Goal: Task Accomplishment & Management: Complete application form

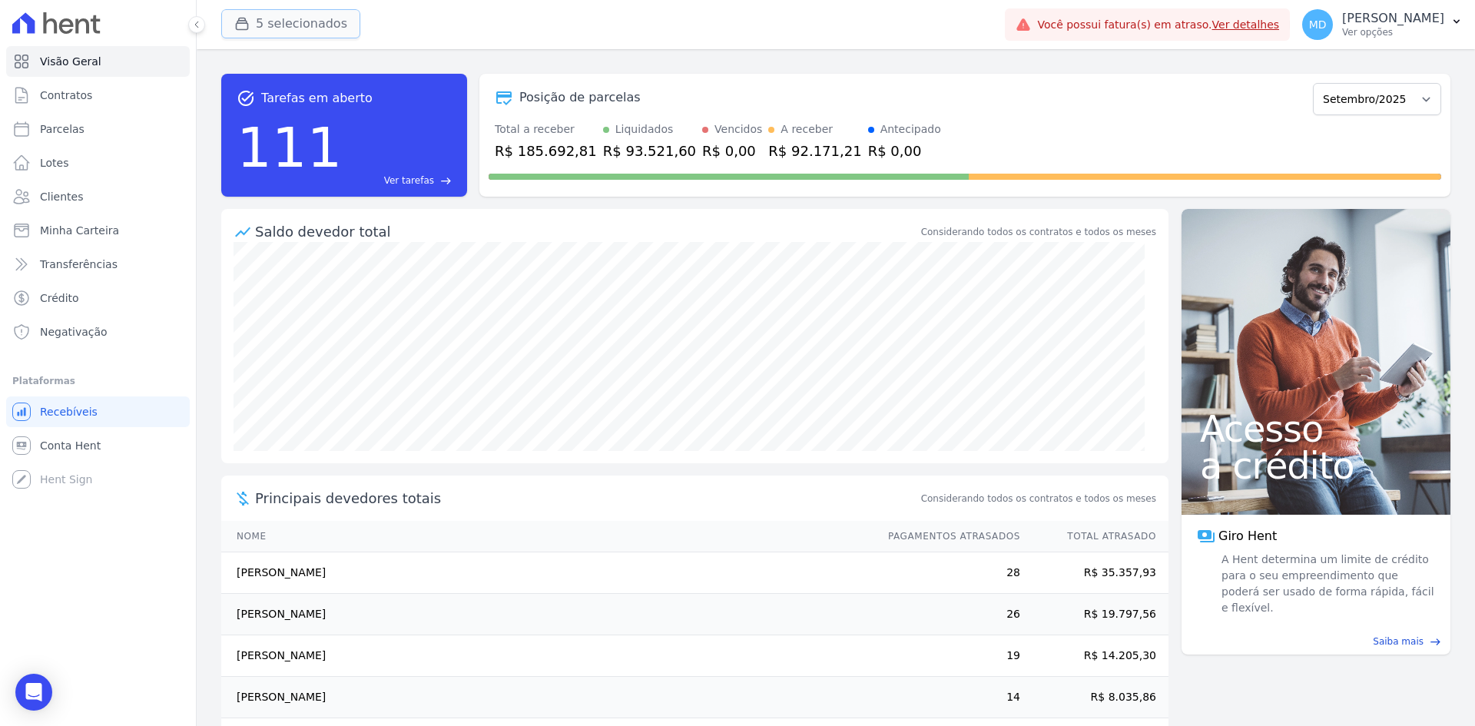
click at [304, 9] on button "5 selecionados" at bounding box center [290, 23] width 139 height 29
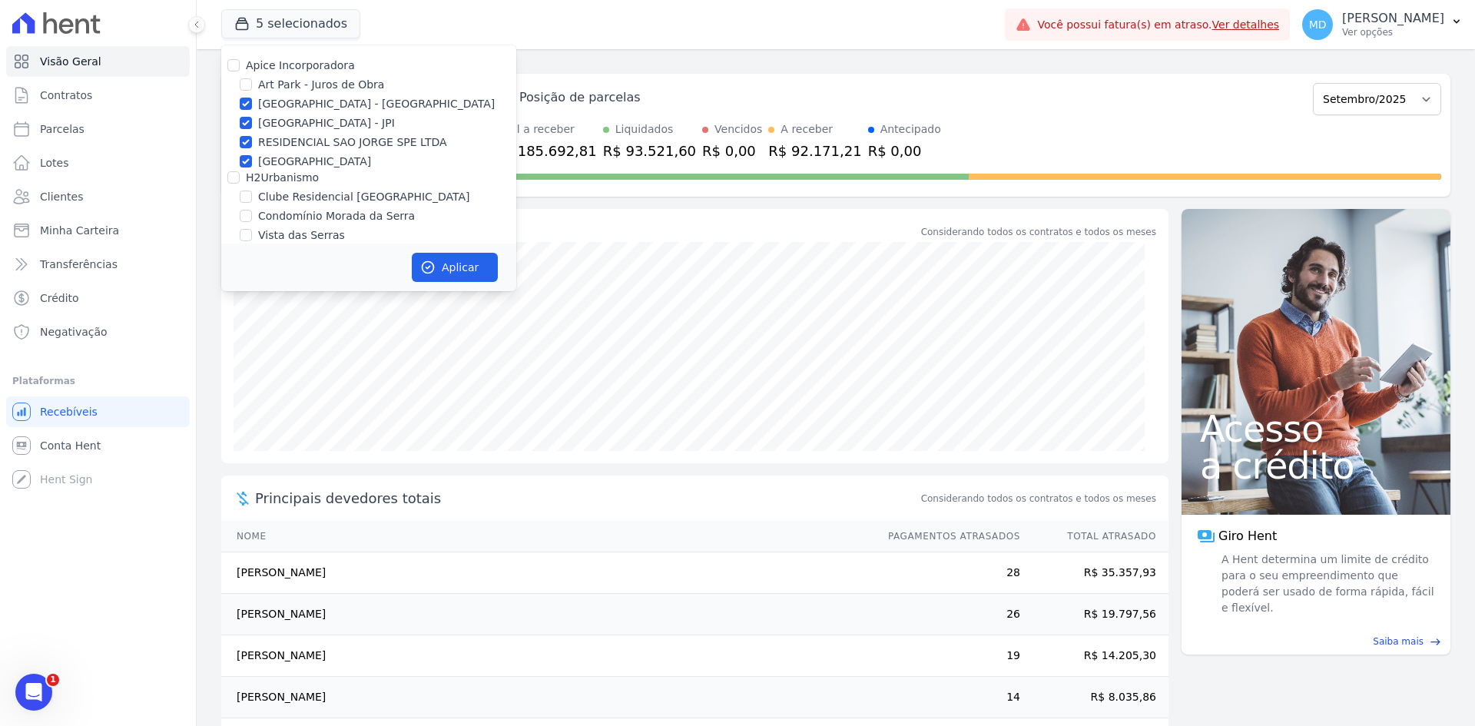
click at [326, 80] on label "Art Park - Juros de Obra" at bounding box center [321, 85] width 126 height 16
click at [252, 80] on input "Art Park - Juros de Obra" at bounding box center [246, 84] width 12 height 12
checkbox input "true"
click at [330, 61] on label "Apice Incorporadora" at bounding box center [300, 65] width 109 height 12
click at [240, 61] on input "Apice Incorporadora" at bounding box center [233, 65] width 12 height 12
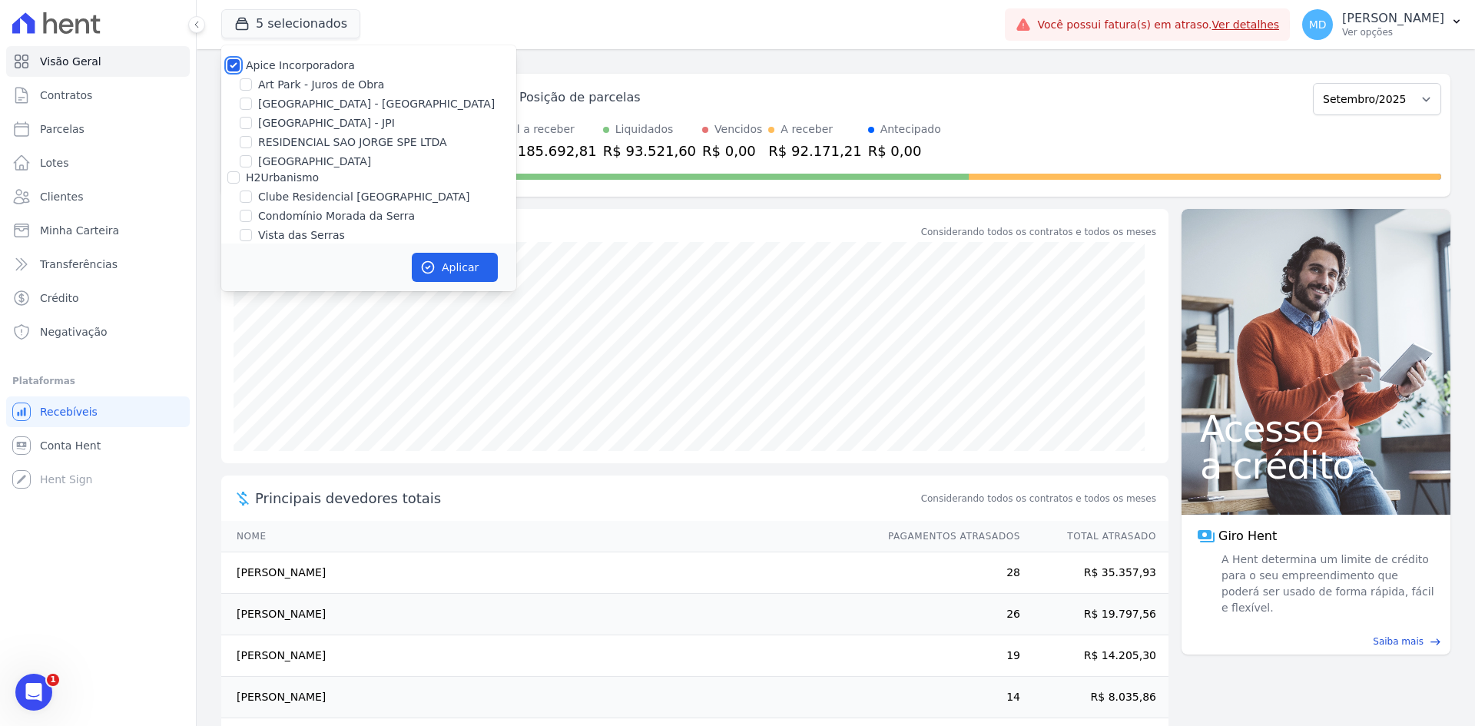
checkbox input "false"
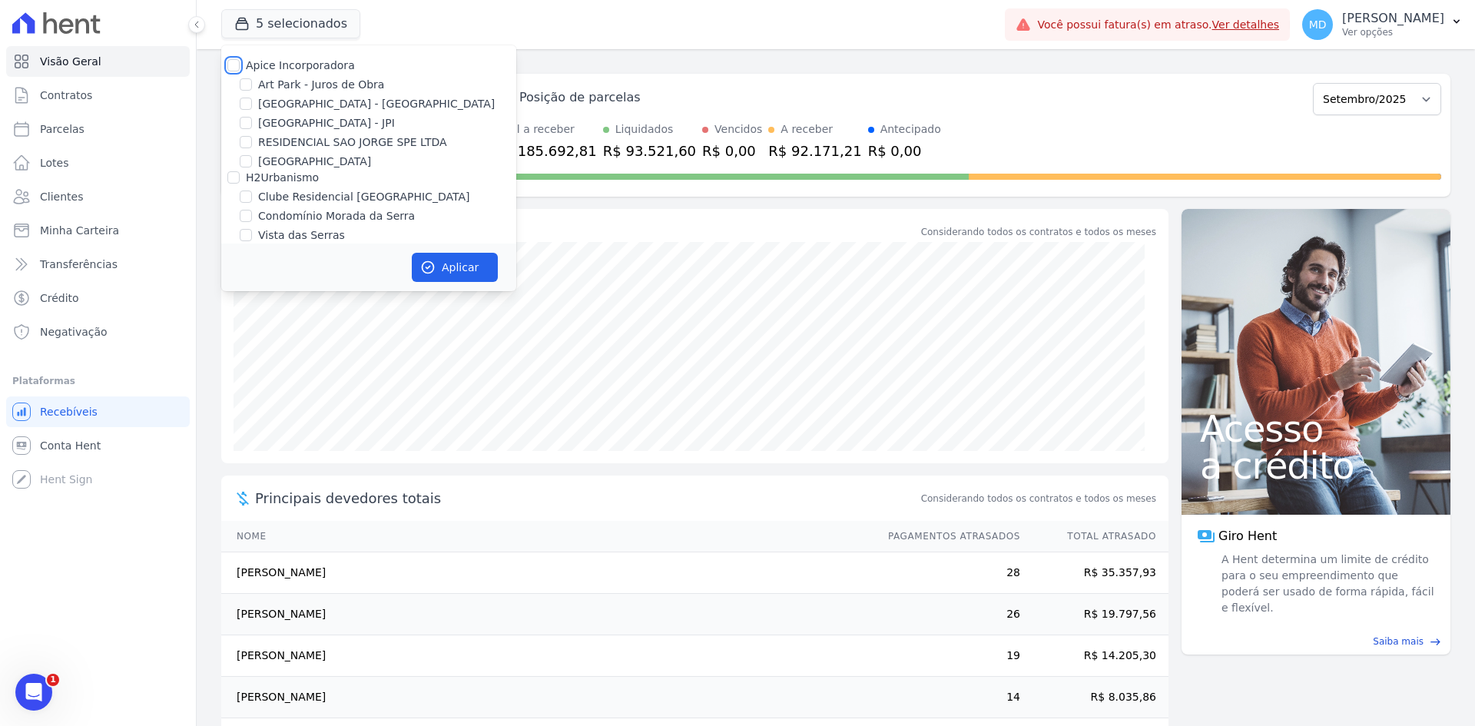
checkbox input "false"
click at [324, 79] on label "Art Park - Juros de Obra" at bounding box center [321, 85] width 126 height 16
click at [252, 79] on input "Art Park - Juros de Obra" at bounding box center [246, 84] width 12 height 12
checkbox input "true"
drag, startPoint x: 327, startPoint y: 101, endPoint x: 348, endPoint y: 152, distance: 54.8
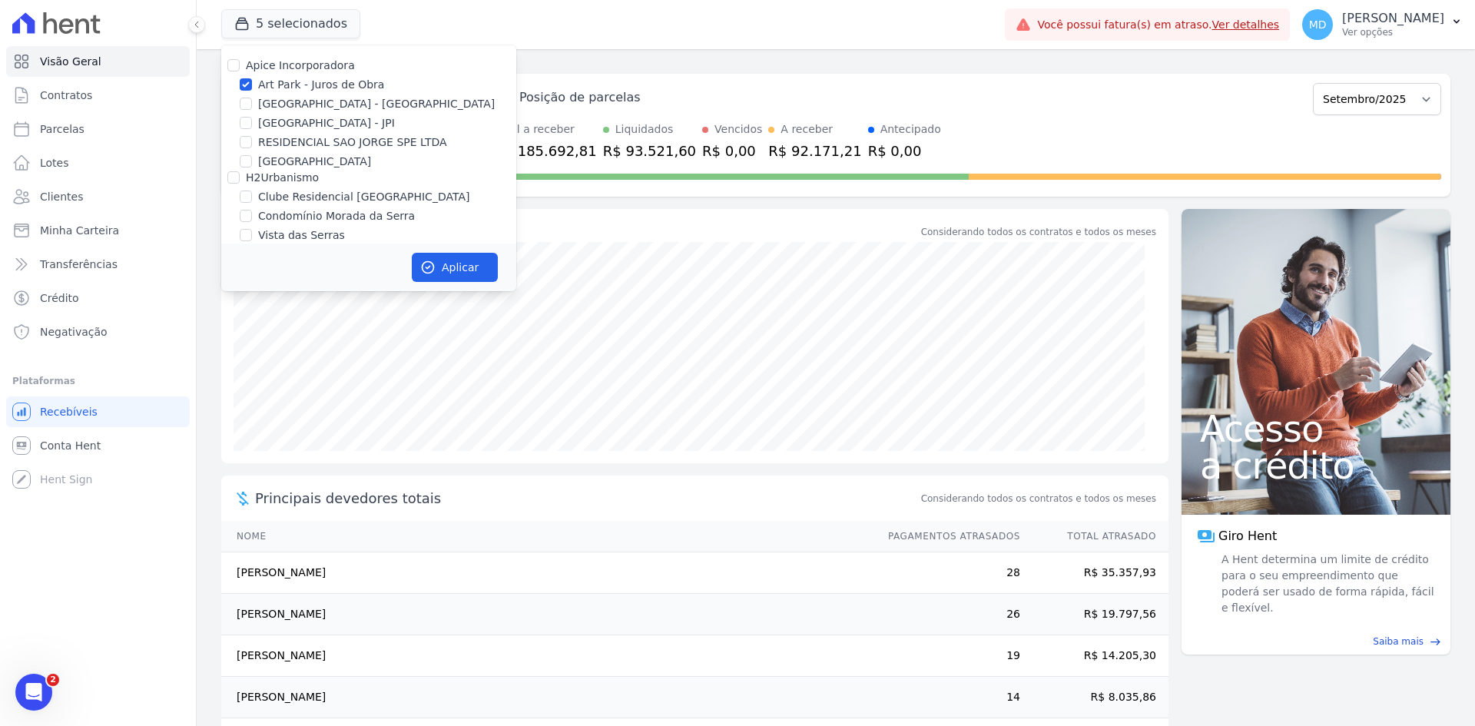
click at [328, 102] on label "[GEOGRAPHIC_DATA] - [GEOGRAPHIC_DATA]" at bounding box center [376, 104] width 237 height 16
click at [252, 102] on input "[GEOGRAPHIC_DATA] - [GEOGRAPHIC_DATA]" at bounding box center [246, 104] width 12 height 12
checkbox input "true"
click at [443, 260] on button "Aplicar" at bounding box center [455, 267] width 86 height 29
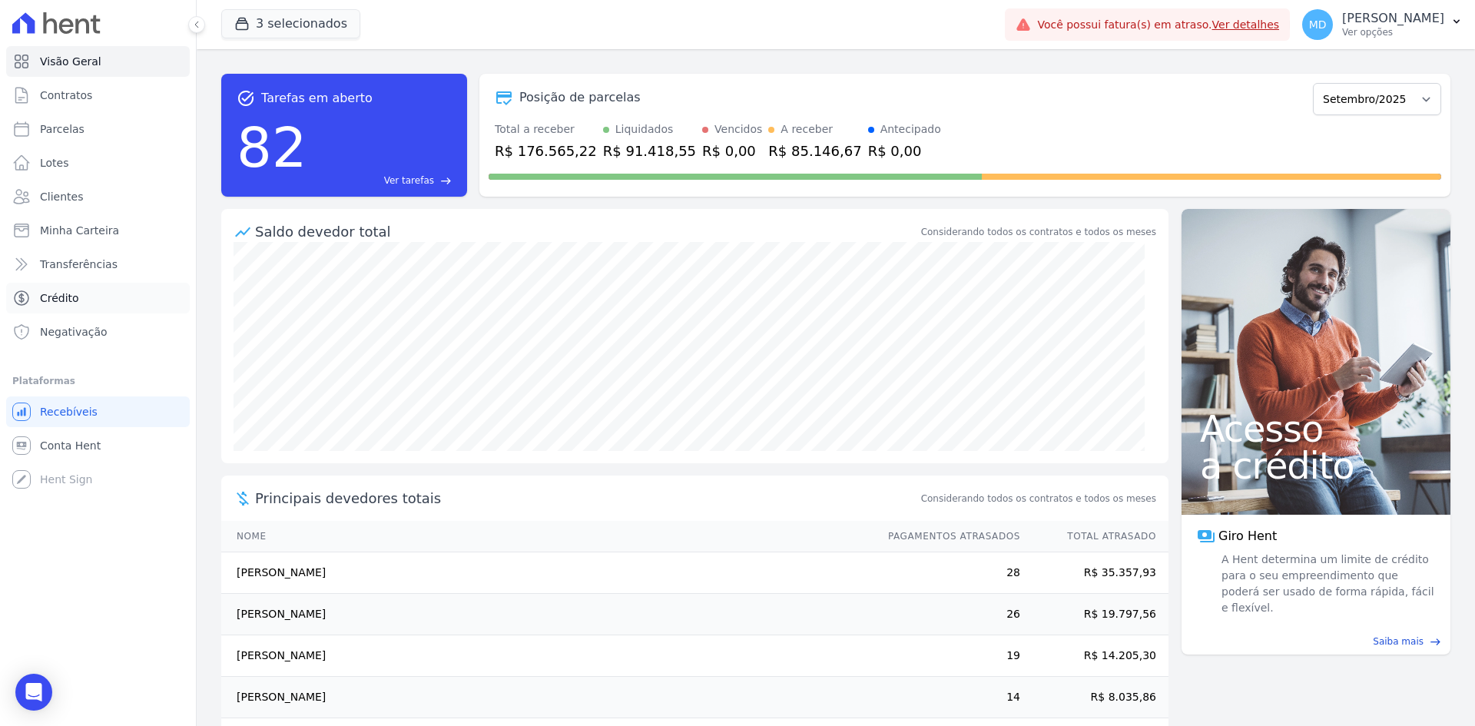
click at [113, 290] on link "Crédito" at bounding box center [98, 298] width 184 height 31
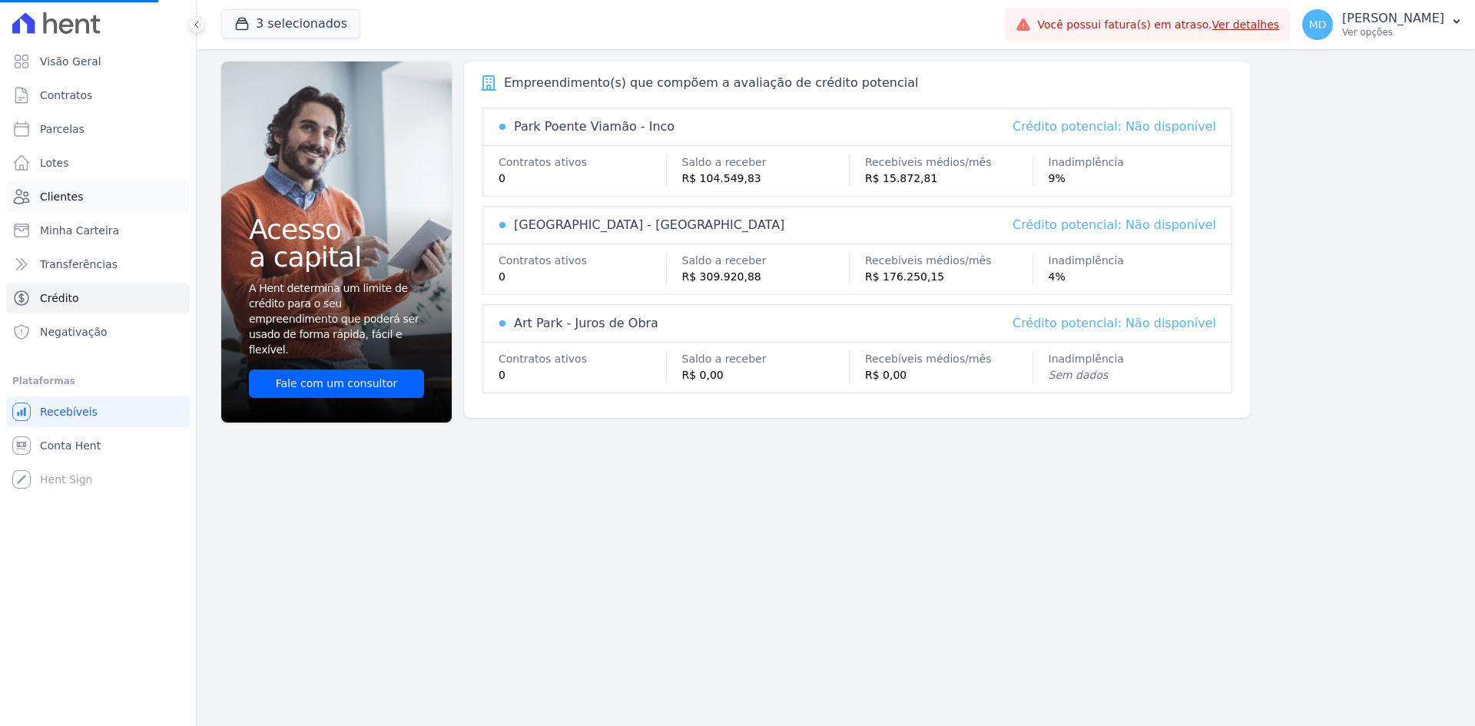
click at [124, 203] on link "Clientes" at bounding box center [98, 196] width 184 height 31
click at [124, 197] on link "Clientes" at bounding box center [98, 196] width 184 height 31
click at [74, 191] on span "Clientes" at bounding box center [61, 196] width 43 height 15
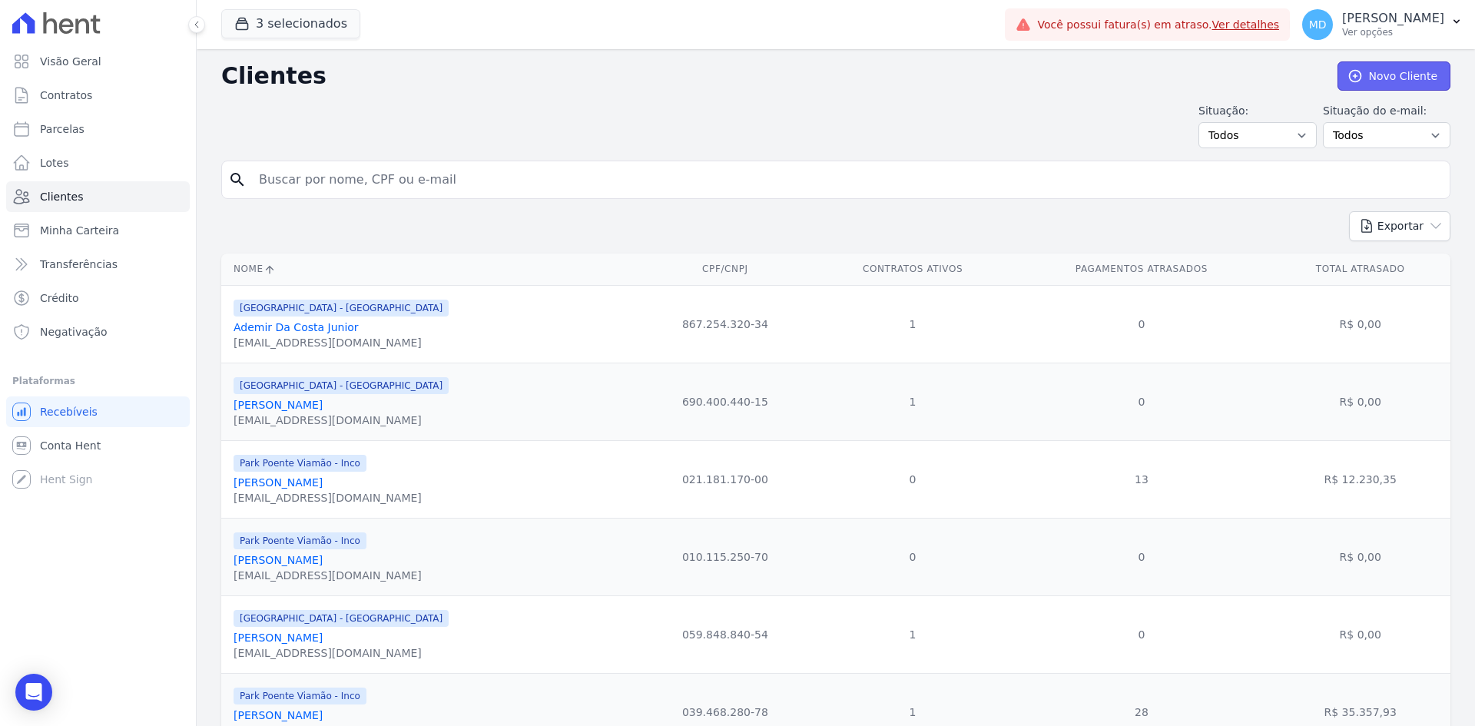
click at [1391, 77] on link "Novo Cliente" at bounding box center [1393, 75] width 113 height 29
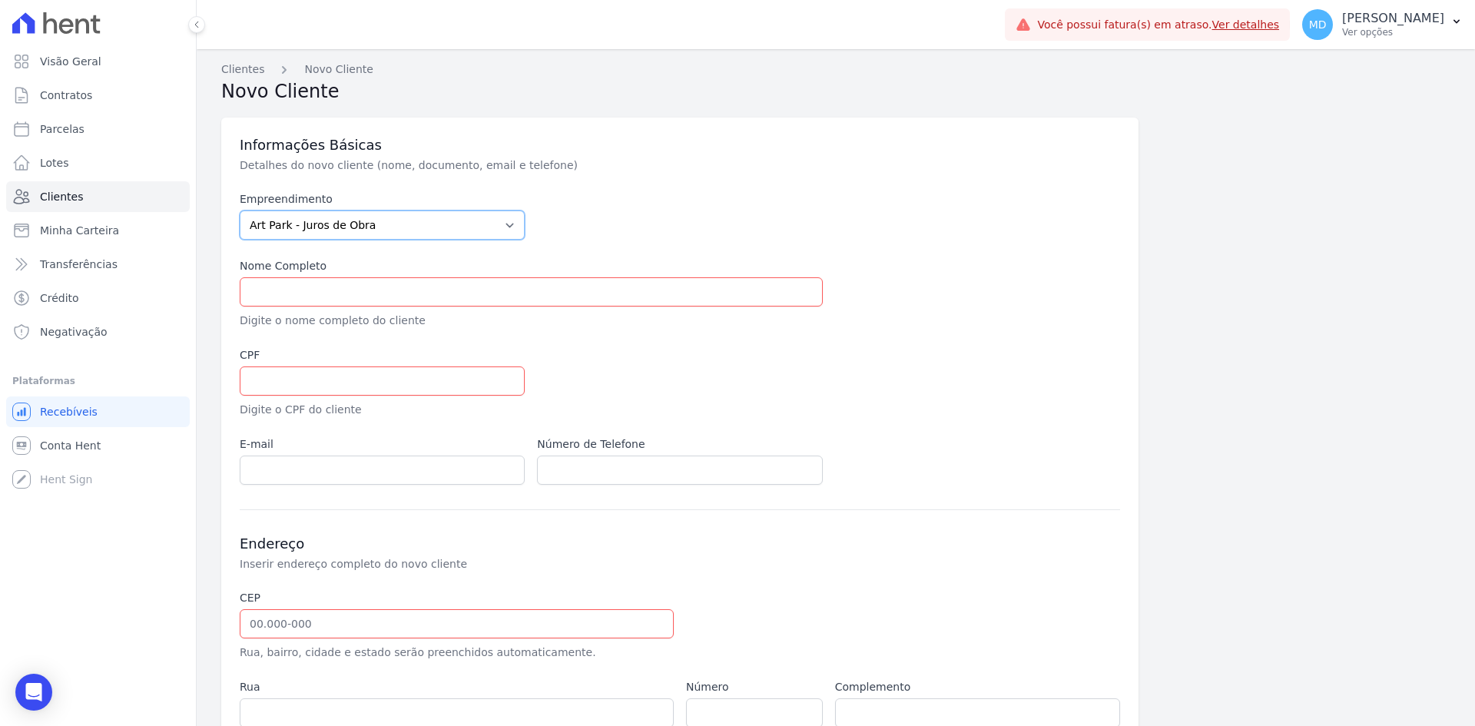
click at [439, 229] on select "Art Park - Juros de Obra Arty Park - Gravatai Arty Park - JPI Clube Residencial…" at bounding box center [382, 224] width 285 height 29
select select "980c1eb1-4231-460f-863e-120dd4190085"
click at [240, 210] on select "Art Park - Juros de Obra Arty Park - Gravatai Arty Park - JPI Clube Residencial…" at bounding box center [382, 224] width 285 height 29
click at [432, 291] on input "text" at bounding box center [531, 291] width 583 height 29
click at [284, 281] on input "text" at bounding box center [531, 291] width 583 height 29
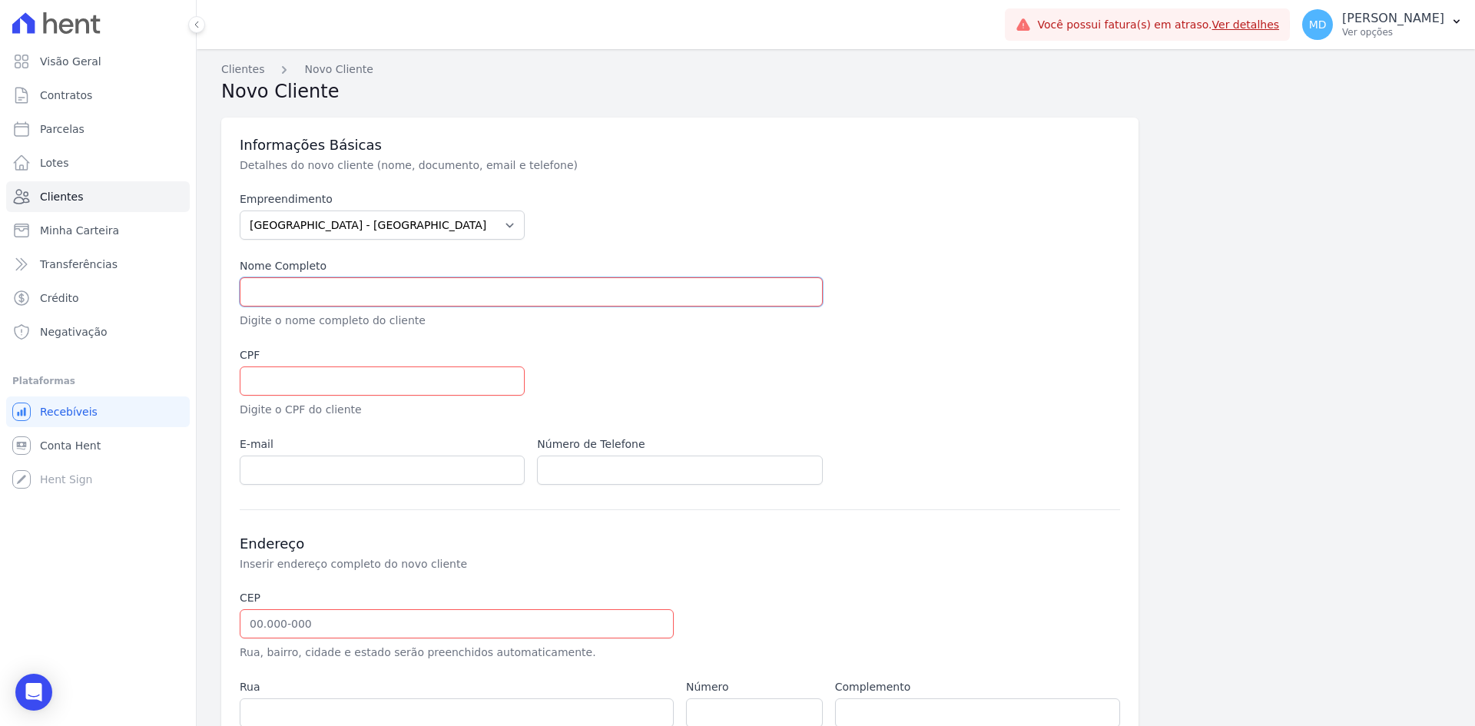
paste input "VINICIOS [PERSON_NAME]"
type input "VINICIOS [PERSON_NAME]"
click at [327, 381] on input "text" at bounding box center [382, 380] width 285 height 29
paste input "052.018.300-21"
type input "052.018.300-21"
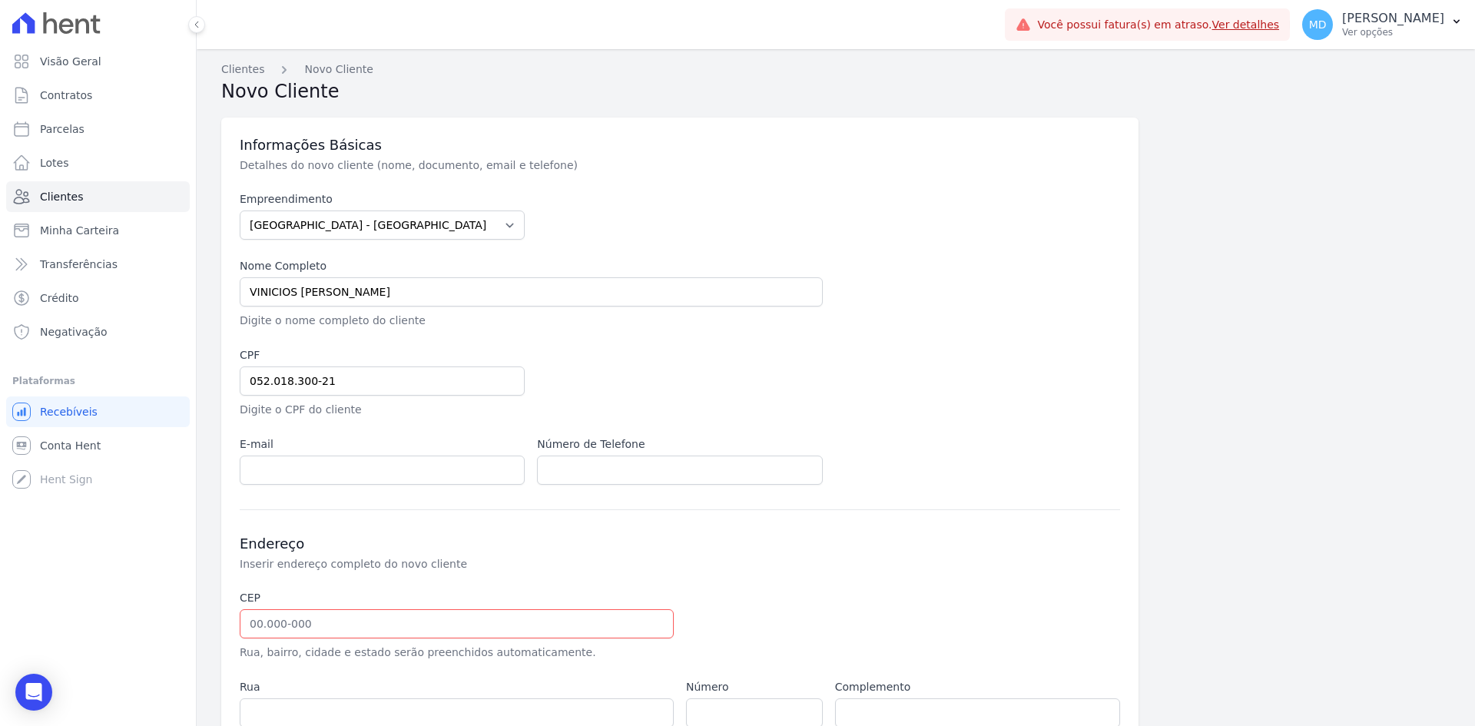
click at [443, 346] on div "Empreendimento Art Park - Juros de Obra Arty Park - Gravatai Arty Park - JPI Cl…" at bounding box center [680, 337] width 880 height 293
drag, startPoint x: 600, startPoint y: 369, endPoint x: 526, endPoint y: 439, distance: 101.6
click at [600, 369] on div at bounding box center [828, 382] width 583 height 71
click at [438, 465] on input "email" at bounding box center [382, 470] width 285 height 29
drag, startPoint x: 341, startPoint y: 491, endPoint x: 340, endPoint y: 474, distance: 16.9
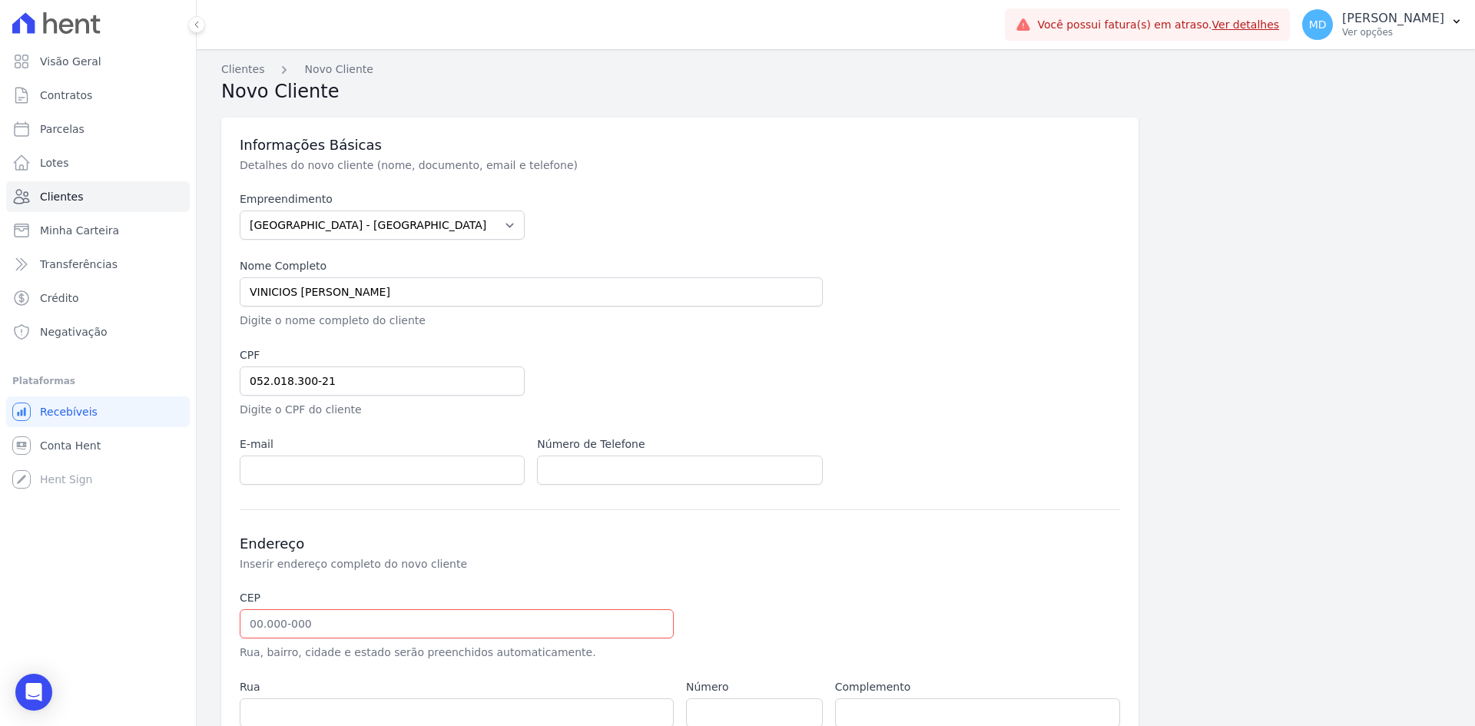
click at [340, 491] on div "Informações Básicas Detalhes do novo cliente (nome, documento, email e telefone…" at bounding box center [679, 488] width 917 height 740
click at [340, 474] on input "email" at bounding box center [382, 470] width 285 height 29
paste input "viniciosfergutz01@gmail.com"
type input "viniciosfergutz01@gmail.com"
click at [605, 398] on div at bounding box center [828, 382] width 583 height 71
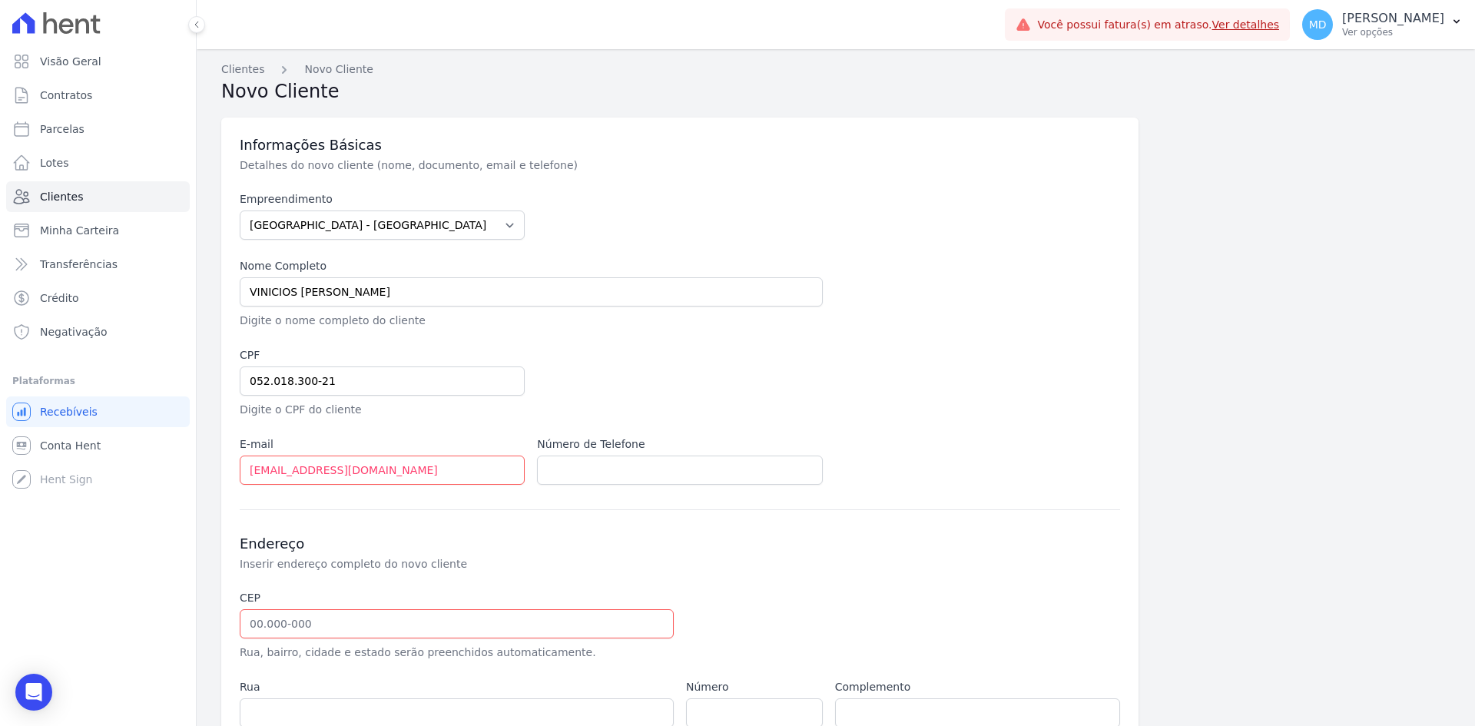
click at [600, 485] on div "Informações Básicas Detalhes do novo cliente (nome, documento, email e telefone…" at bounding box center [679, 488] width 917 height 740
click at [502, 531] on div "Endereço Inserir endereço completo do novo cliente CEP Rua, bairro, cidade e es…" at bounding box center [680, 674] width 880 height 330
drag, startPoint x: 571, startPoint y: 509, endPoint x: 576, endPoint y: 472, distance: 37.2
click at [573, 501] on div "Informações Básicas Detalhes do novo cliente (nome, documento, email e telefone…" at bounding box center [679, 488] width 917 height 740
click at [576, 472] on input "text" at bounding box center [679, 470] width 285 height 29
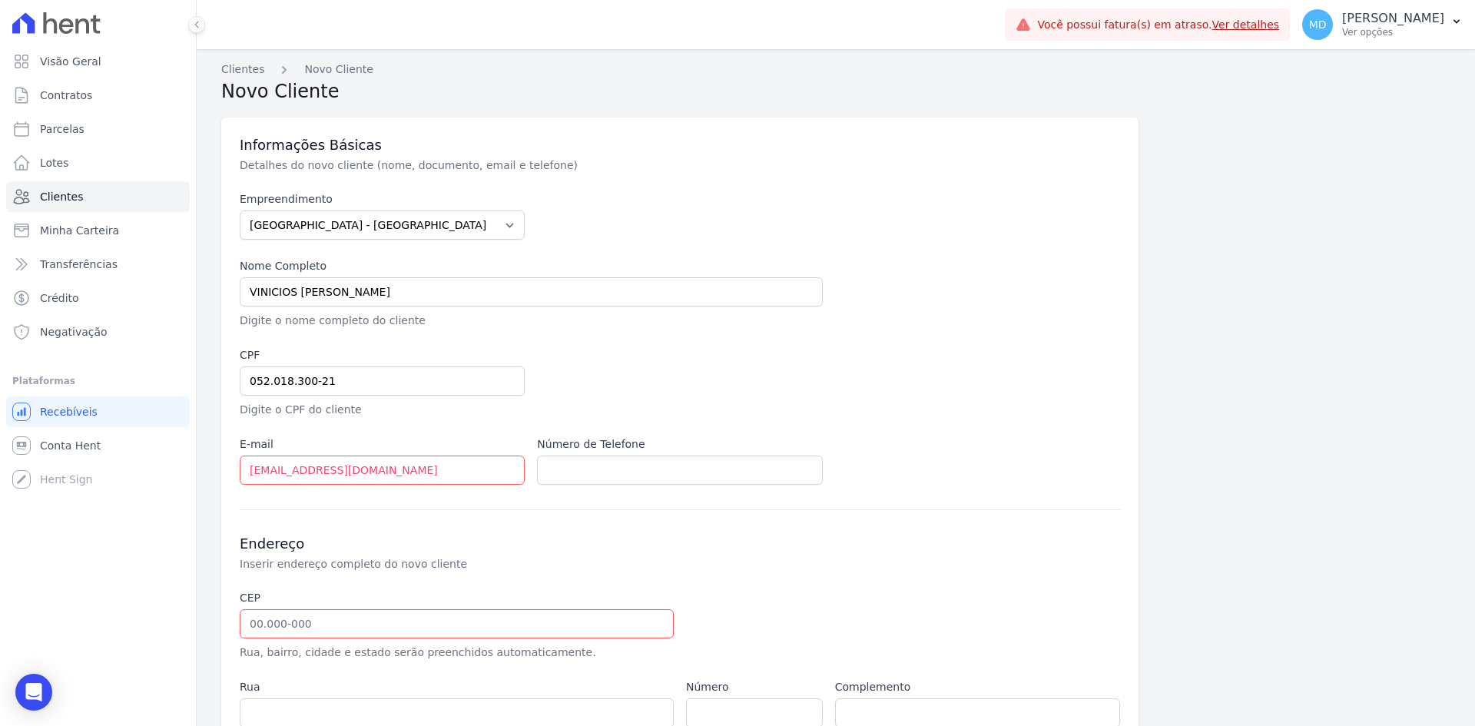
click at [628, 379] on div at bounding box center [828, 382] width 583 height 71
click at [585, 479] on input "text" at bounding box center [679, 470] width 285 height 29
paste input "+5551995293821"
type input "+5551995293821"
click at [578, 511] on div "Endereço Inserir endereço completo do novo cliente CEP Rua, bairro, cidade e es…" at bounding box center [680, 674] width 880 height 330
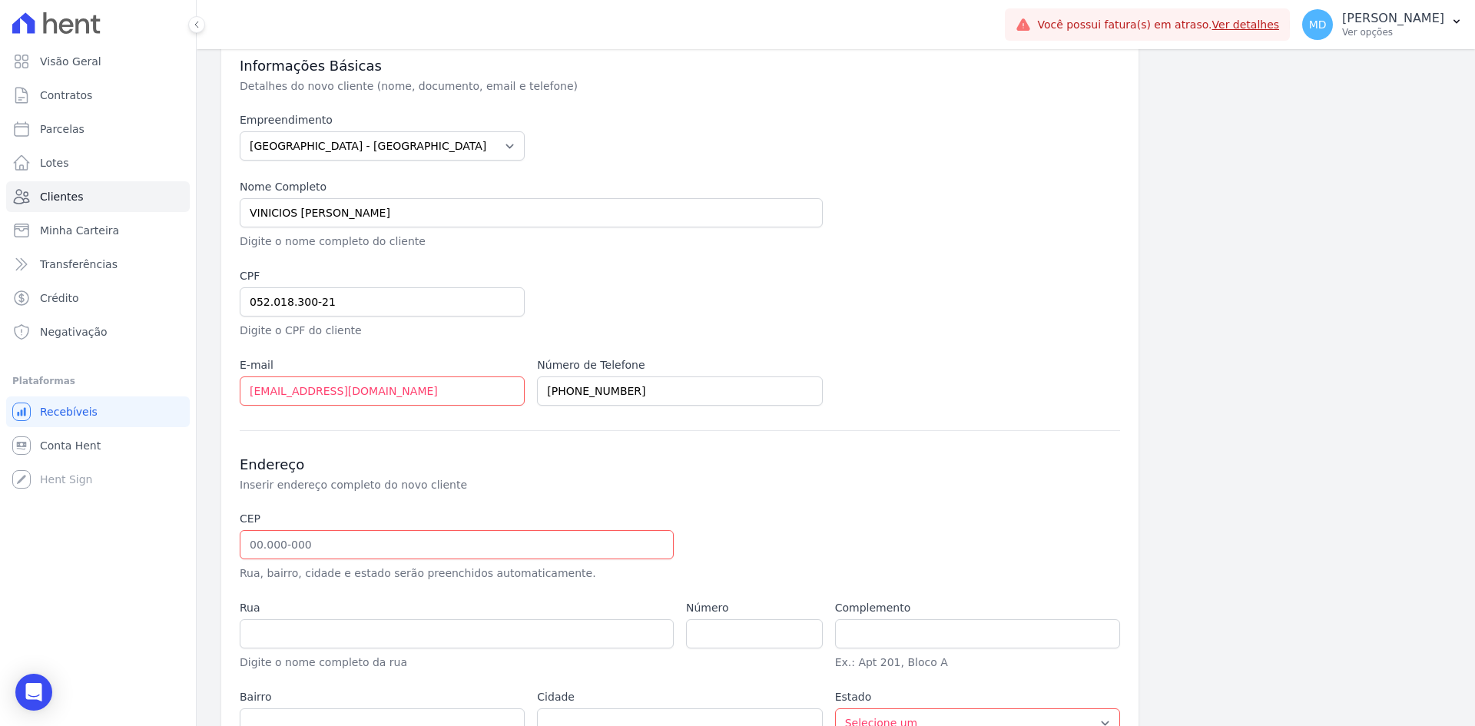
scroll to position [154, 0]
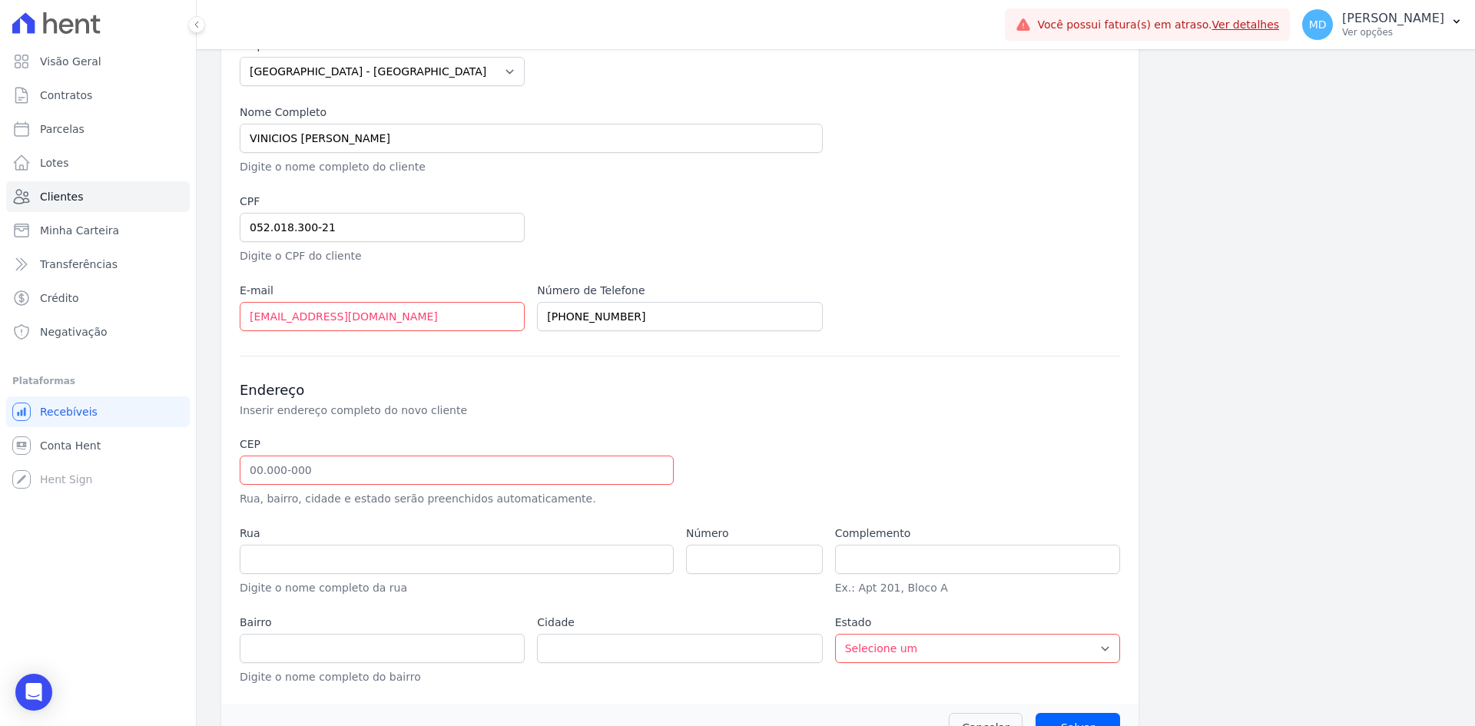
click at [297, 438] on label "CEP" at bounding box center [457, 444] width 434 height 16
click at [370, 478] on input "text" at bounding box center [457, 470] width 434 height 29
paste input "94.400-000"
type input "94.400-000"
click at [432, 426] on div "Endereço Inserir endereço completo do novo cliente CEP 94.400-000 Rua, bairro, …" at bounding box center [680, 521] width 880 height 330
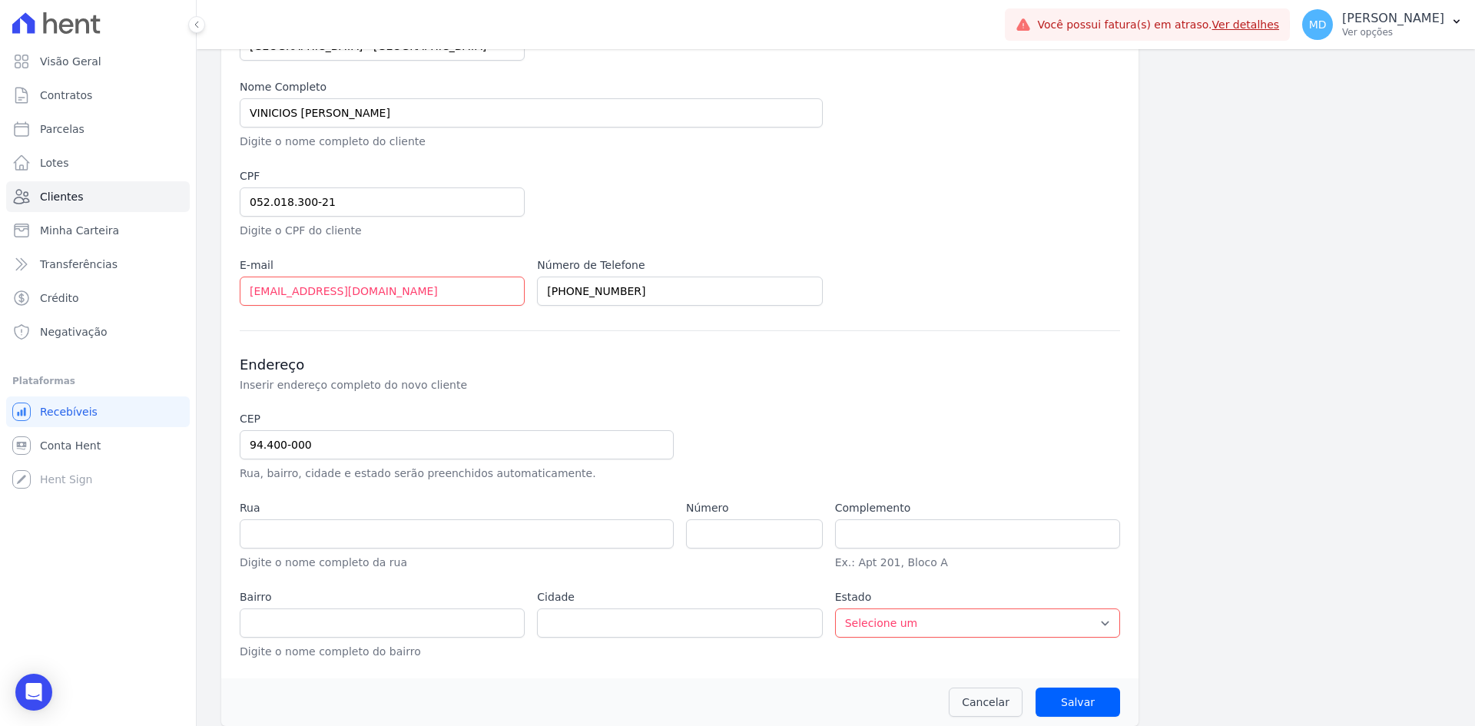
scroll to position [191, 0]
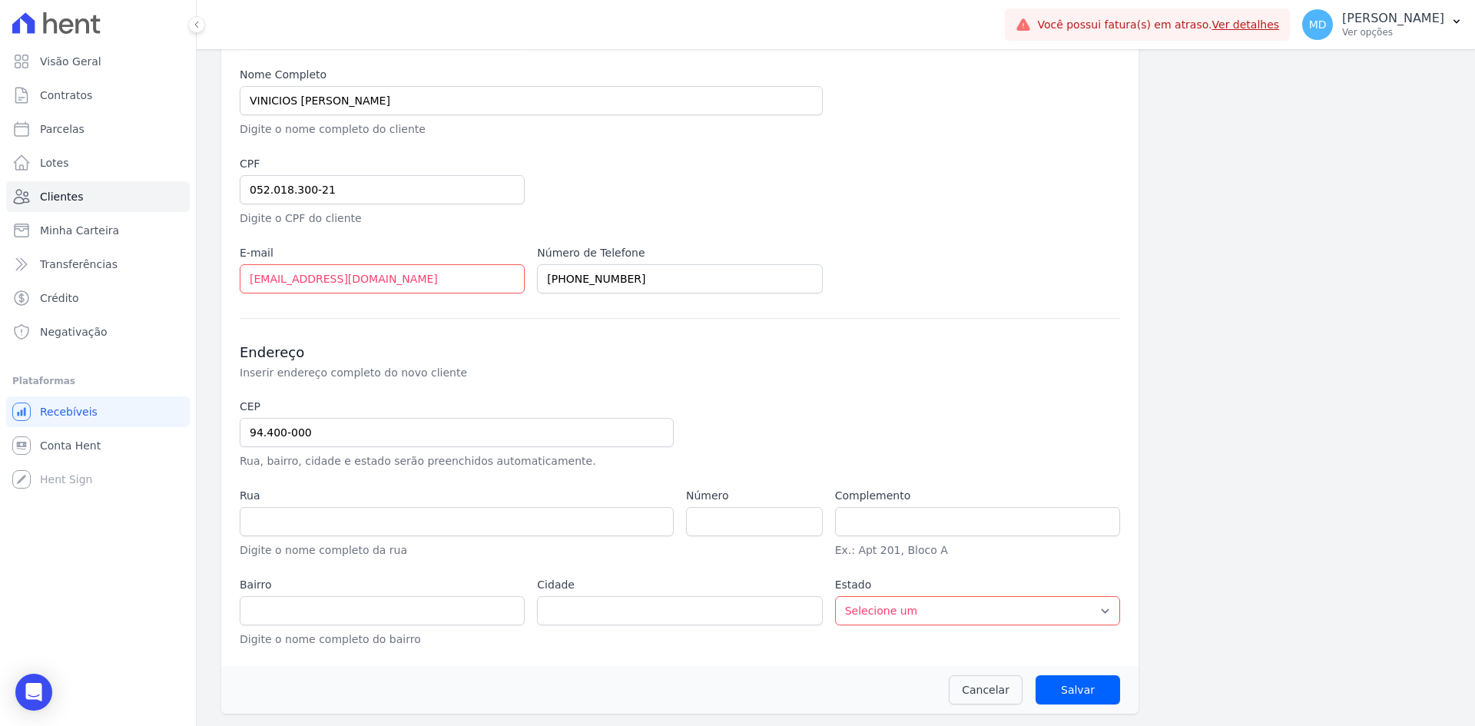
click at [663, 468] on p "Rua, bairro, cidade e estado serão preenchidos automaticamente." at bounding box center [457, 461] width 434 height 16
drag, startPoint x: 338, startPoint y: 504, endPoint x: 334, endPoint y: 522, distance: 18.8
click at [337, 514] on div "Rua Digite o nome completo da rua" at bounding box center [457, 523] width 434 height 71
click at [334, 522] on input "text" at bounding box center [457, 521] width 434 height 29
click at [584, 528] on input "text" at bounding box center [457, 521] width 434 height 29
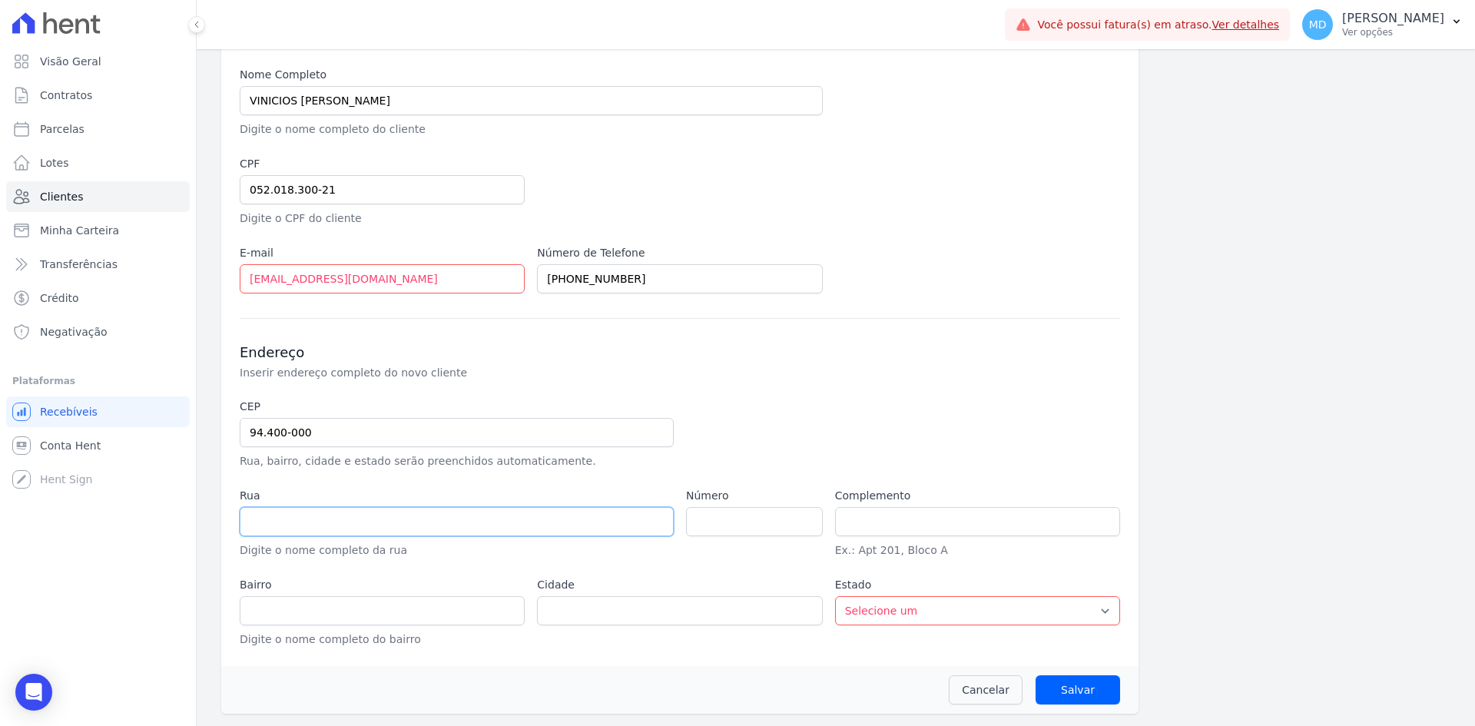
drag, startPoint x: 569, startPoint y: 526, endPoint x: 533, endPoint y: 518, distance: 36.9
click at [568, 526] on input "text" at bounding box center [457, 521] width 434 height 29
click at [533, 518] on input "text" at bounding box center [457, 521] width 434 height 29
click at [886, 611] on select "Selecione um AC AL AP AM BA CE DF ES GO MA MG MT MS PA PB PR PE PI RJ RN RS RO …" at bounding box center [977, 610] width 285 height 29
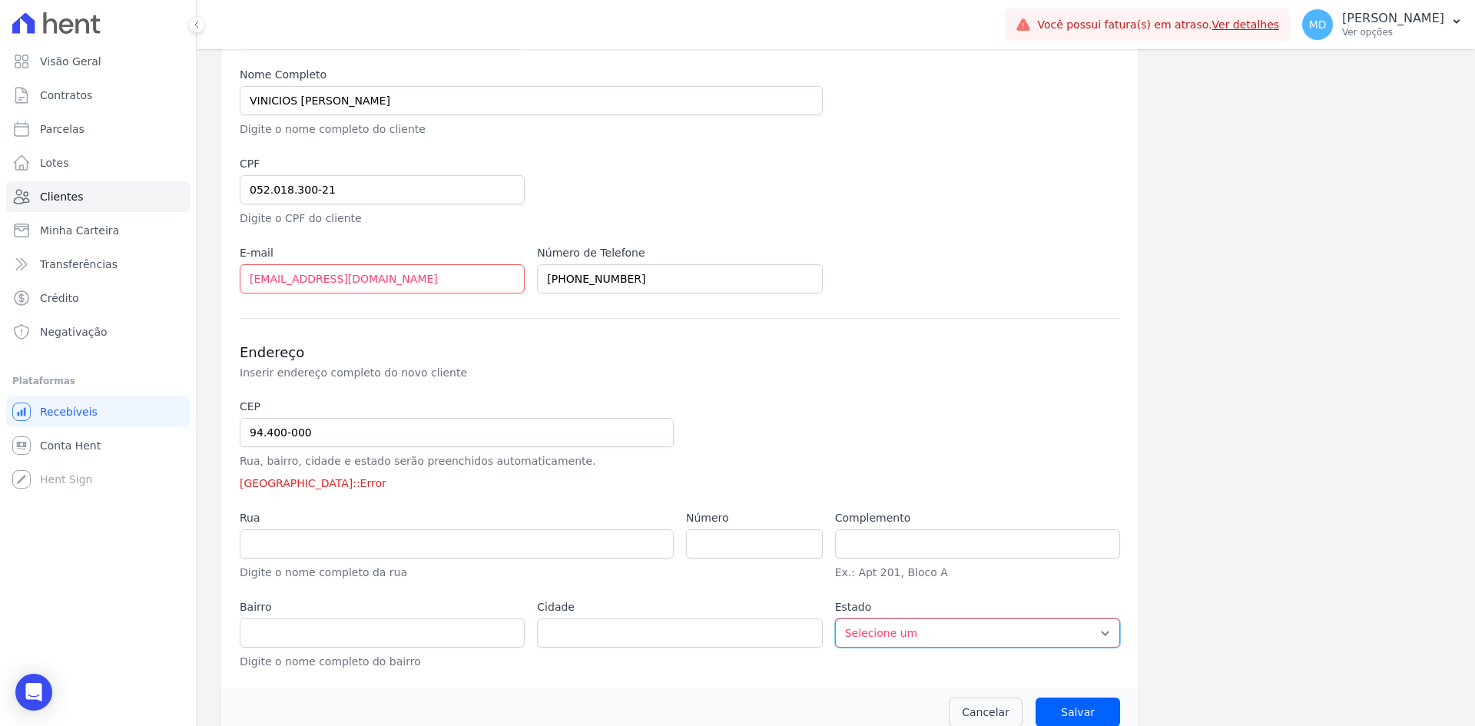
select select "RS"
click at [835, 618] on select "Selecione um AC AL AP AM BA CE DF ES GO MA MG MT MS PA PB PR PE PI RJ RN RS RO …" at bounding box center [977, 632] width 285 height 29
click at [697, 633] on input "text" at bounding box center [679, 632] width 285 height 29
click at [594, 623] on input "text" at bounding box center [679, 632] width 285 height 29
type input "Viamão"
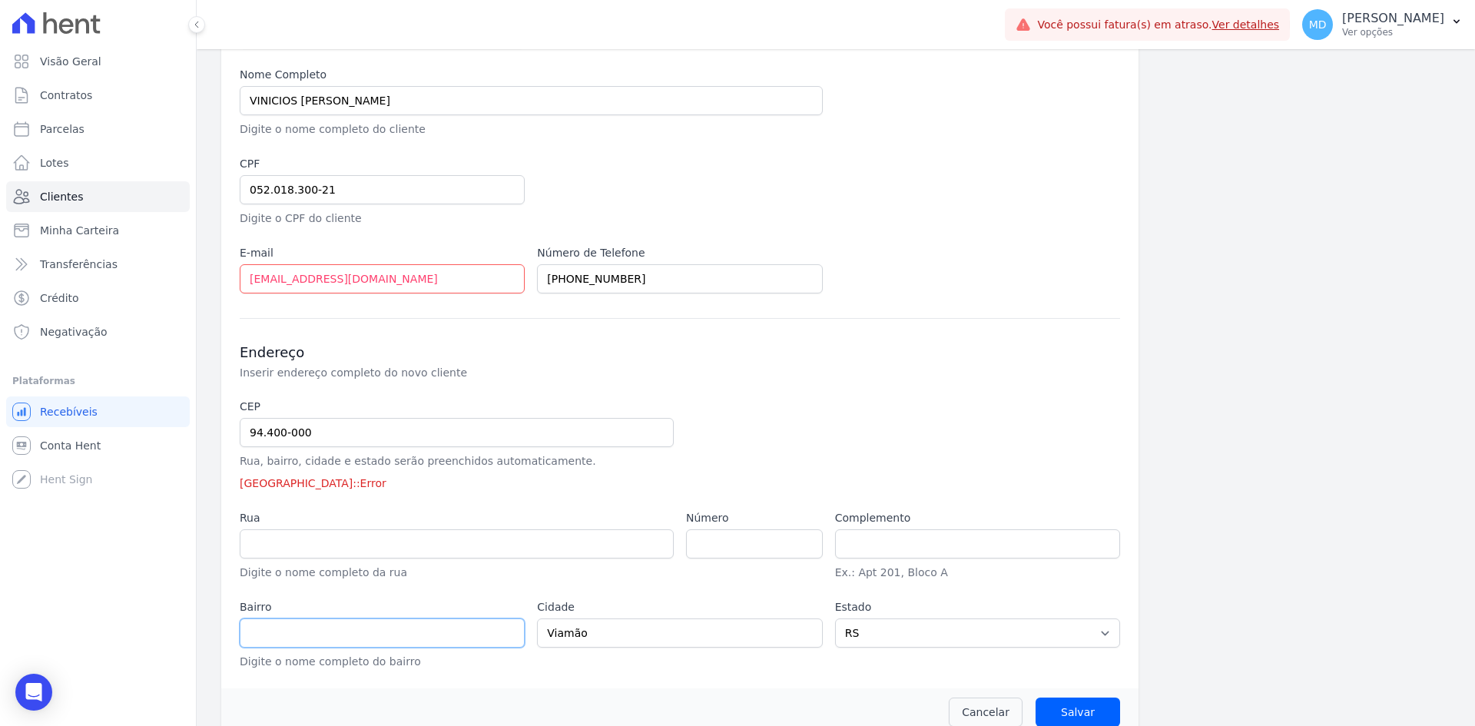
click at [516, 628] on input "text" at bounding box center [382, 632] width 285 height 29
click at [293, 624] on input "text" at bounding box center [382, 632] width 285 height 29
paste input "ESTANCIA GRANDE"
type input "ESTANCIA GRANDE"
click at [964, 537] on input "text" at bounding box center [977, 543] width 285 height 29
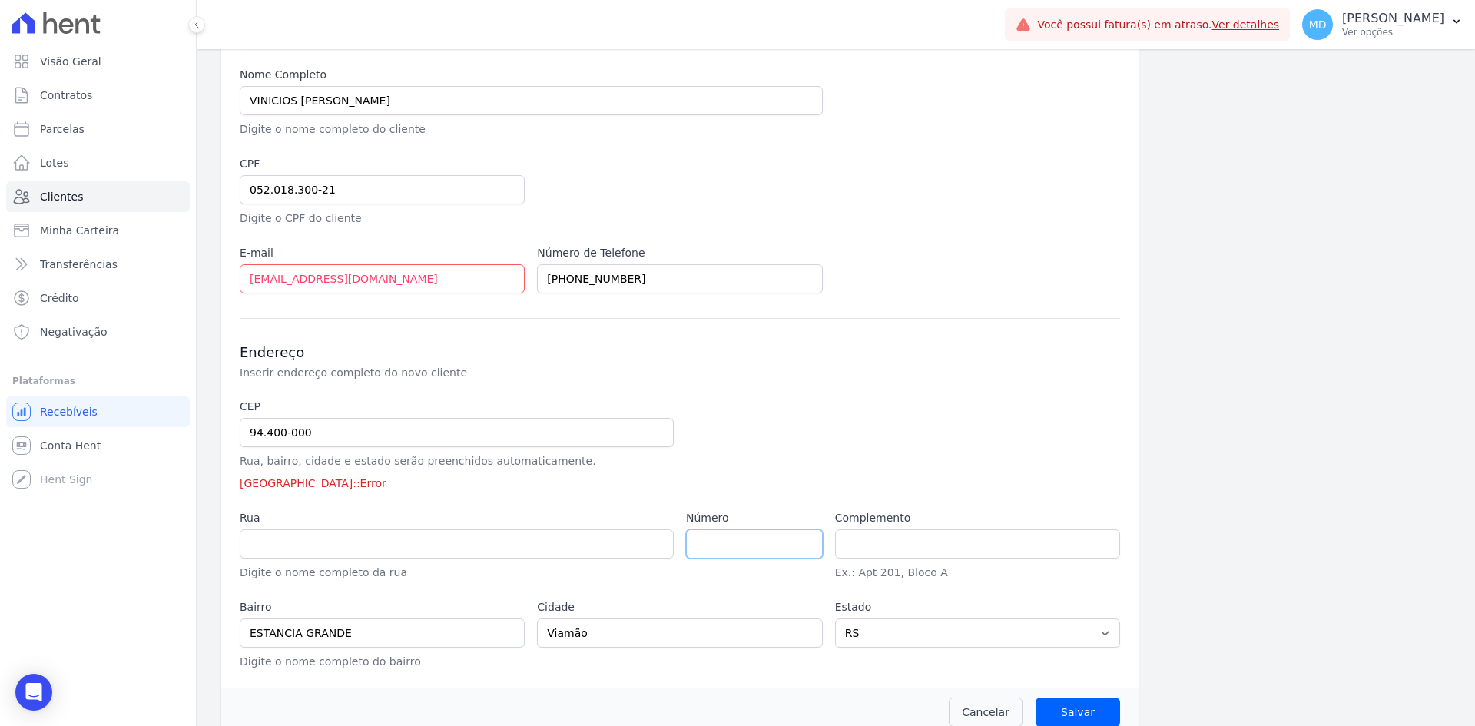
click at [741, 541] on input "number" at bounding box center [754, 543] width 137 height 29
click at [734, 553] on input "number" at bounding box center [754, 543] width 137 height 29
paste input "1075"
type input "1075"
click at [508, 522] on label "Rua" at bounding box center [457, 518] width 434 height 16
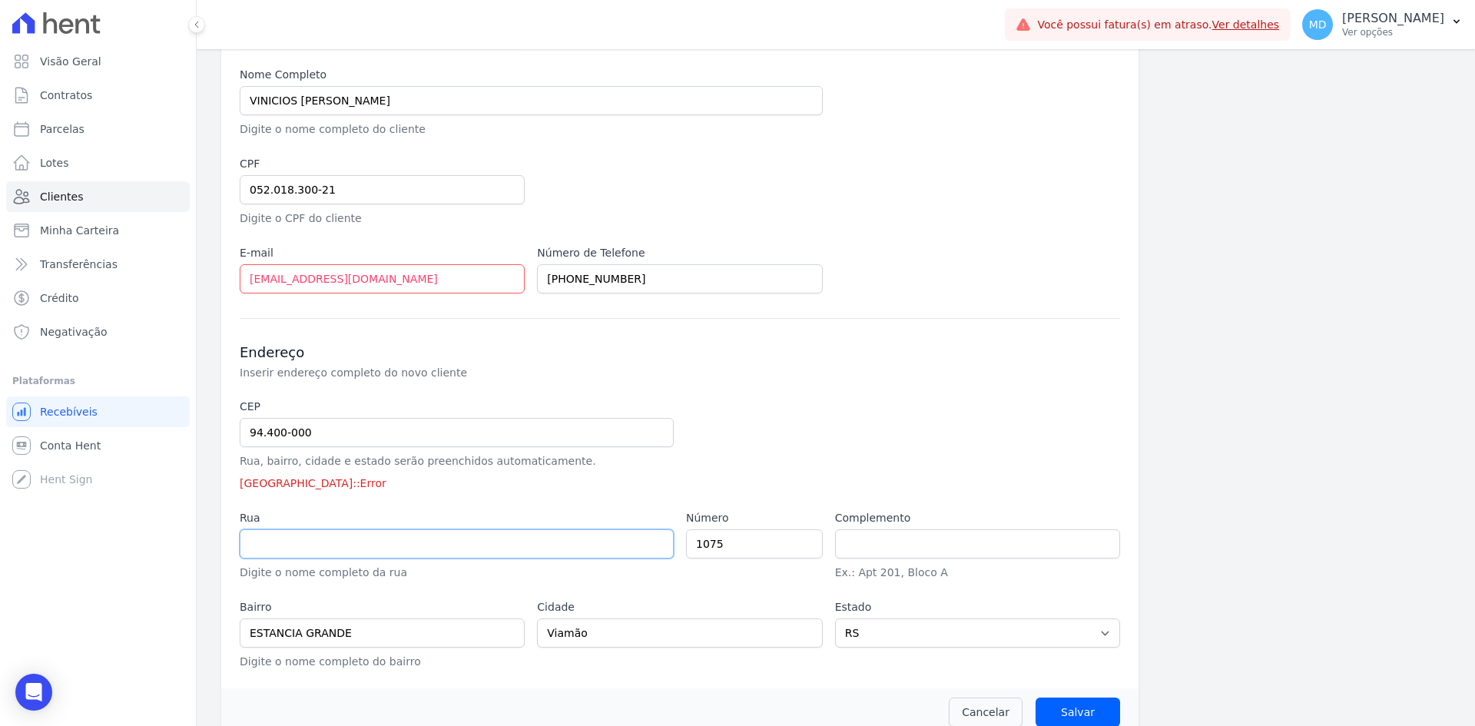
click at [289, 548] on input "text" at bounding box center [457, 543] width 434 height 29
paste input "BEC DA PAZ"
type input "BEC DA PAZ"
click at [372, 499] on div "CEP 94.400-000 Rua, bairro, cidade e estado serão preenchidos automaticamente. …" at bounding box center [680, 534] width 880 height 271
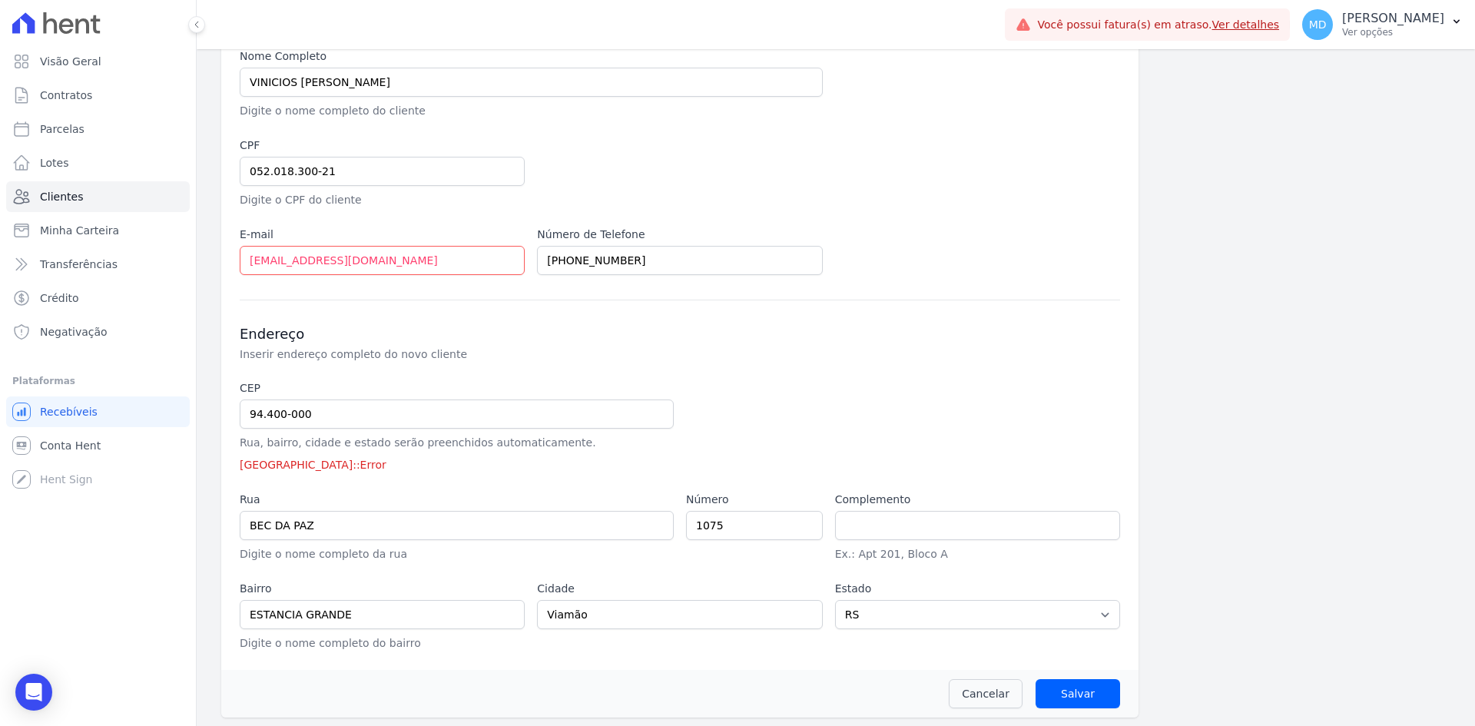
scroll to position [214, 0]
click at [1068, 674] on div "Cancelar Salvar" at bounding box center [679, 690] width 917 height 48
click at [1065, 683] on input "Salvar" at bounding box center [1077, 689] width 84 height 29
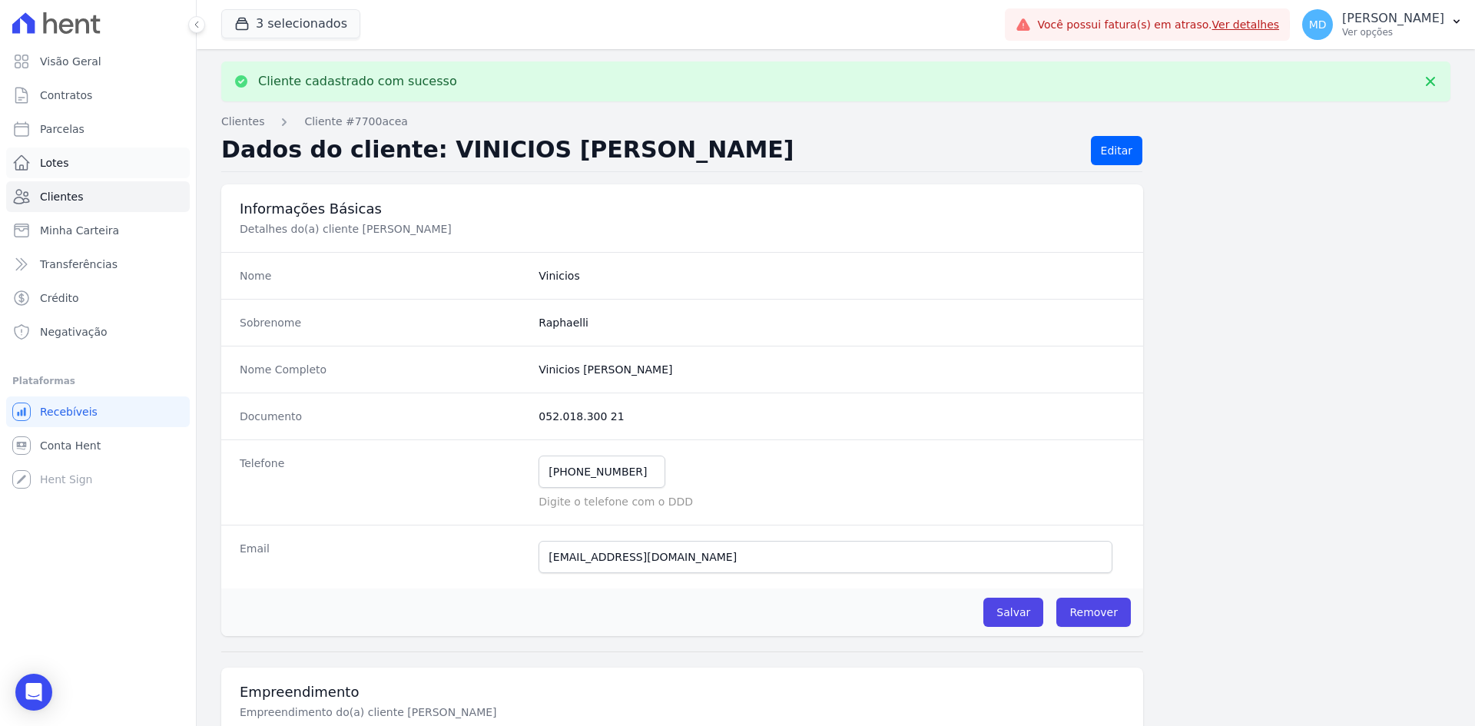
click at [46, 177] on link "Lotes" at bounding box center [98, 162] width 184 height 31
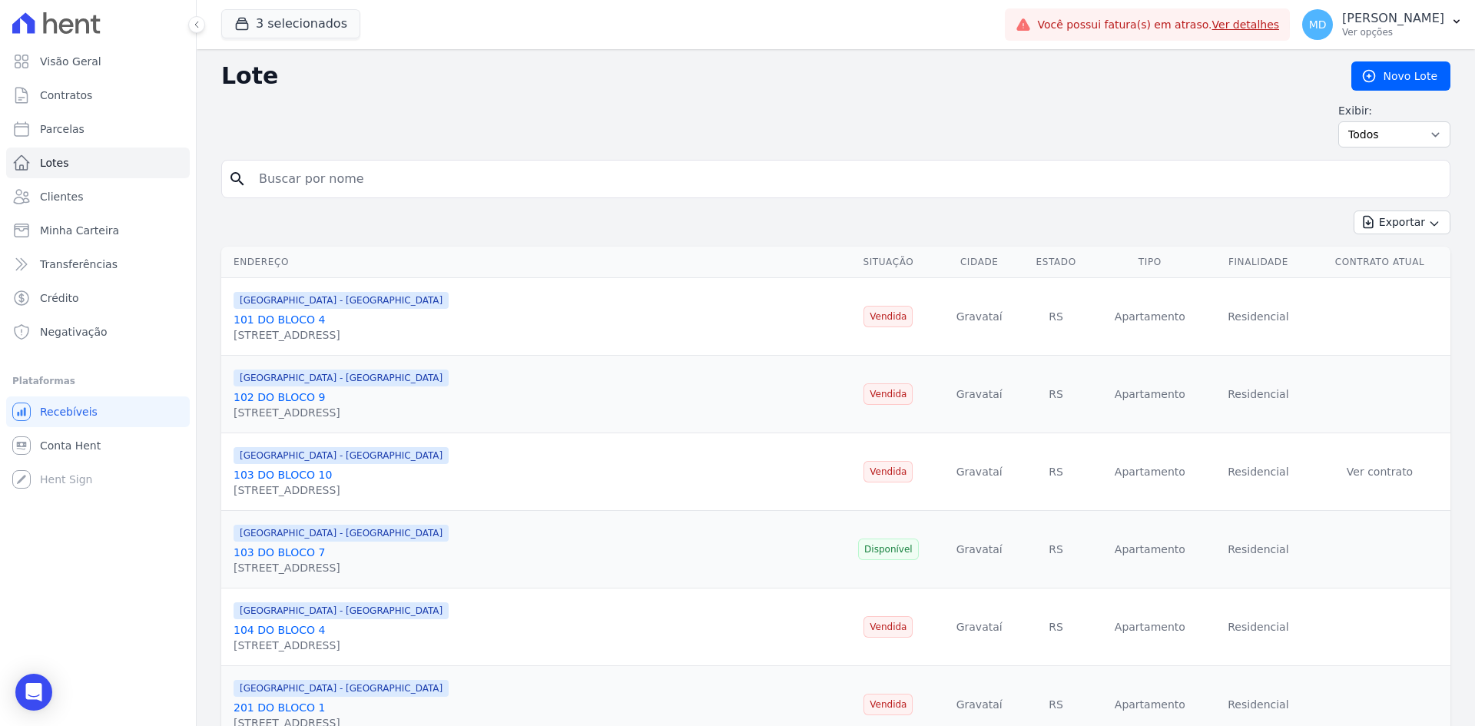
click at [432, 185] on input "search" at bounding box center [847, 179] width 1194 height 31
type input "103"
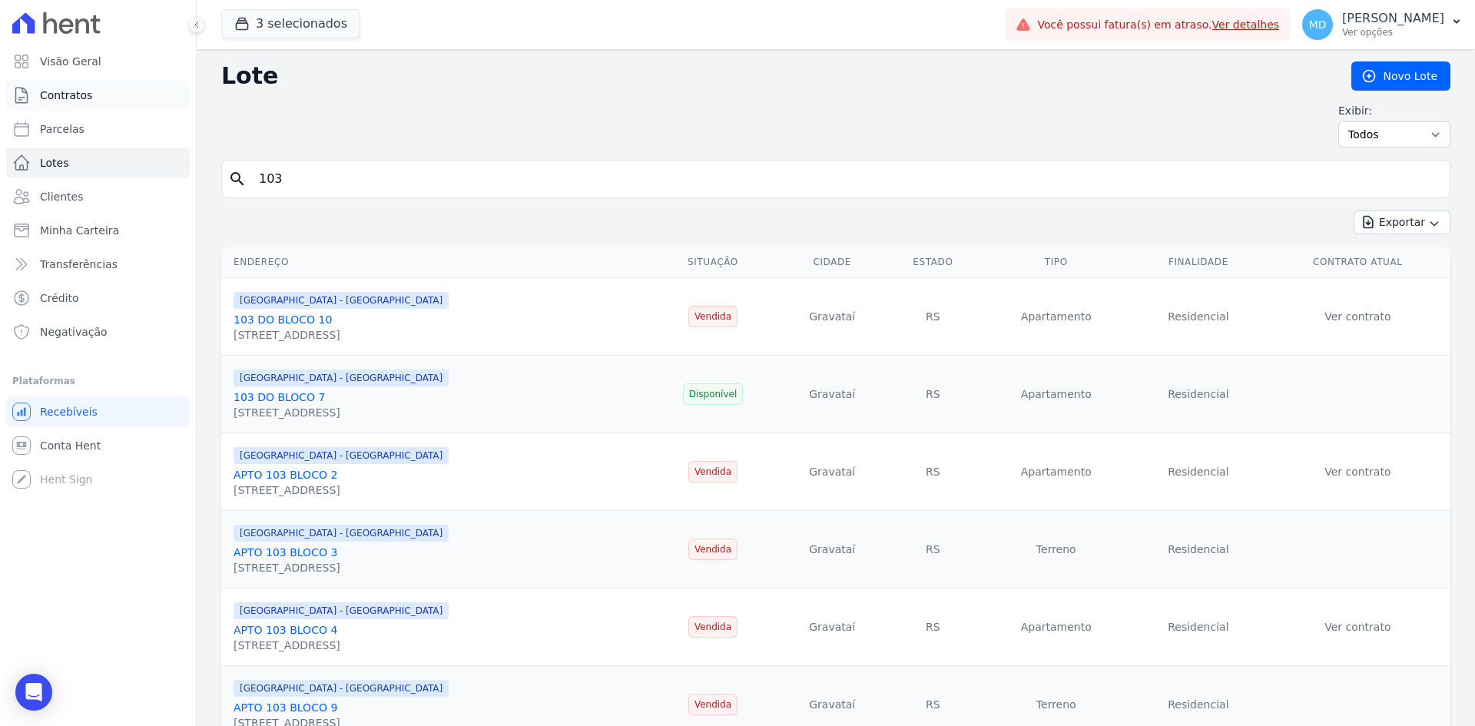
click at [92, 98] on link "Contratos" at bounding box center [98, 95] width 184 height 31
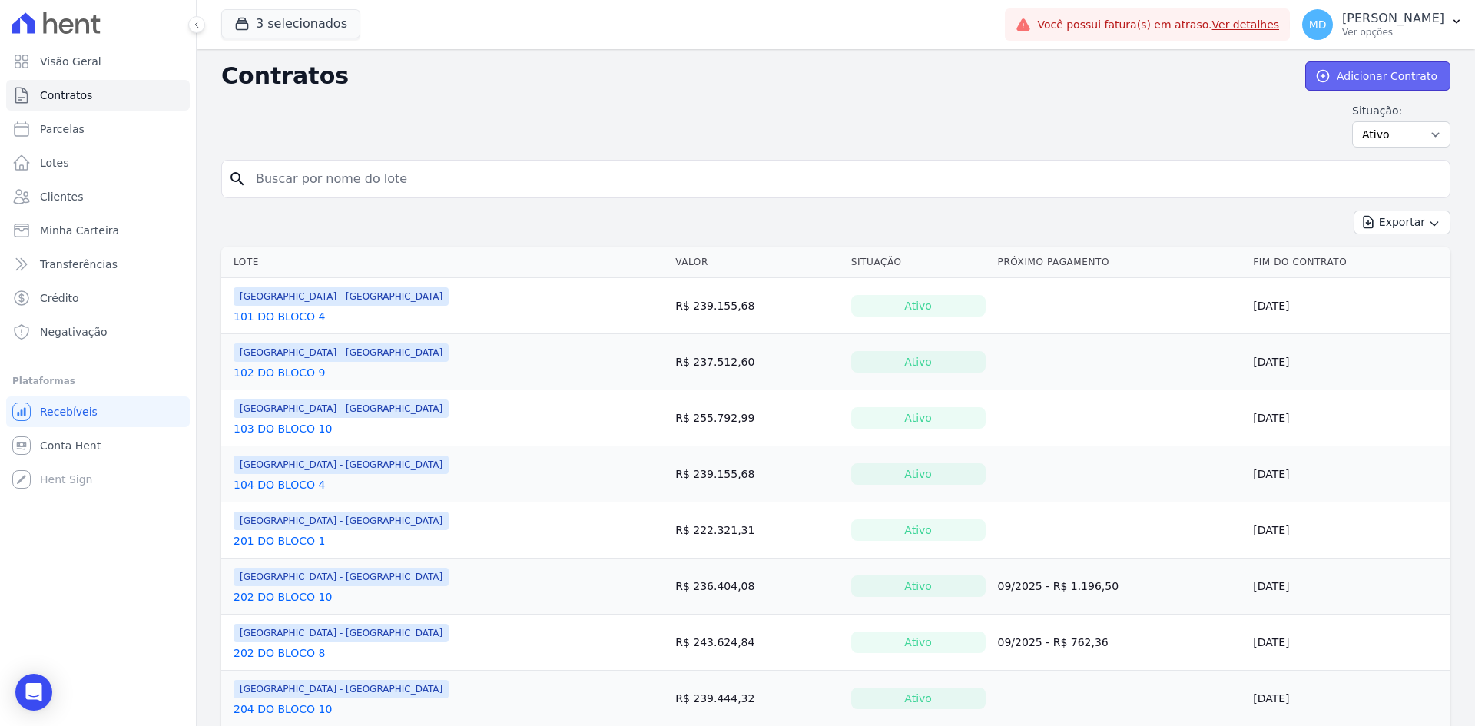
click at [1315, 69] on icon at bounding box center [1322, 75] width 15 height 15
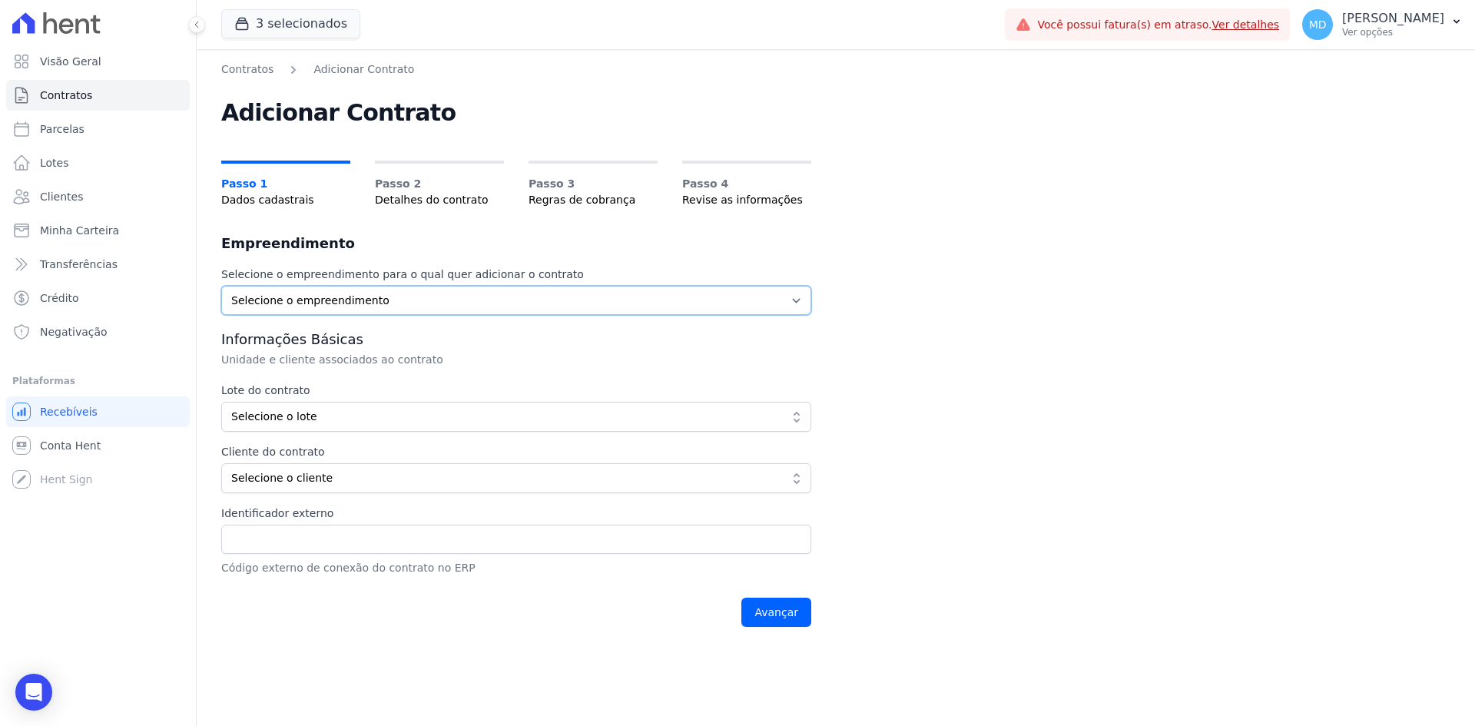
click at [412, 292] on select "Selecione o empreendimento Art Park - Juros de Obra Arty Park - Gravatai Park P…" at bounding box center [516, 300] width 590 height 29
select select "980c1eb1-4231-460f-863e-120dd4190085"
click at [221, 286] on select "Selecione o empreendimento Art Park - Juros de Obra Arty Park - Gravatai Park P…" at bounding box center [516, 300] width 590 height 29
click at [437, 330] on h3 "Informações Básicas" at bounding box center [516, 339] width 590 height 18
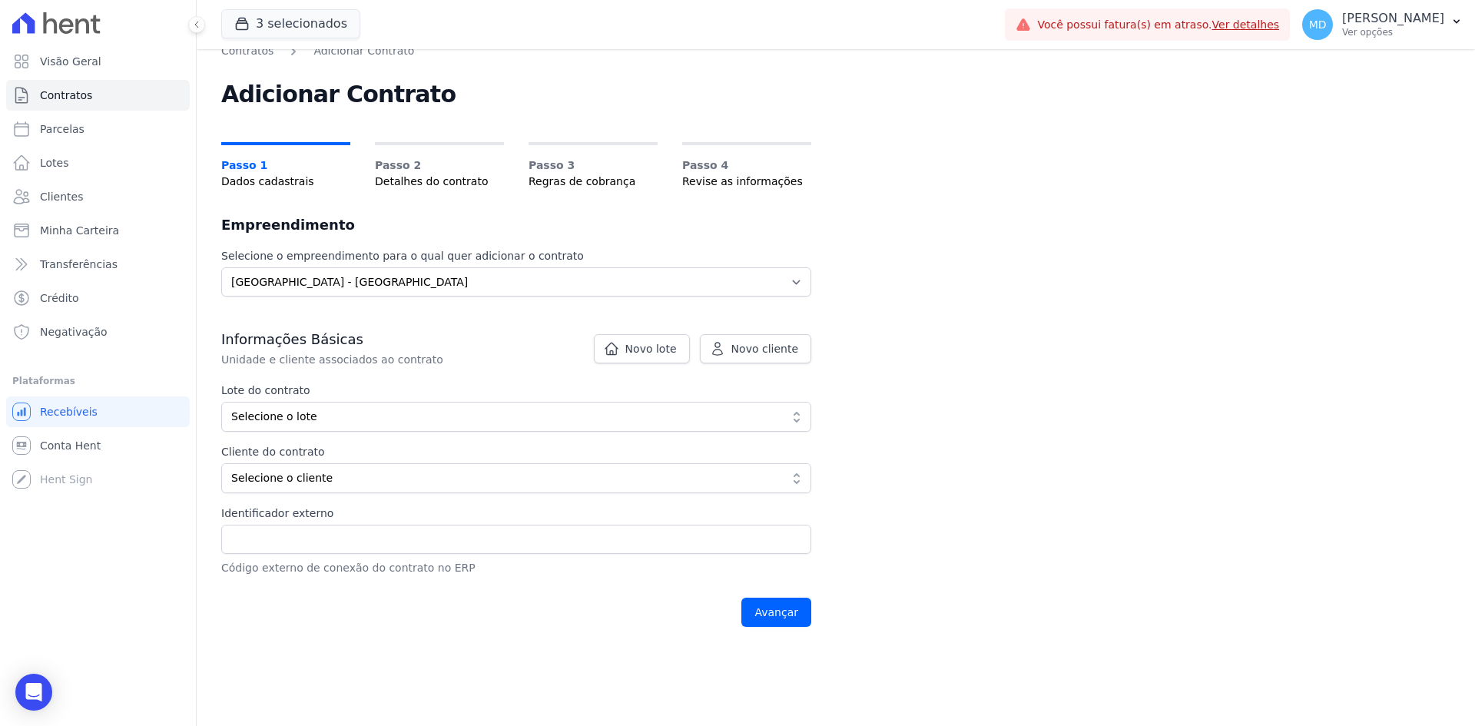
scroll to position [77, 0]
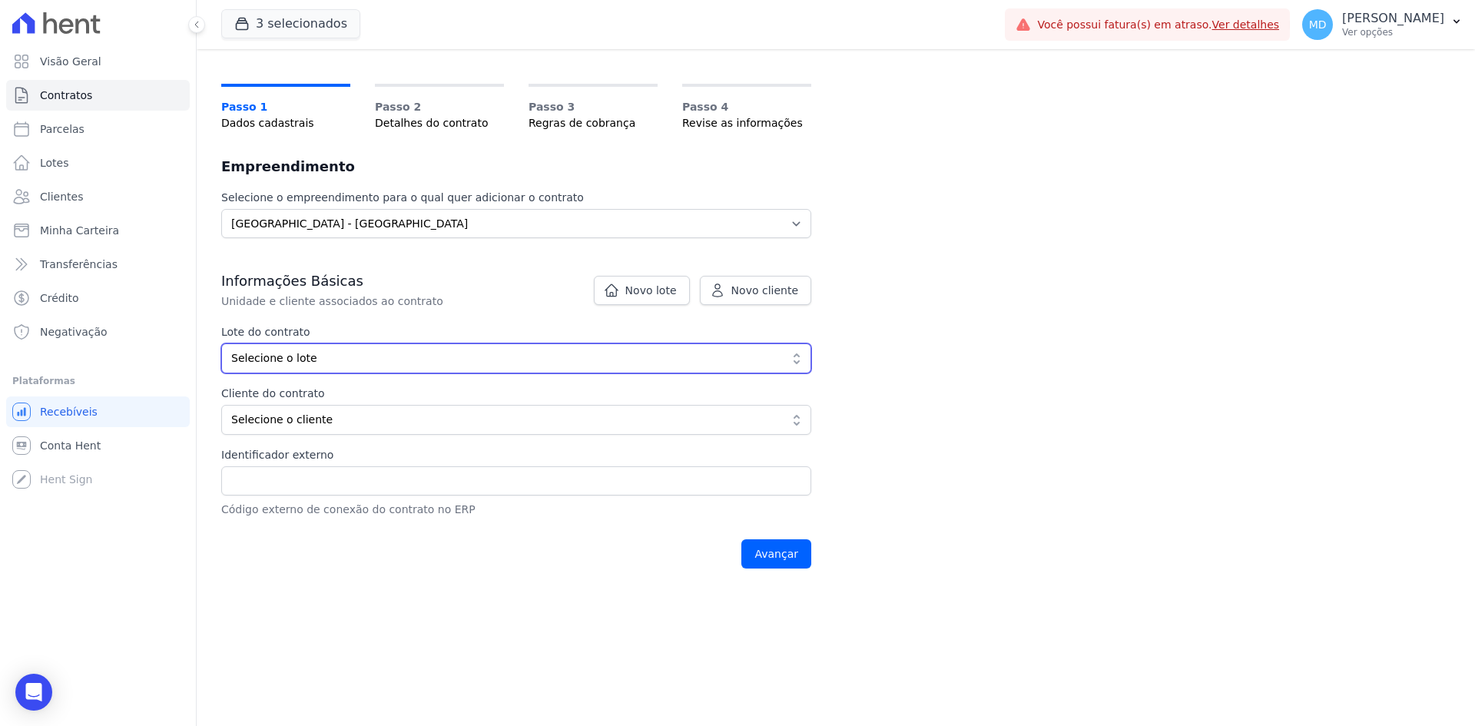
click at [638, 350] on span "Selecione o lote" at bounding box center [505, 358] width 548 height 16
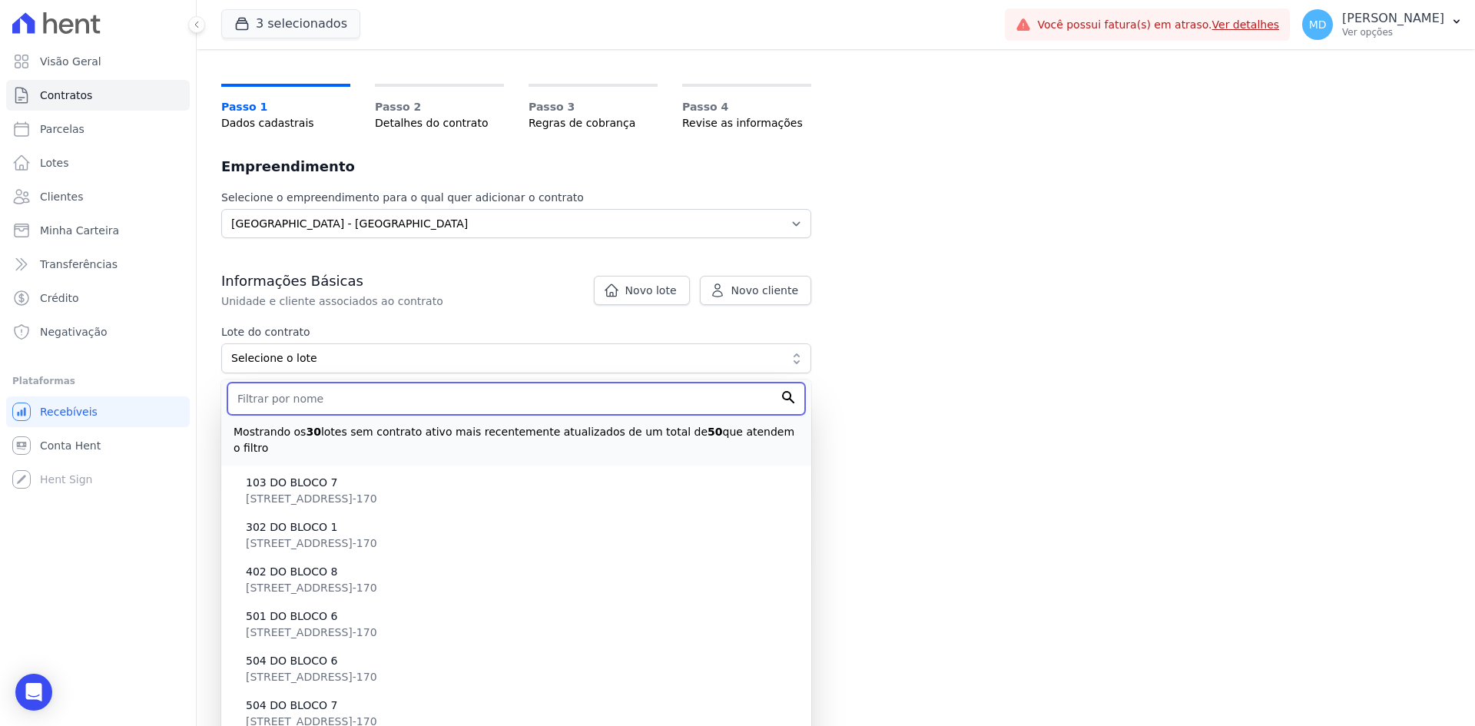
click at [548, 405] on input "text" at bounding box center [516, 399] width 578 height 32
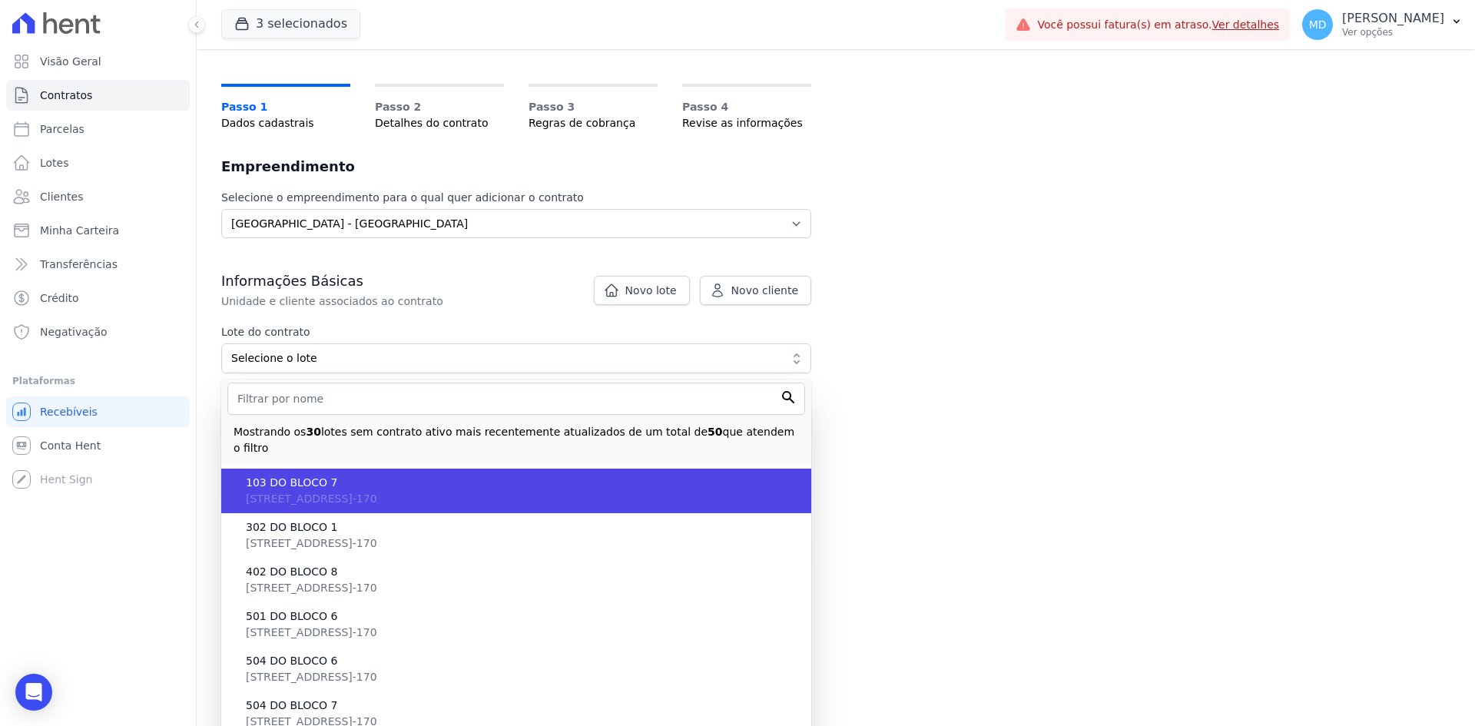
click at [538, 475] on span "103 DO BLOCO 7" at bounding box center [522, 483] width 553 height 16
type input "540e8575-4dcb-4a3e-956f-55ae971db8aa"
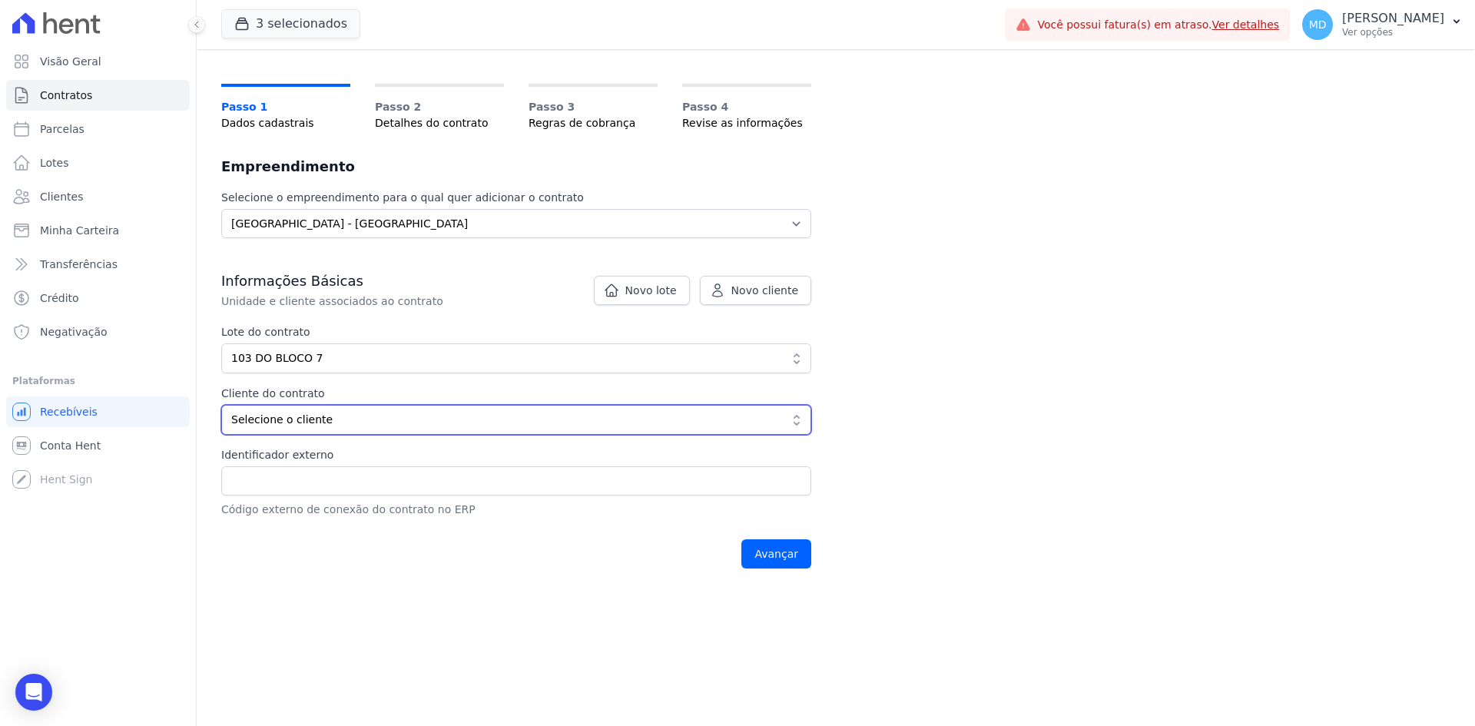
click at [568, 414] on span "Selecione o cliente" at bounding box center [505, 420] width 548 height 16
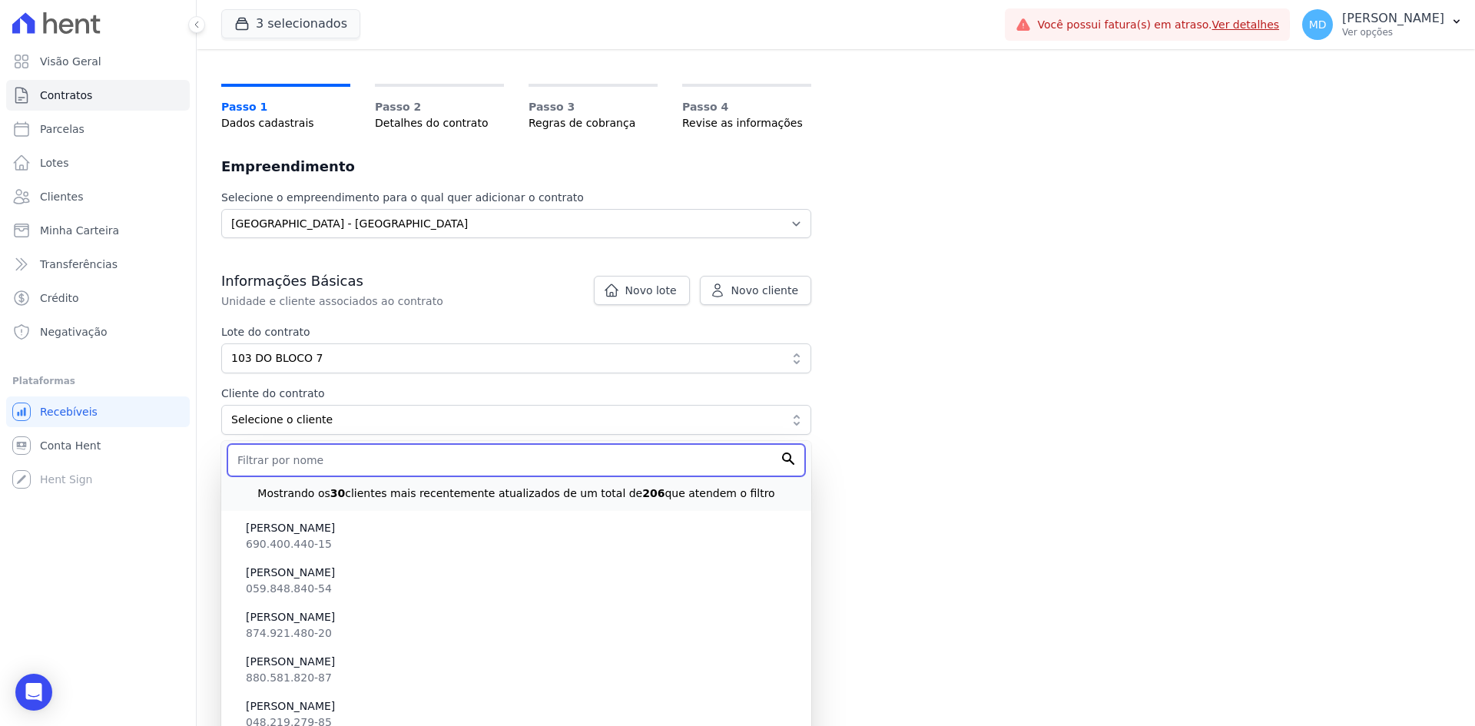
click at [406, 459] on input "text" at bounding box center [516, 460] width 578 height 32
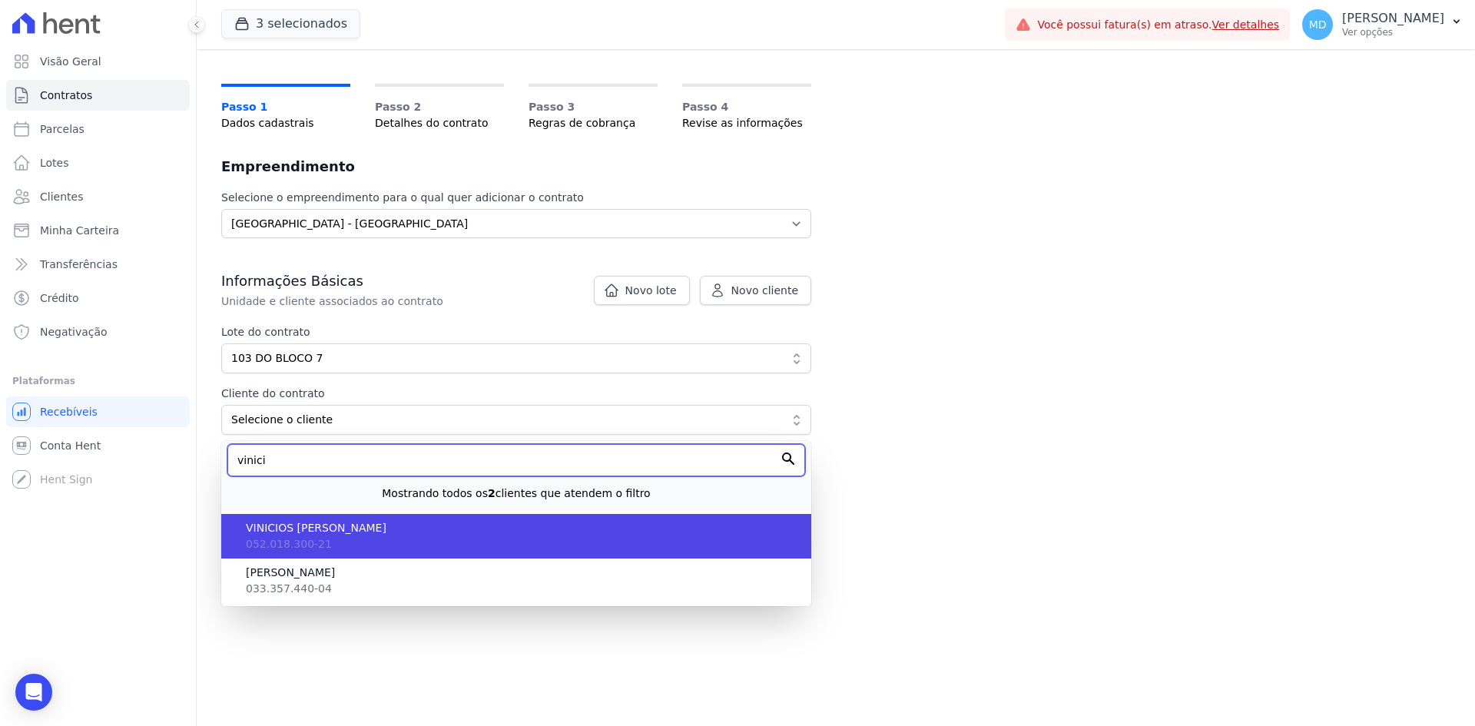
type input "vinici"
click at [367, 527] on span "VINICIOS [PERSON_NAME]" at bounding box center [522, 528] width 553 height 16
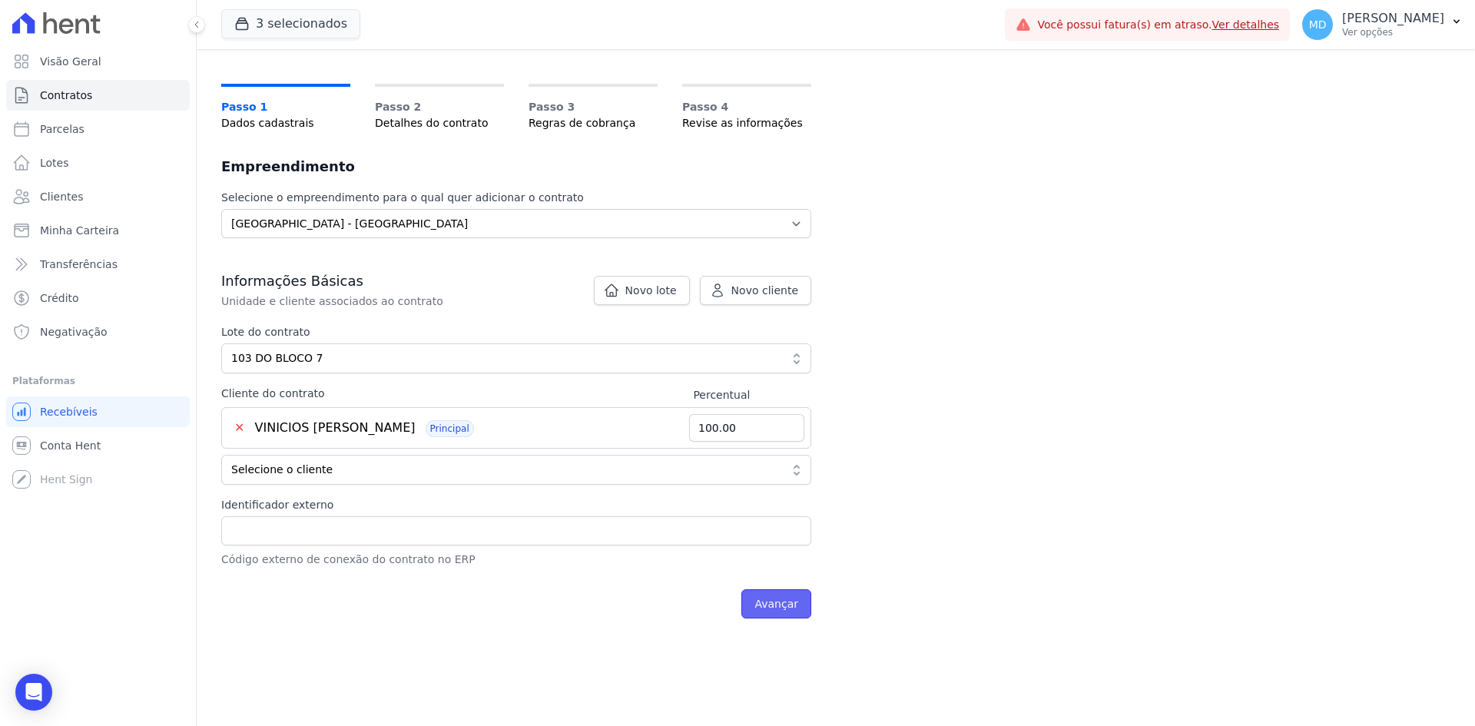
click at [769, 598] on input "Avançar" at bounding box center [776, 603] width 70 height 29
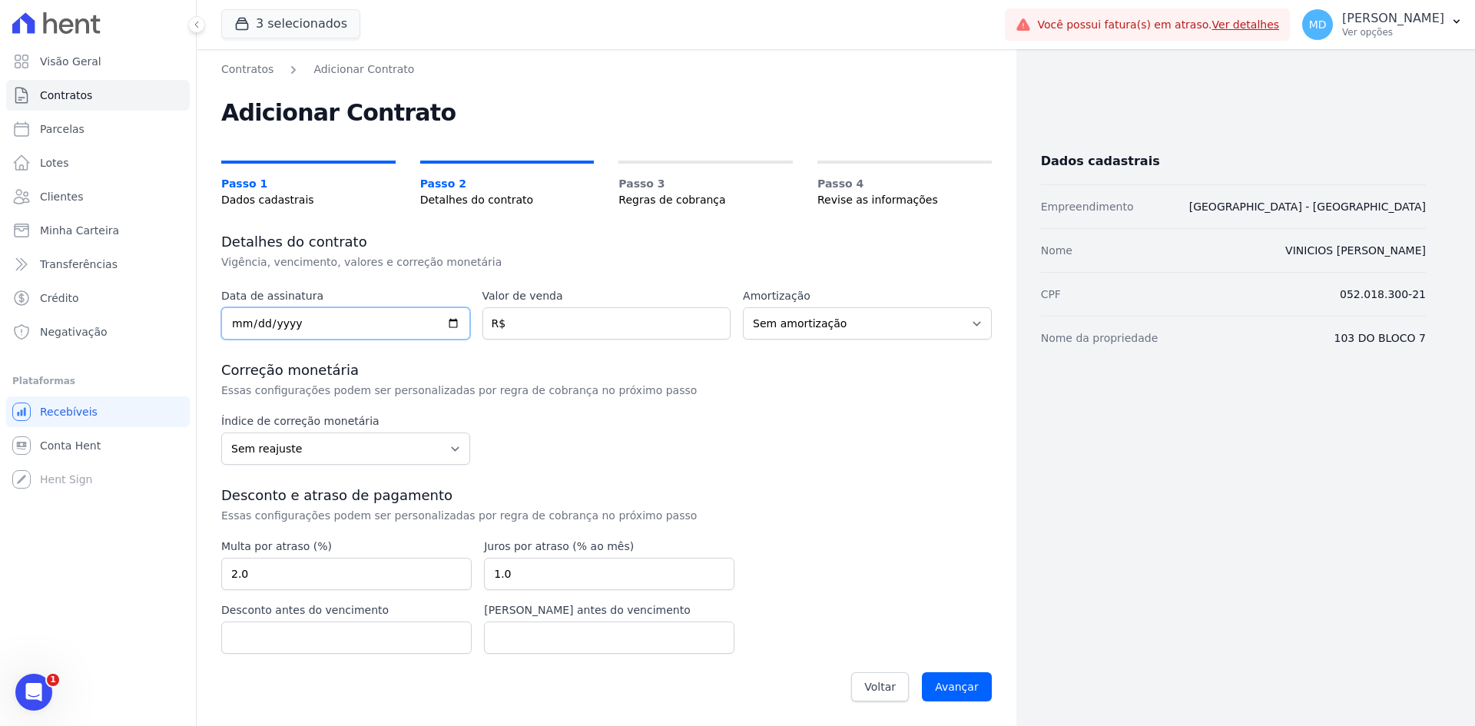
click at [242, 324] on input "date" at bounding box center [345, 323] width 249 height 32
type input "2025-08-31"
click at [560, 339] on input "number" at bounding box center [606, 323] width 249 height 32
click at [571, 319] on input "number" at bounding box center [606, 323] width 249 height 32
click at [571, 336] on input "257243.97" at bounding box center [606, 323] width 249 height 32
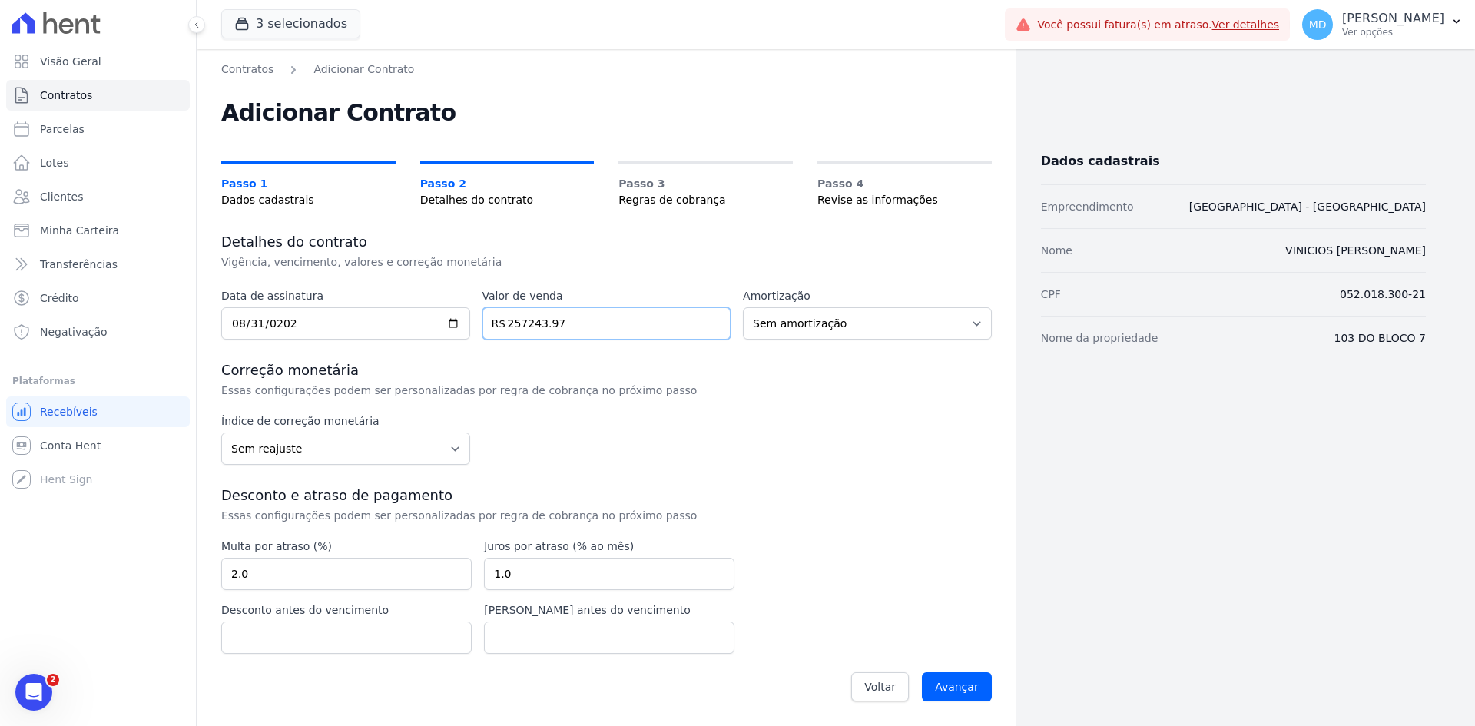
type input "257243.97"
click at [565, 354] on div "Data de assinatura 2025-08-31 Valor de venda 257243.97 R$ Amortização Sem amort…" at bounding box center [606, 499] width 770 height 422
drag, startPoint x: 525, startPoint y: 320, endPoint x: 598, endPoint y: 325, distance: 72.4
click at [545, 320] on input "257243.97" at bounding box center [606, 323] width 249 height 32
click at [598, 325] on input "257243.97" at bounding box center [606, 323] width 249 height 32
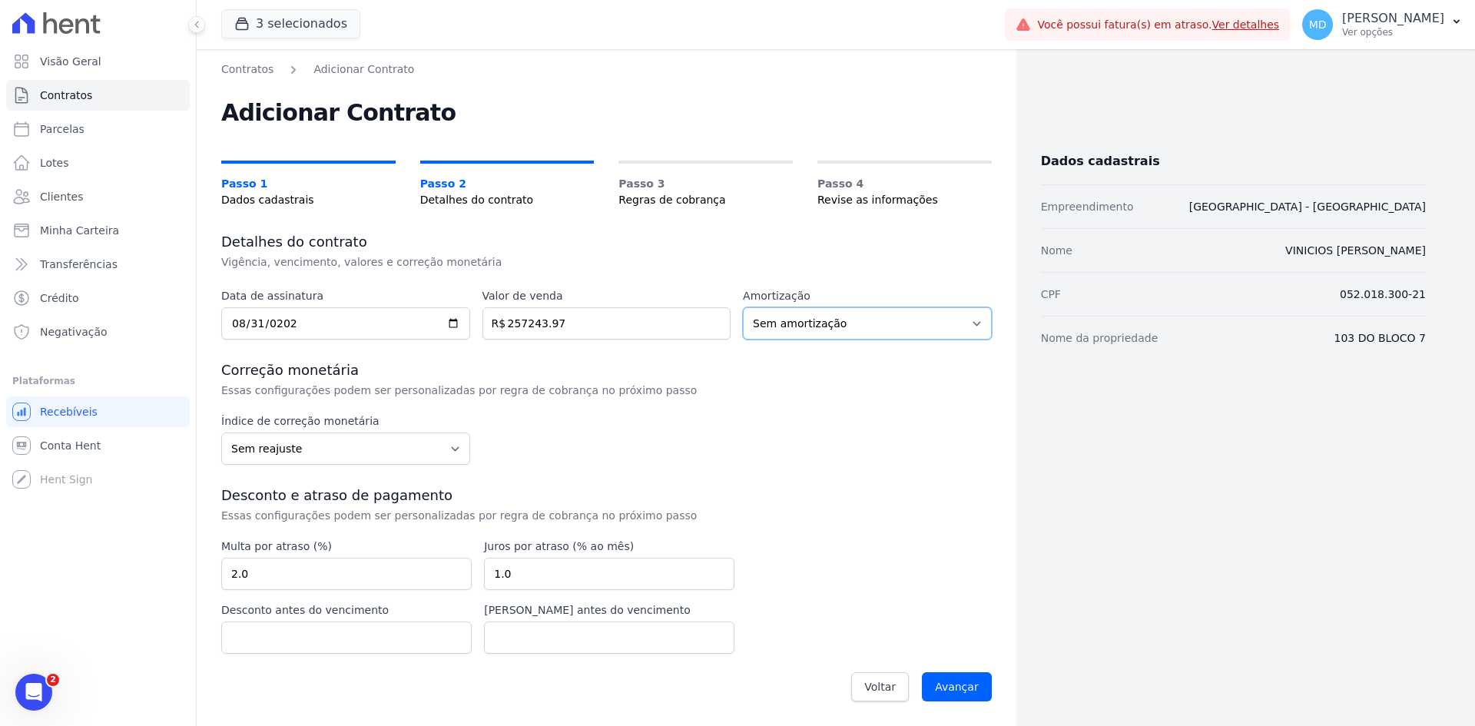
click at [916, 332] on select "Sem amortização Price Sac" at bounding box center [867, 323] width 249 height 32
drag, startPoint x: 916, startPoint y: 332, endPoint x: 880, endPoint y: 338, distance: 37.4
click at [916, 332] on select "Sem amortização Price Sac" at bounding box center [867, 323] width 249 height 32
click at [395, 461] on select "Sem reajuste Média dos últimos 12 meses acumulado de INCCM Média dos últimos 12…" at bounding box center [345, 448] width 249 height 32
select select "inccdi"
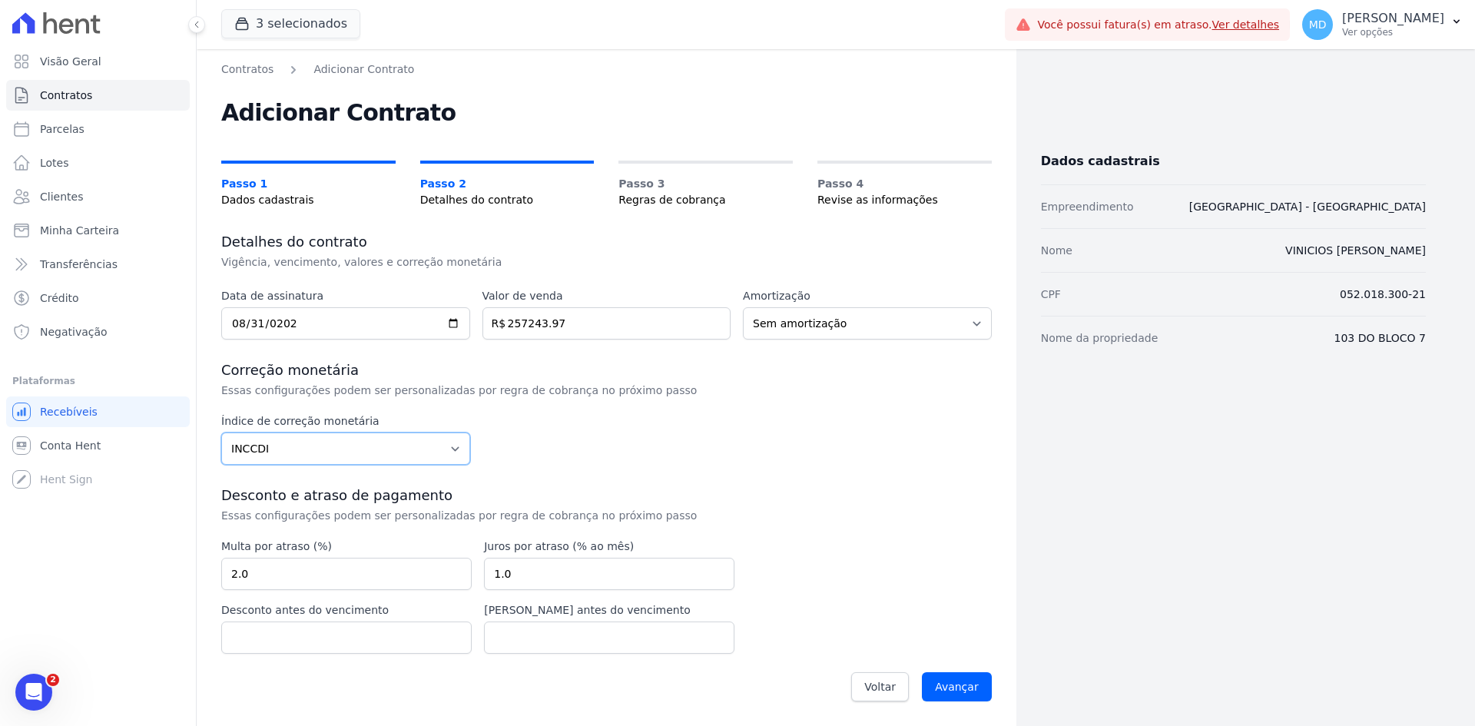
click at [221, 432] on select "Sem reajuste Média dos últimos 12 meses acumulado de INCCM Média dos últimos 12…" at bounding box center [345, 448] width 249 height 32
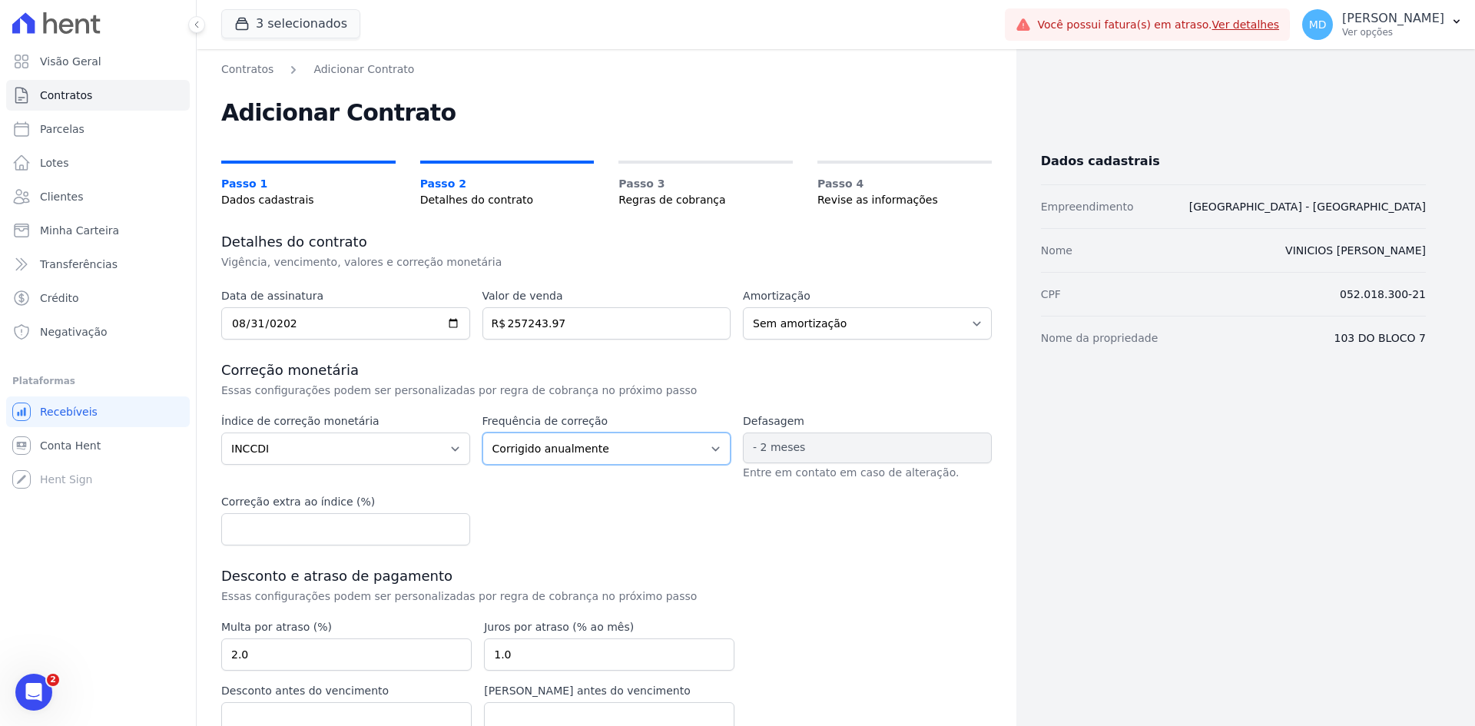
click at [678, 446] on select "Corrigido semestralmente Corrigido mensalmente Corrigido anualmente" at bounding box center [606, 448] width 249 height 32
select select "monthly"
click at [482, 432] on select "Corrigido semestralmente Corrigido mensalmente Corrigido anualmente" at bounding box center [606, 448] width 249 height 32
click at [771, 521] on div "Índice de correção monetária Sem reajuste Média dos últimos 12 meses acumulado …" at bounding box center [606, 479] width 770 height 132
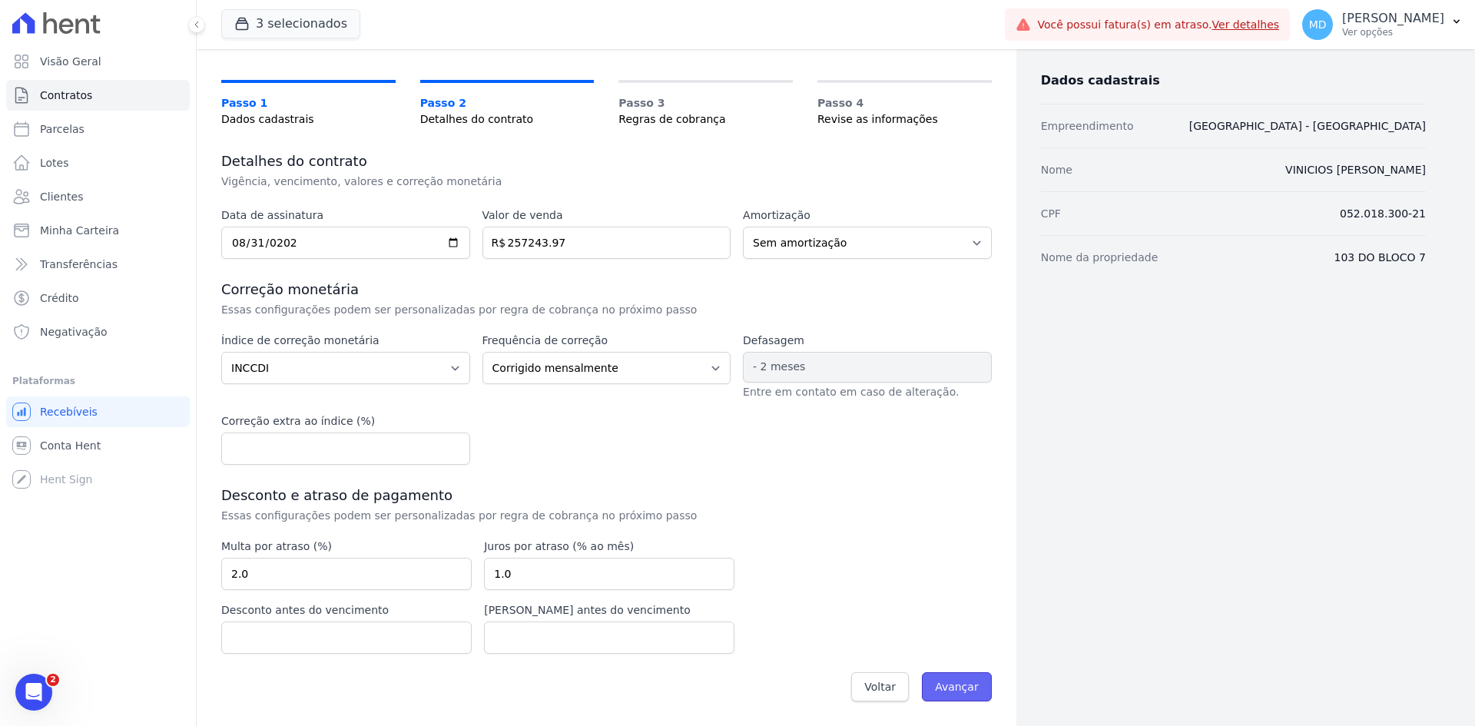
click at [960, 679] on input "Avançar" at bounding box center [957, 686] width 70 height 29
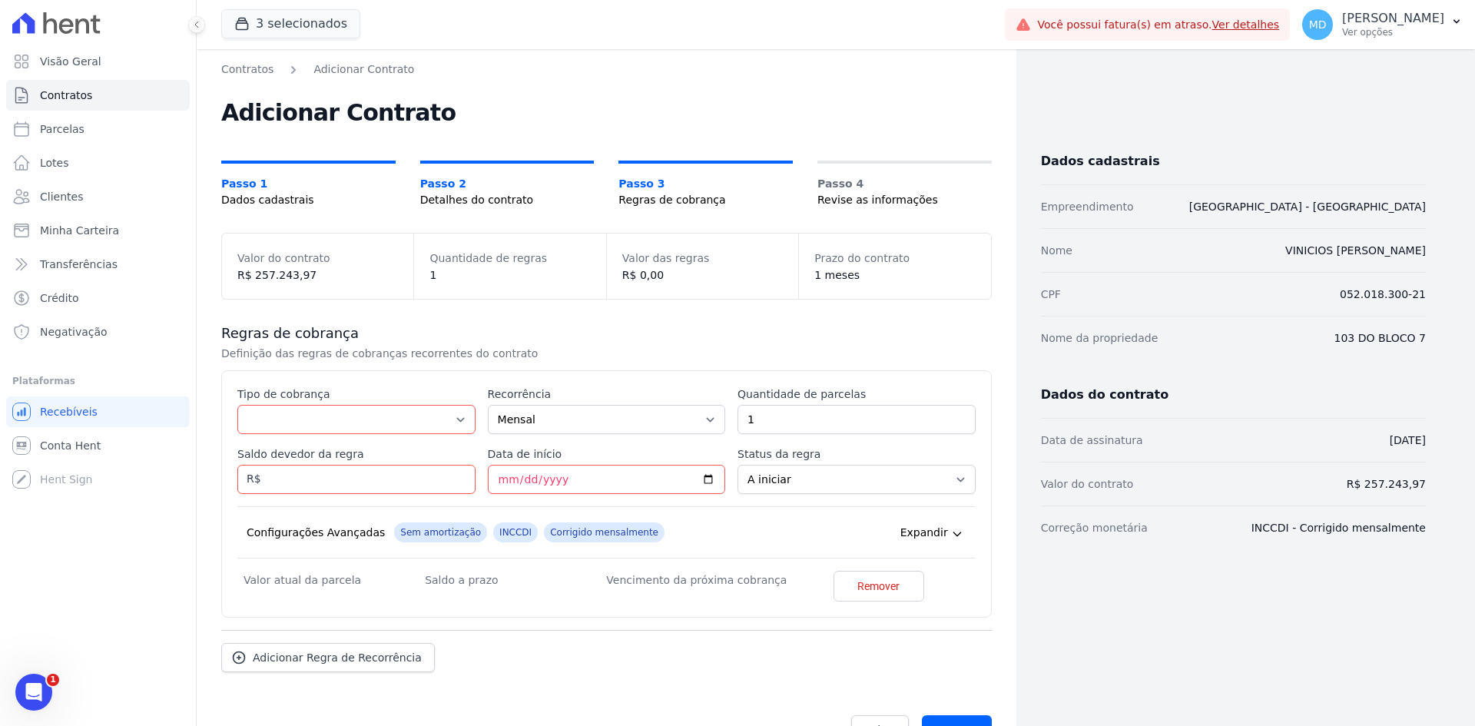
click at [390, 403] on div "Tipo de cobrança Parcela Normal Entrada Sinal Intercalada Chaves Pré-chaves Pós…" at bounding box center [356, 410] width 238 height 48
click at [393, 414] on select "Parcela Normal Entrada Sinal Intercalada Chaves Pré-chaves Pós-chaves Impostos …" at bounding box center [356, 419] width 238 height 29
select select "standard"
click at [237, 405] on select "Parcela Normal Entrada Sinal Intercalada Chaves Pré-chaves Pós-chaves Impostos …" at bounding box center [356, 419] width 238 height 29
click at [532, 426] on select "Mensal Bimestral Trimestral Semestral Anual" at bounding box center [607, 419] width 238 height 29
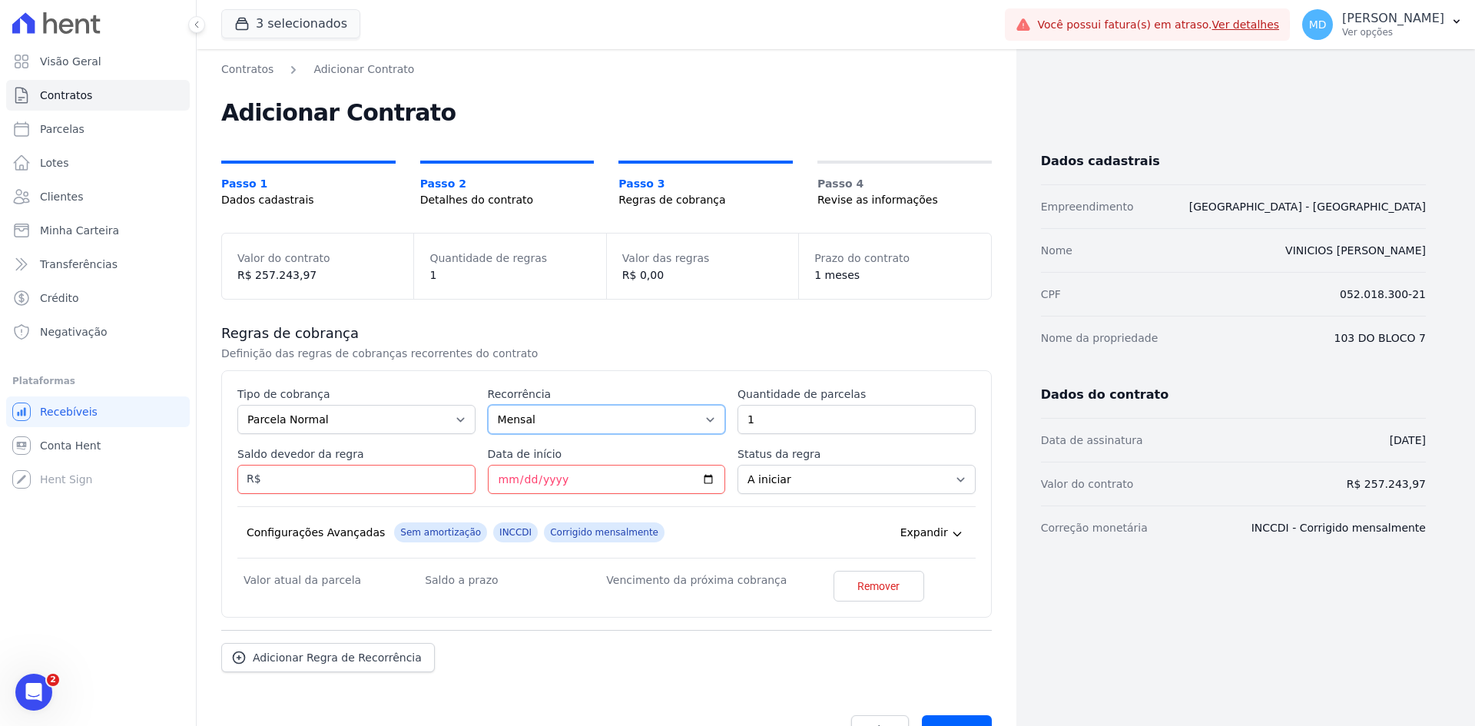
click at [532, 426] on select "Mensal Bimestral Trimestral Semestral Anual" at bounding box center [607, 419] width 238 height 29
click at [799, 425] on input "1" at bounding box center [856, 419] width 238 height 29
click at [777, 425] on input "1" at bounding box center [856, 419] width 238 height 29
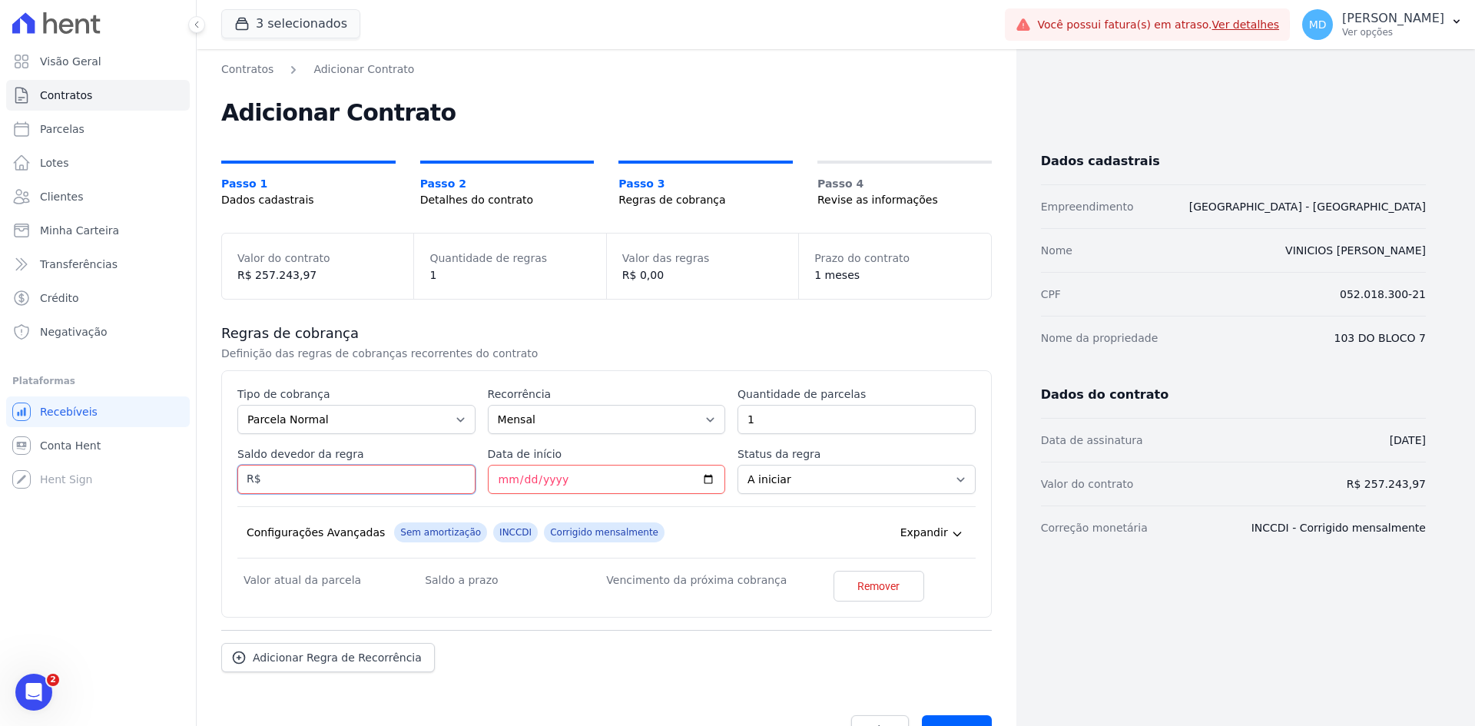
click at [343, 483] on input "Saldo devedor da regra" at bounding box center [356, 479] width 238 height 29
click at [362, 471] on input "Saldo devedor da regra" at bounding box center [356, 479] width 238 height 29
type input "729.10"
click at [496, 481] on input "Data de início" at bounding box center [607, 479] width 238 height 29
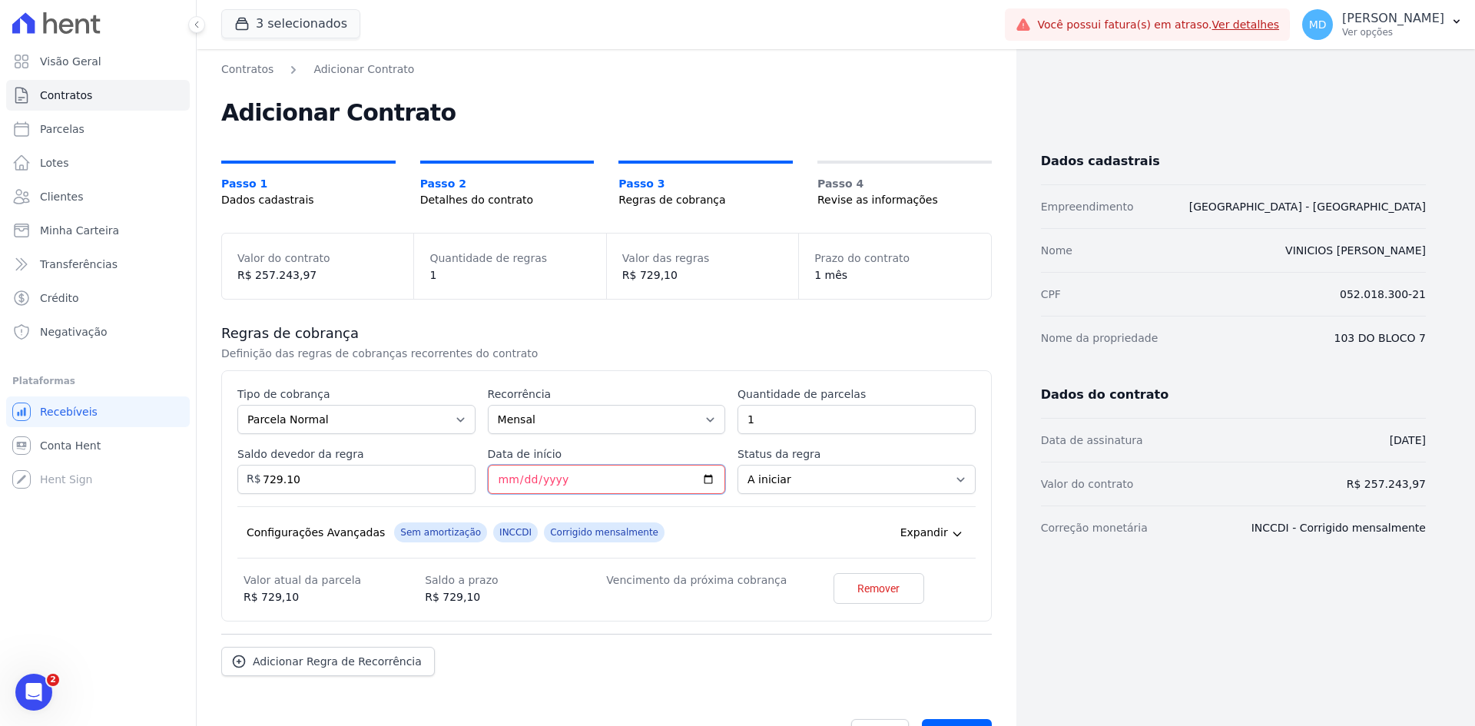
click at [694, 477] on input "Data de início" at bounding box center [607, 479] width 238 height 29
click at [701, 477] on input "Data de início" at bounding box center [607, 479] width 238 height 29
type input "[DATE]"
click at [757, 522] on div "Configurações Avançadas Sem amortização INCCDI Corrigido mensalmente Expandir" at bounding box center [606, 532] width 738 height 52
click at [355, 674] on link "Adicionar Regra de Recorrência" at bounding box center [328, 661] width 214 height 29
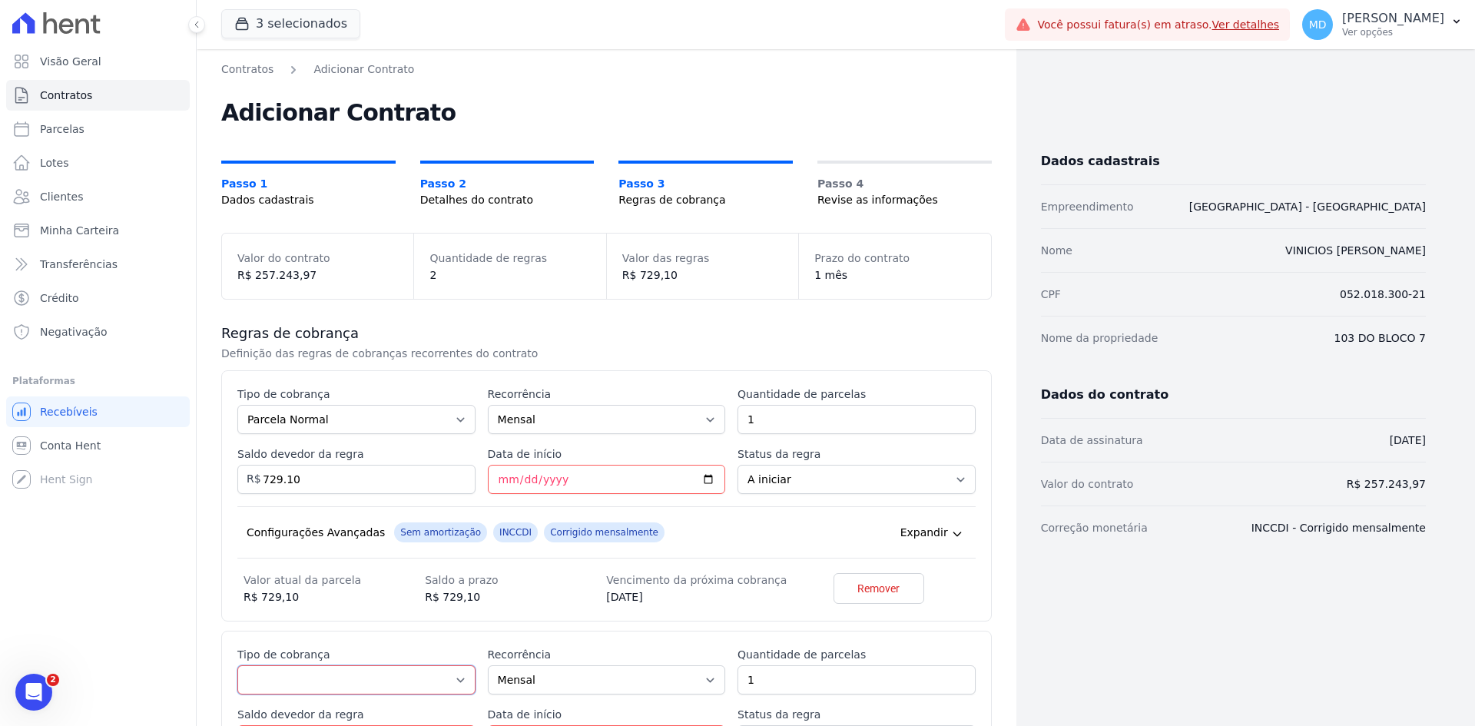
click at [345, 676] on select "Parcela Normal Entrada Sinal Intercalada Chaves Pré-chaves Pós-chaves Impostos …" at bounding box center [356, 679] width 238 height 29
select select "standard"
click at [237, 665] on select "Parcela Normal Entrada Sinal Intercalada Chaves Pré-chaves Pós-chaves Impostos …" at bounding box center [356, 679] width 238 height 29
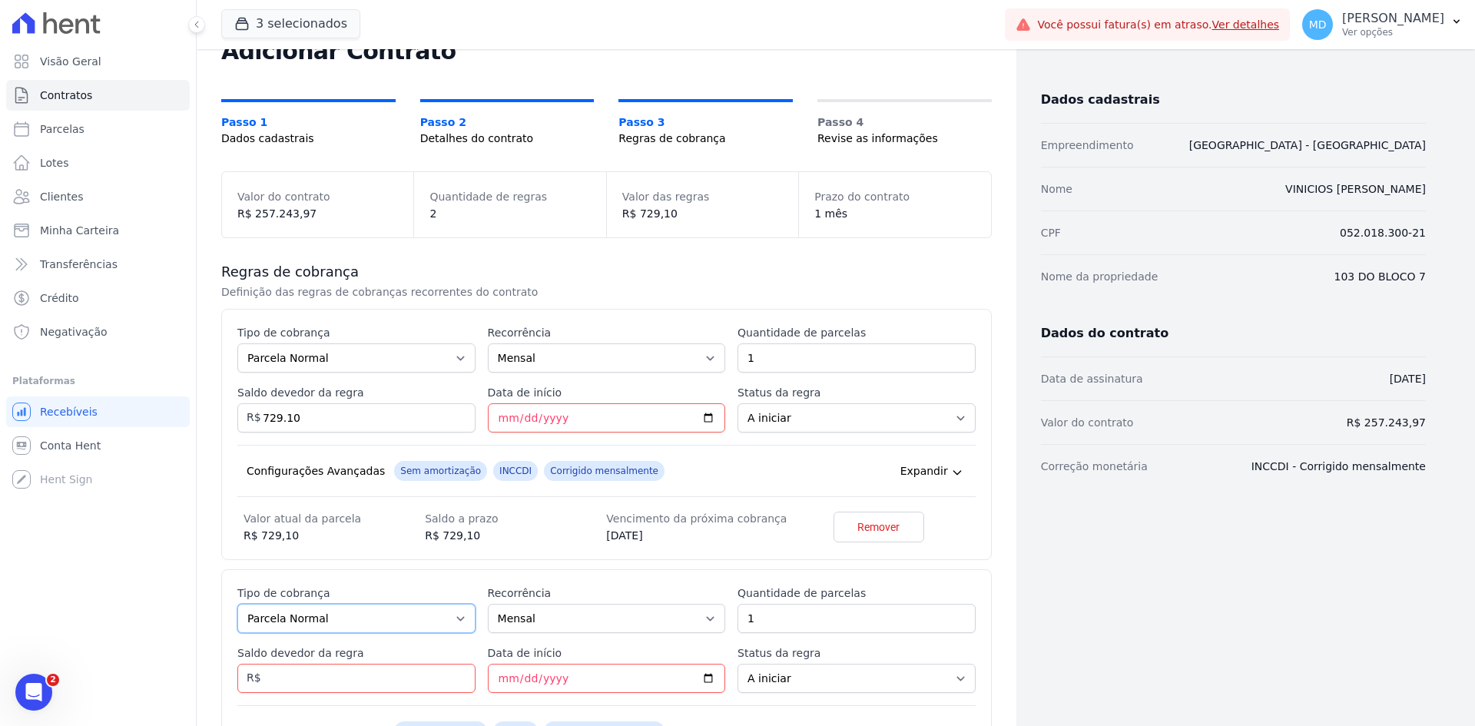
scroll to position [154, 0]
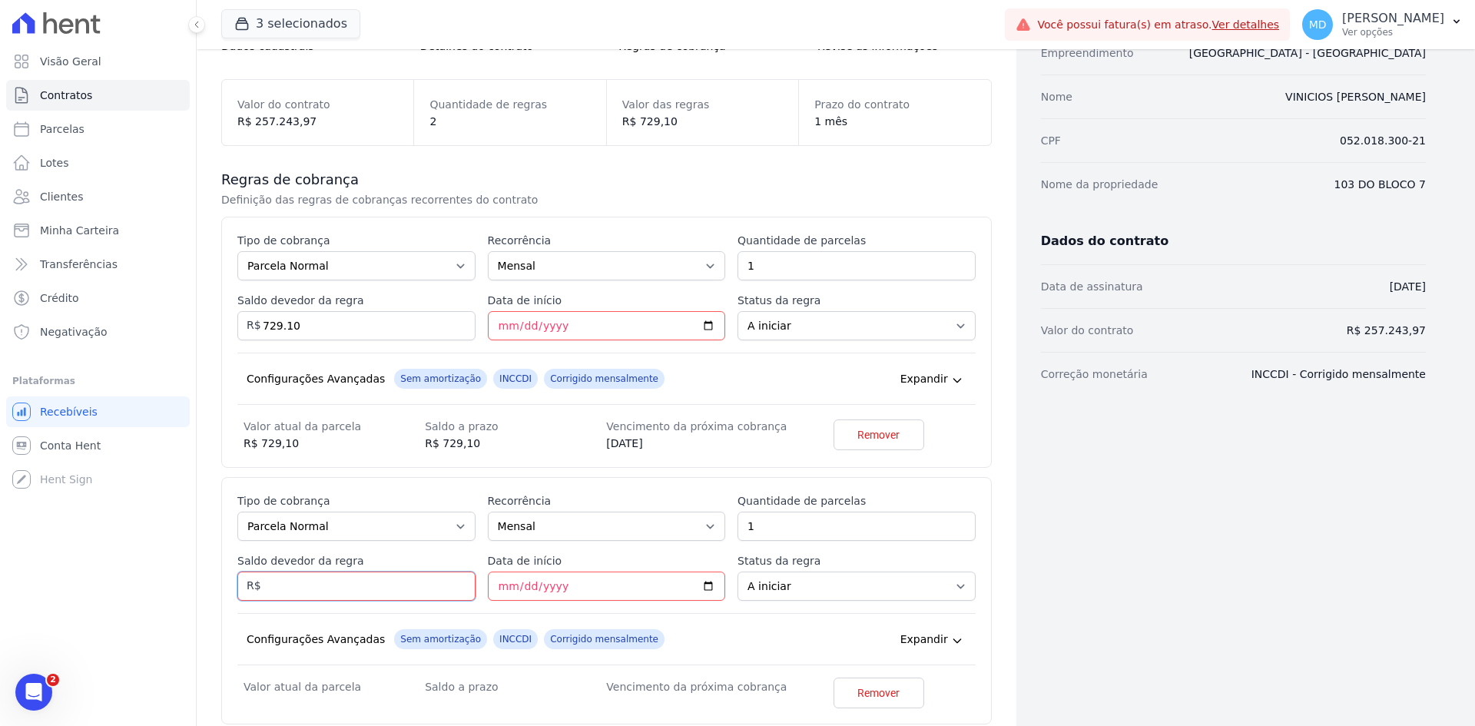
click at [346, 578] on input "Saldo devedor da regra" at bounding box center [356, 585] width 238 height 29
click at [315, 583] on input "Saldo devedor da regra" at bounding box center [356, 585] width 238 height 29
type input "723.10"
click at [714, 581] on input "Data de início" at bounding box center [607, 585] width 238 height 29
click at [706, 581] on input "Data de início" at bounding box center [607, 585] width 238 height 29
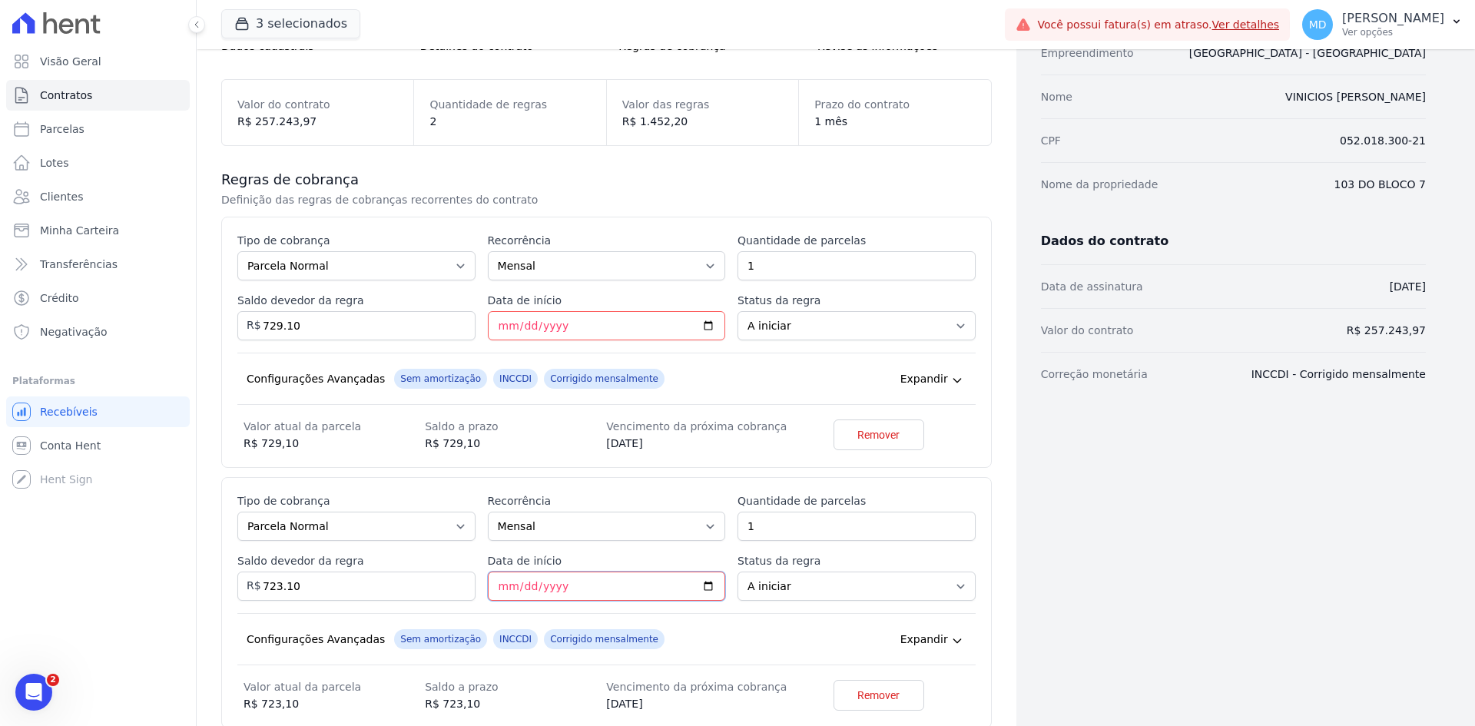
type input "2025-10-10"
click at [748, 614] on div "Configurações Avançadas Sem amortização INCCDI Corrigido mensalmente Expandir" at bounding box center [606, 639] width 738 height 52
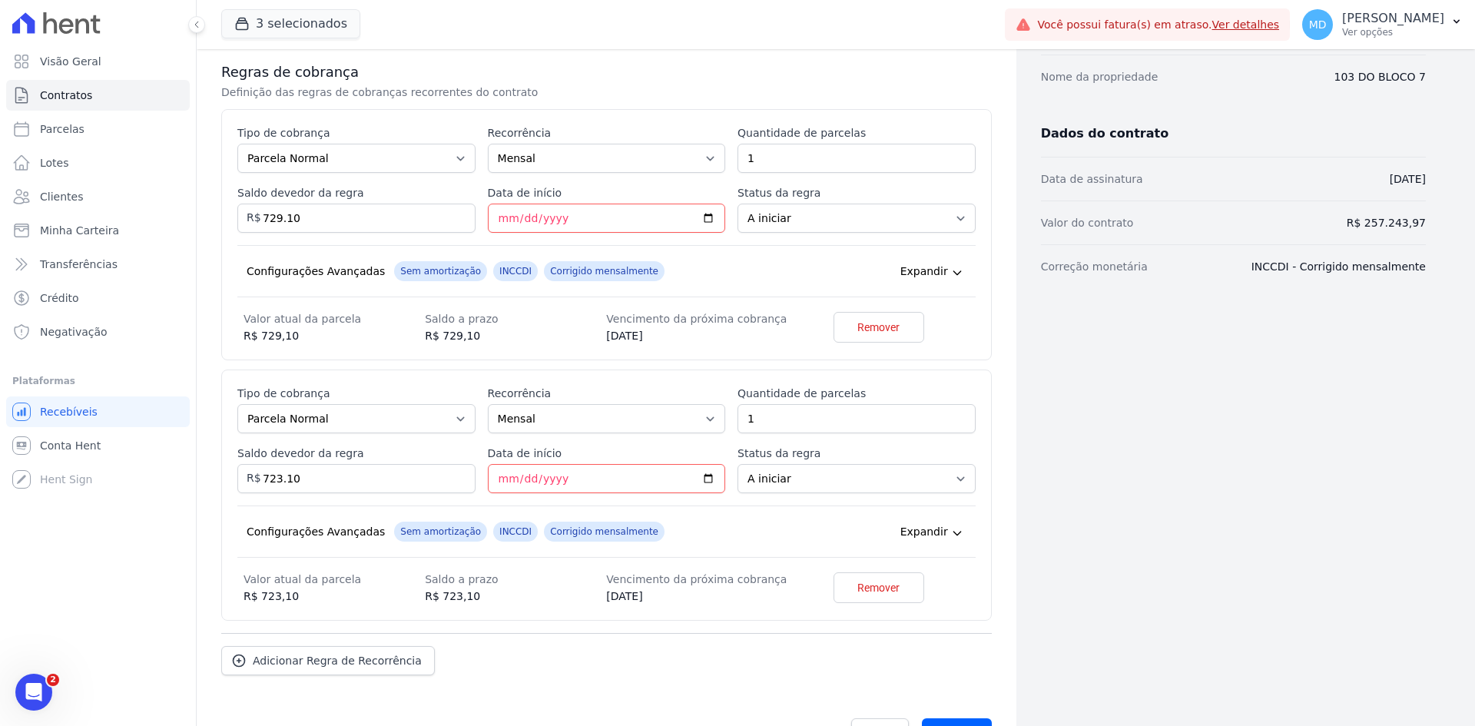
scroll to position [307, 0]
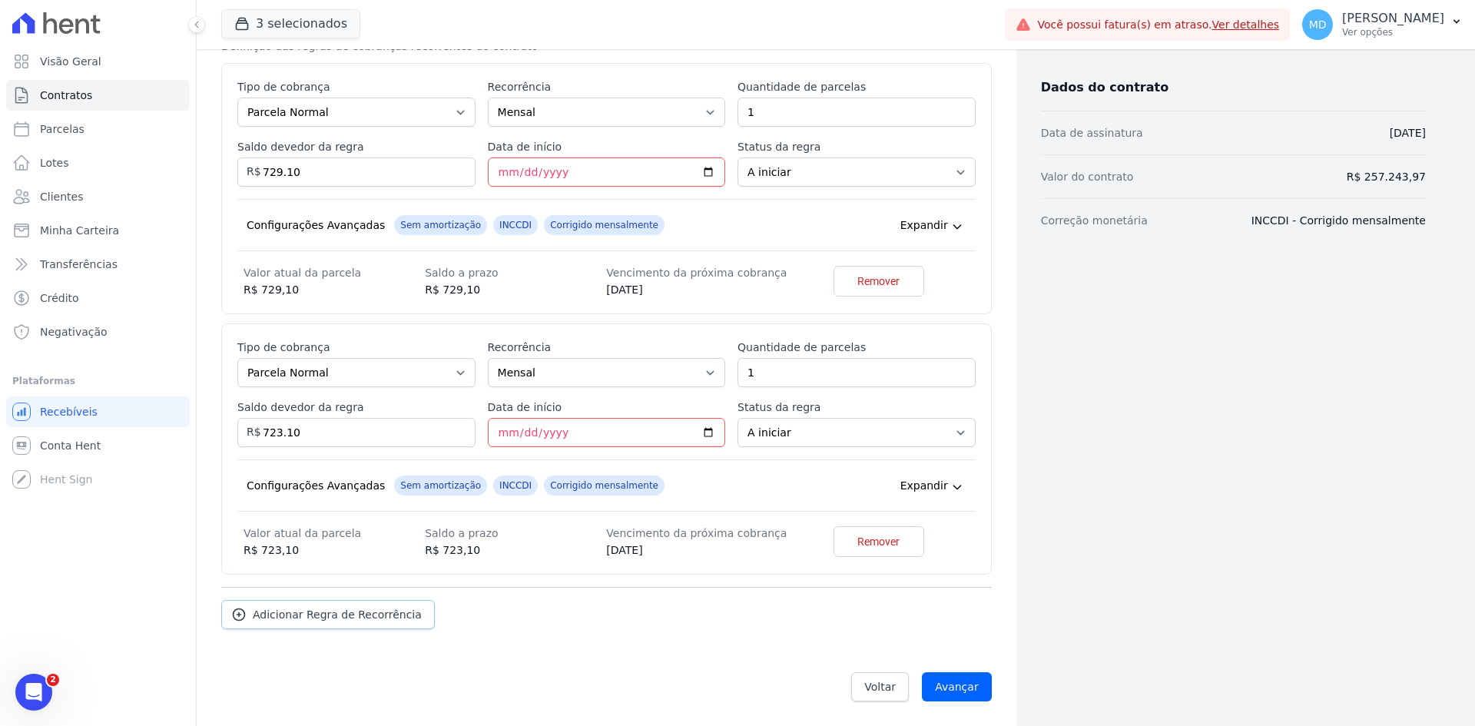
click at [368, 606] on link "Adicionar Regra de Recorrência" at bounding box center [328, 614] width 214 height 29
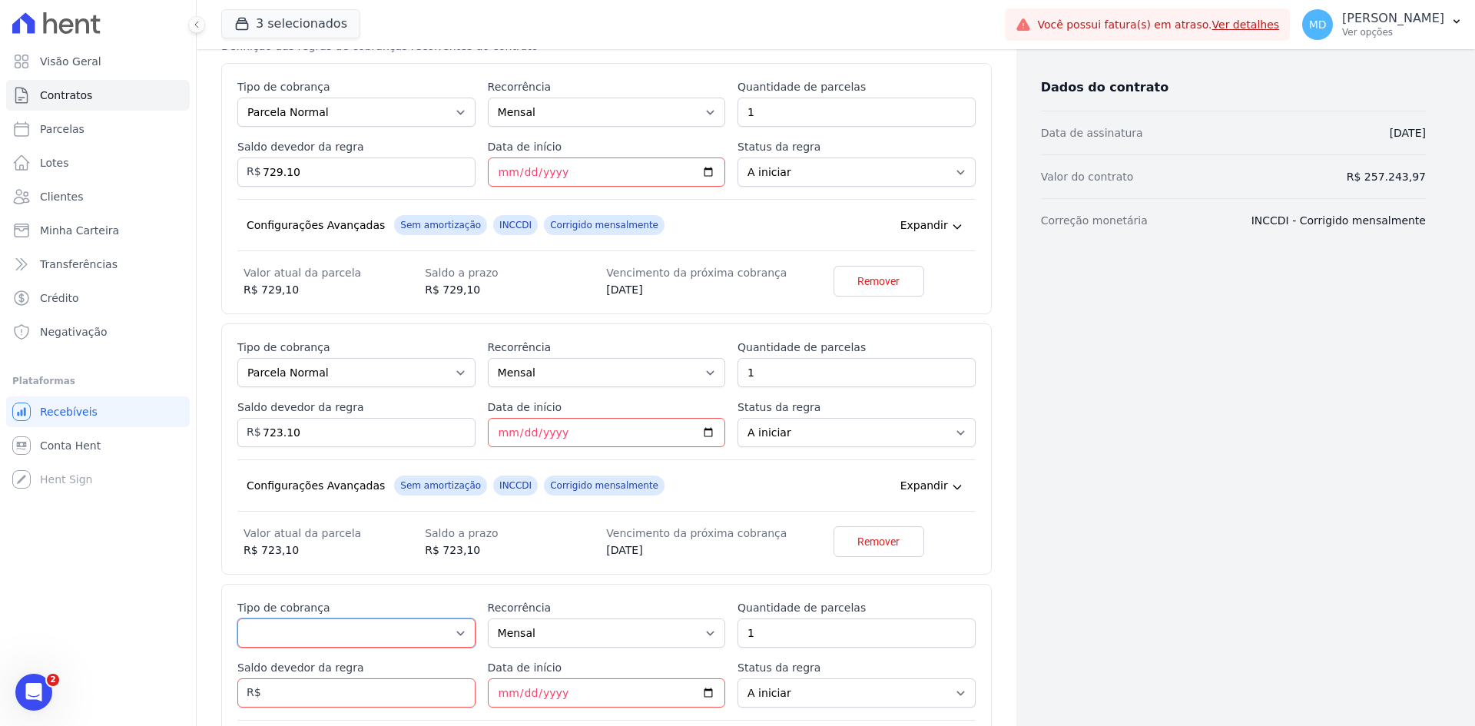
click at [357, 625] on select "Parcela Normal Entrada Sinal Intercalada Chaves Pré-chaves Pós-chaves Impostos …" at bounding box center [356, 632] width 238 height 29
select select "standard"
click at [237, 618] on select "Parcela Normal Entrada Sinal Intercalada Chaves Pré-chaves Pós-chaves Impostos …" at bounding box center [356, 632] width 238 height 29
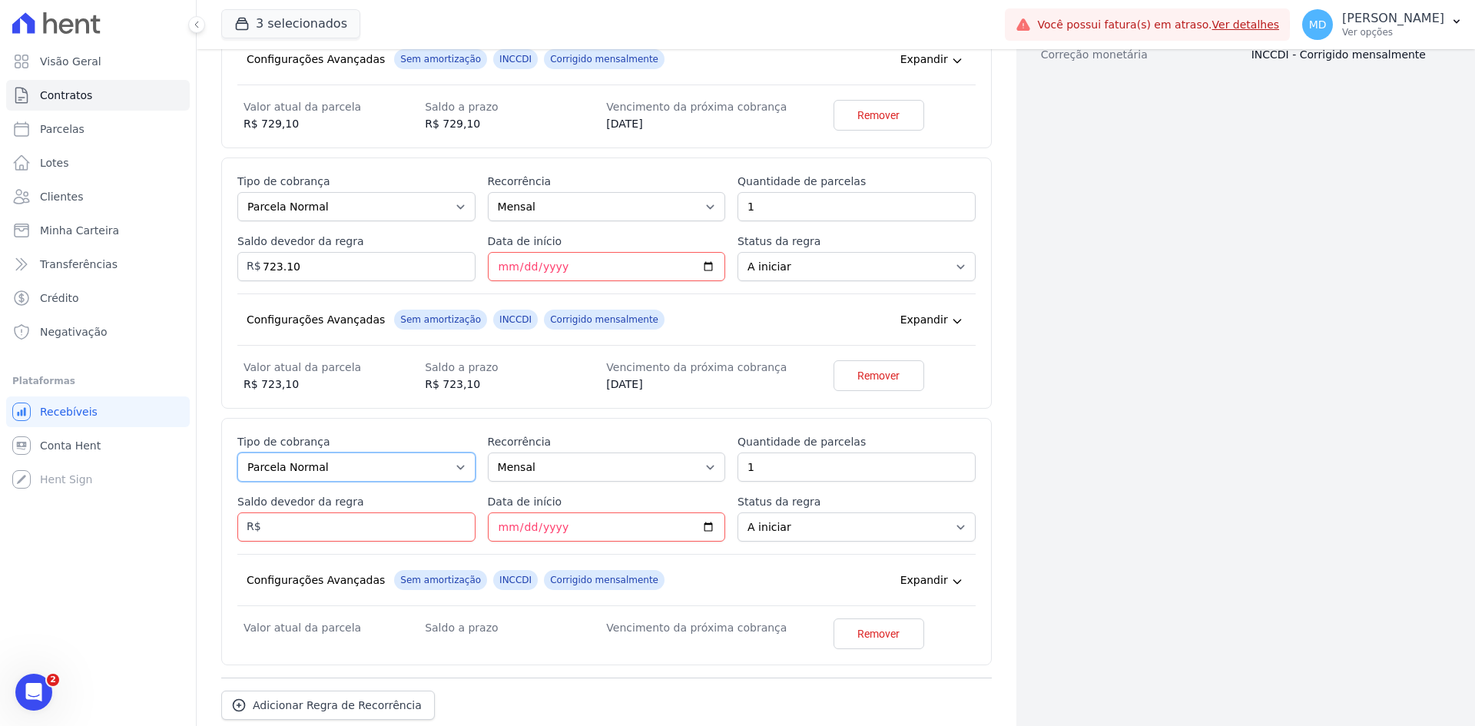
scroll to position [564, 0]
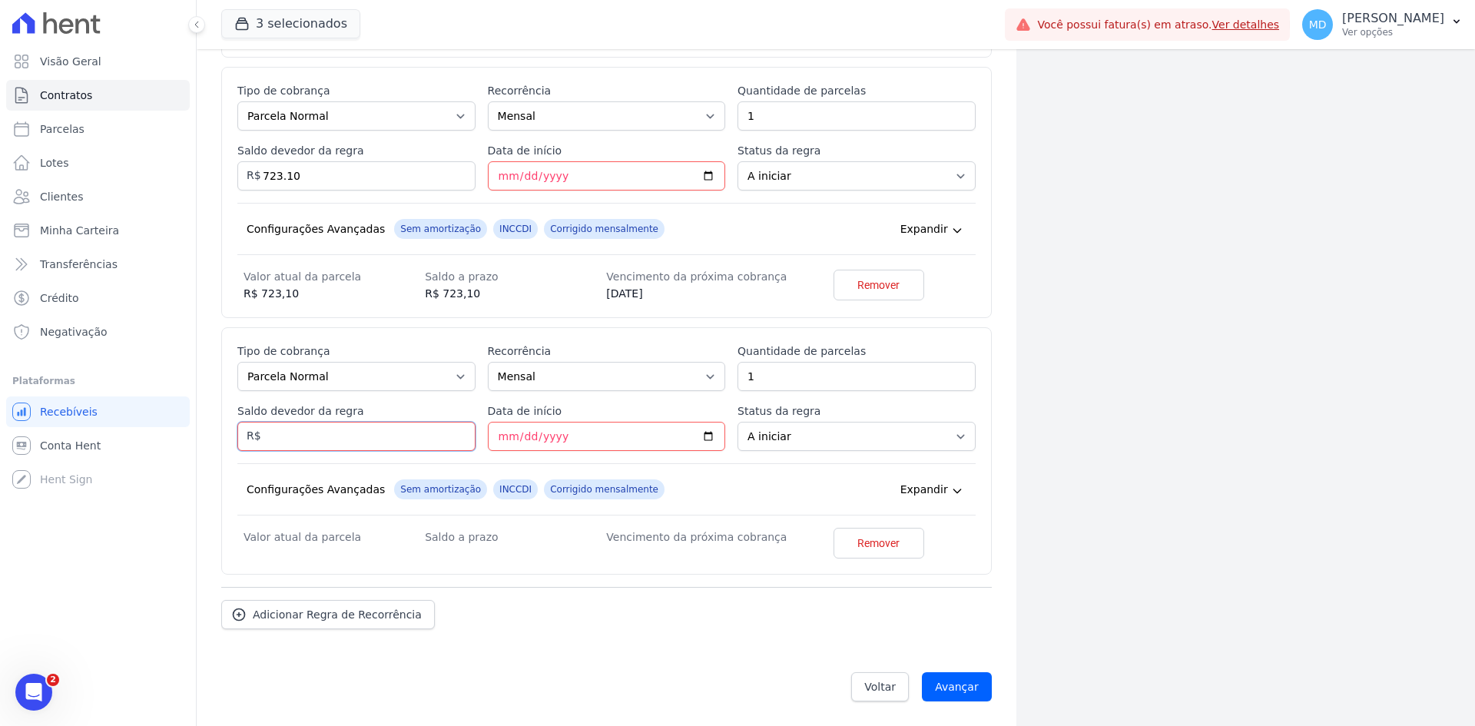
click at [349, 433] on input "Saldo devedor da regra" at bounding box center [356, 436] width 238 height 29
click at [350, 421] on div "Saldo devedor da regra" at bounding box center [356, 427] width 238 height 48
click at [330, 433] on input "Saldo devedor da regra" at bounding box center [356, 436] width 238 height 29
type input "717.10"
click at [498, 440] on input "Data de início" at bounding box center [607, 436] width 238 height 29
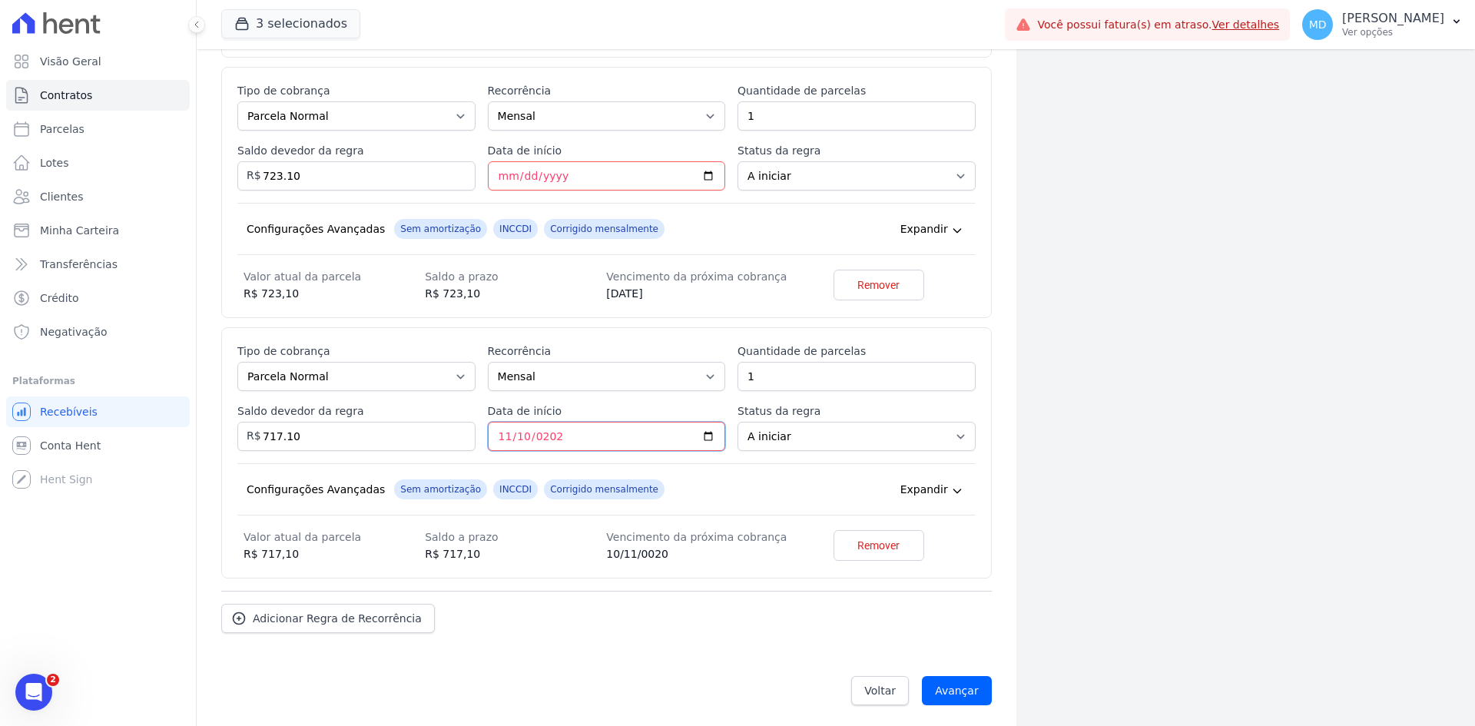
type input "2025-11-10"
click at [489, 470] on div "Configurações Avançadas Sem amortização INCCDI Corrigido mensalmente Expandir" at bounding box center [606, 489] width 738 height 52
click at [341, 619] on span "Adicionar Regra de Recorrência" at bounding box center [337, 618] width 169 height 15
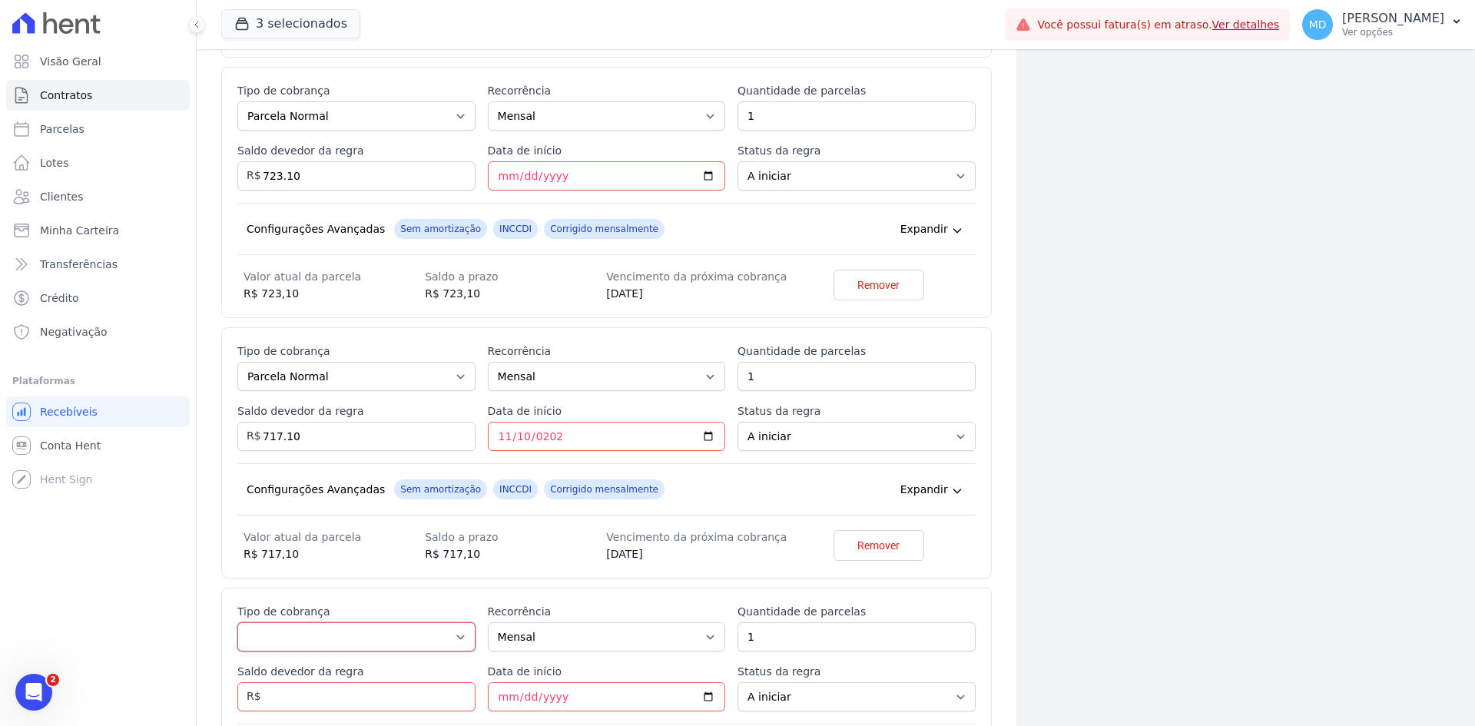
click at [393, 625] on select "Parcela Normal Entrada Sinal Intercalada Chaves Pré-chaves Pós-chaves Impostos …" at bounding box center [356, 636] width 238 height 29
select select "standard"
click at [237, 622] on select "Parcela Normal Entrada Sinal Intercalada Chaves Pré-chaves Pós-chaves Impostos …" at bounding box center [356, 636] width 238 height 29
click at [321, 695] on input "Saldo devedor da regra" at bounding box center [356, 696] width 238 height 29
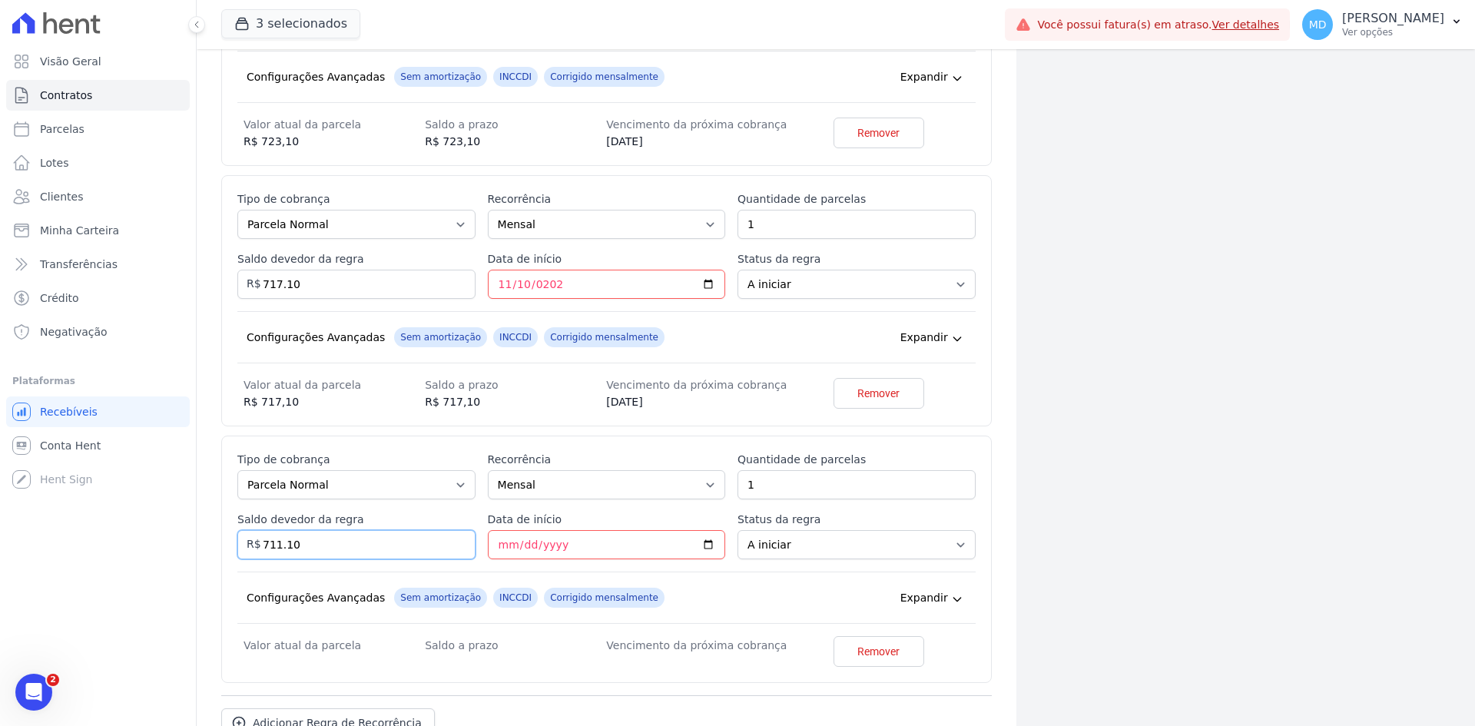
scroll to position [717, 0]
type input "711.10"
click at [507, 538] on input "Data de início" at bounding box center [607, 542] width 238 height 29
type input "2025-12-10"
click at [650, 583] on div "Configurações Avançadas Sem amortização INCCDI Corrigido mensalmente Expandir" at bounding box center [606, 596] width 738 height 52
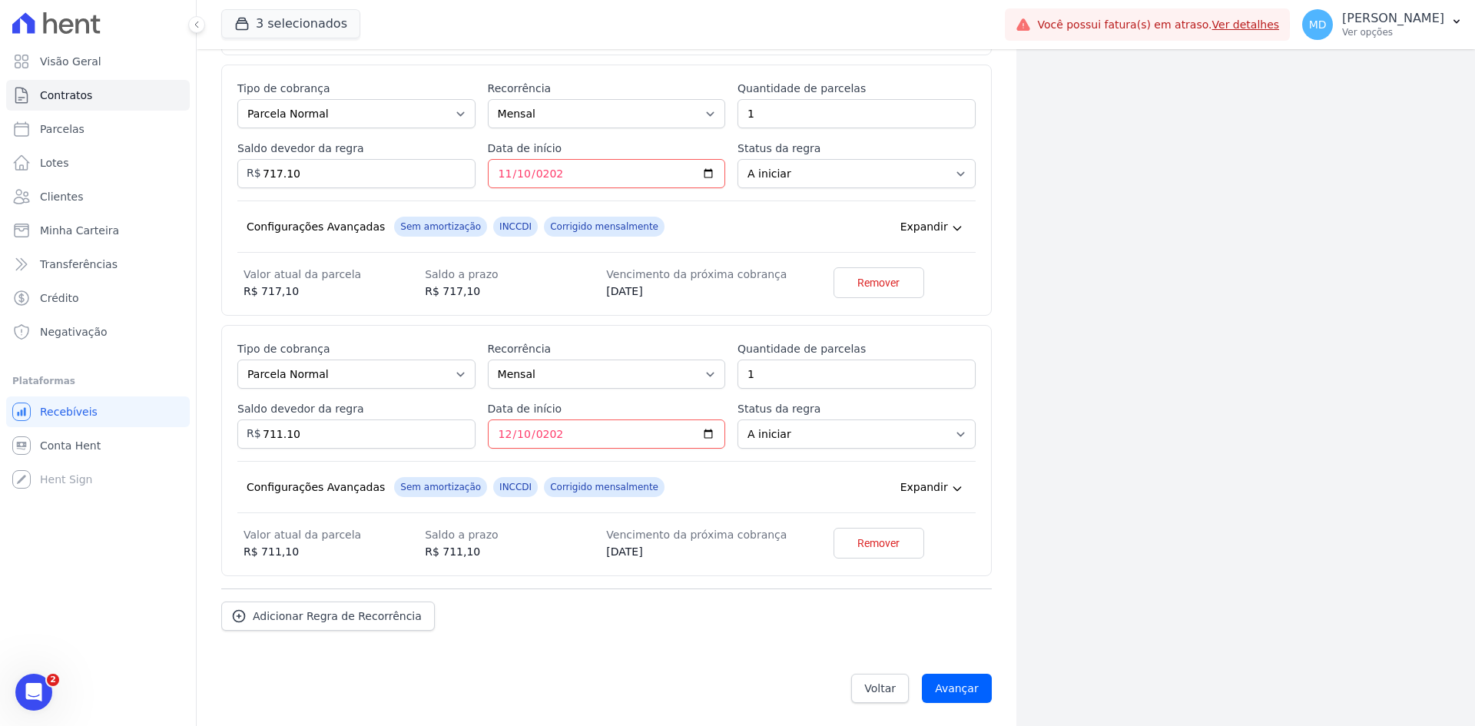
scroll to position [828, 0]
click at [393, 606] on link "Adicionar Regra de Recorrência" at bounding box center [328, 614] width 214 height 29
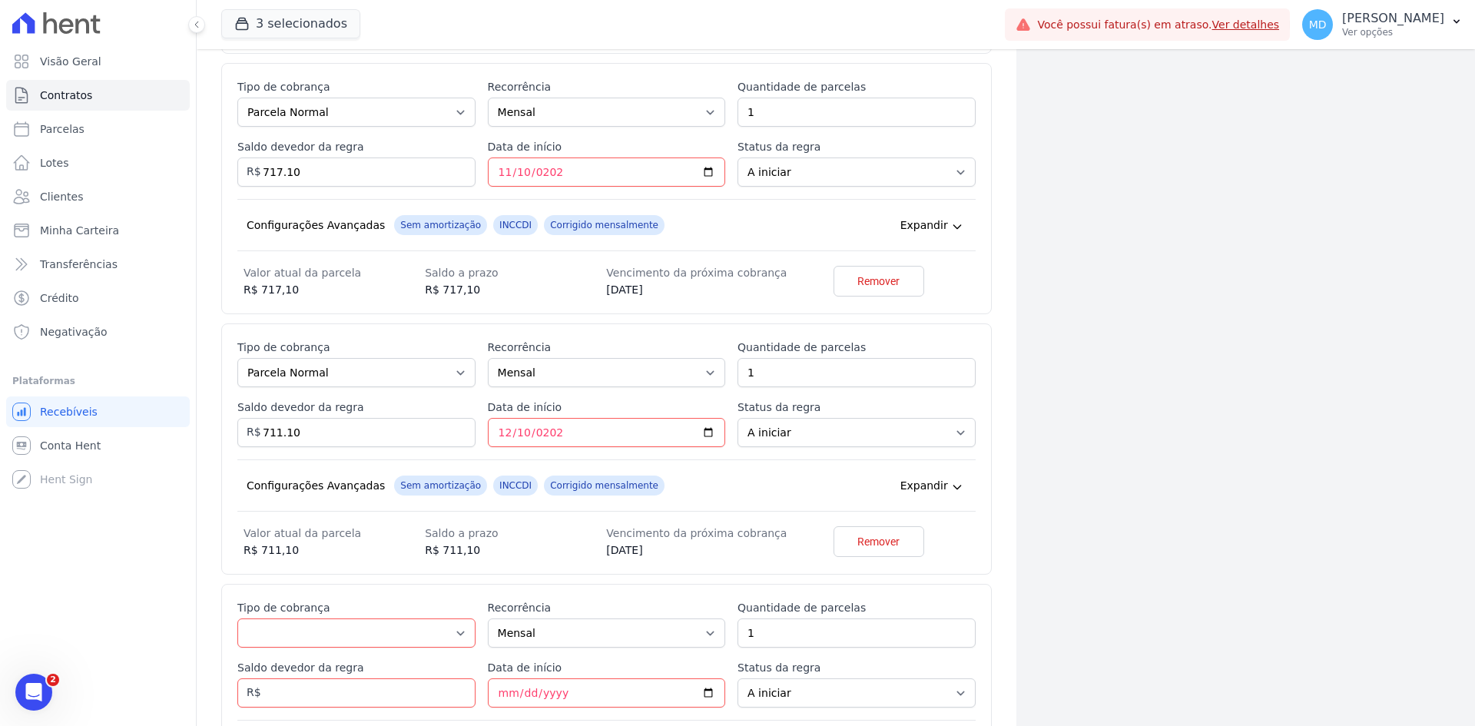
scroll to position [905, 0]
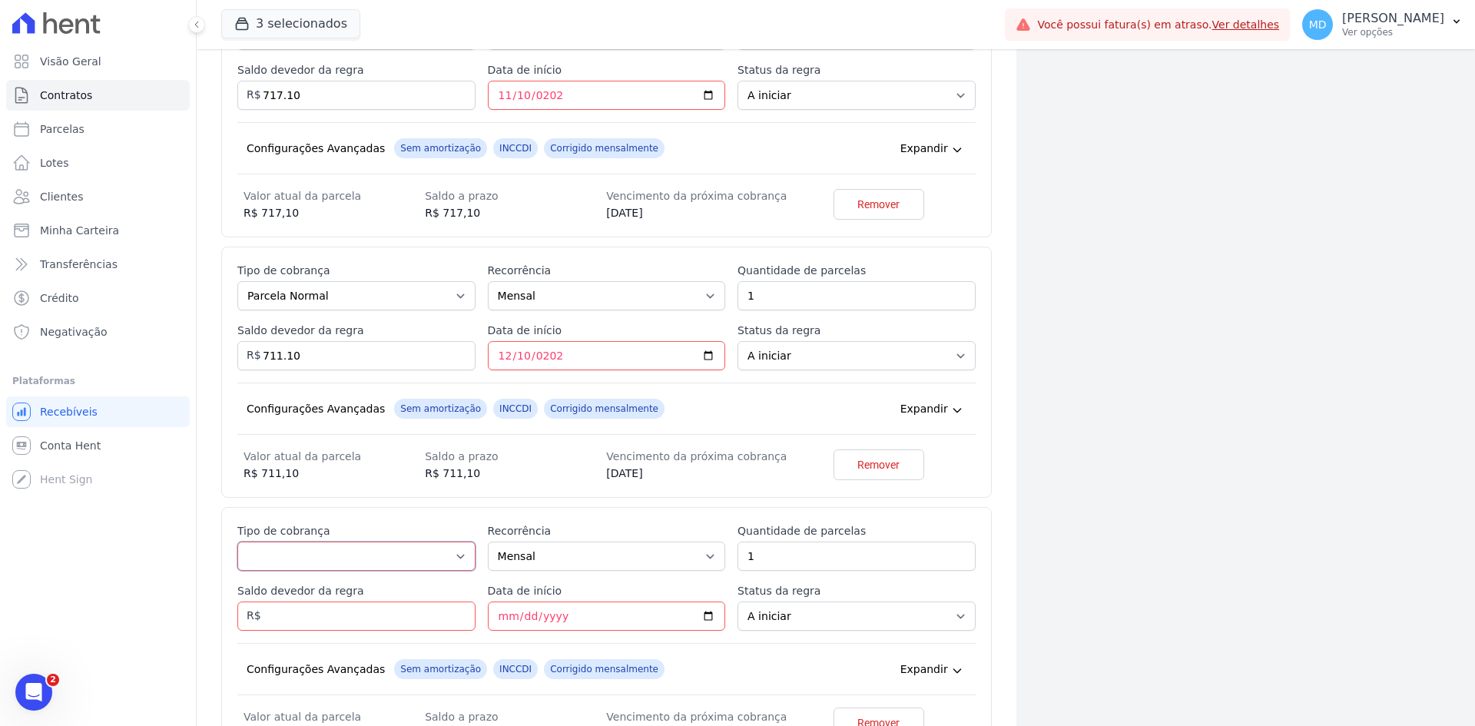
click at [403, 554] on select "Parcela Normal Entrada Sinal Intercalada Chaves Pré-chaves Pós-chaves Impostos …" at bounding box center [356, 556] width 238 height 29
click at [237, 542] on select "Parcela Normal Entrada Sinal Intercalada Chaves Pré-chaves Pós-chaves Impostos …" at bounding box center [356, 556] width 238 height 29
click at [338, 620] on input "Saldo devedor da regra" at bounding box center [356, 615] width 238 height 29
click at [328, 549] on select "Parcela Normal Entrada Sinal Intercalada Chaves Pré-chaves Pós-chaves Impostos …" at bounding box center [356, 556] width 238 height 29
select select "interleaved"
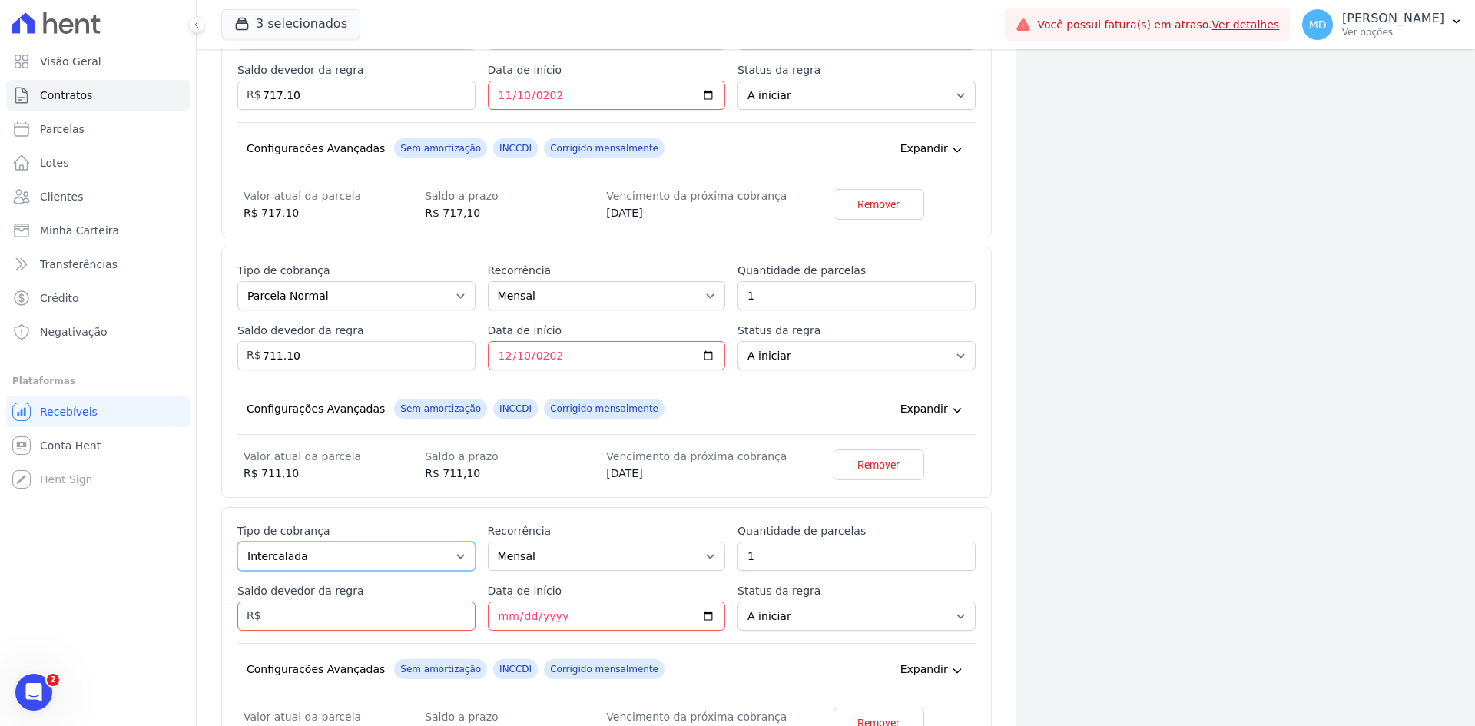
click at [237, 542] on select "Parcela Normal Entrada Sinal Intercalada Chaves Pré-chaves Pós-chaves Impostos …" at bounding box center [356, 556] width 238 height 29
click at [347, 626] on input "Saldo devedor da regra" at bounding box center [356, 615] width 238 height 29
type input "3000.00"
click at [504, 608] on input "Data de início" at bounding box center [607, 615] width 238 height 29
type input "2025-12-10"
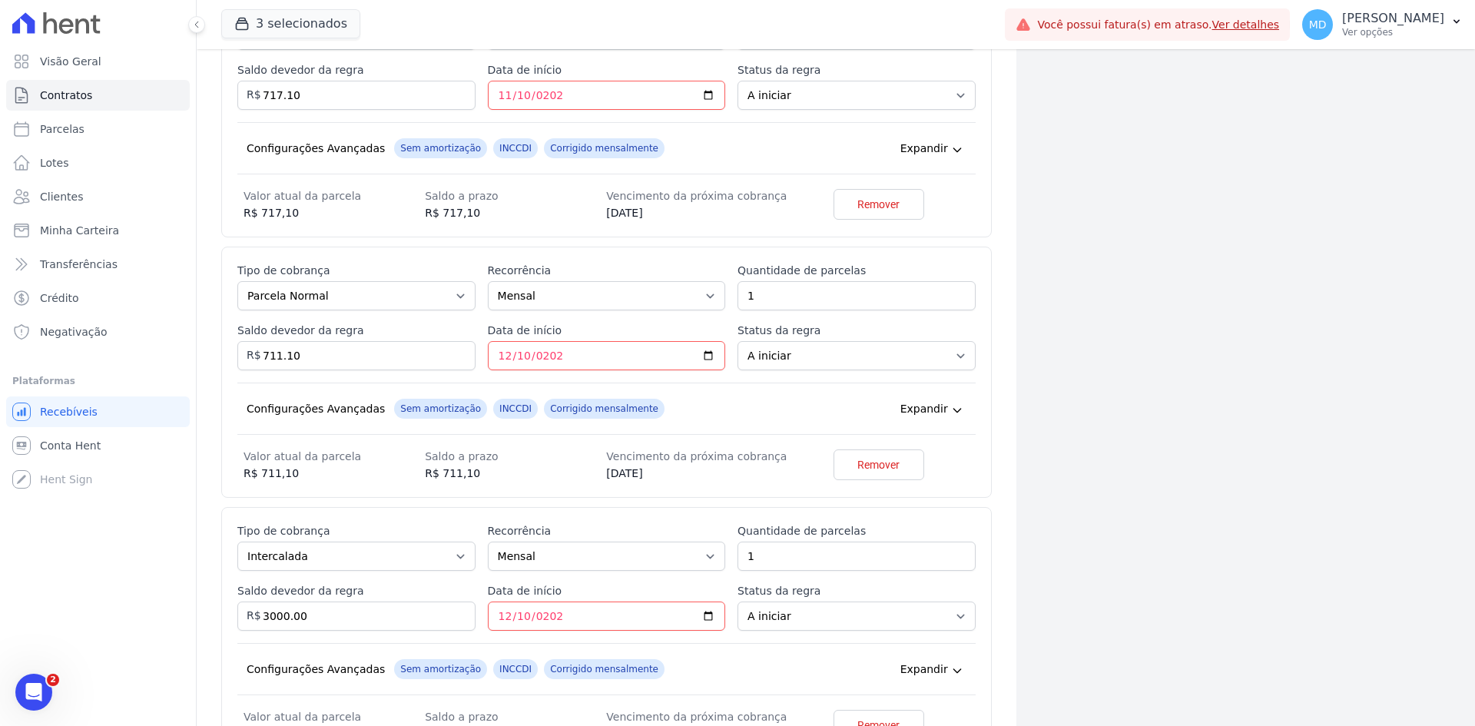
click at [528, 591] on label "Data de início" at bounding box center [607, 590] width 238 height 15
click at [528, 601] on input "2025-12-10" at bounding box center [607, 615] width 238 height 29
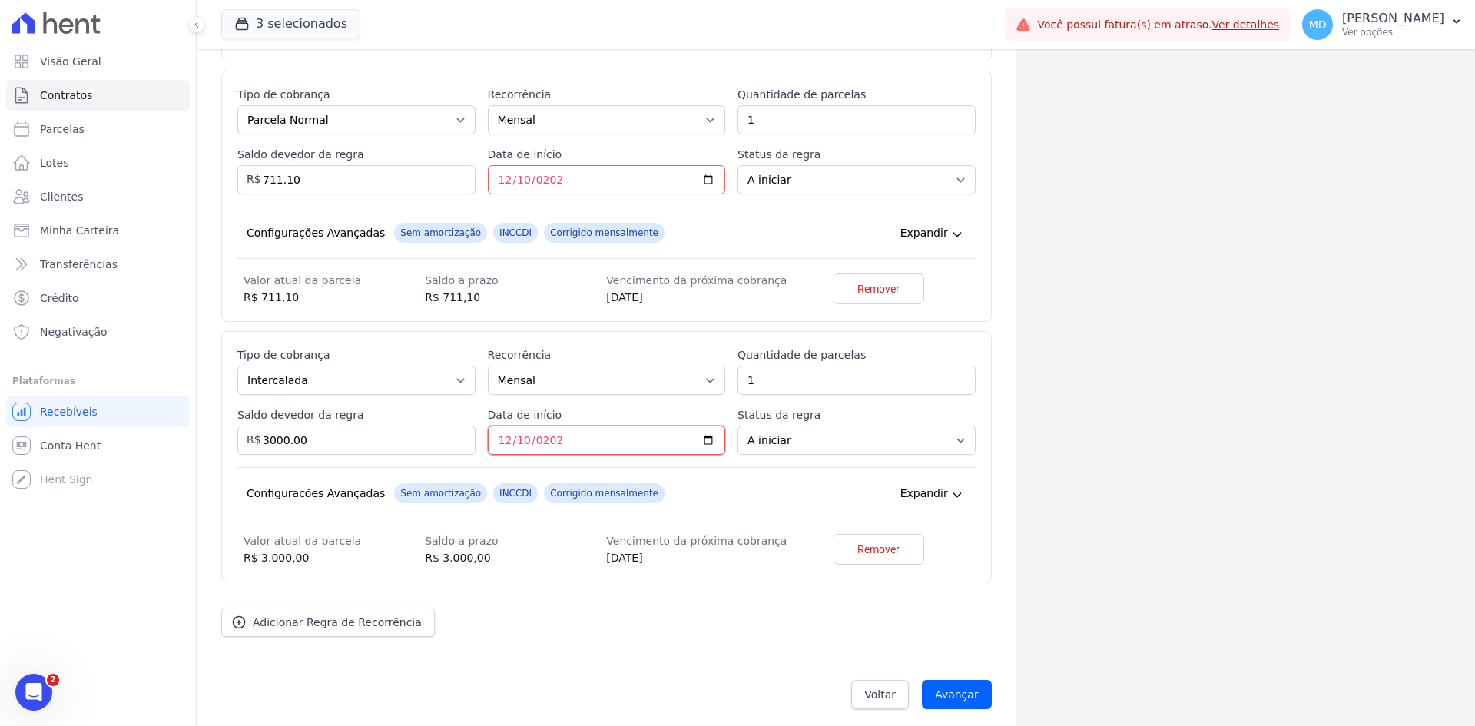
scroll to position [1088, 0]
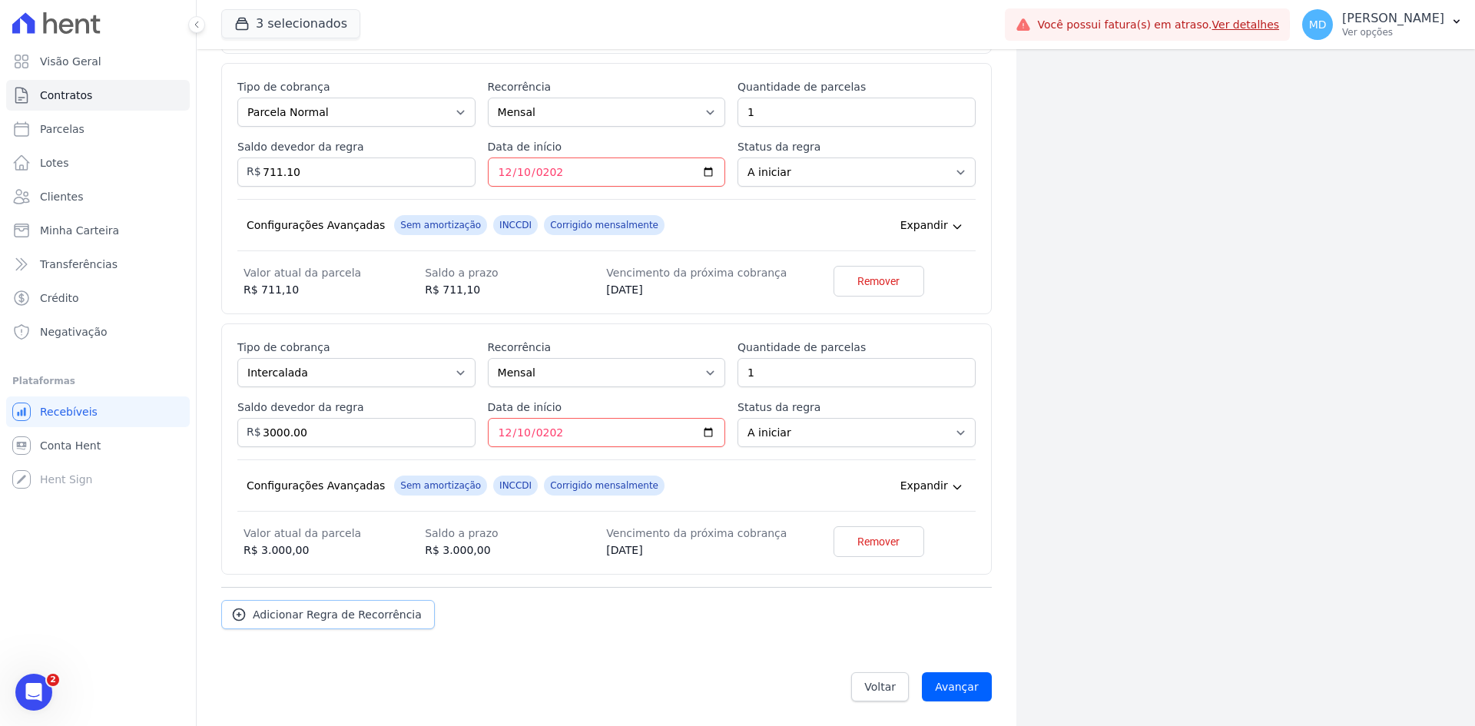
click at [344, 610] on span "Adicionar Regra de Recorrência" at bounding box center [337, 614] width 169 height 15
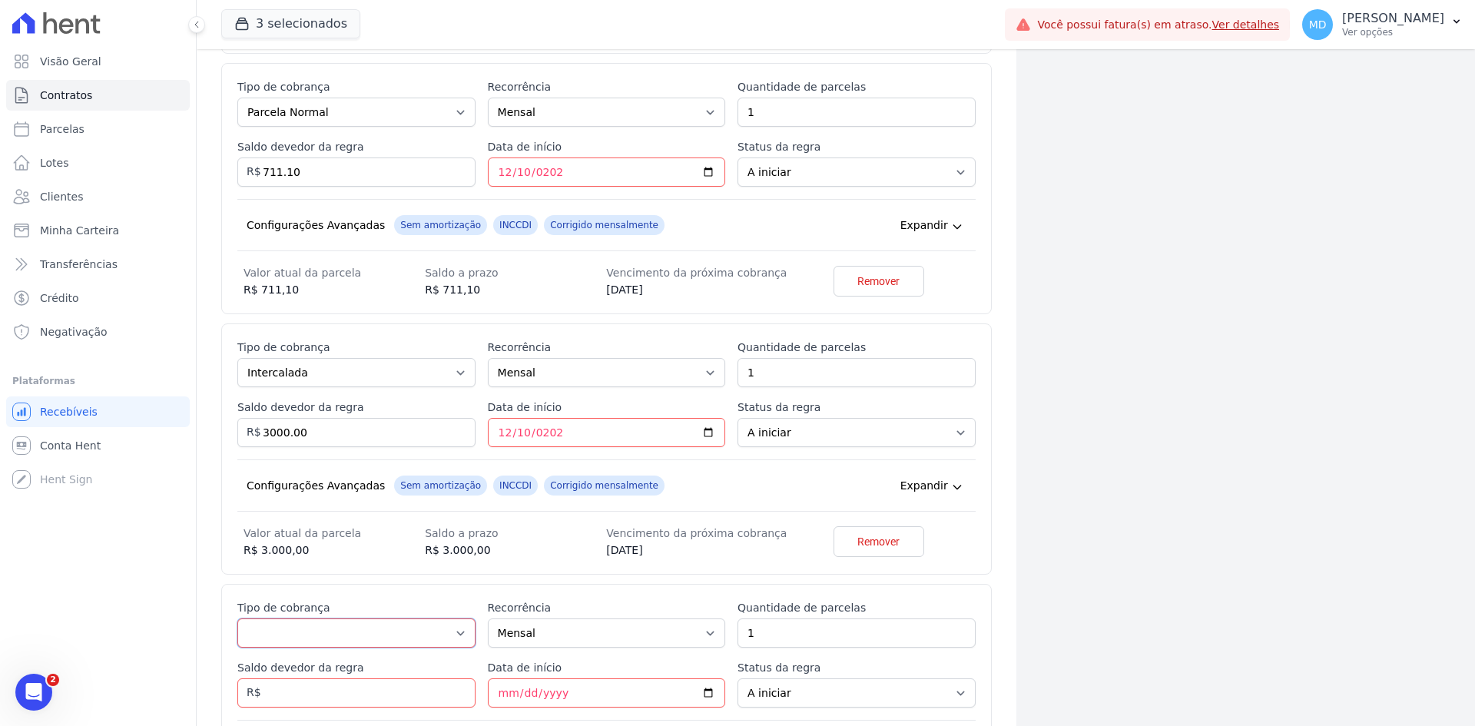
click at [311, 628] on select "Parcela Normal Entrada Sinal Intercalada Chaves Pré-chaves Pós-chaves Impostos …" at bounding box center [356, 632] width 238 height 29
select select "standard"
click at [237, 618] on select "Parcela Normal Entrada Sinal Intercalada Chaves Pré-chaves Pós-chaves Impostos …" at bounding box center [356, 632] width 238 height 29
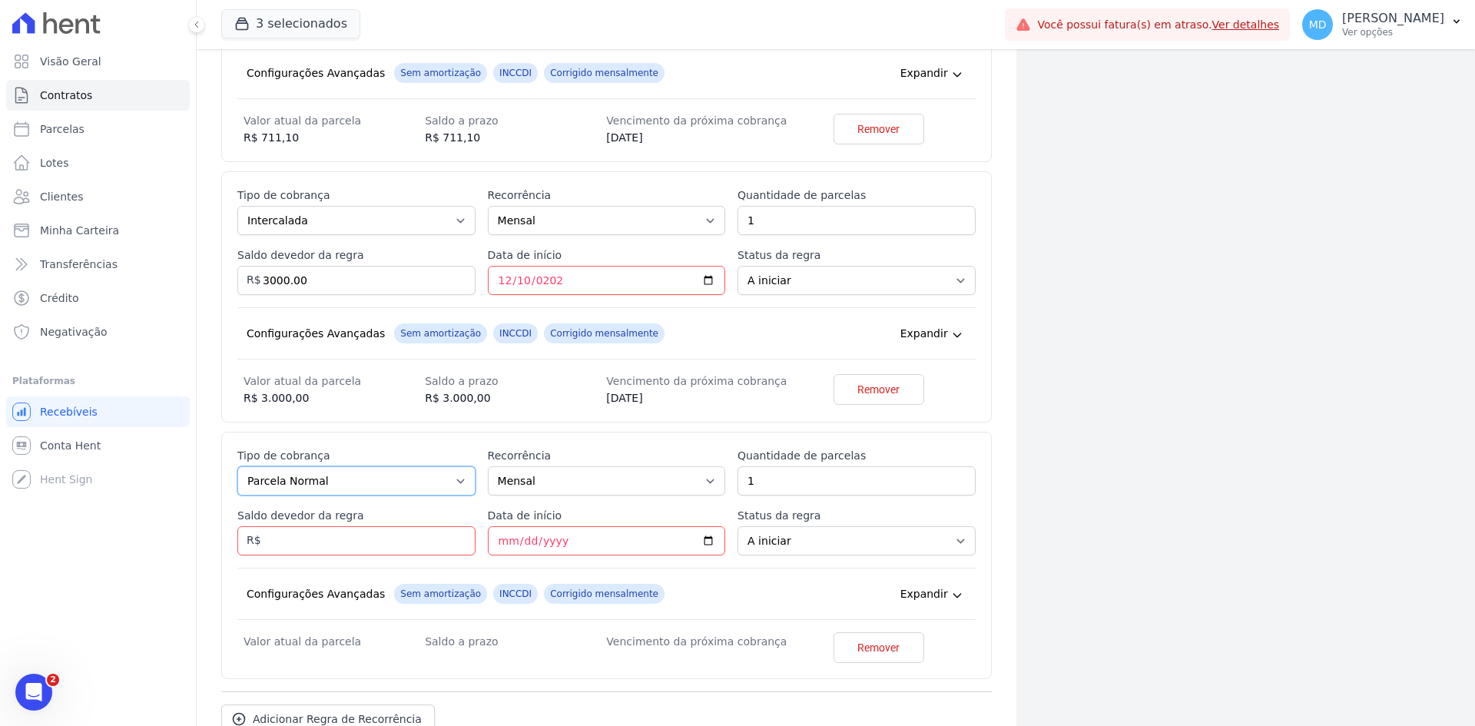
scroll to position [1242, 0]
click at [310, 552] on input "Saldo devedor da regra" at bounding box center [356, 539] width 238 height 29
type input "705.10"
click at [507, 541] on input "Data de início" at bounding box center [607, 539] width 238 height 29
click at [647, 441] on div "Esse tipo de parcela não entra no saldo devedor do contrato. Tipo de cobrança P…" at bounding box center [606, 555] width 770 height 251
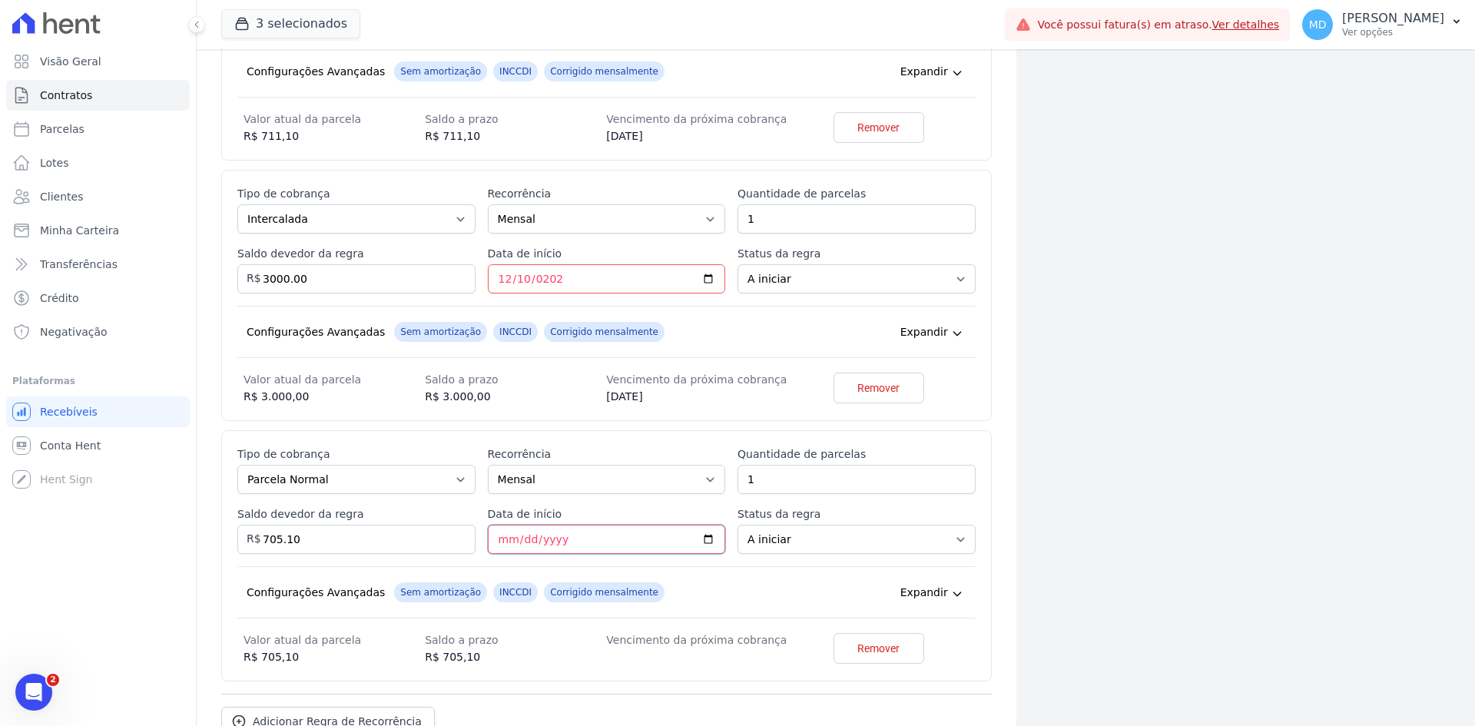
click at [503, 535] on input "Data de início" at bounding box center [607, 539] width 238 height 29
type input "2026-01-10"
click at [667, 559] on div "Esse tipo de parcela não entra no saldo devedor do contrato. Tipo de cobrança P…" at bounding box center [606, 555] width 738 height 219
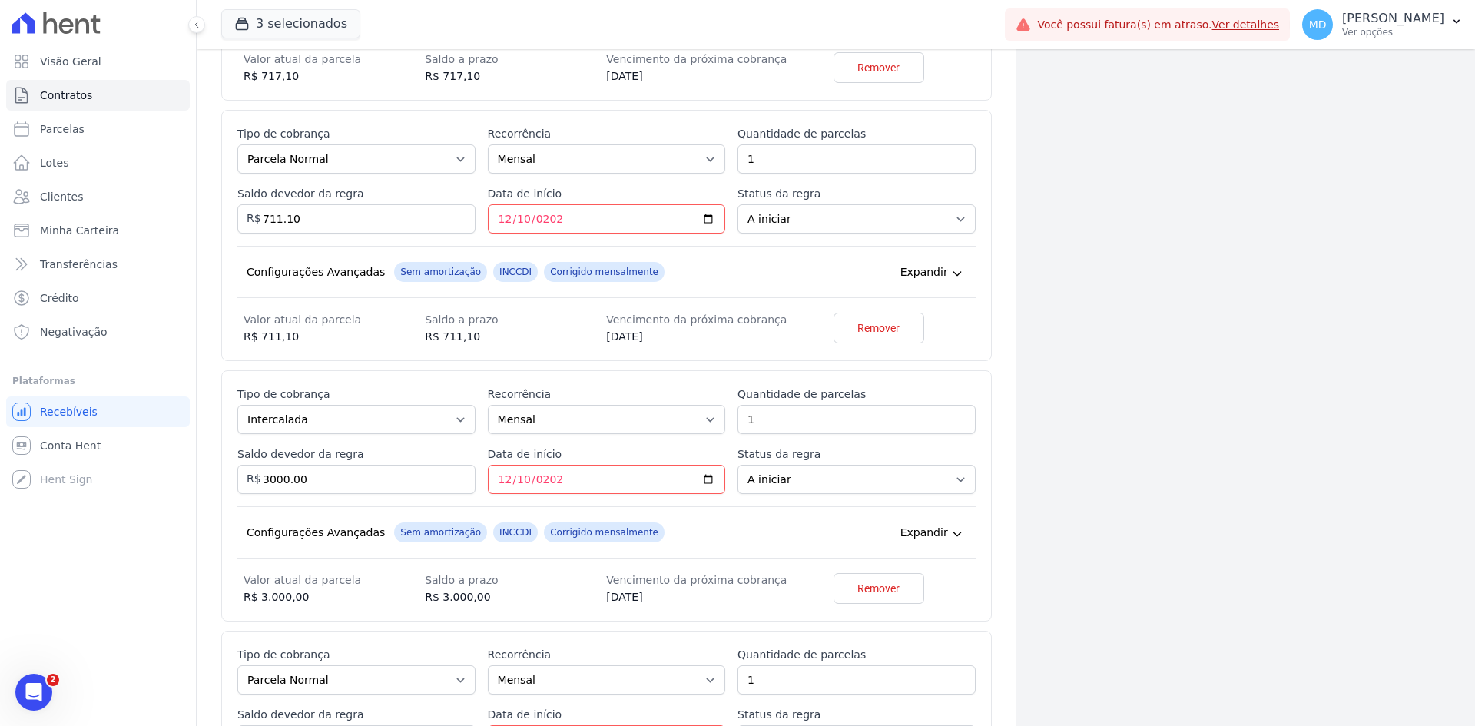
scroll to position [1349, 0]
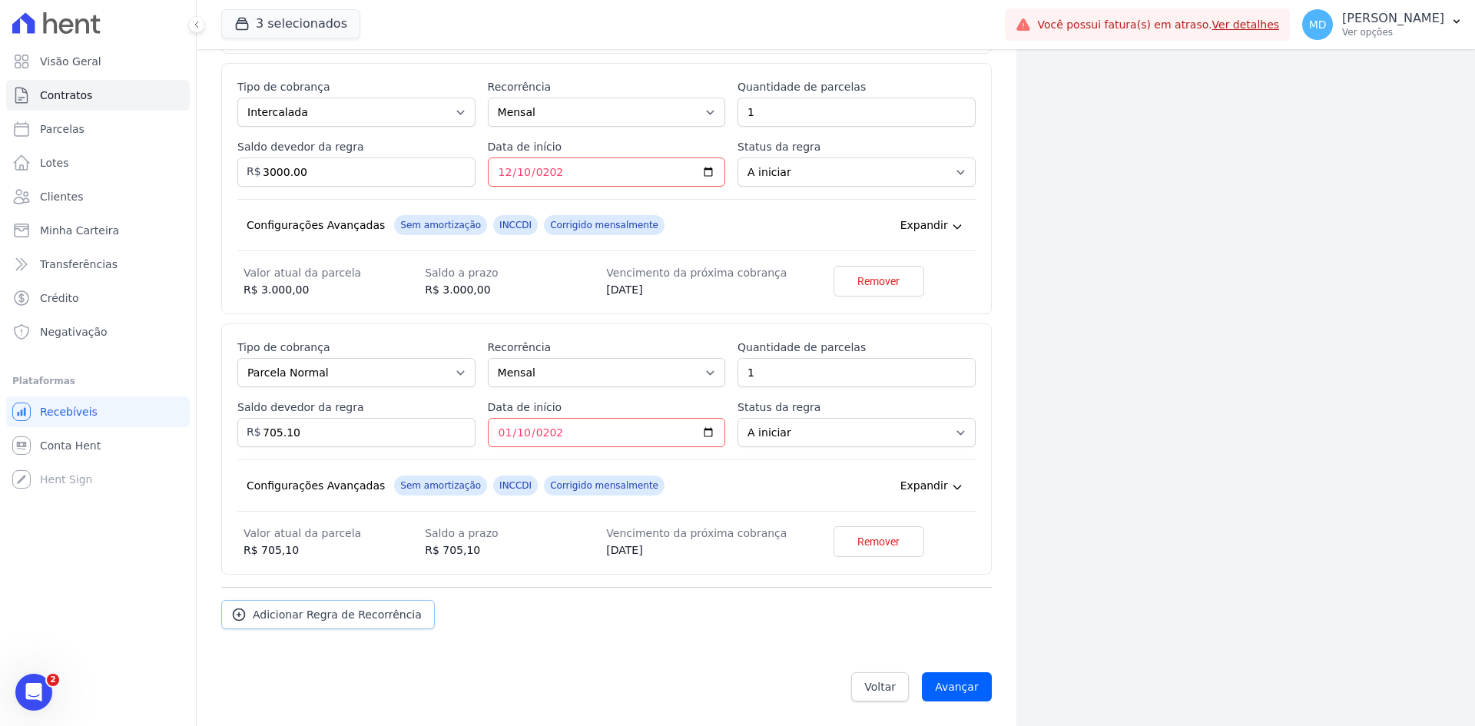
click at [392, 613] on span "Adicionar Regra de Recorrência" at bounding box center [337, 614] width 169 height 15
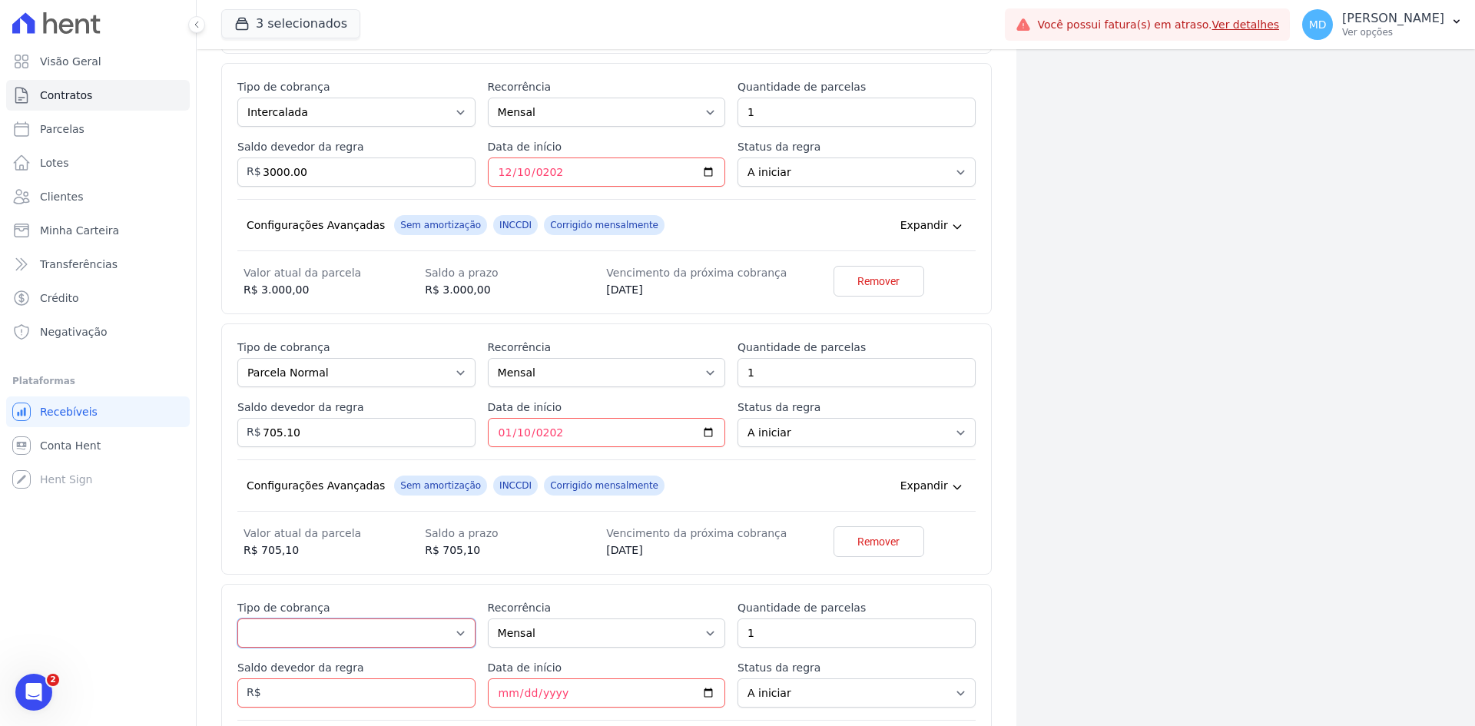
click at [337, 638] on select "Parcela Normal Entrada Sinal Intercalada Chaves Pré-chaves Pós-chaves Impostos …" at bounding box center [356, 632] width 238 height 29
select select "standard"
click at [237, 618] on select "Parcela Normal Entrada Sinal Intercalada Chaves Pré-chaves Pós-chaves Impostos …" at bounding box center [356, 632] width 238 height 29
click at [775, 636] on input "1" at bounding box center [856, 632] width 238 height 29
click at [406, 700] on input "Saldo devedor da regra" at bounding box center [356, 692] width 238 height 29
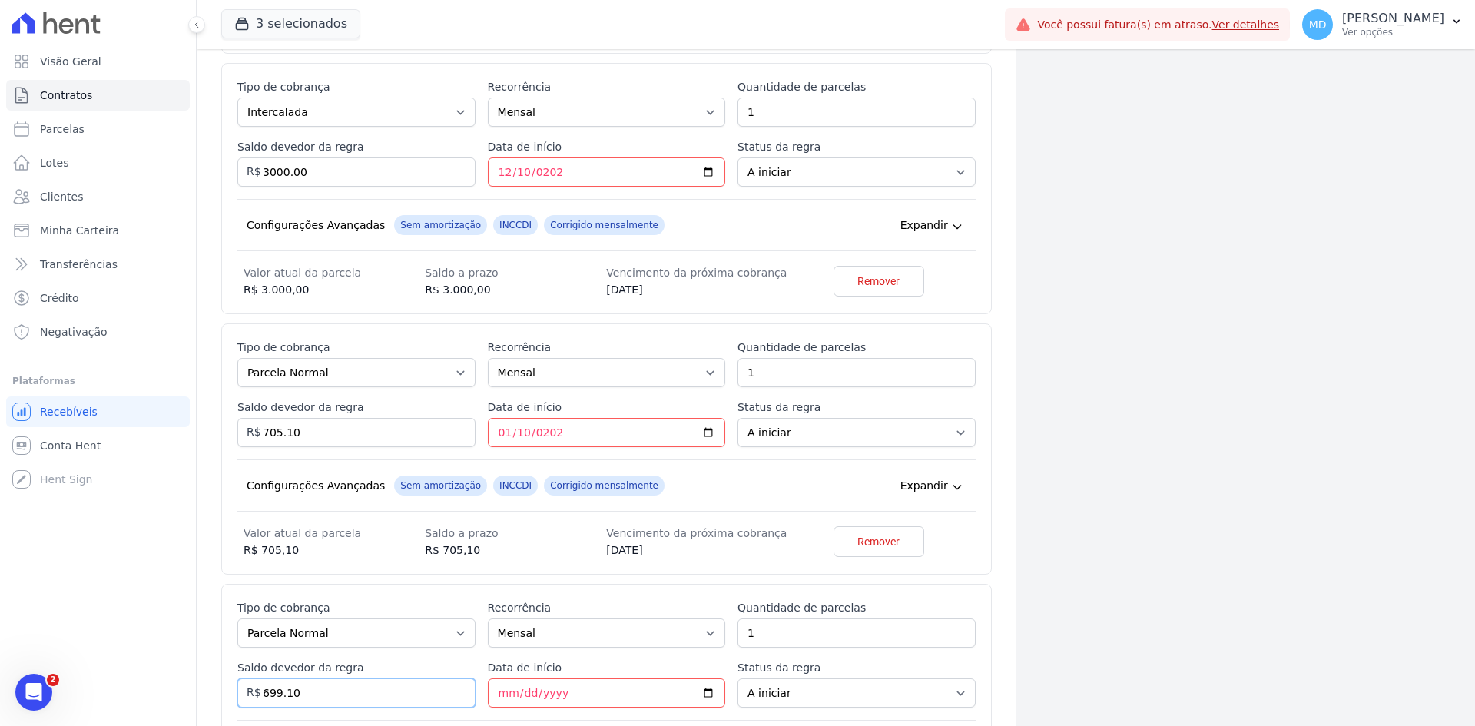
type input "699.10"
click at [504, 687] on input "Data de início" at bounding box center [607, 692] width 238 height 29
drag, startPoint x: 1202, startPoint y: 591, endPoint x: 1151, endPoint y: 585, distance: 51.1
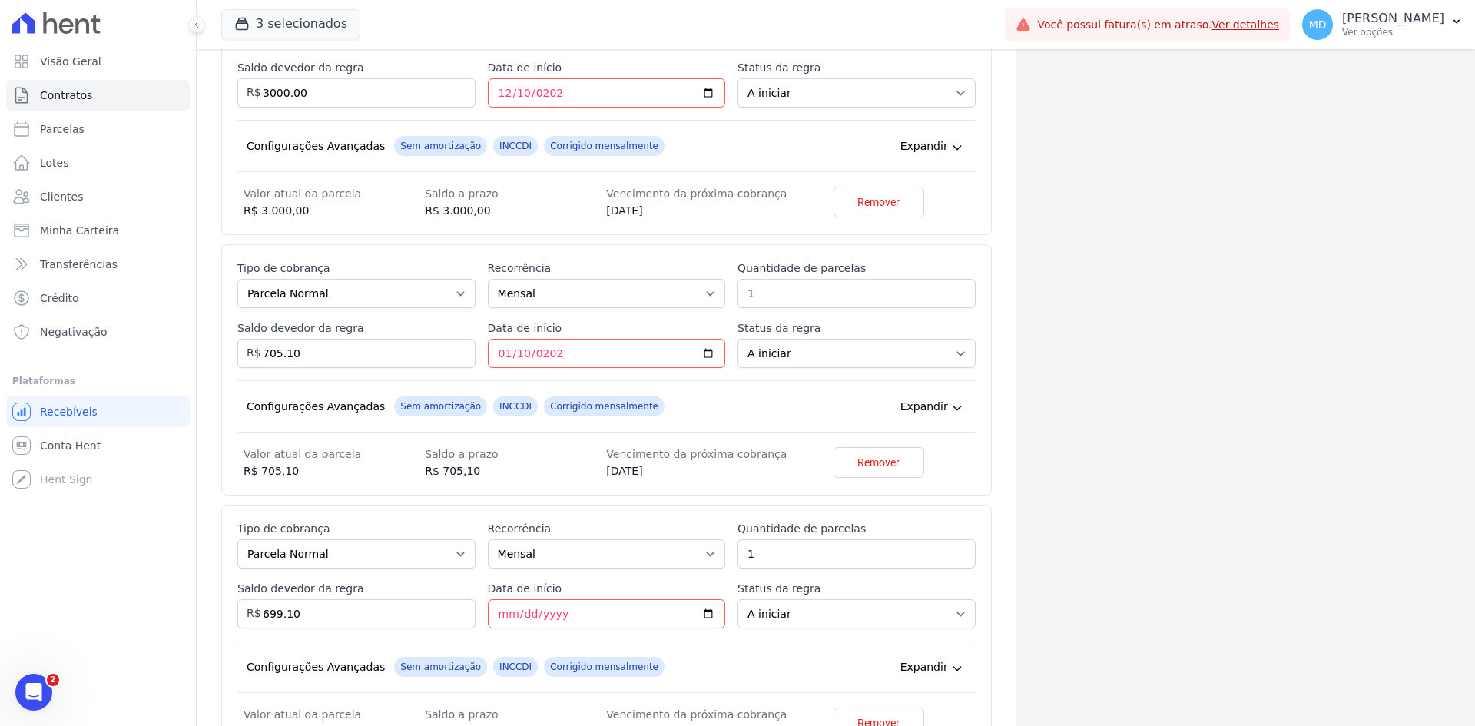
scroll to position [1502, 0]
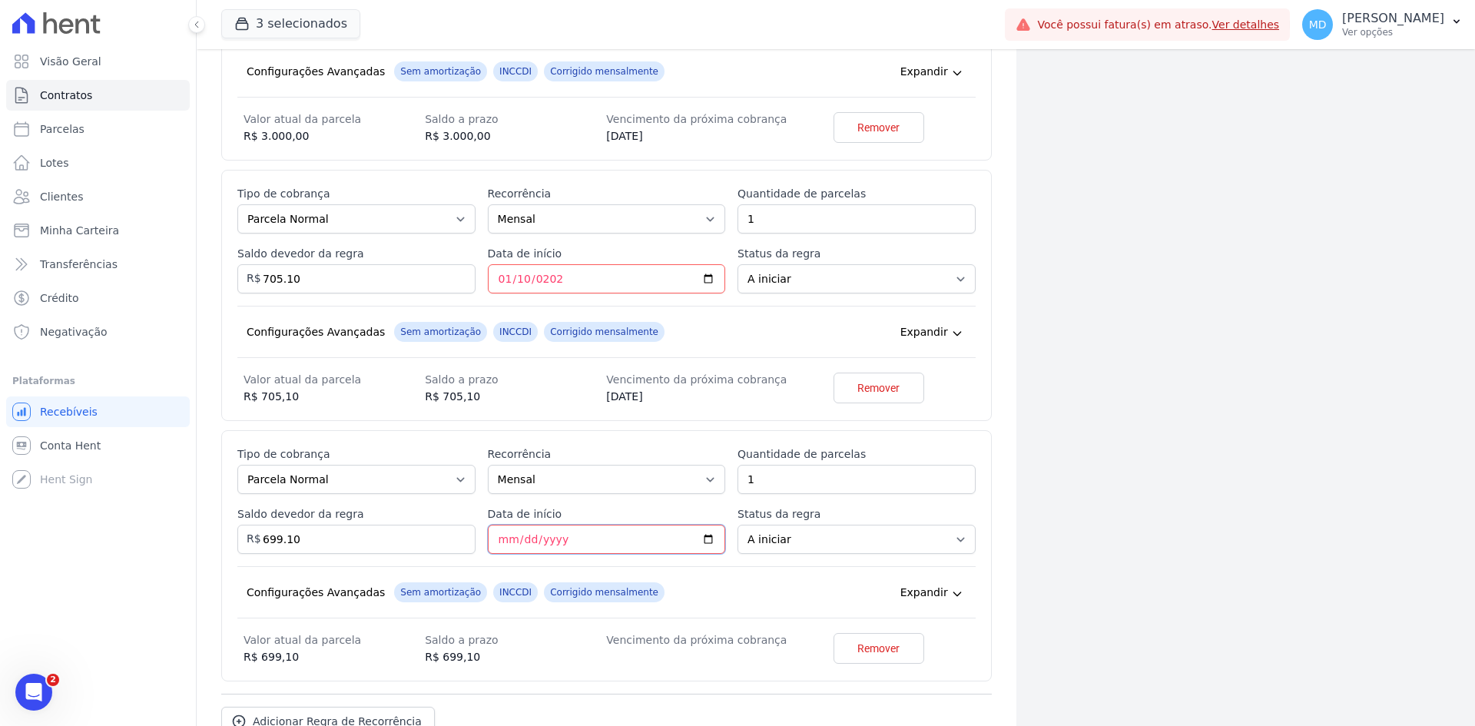
drag, startPoint x: 613, startPoint y: 541, endPoint x: 560, endPoint y: 552, distance: 54.1
click at [611, 541] on input "Data de início" at bounding box center [607, 539] width 238 height 29
click at [507, 540] on input "Data de início" at bounding box center [607, 539] width 238 height 29
click at [506, 540] on input "Data de início" at bounding box center [607, 539] width 238 height 29
click at [505, 544] on input "Data de início" at bounding box center [607, 539] width 238 height 29
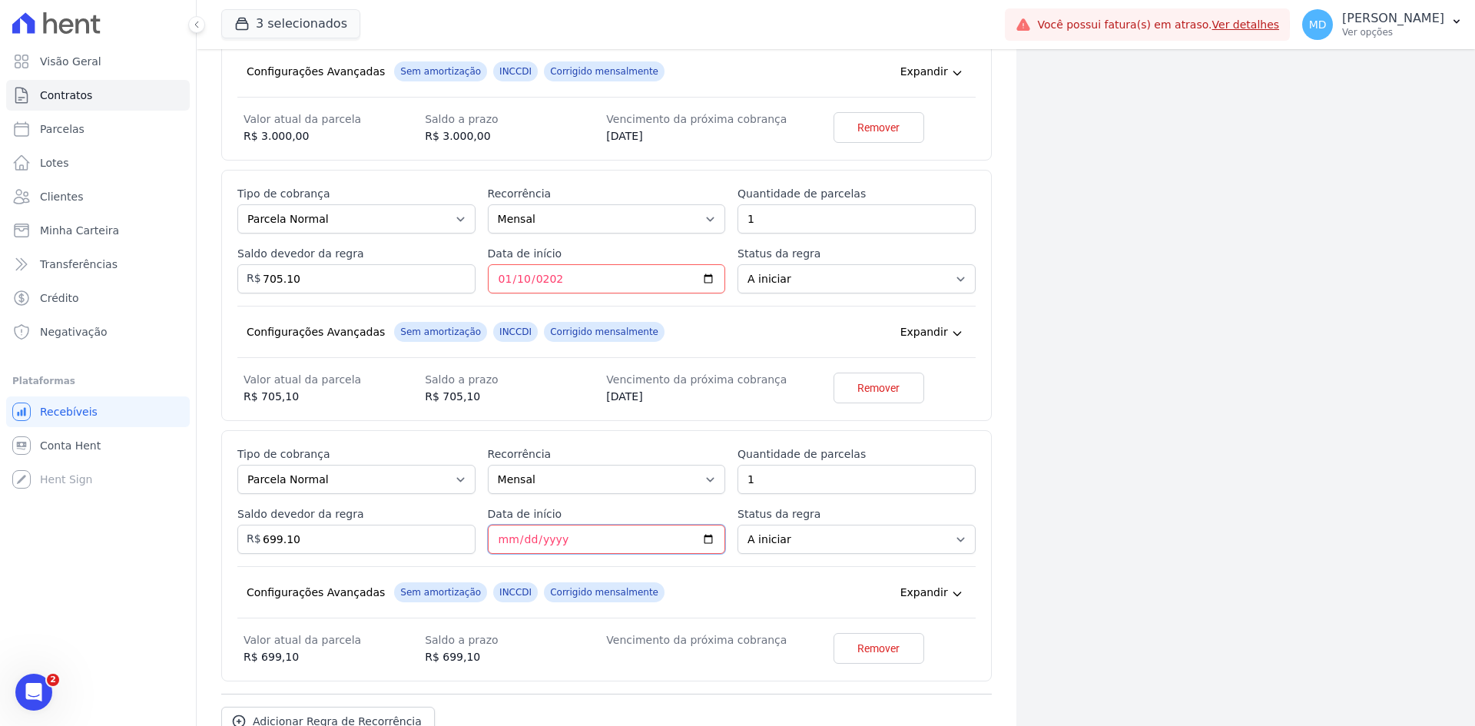
click at [499, 538] on input "Data de início" at bounding box center [607, 539] width 238 height 29
type input "2026-02-10"
click at [489, 554] on div "Esse tipo de parcela não entra no saldo devedor do contrato. Tipo de cobrança P…" at bounding box center [606, 555] width 738 height 219
click at [482, 559] on div "Esse tipo de parcela não entra no saldo devedor do contrato. Tipo de cobrança P…" at bounding box center [606, 555] width 738 height 219
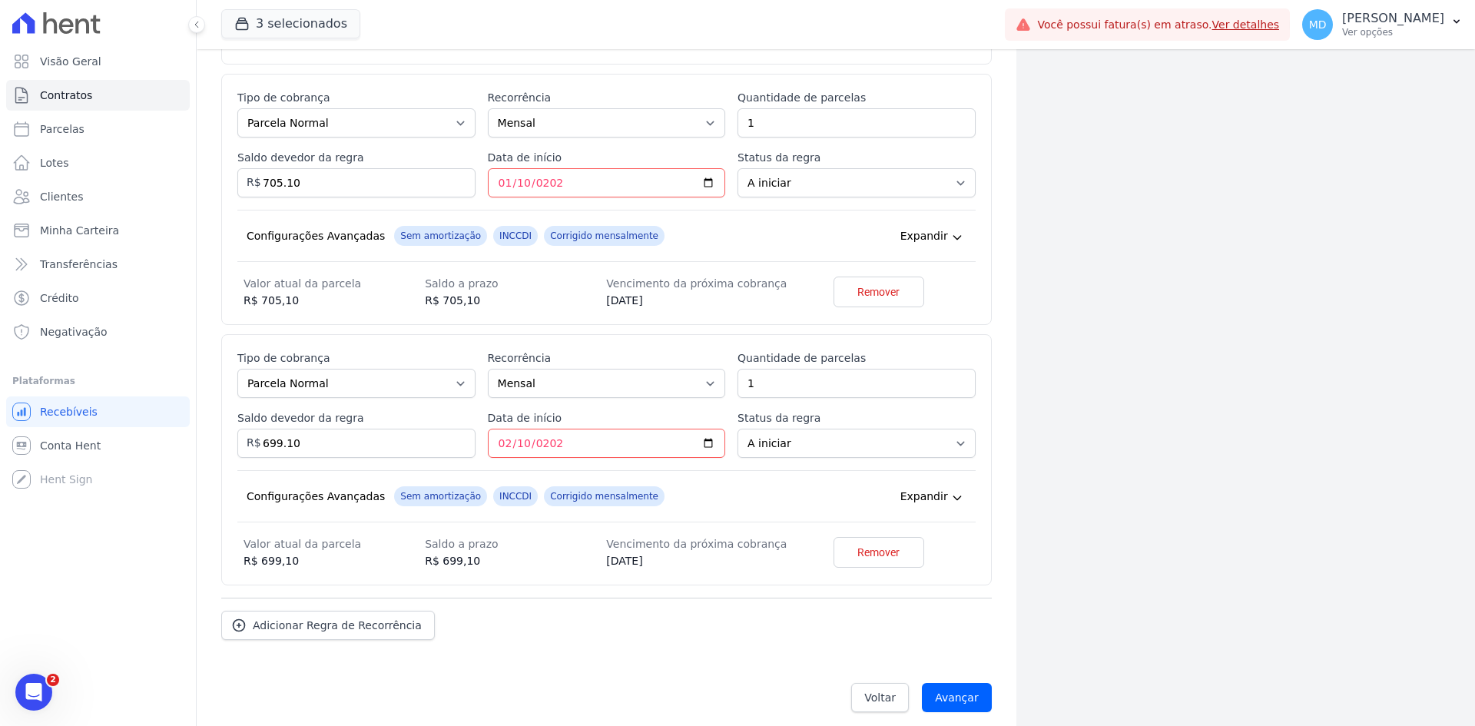
scroll to position [1609, 0]
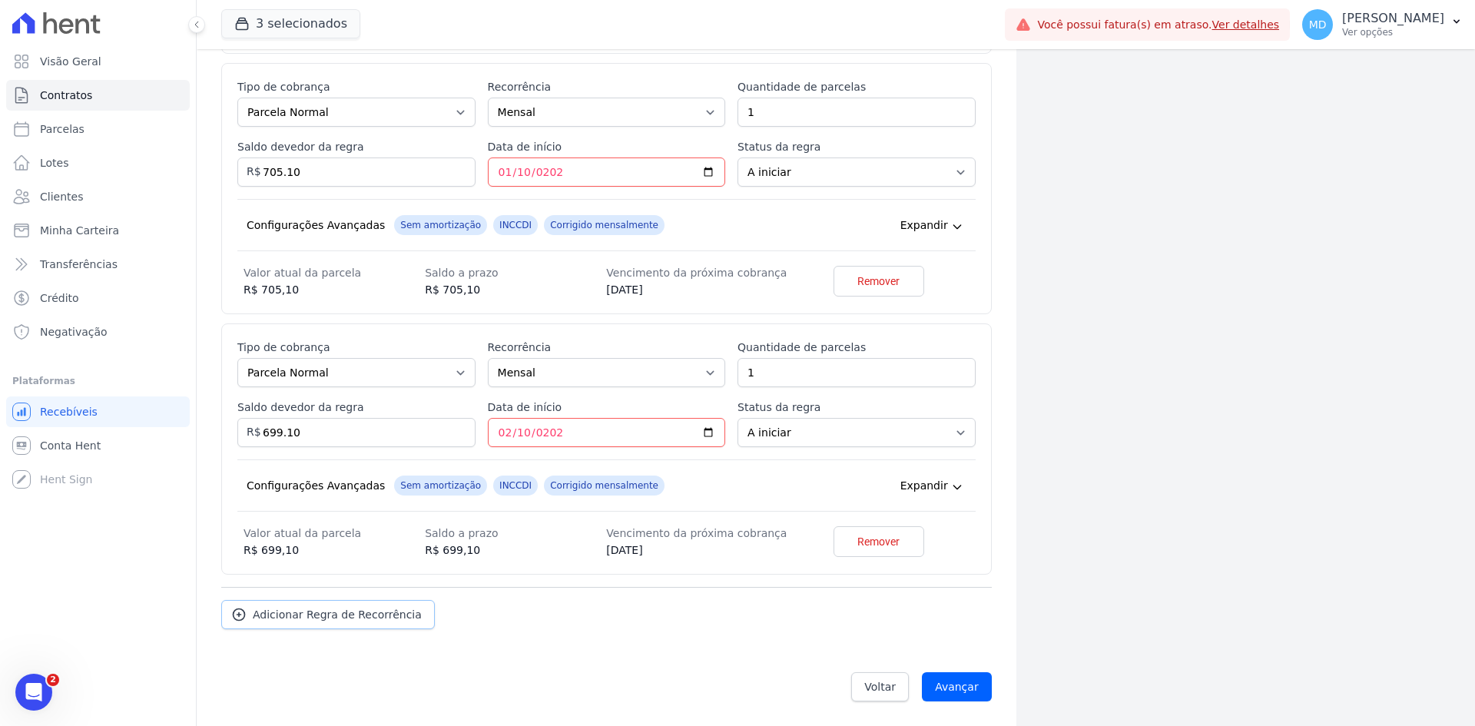
click at [364, 623] on link "Adicionar Regra de Recorrência" at bounding box center [328, 614] width 214 height 29
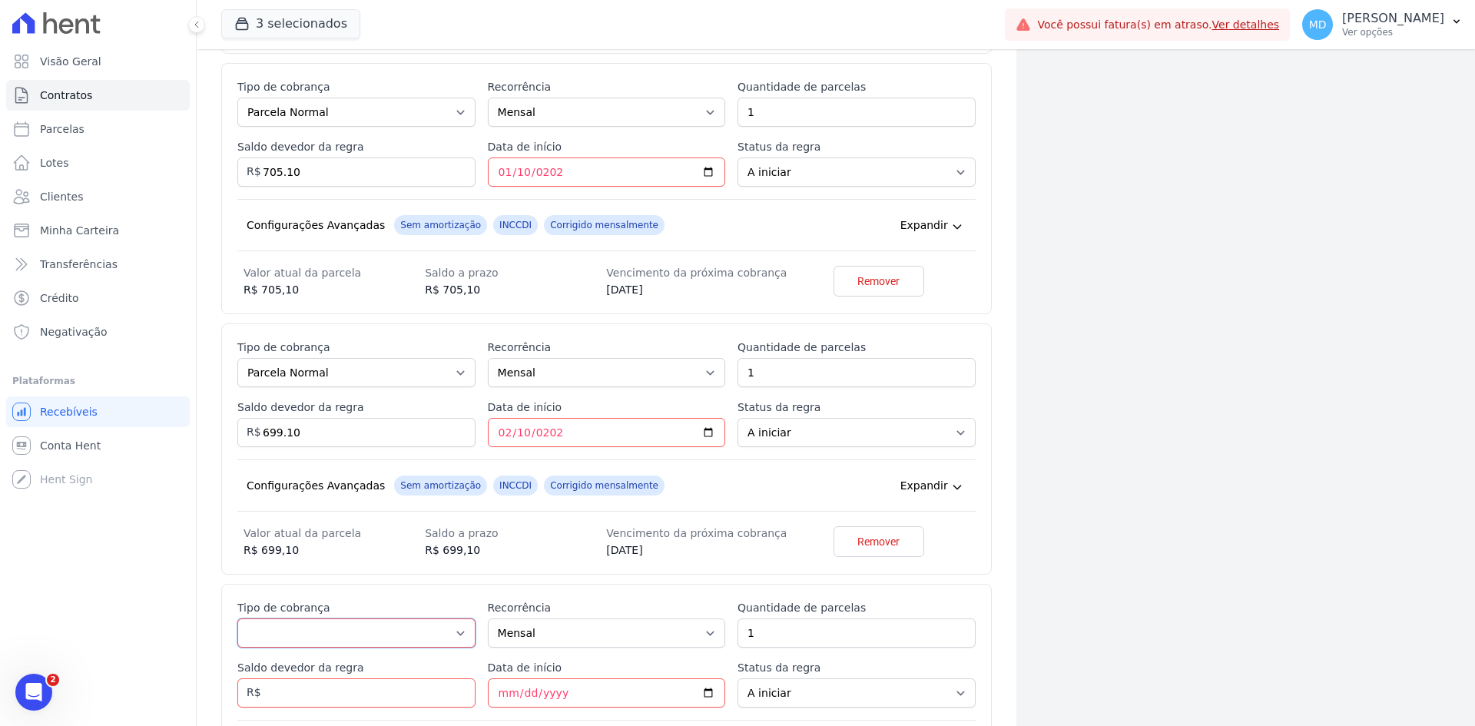
click at [328, 644] on select "Parcela Normal Entrada Sinal Intercalada Chaves Pré-chaves Pós-chaves Impostos …" at bounding box center [356, 632] width 238 height 29
select select "standard"
click at [237, 618] on select "Parcela Normal Entrada Sinal Intercalada Chaves Pré-chaves Pós-chaves Impostos …" at bounding box center [356, 632] width 238 height 29
click at [358, 698] on input "Saldo devedor da regra" at bounding box center [356, 692] width 238 height 29
type input "693.10"
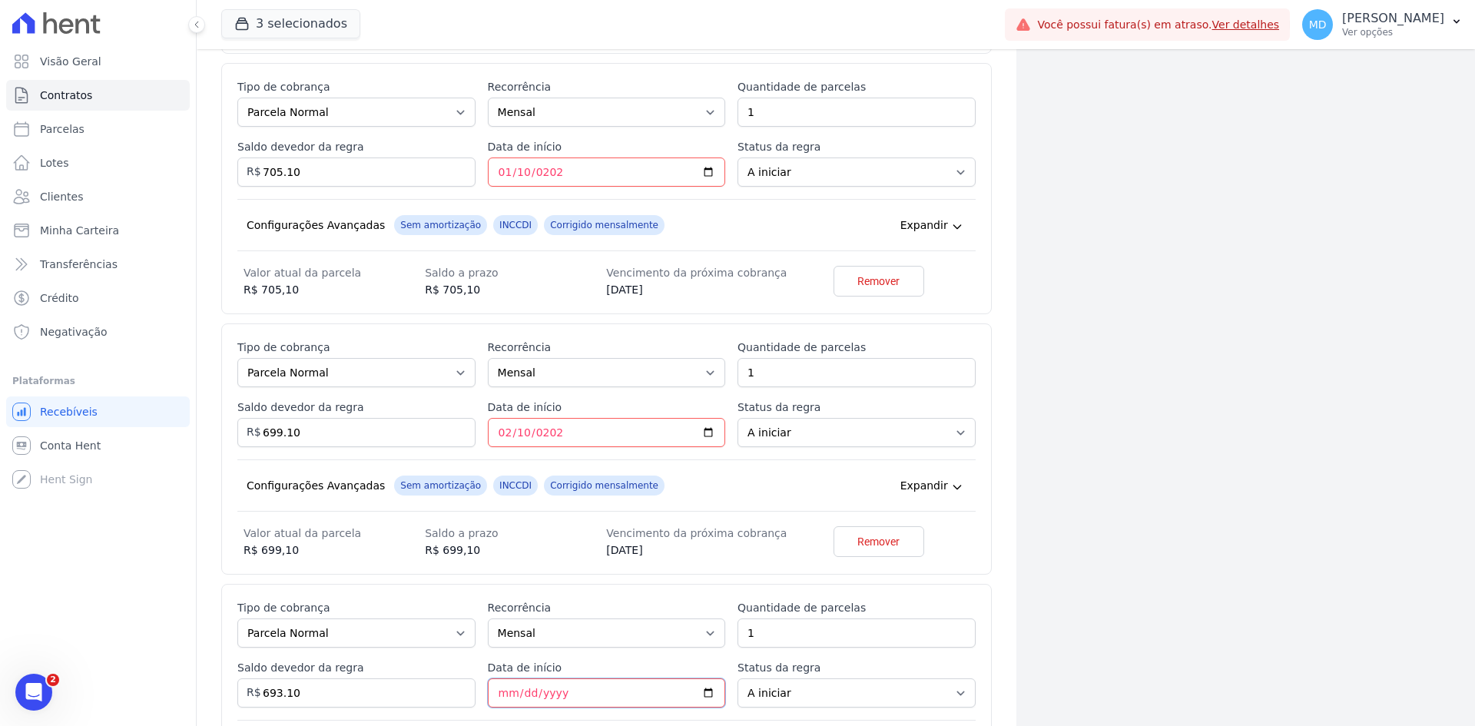
click at [502, 691] on input "Data de início" at bounding box center [607, 692] width 238 height 29
type input "2026-03-10"
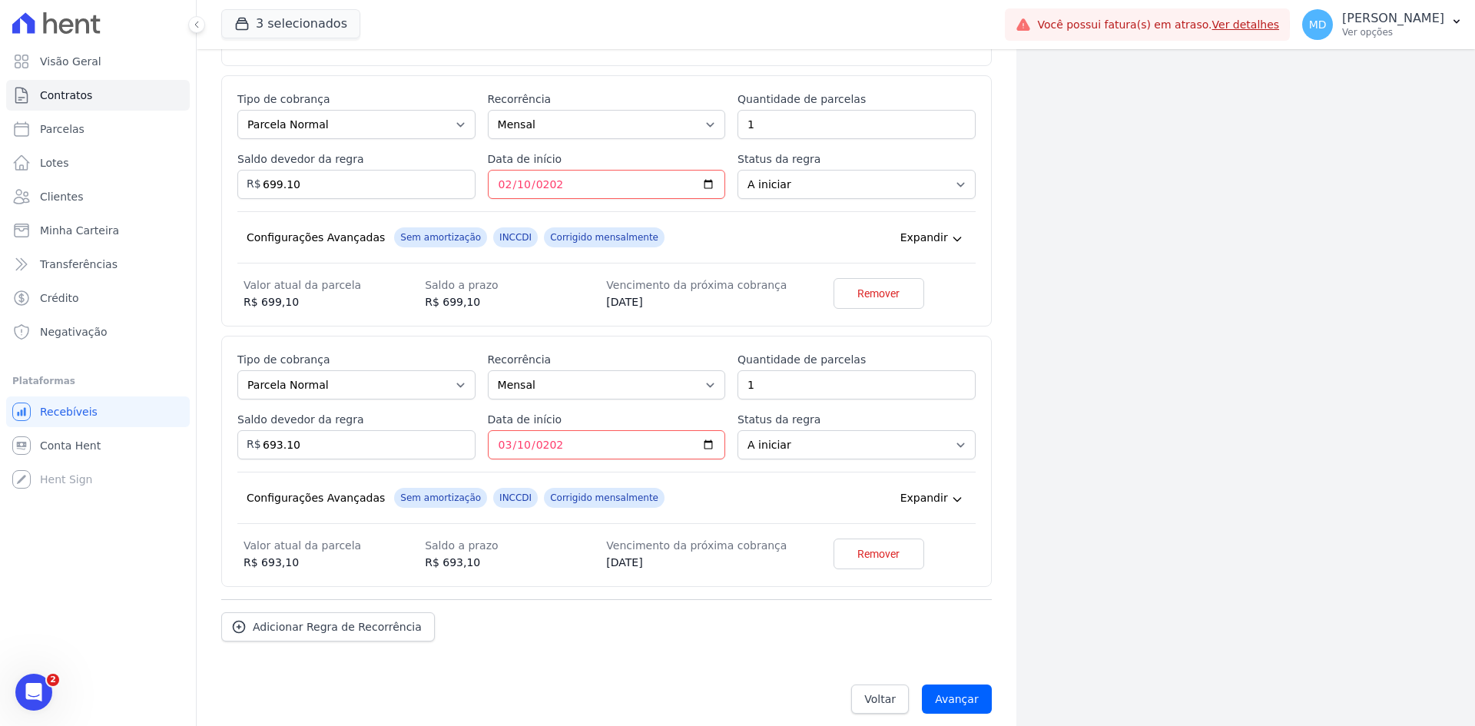
scroll to position [1870, 0]
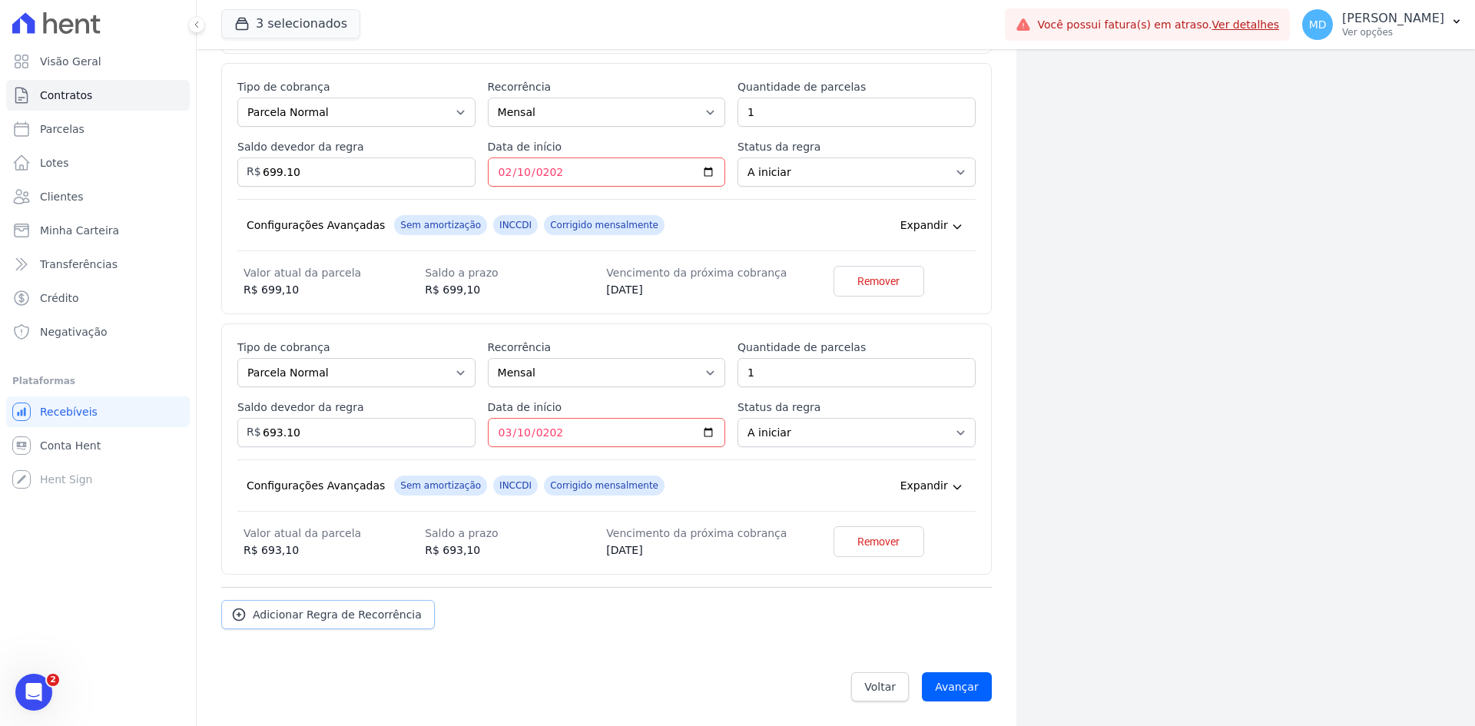
click at [362, 609] on span "Adicionar Regra de Recorrência" at bounding box center [337, 614] width 169 height 15
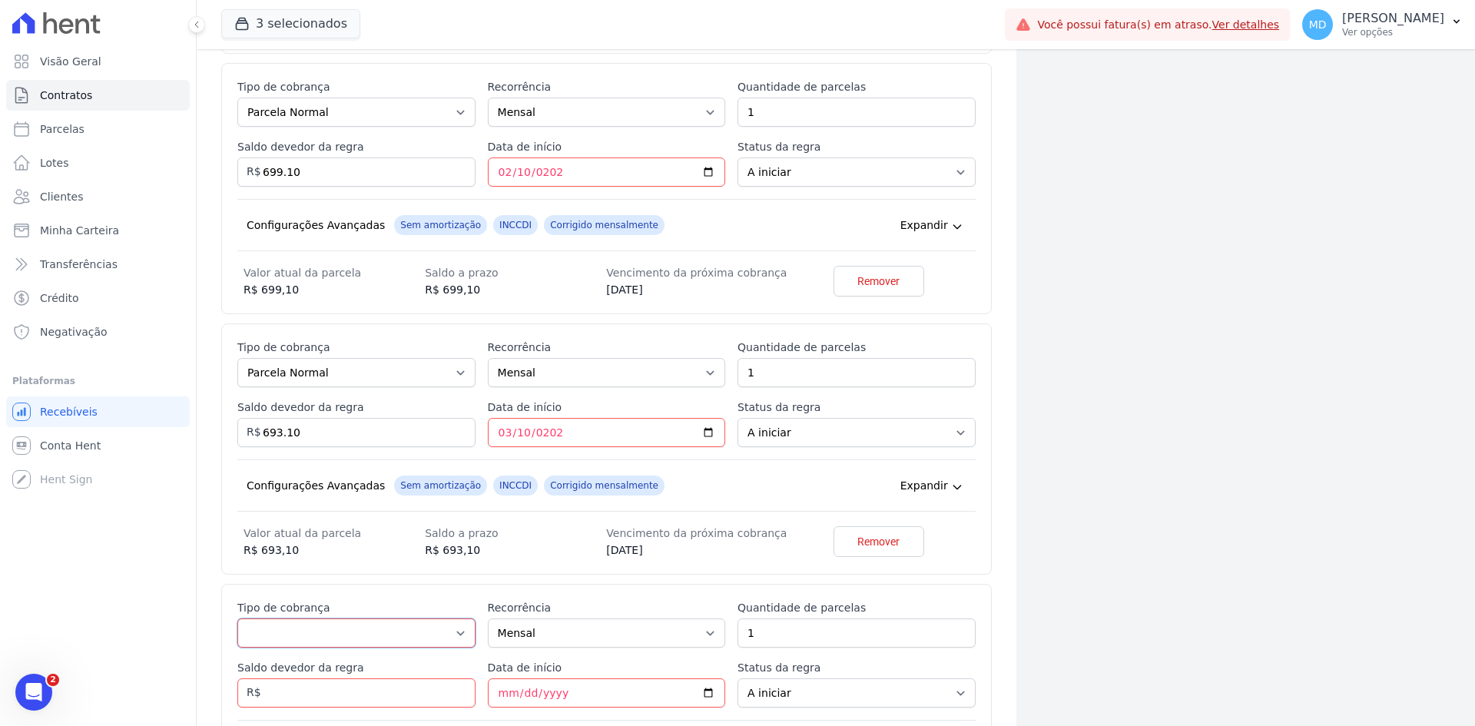
click at [338, 639] on select "Parcela Normal Entrada Sinal Intercalada Chaves Pré-chaves Pós-chaves Impostos …" at bounding box center [356, 632] width 238 height 29
select select "standard"
click at [237, 618] on select "Parcela Normal Entrada Sinal Intercalada Chaves Pré-chaves Pós-chaves Impostos …" at bounding box center [356, 632] width 238 height 29
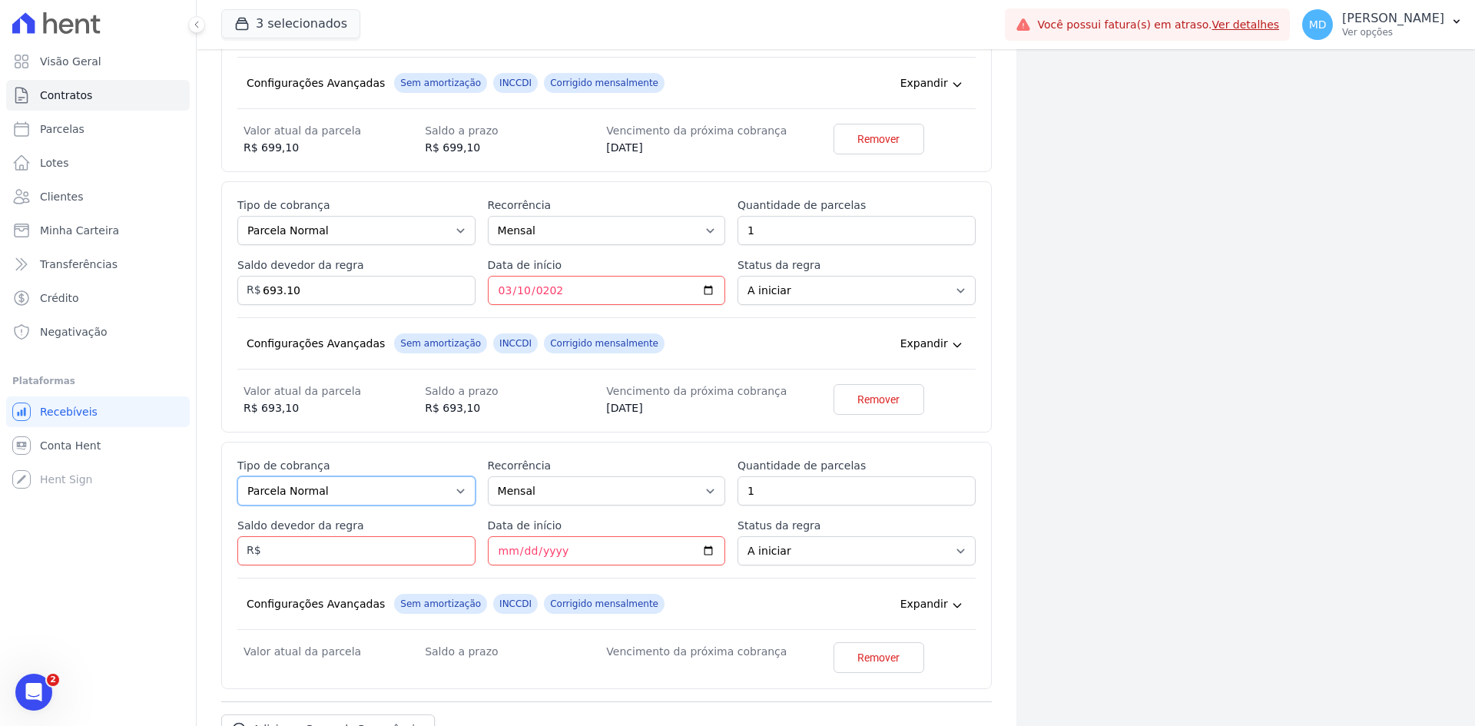
scroll to position [2023, 0]
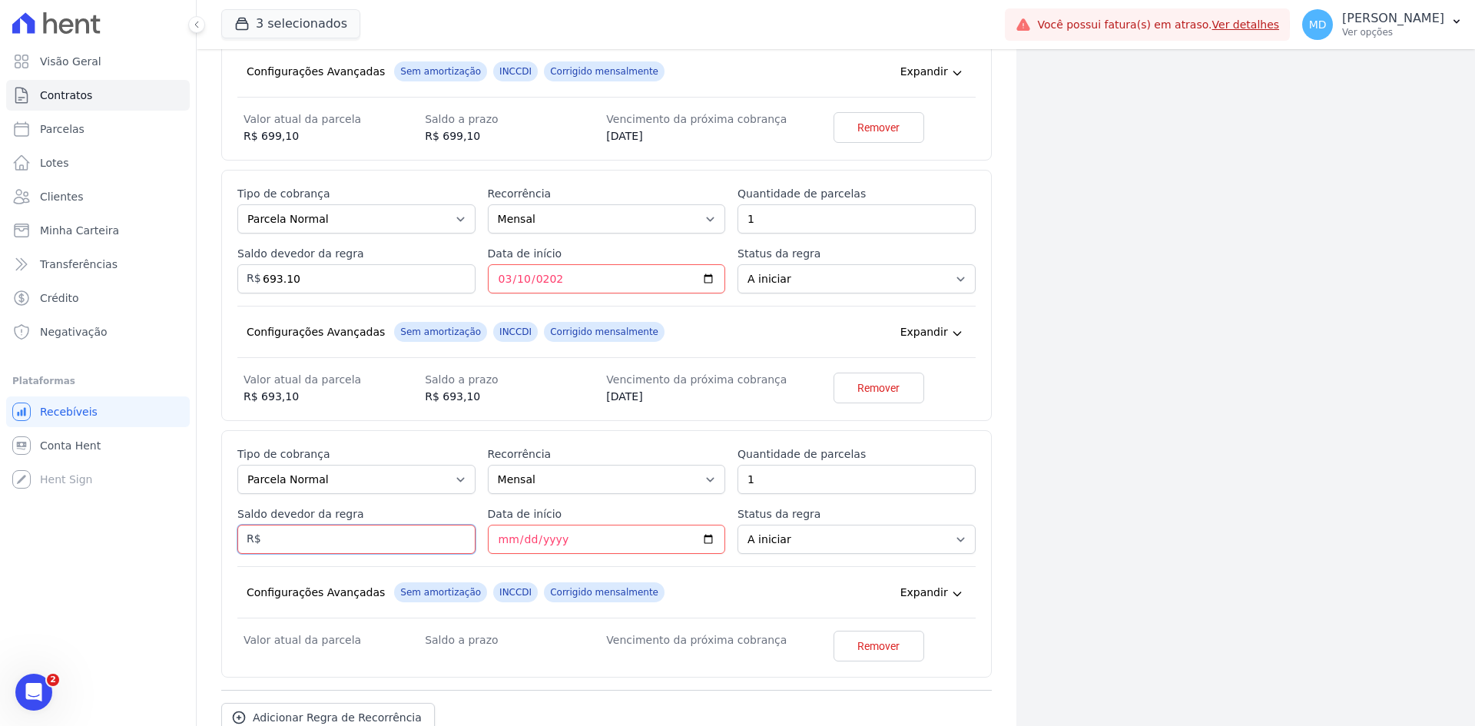
click at [314, 537] on input "Saldo devedor da regra" at bounding box center [356, 539] width 238 height 29
type input "687.10"
click at [497, 543] on input "Data de início" at bounding box center [607, 539] width 238 height 29
type input "2025-04-10"
type input "2026-04-10"
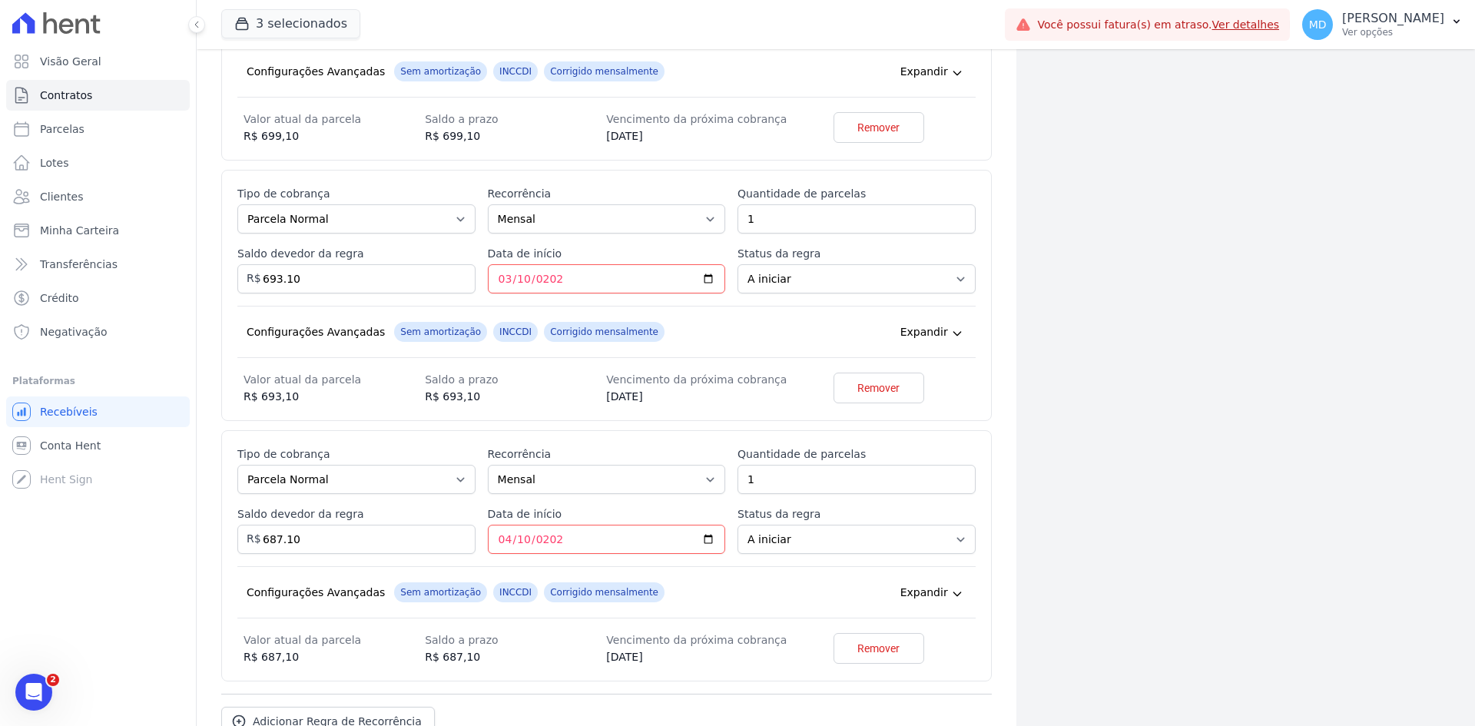
click at [608, 520] on label "Data de início" at bounding box center [607, 513] width 238 height 15
click at [608, 525] on input "2026-04-10" at bounding box center [607, 539] width 238 height 29
click at [652, 579] on div "Configurações Avançadas Sem amortização INCCDI Corrigido mensalmente Expandir" at bounding box center [606, 592] width 738 height 52
click at [659, 576] on div "Configurações Avançadas Sem amortização INCCDI Corrigido mensalmente Expandir" at bounding box center [606, 592] width 738 height 52
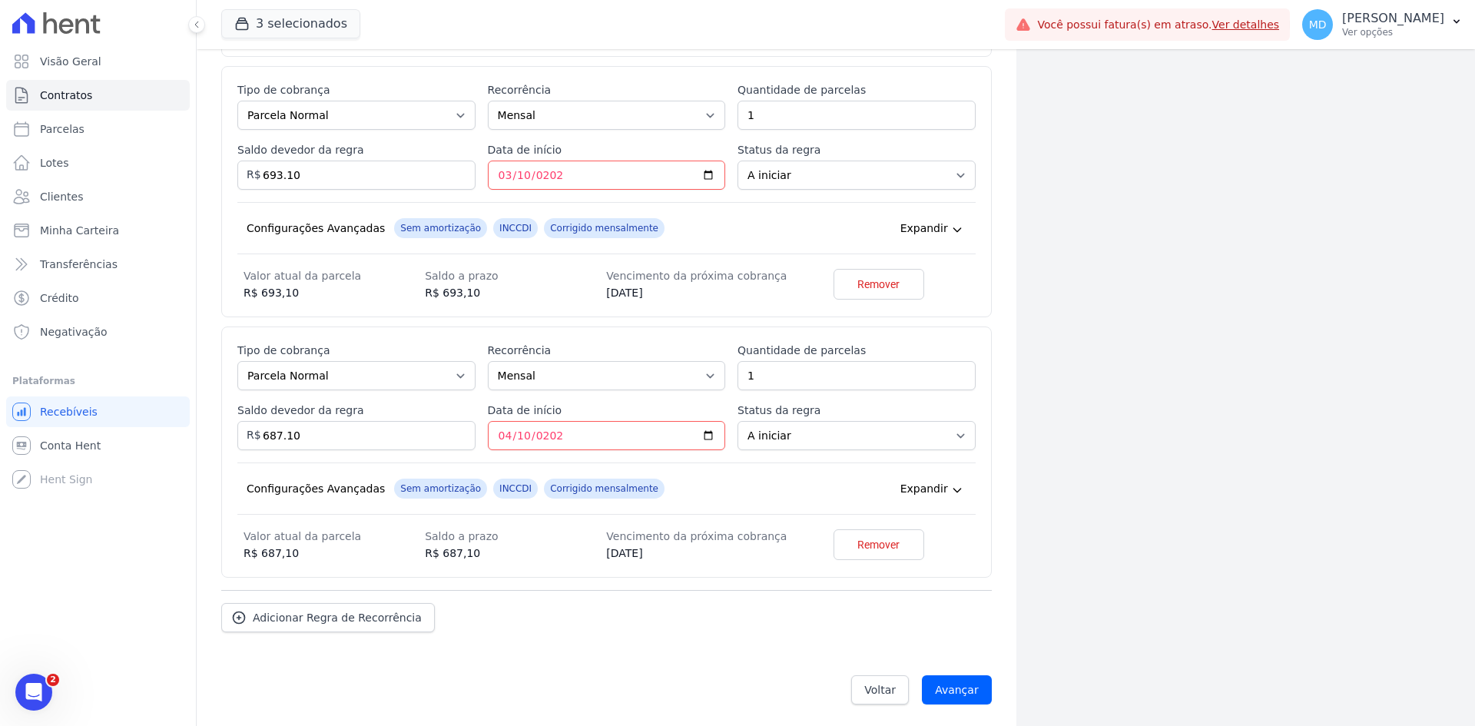
scroll to position [2130, 0]
click at [309, 608] on span "Adicionar Regra de Recorrência" at bounding box center [337, 614] width 169 height 15
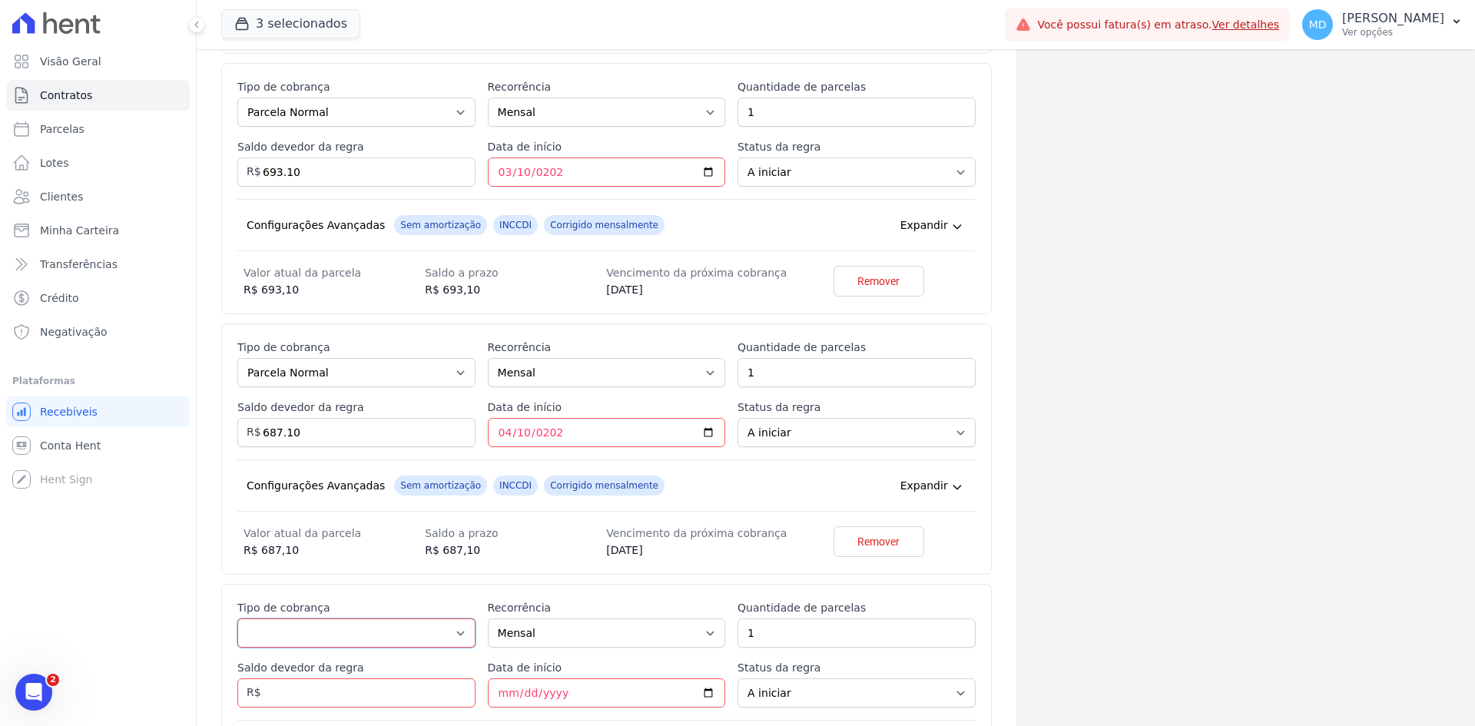
click at [311, 637] on select "Parcela Normal Entrada Sinal Intercalada Chaves Pré-chaves Pós-chaves Impostos …" at bounding box center [356, 632] width 238 height 29
select select "standard"
click at [237, 618] on select "Parcela Normal Entrada Sinal Intercalada Chaves Pré-chaves Pós-chaves Impostos …" at bounding box center [356, 632] width 238 height 29
click at [415, 678] on input "Saldo devedor da regra" at bounding box center [356, 692] width 238 height 29
click at [405, 684] on input "Saldo devedor da regra" at bounding box center [356, 692] width 238 height 29
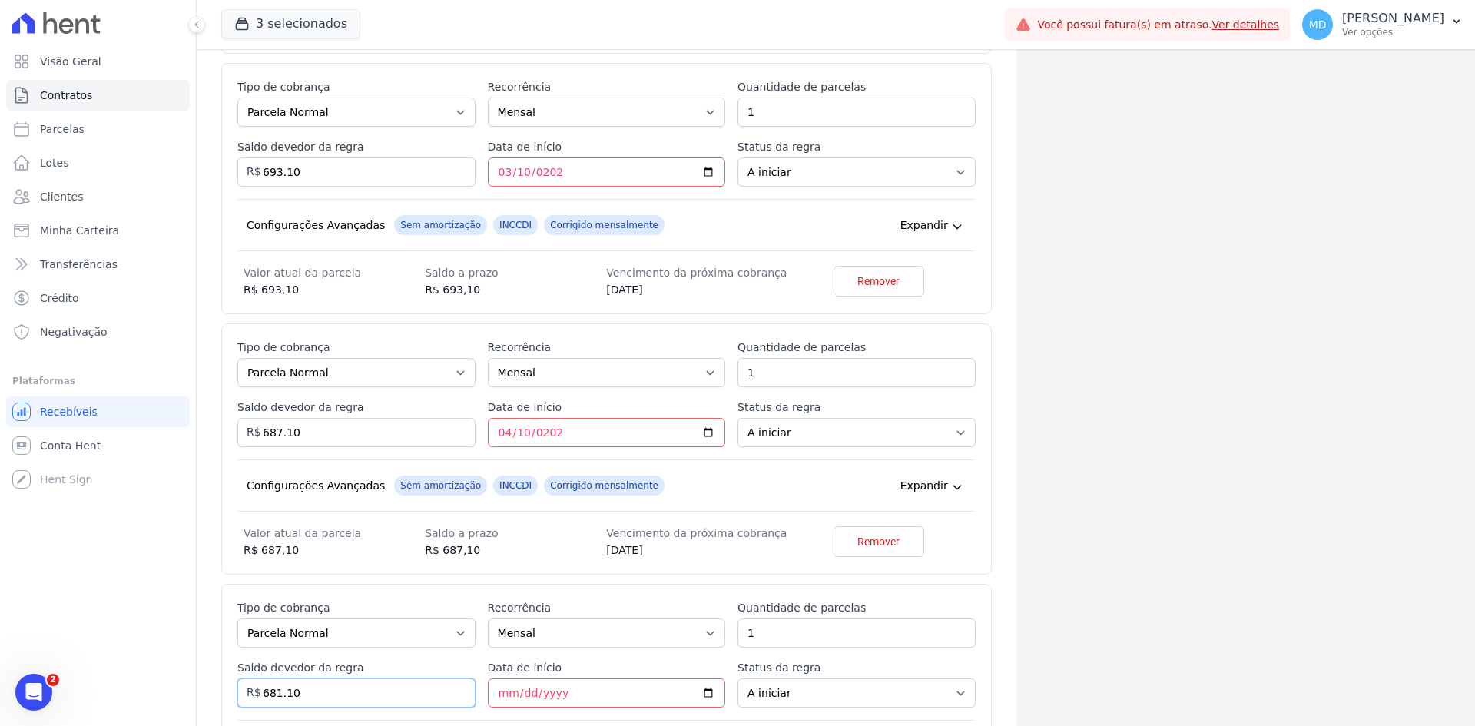
type input "681.10"
click at [499, 685] on input "Data de início" at bounding box center [607, 692] width 238 height 29
type input "2026-05-10"
click at [494, 673] on label "Data de início" at bounding box center [607, 667] width 238 height 15
click at [494, 678] on input "2026-05-10" at bounding box center [607, 692] width 238 height 29
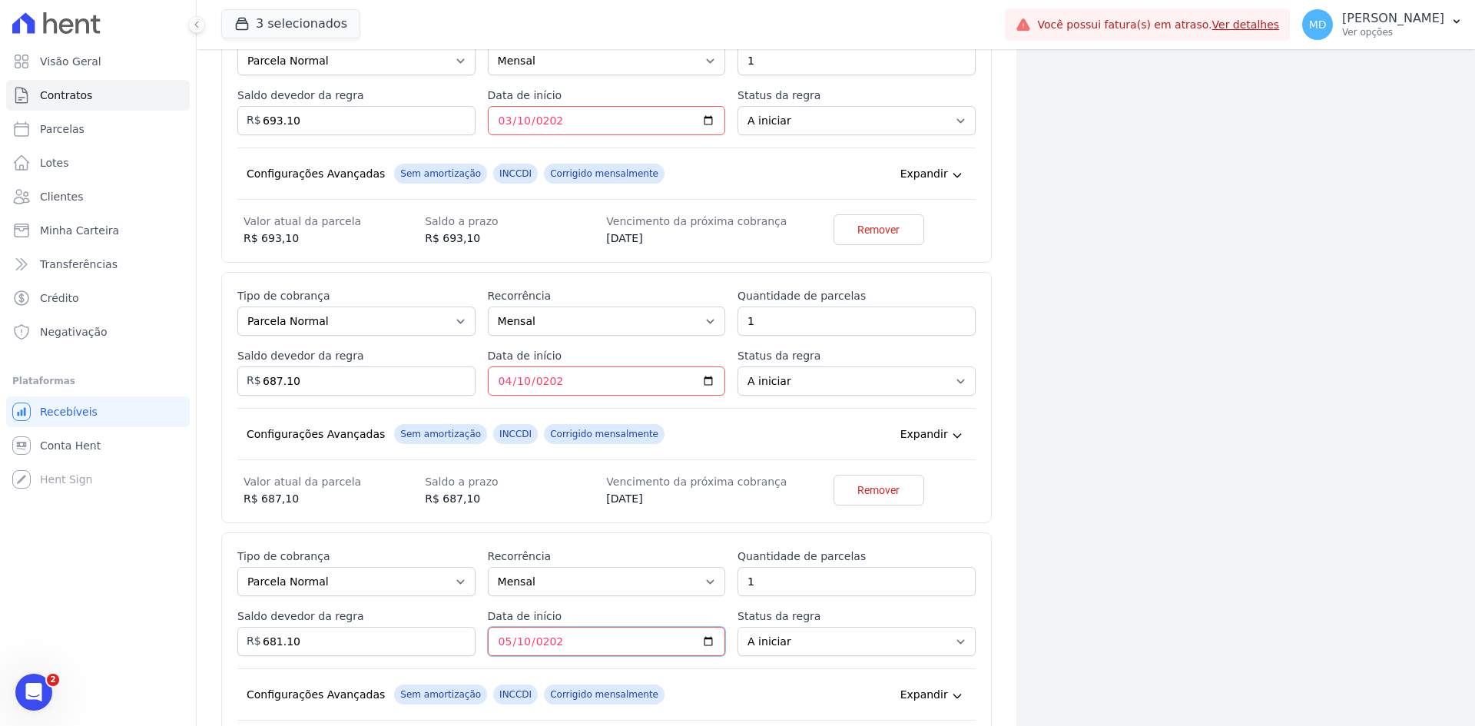
scroll to position [2361, 0]
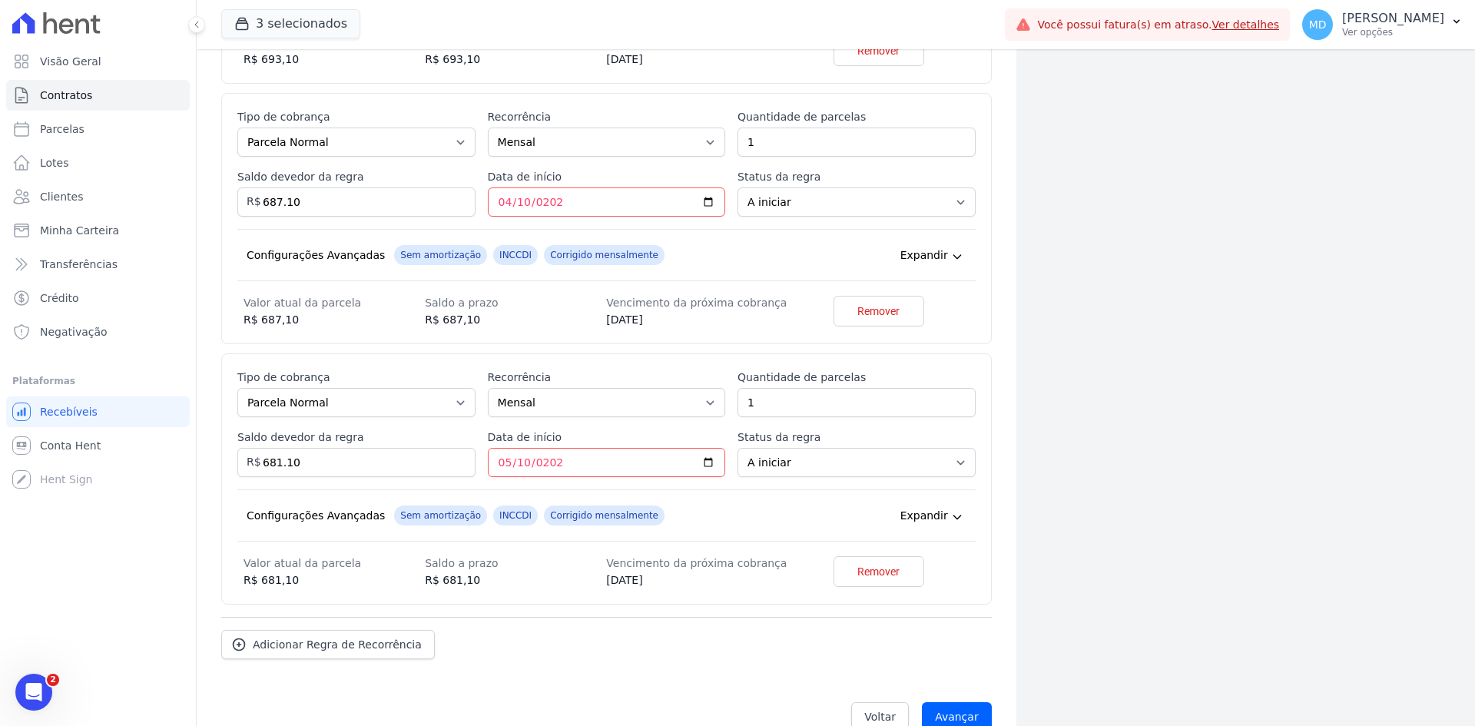
click at [467, 645] on div "Adicionar Regra de Recorrência" at bounding box center [606, 638] width 770 height 42
click at [334, 648] on span "Adicionar Regra de Recorrência" at bounding box center [337, 644] width 169 height 15
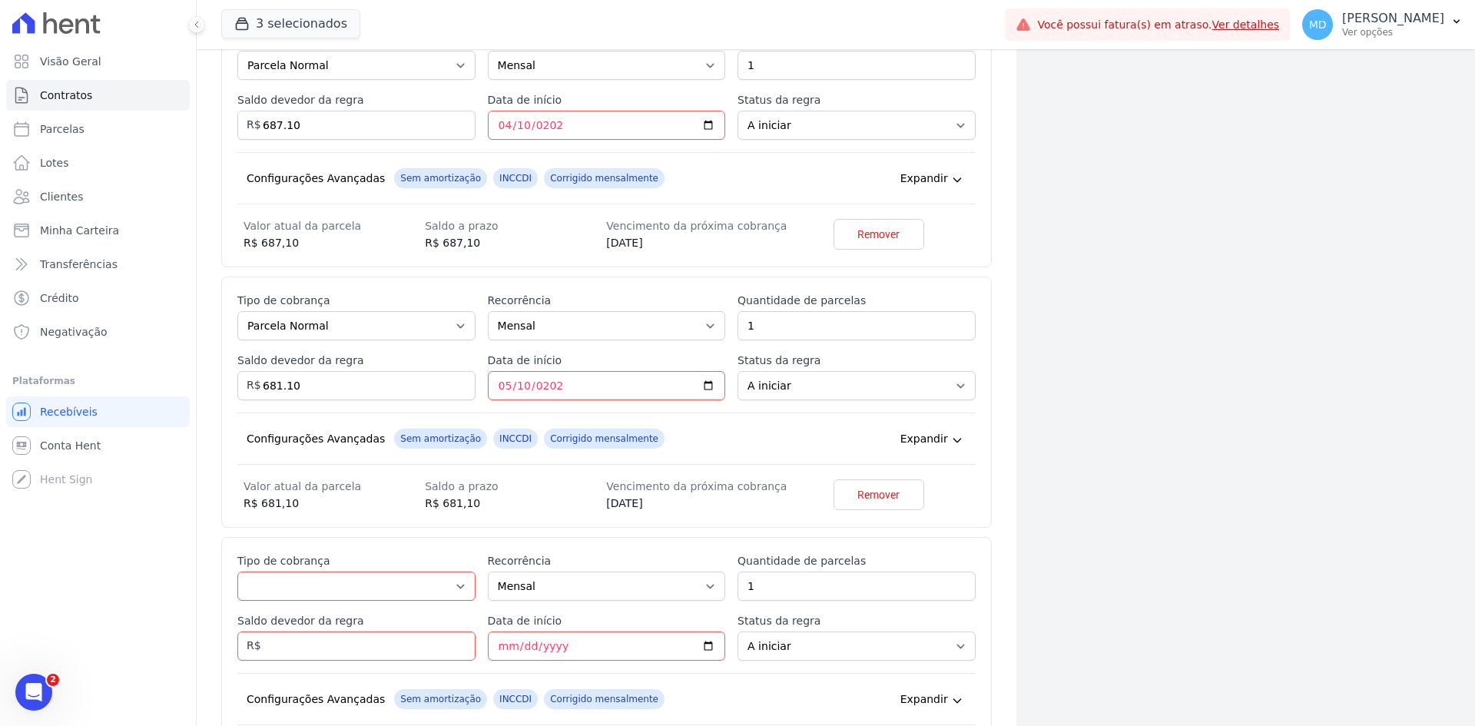
scroll to position [2514, 0]
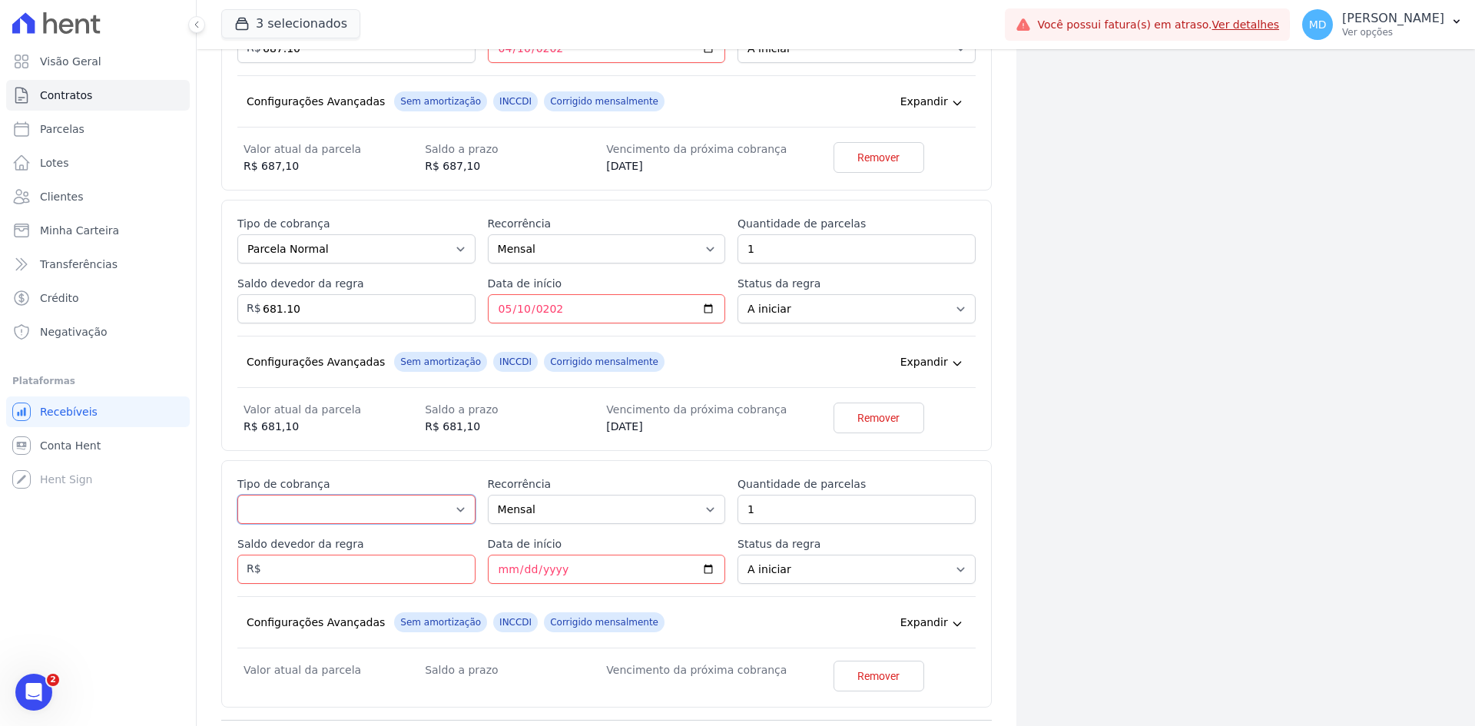
click at [313, 512] on select "Parcela Normal Entrada Sinal Intercalada Chaves Pré-chaves Pós-chaves Impostos …" at bounding box center [356, 509] width 238 height 29
select select "standard"
click at [237, 495] on select "Parcela Normal Entrada Sinal Intercalada Chaves Pré-chaves Pós-chaves Impostos …" at bounding box center [356, 509] width 238 height 29
click at [359, 592] on div "Esse tipo de parcela não entra no saldo devedor do contrato. Tipo de cobrança P…" at bounding box center [606, 583] width 738 height 215
click at [357, 578] on input "Saldo devedor da regra" at bounding box center [356, 569] width 238 height 29
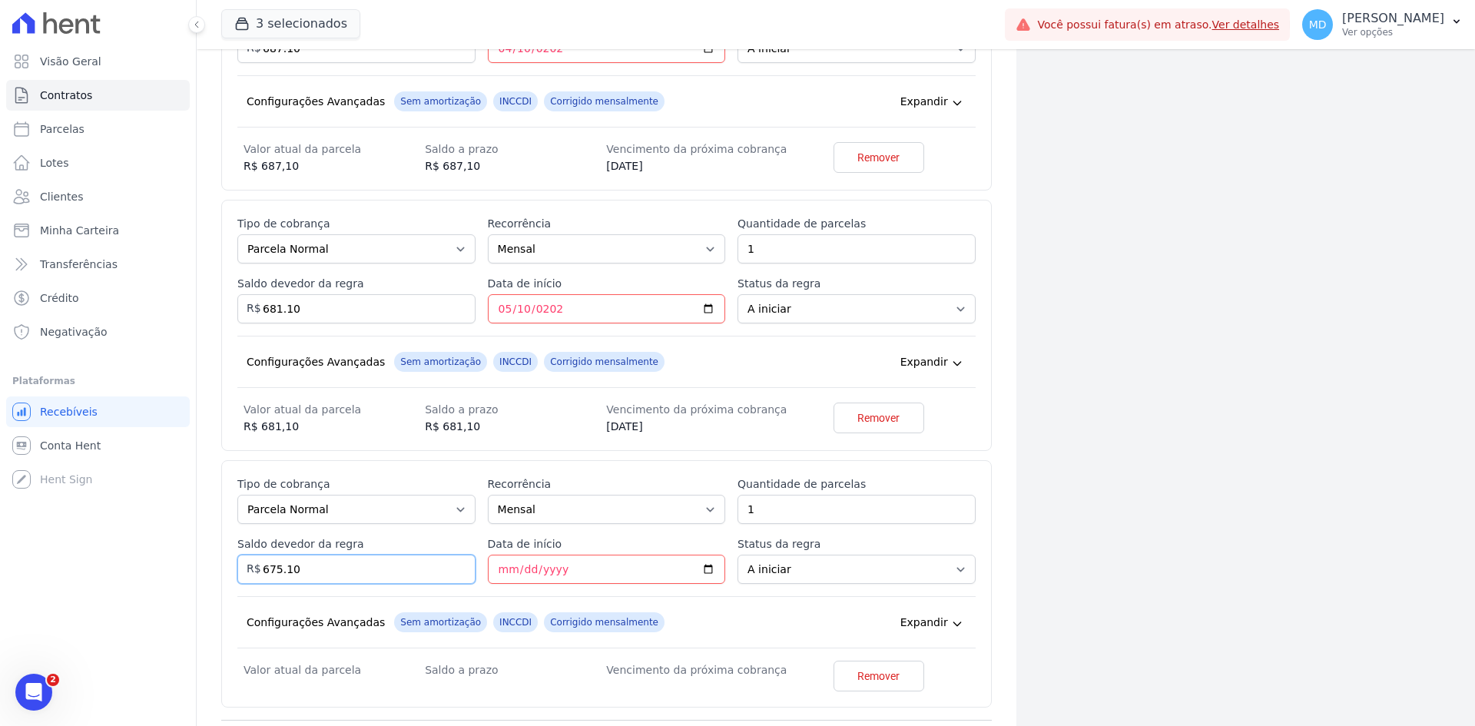
type input "675.10"
click at [507, 564] on input "Data de início" at bounding box center [607, 569] width 238 height 29
click at [499, 568] on input "Data de início" at bounding box center [607, 569] width 238 height 29
click at [704, 570] on input "Data de início" at bounding box center [607, 569] width 238 height 29
click at [508, 571] on input "Data de início" at bounding box center [607, 569] width 238 height 29
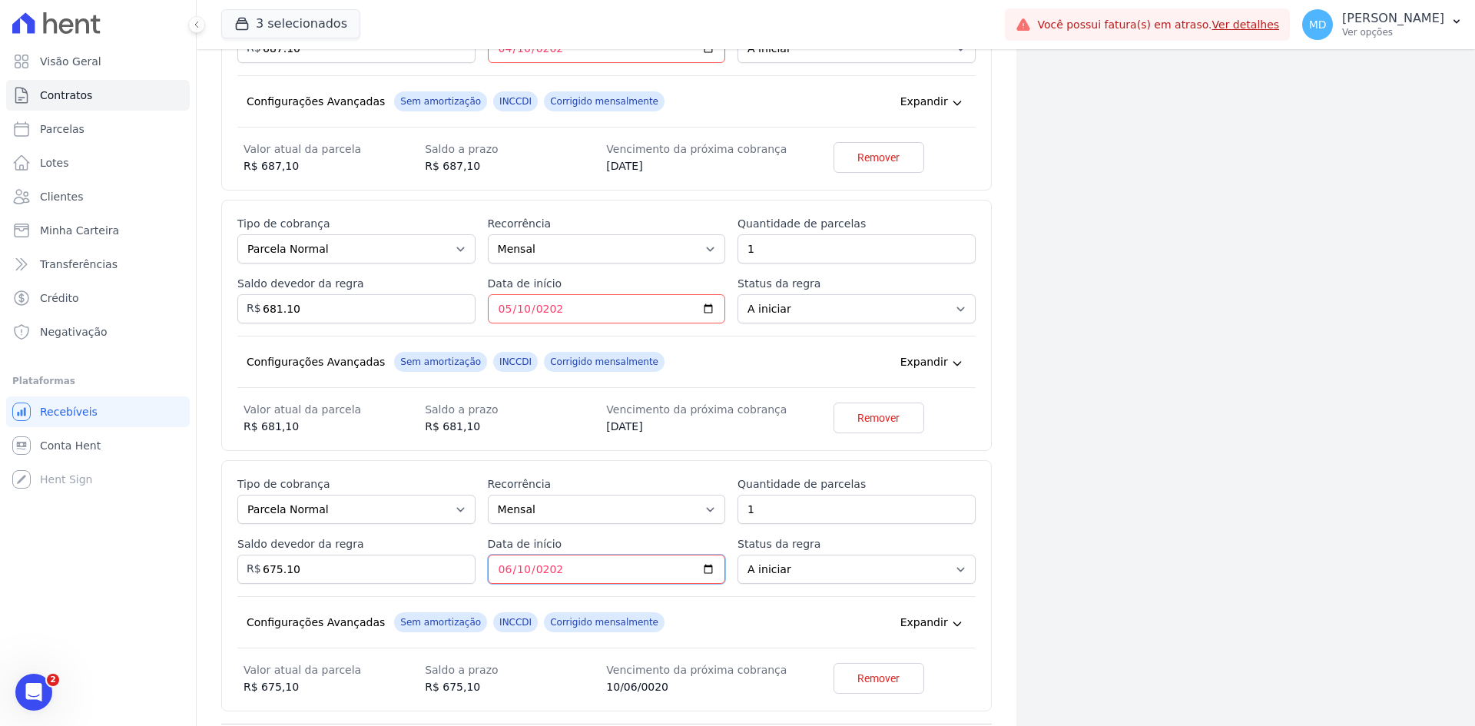
type input "2025-06-10"
click at [548, 591] on div "Esse tipo de parcela não entra no saldo devedor do contrato. Tipo de cobrança P…" at bounding box center [606, 585] width 738 height 219
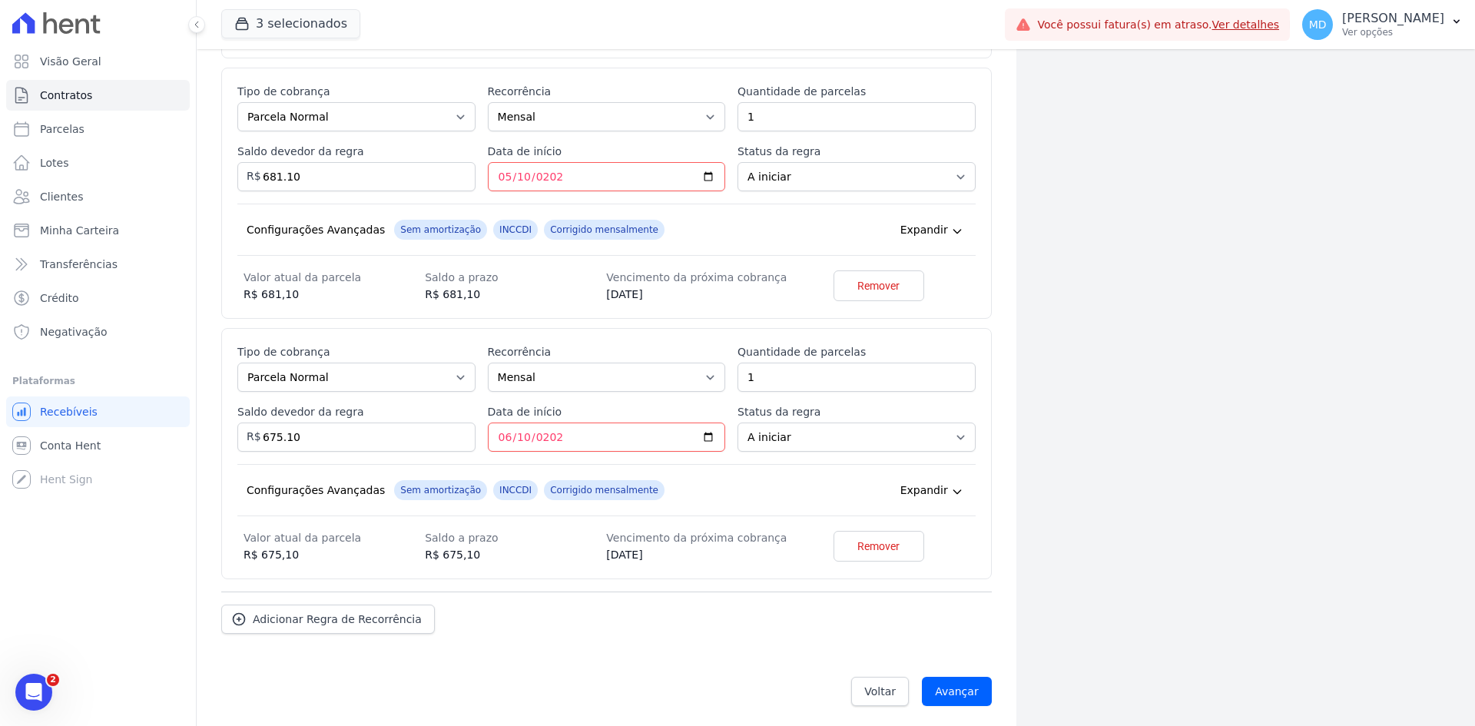
scroll to position [2651, 0]
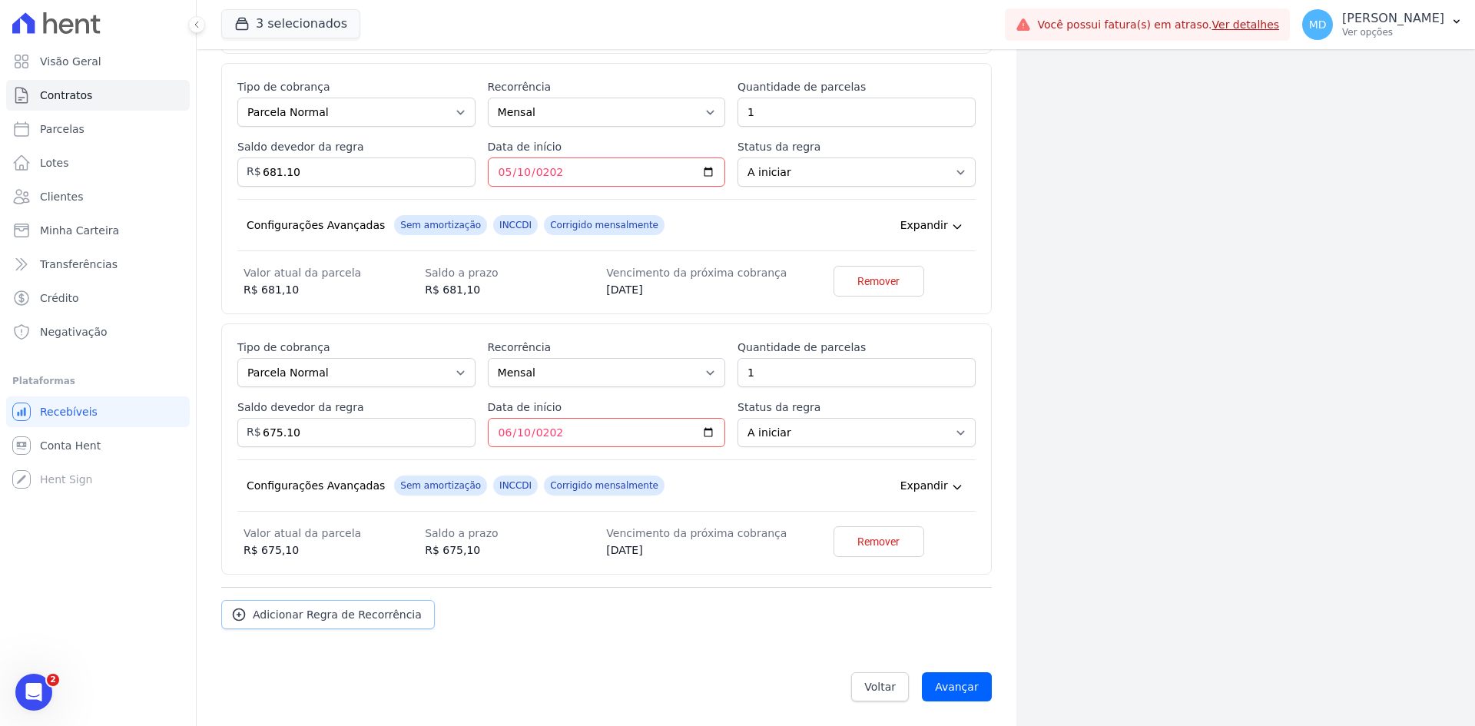
click at [403, 611] on span "Adicionar Regra de Recorrência" at bounding box center [337, 614] width 169 height 15
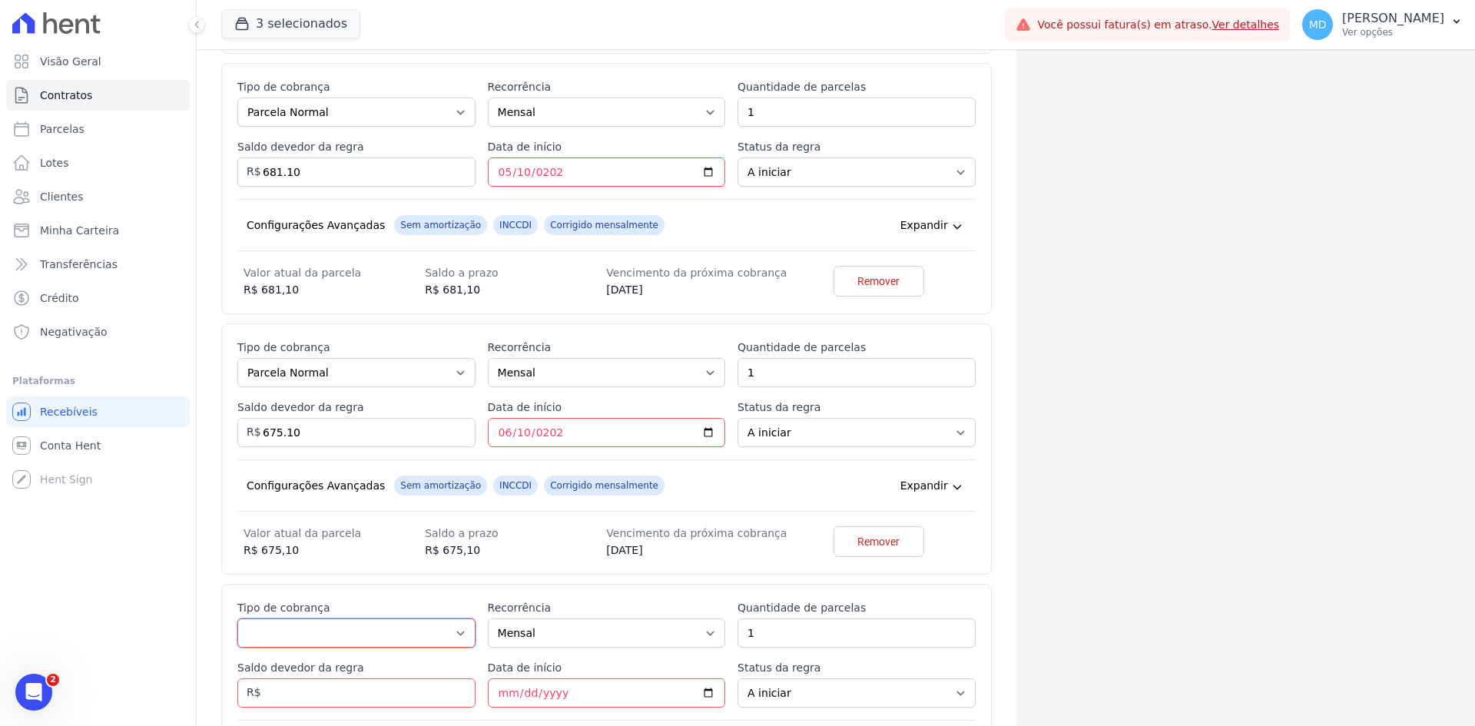
click at [383, 644] on select "Parcela Normal Entrada Sinal Intercalada Chaves Pré-chaves Pós-chaves Impostos …" at bounding box center [356, 632] width 238 height 29
select select "standard"
click at [237, 618] on select "Parcela Normal Entrada Sinal Intercalada Chaves Pré-chaves Pós-chaves Impostos …" at bounding box center [356, 632] width 238 height 29
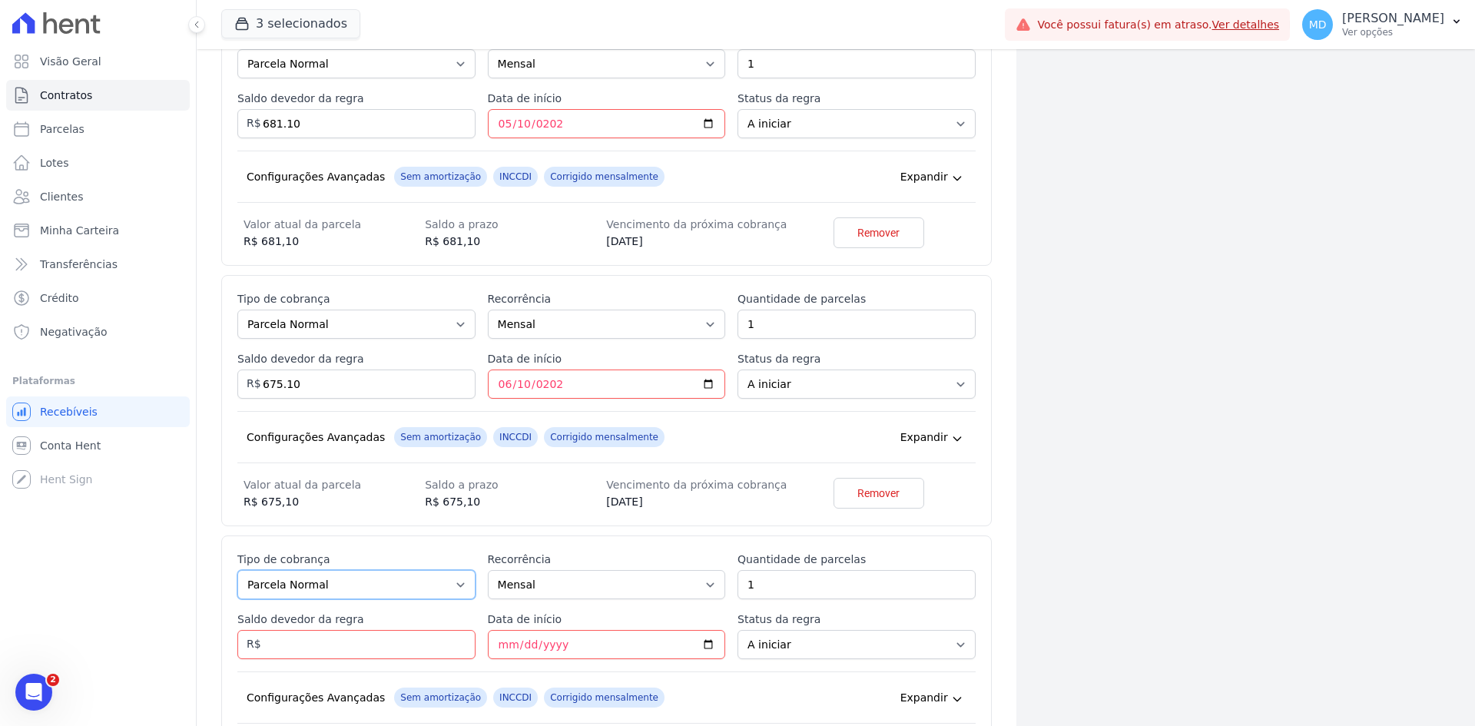
scroll to position [2804, 0]
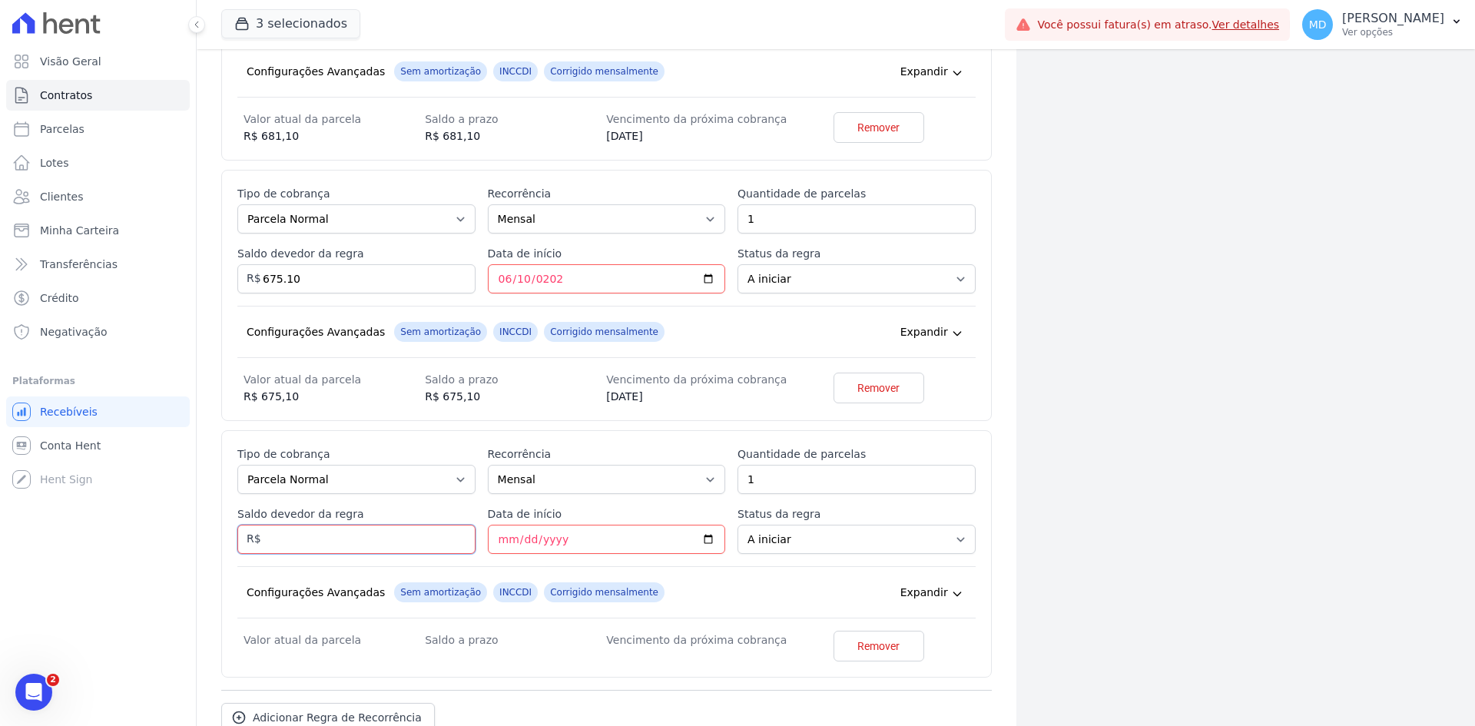
click at [393, 538] on input "Saldo devedor da regra" at bounding box center [356, 539] width 238 height 29
click at [372, 541] on input "Saldo devedor da regra" at bounding box center [356, 539] width 238 height 29
type input "669.10"
click at [492, 535] on input "Data de início" at bounding box center [607, 539] width 238 height 29
click at [542, 538] on input "0020-07-10" at bounding box center [607, 539] width 238 height 29
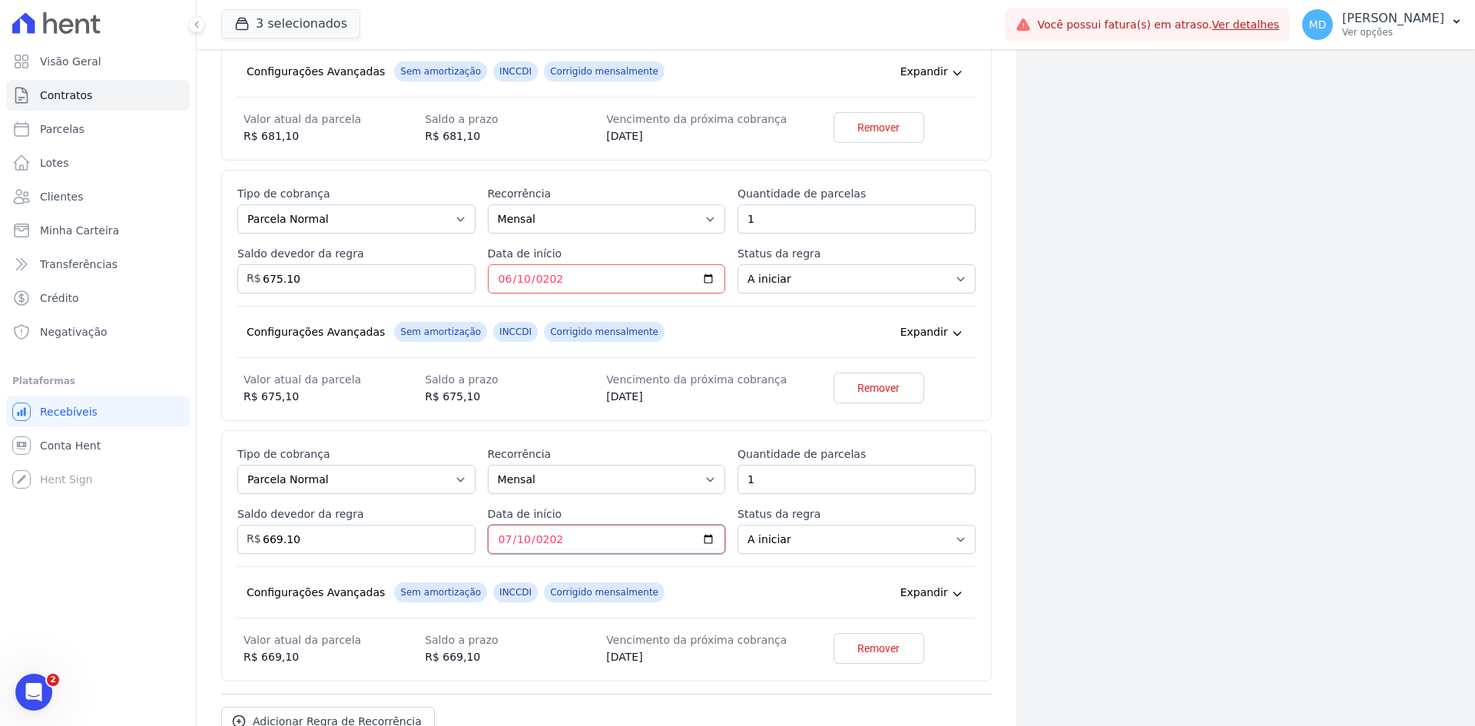
type input "2025-07-10"
click at [581, 559] on div "Esse tipo de parcela não entra no saldo devedor do contrato. Tipo de cobrança P…" at bounding box center [606, 555] width 738 height 219
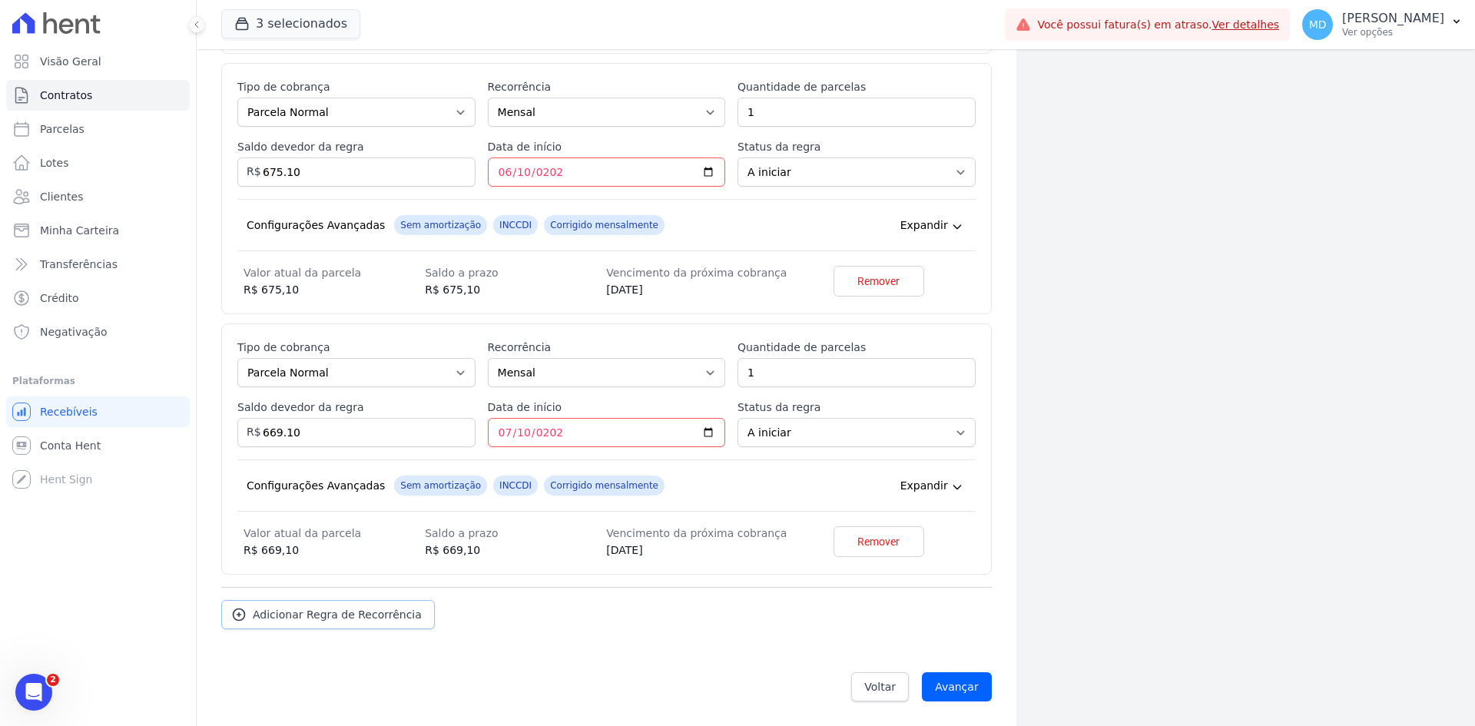
click at [335, 606] on link "Adicionar Regra de Recorrência" at bounding box center [328, 614] width 214 height 29
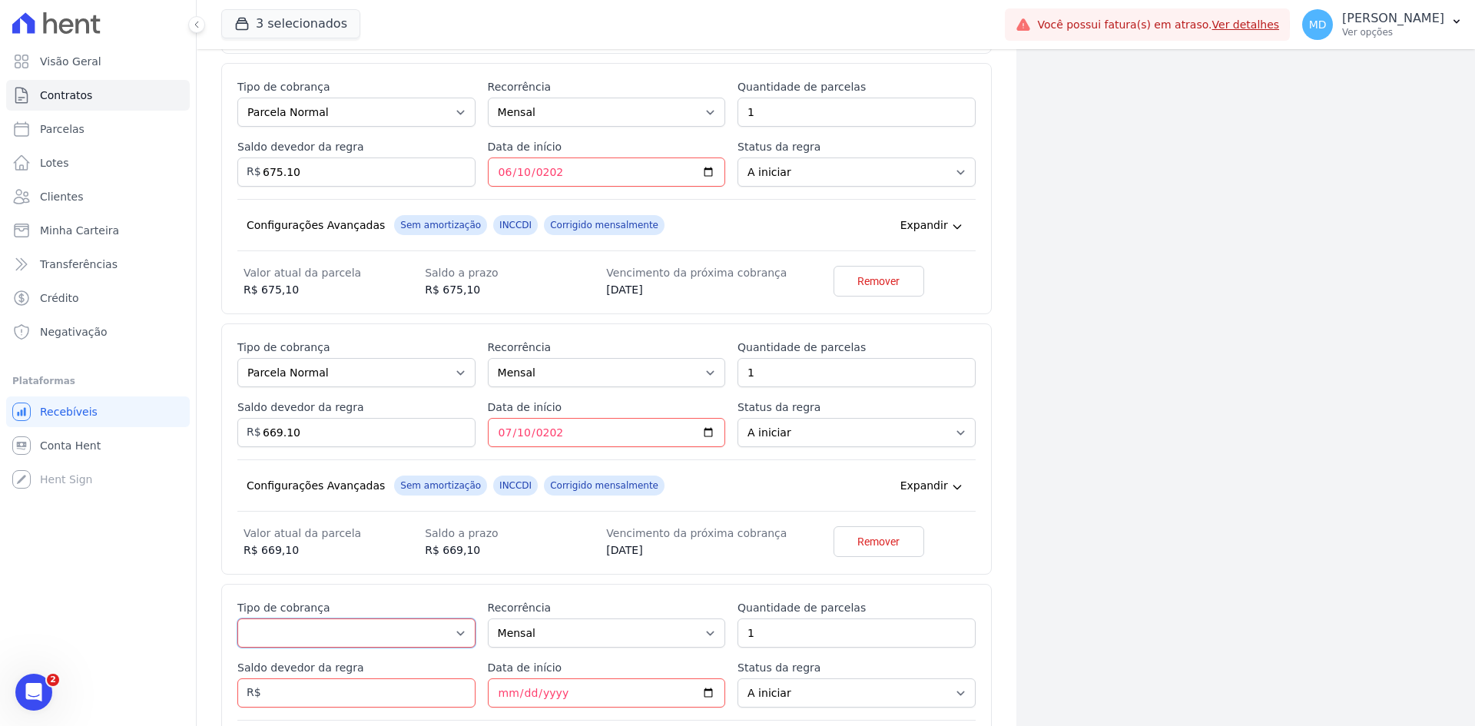
click at [326, 621] on select "Parcela Normal Entrada Sinal Intercalada Chaves Pré-chaves Pós-chaves Impostos …" at bounding box center [356, 632] width 238 height 29
select select "standard"
click at [237, 618] on select "Parcela Normal Entrada Sinal Intercalada Chaves Pré-chaves Pós-chaves Impostos …" at bounding box center [356, 632] width 238 height 29
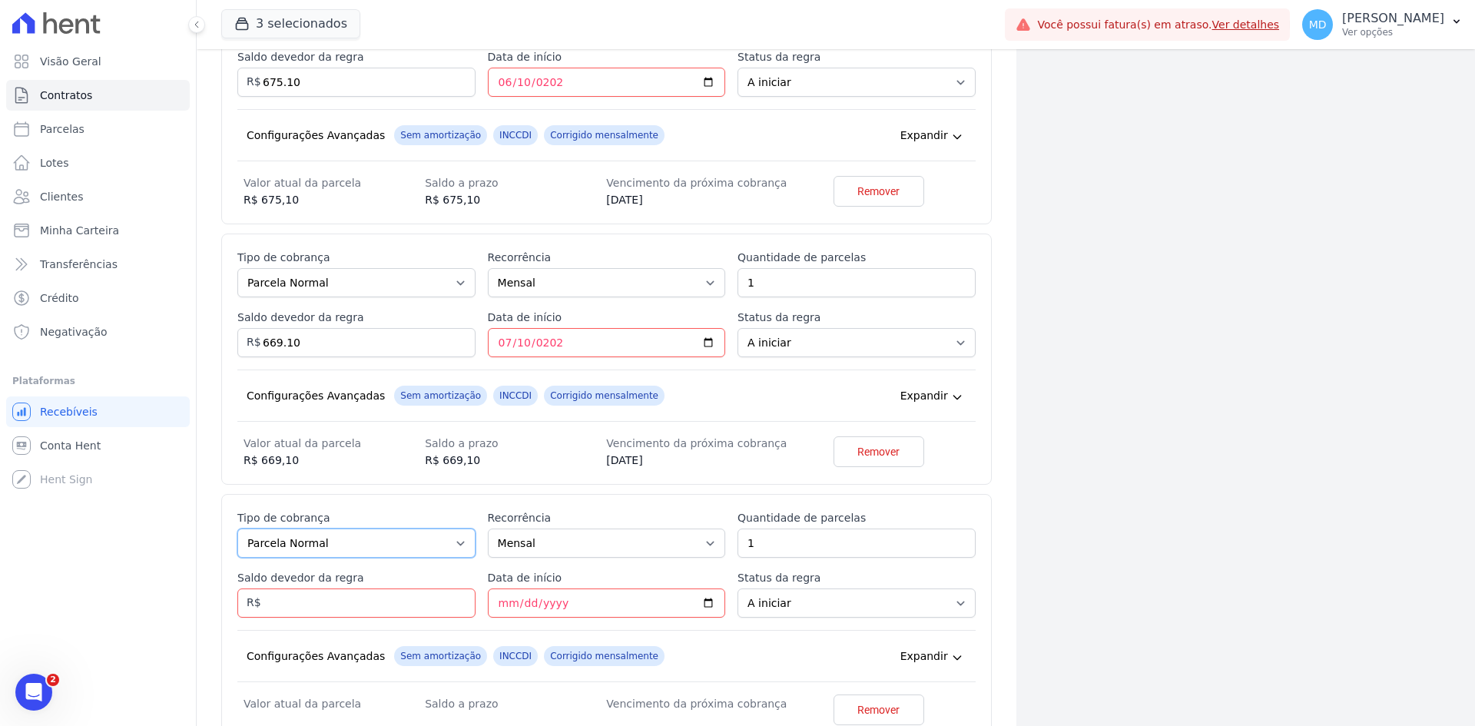
scroll to position [3142, 0]
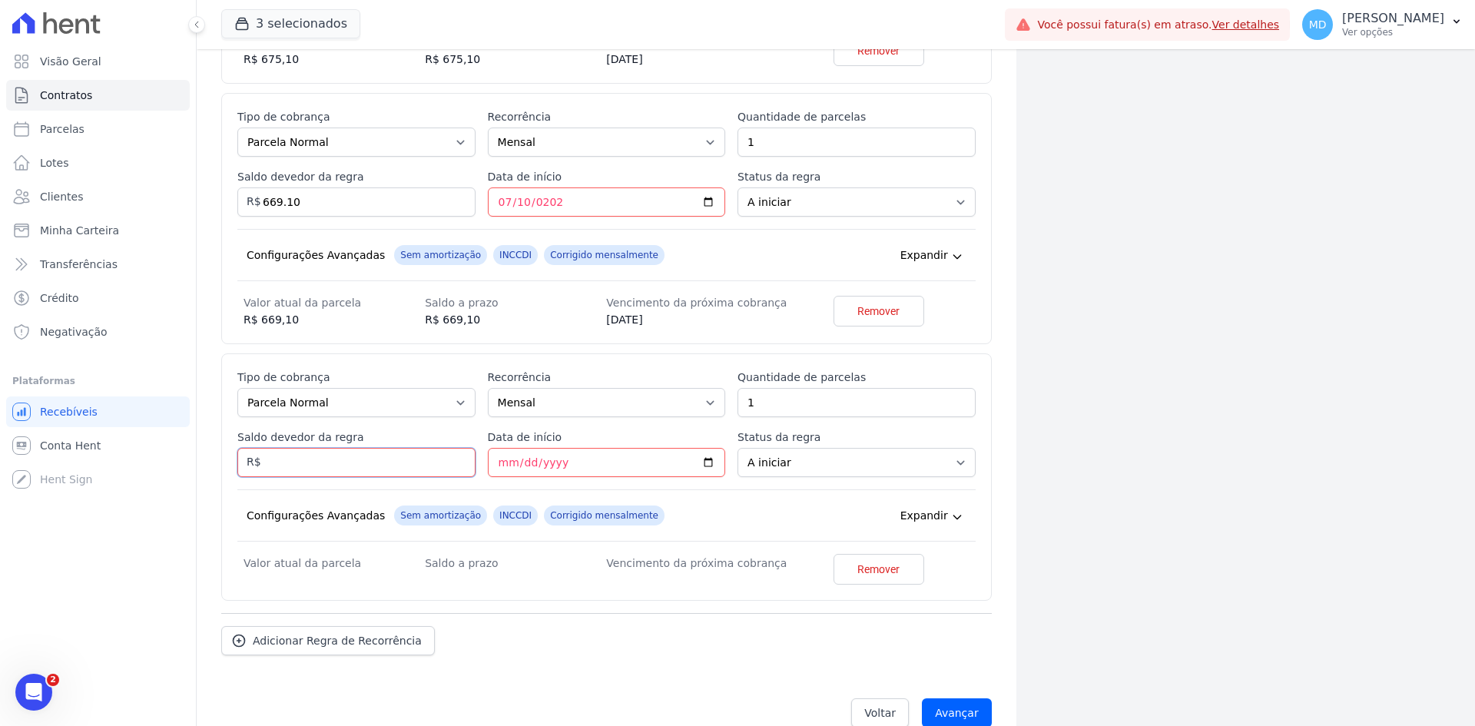
click at [381, 464] on input "Saldo devedor da regra" at bounding box center [356, 462] width 238 height 29
click at [319, 465] on input "Saldo devedor da regra" at bounding box center [356, 462] width 238 height 29
click at [350, 462] on input "Saldo devedor da regra" at bounding box center [356, 462] width 238 height 29
type input "663.10"
click at [509, 458] on input "Data de início" at bounding box center [607, 462] width 238 height 29
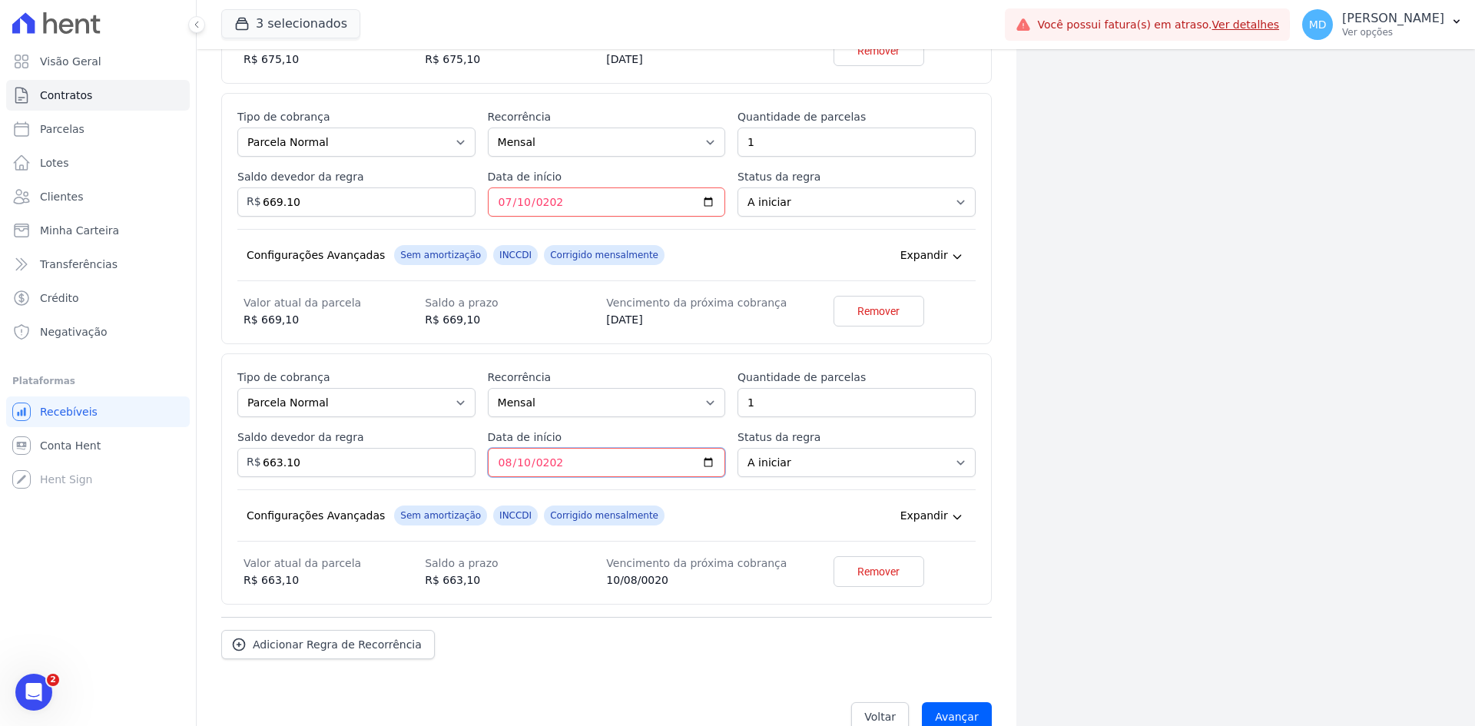
type input "2025-08-10"
click at [622, 510] on span "Corrigido mensalmente" at bounding box center [604, 515] width 121 height 20
click at [316, 639] on span "Adicionar Regra de Recorrência" at bounding box center [337, 644] width 169 height 15
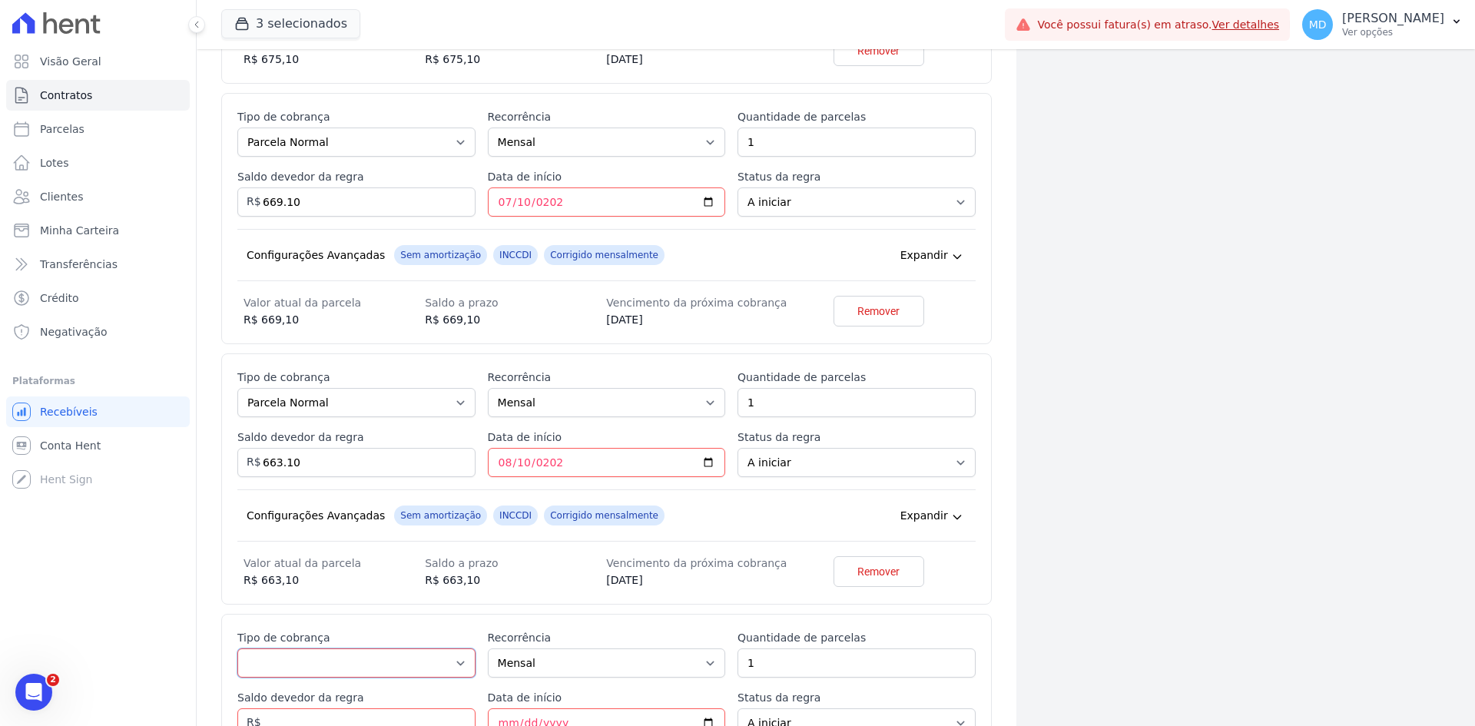
click at [314, 650] on select "Parcela Normal Entrada Sinal Intercalada Chaves Pré-chaves Pós-chaves Impostos …" at bounding box center [356, 662] width 238 height 29
select select "standard"
click at [237, 648] on select "Parcela Normal Entrada Sinal Intercalada Chaves Pré-chaves Pós-chaves Impostos …" at bounding box center [356, 662] width 238 height 29
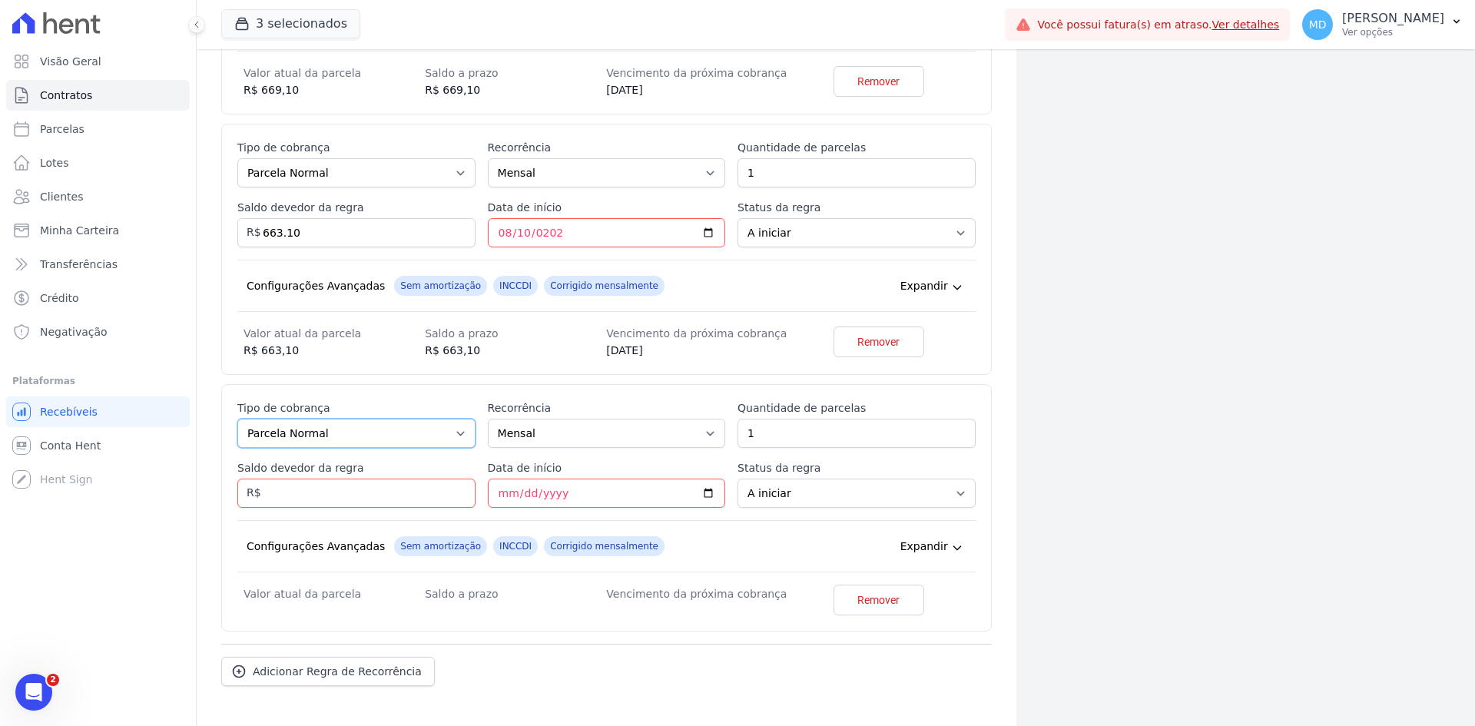
scroll to position [3372, 0]
click at [344, 508] on div "Esse tipo de parcela não entra no saldo devedor do contrato. Tipo de cobrança P…" at bounding box center [606, 506] width 738 height 215
drag, startPoint x: 344, startPoint y: 500, endPoint x: 370, endPoint y: 466, distance: 42.7
click at [341, 497] on input "Saldo devedor da regra" at bounding box center [356, 492] width 238 height 29
drag, startPoint x: 345, startPoint y: 506, endPoint x: 340, endPoint y: 492, distance: 15.3
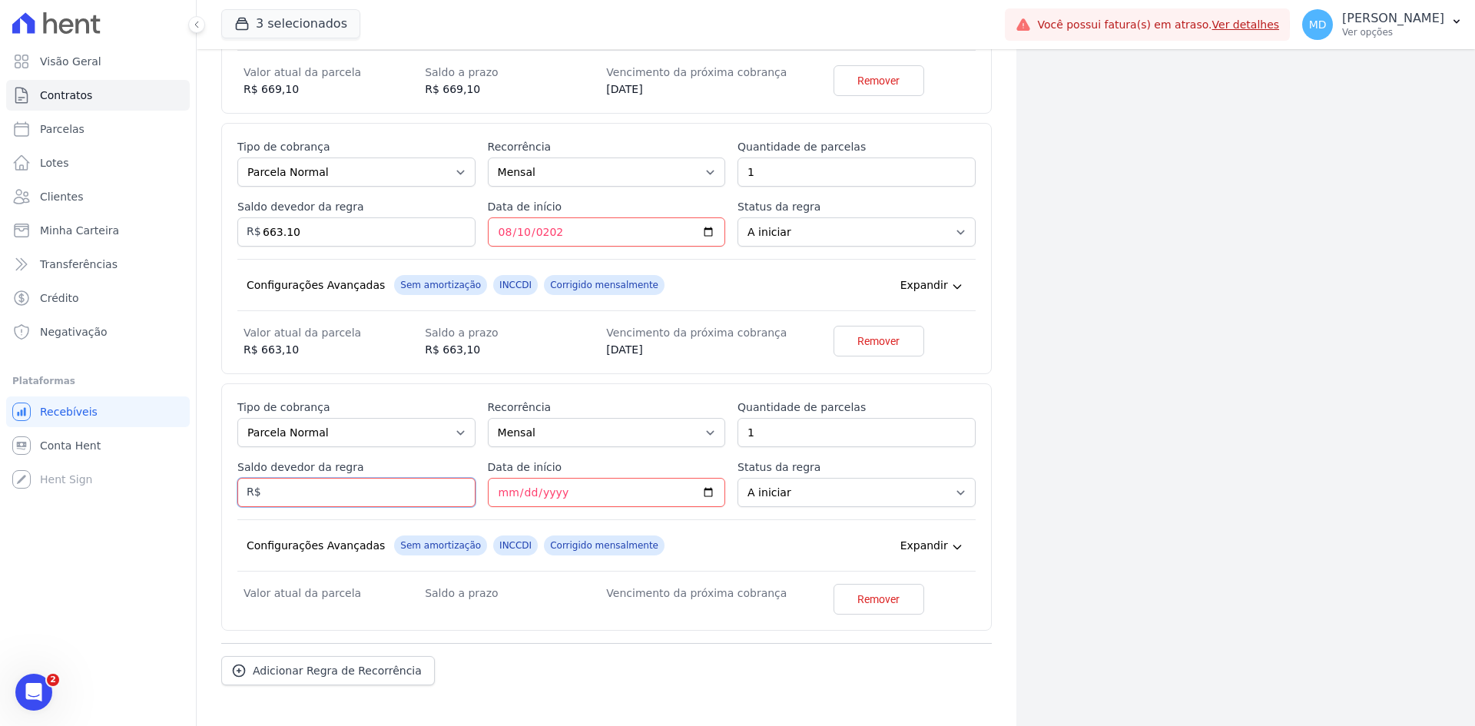
click at [343, 501] on input "Saldo devedor da regra" at bounding box center [356, 492] width 238 height 29
click at [340, 492] on input "Saldo devedor da regra" at bounding box center [356, 492] width 238 height 29
type input "657.10"
click at [502, 495] on input "Data de início" at bounding box center [607, 492] width 238 height 29
type input "2025-09-10"
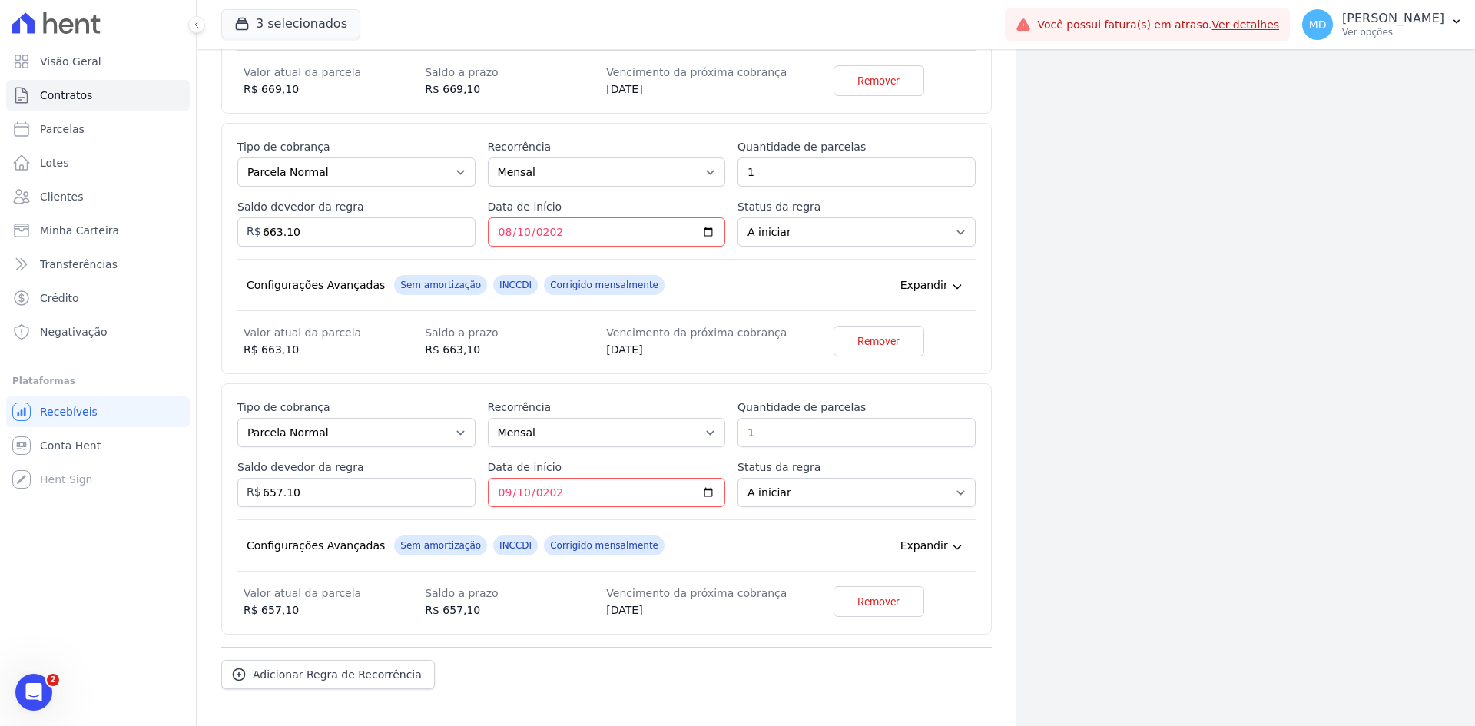
click at [704, 525] on div "Configurações Avançadas Sem amortização INCCDI Corrigido mensalmente Expandir" at bounding box center [606, 545] width 738 height 52
click at [257, 668] on span "Adicionar Regra de Recorrência" at bounding box center [337, 674] width 169 height 15
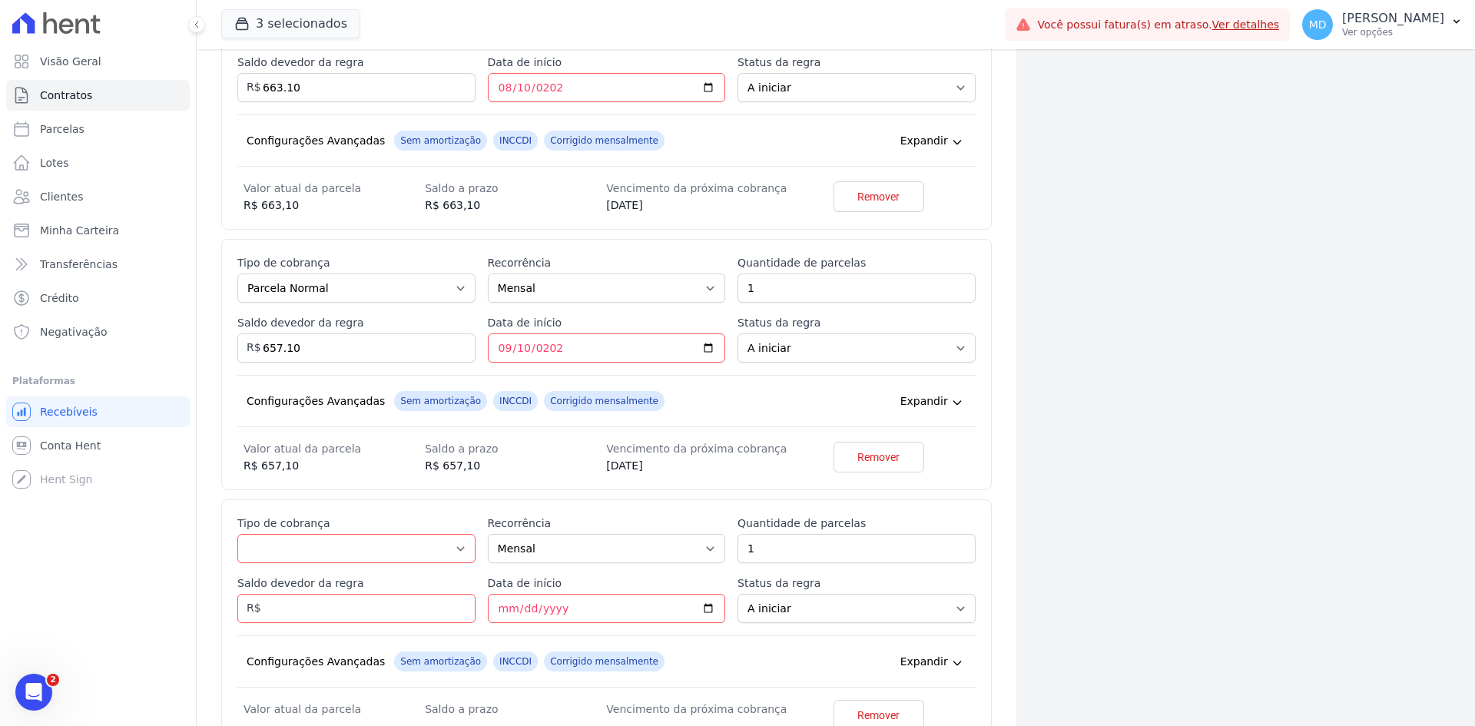
scroll to position [3526, 0]
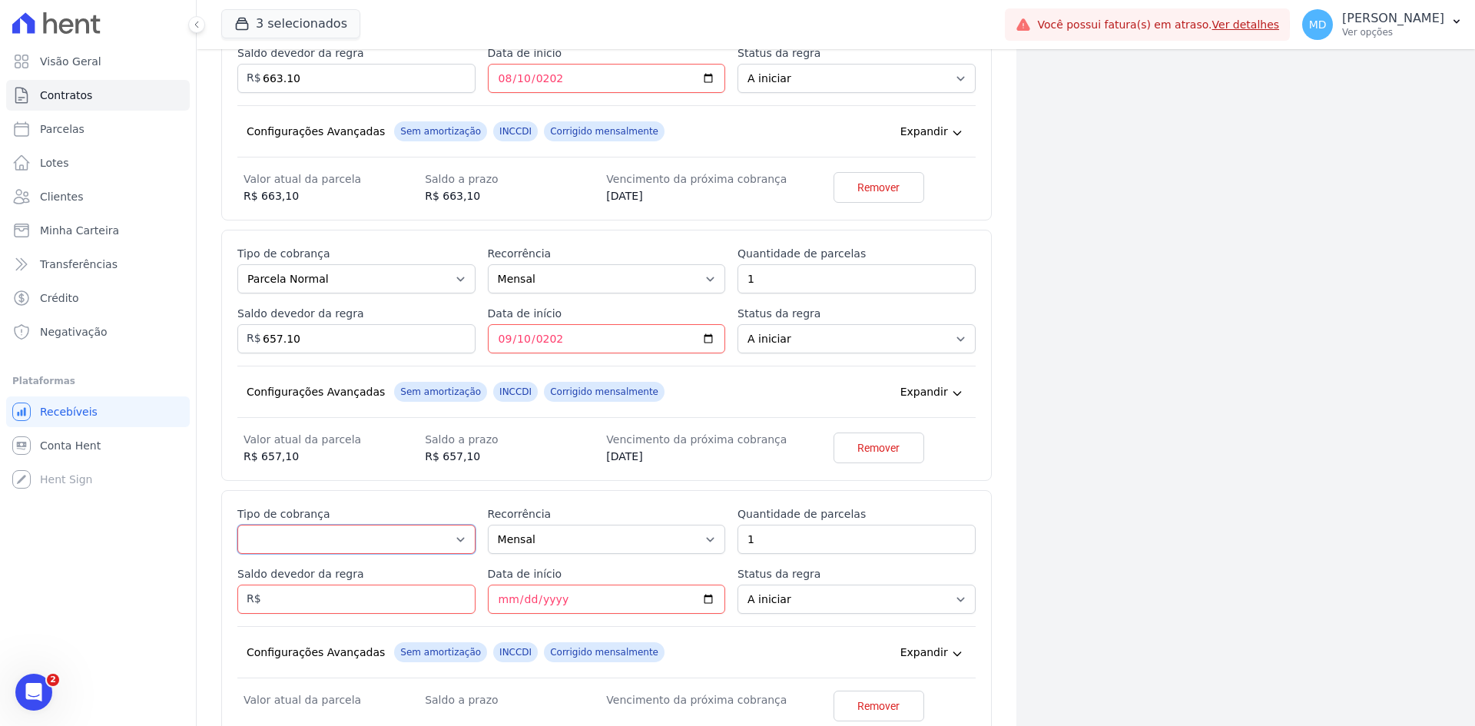
click at [355, 535] on select "Parcela Normal Entrada Sinal Intercalada Chaves Pré-chaves Pós-chaves Impostos …" at bounding box center [356, 539] width 238 height 29
select select "standard"
click at [237, 525] on select "Parcela Normal Entrada Sinal Intercalada Chaves Pré-chaves Pós-chaves Impostos …" at bounding box center [356, 539] width 238 height 29
click at [302, 602] on input "Saldo devedor da regra" at bounding box center [356, 599] width 238 height 29
type input "651.10"
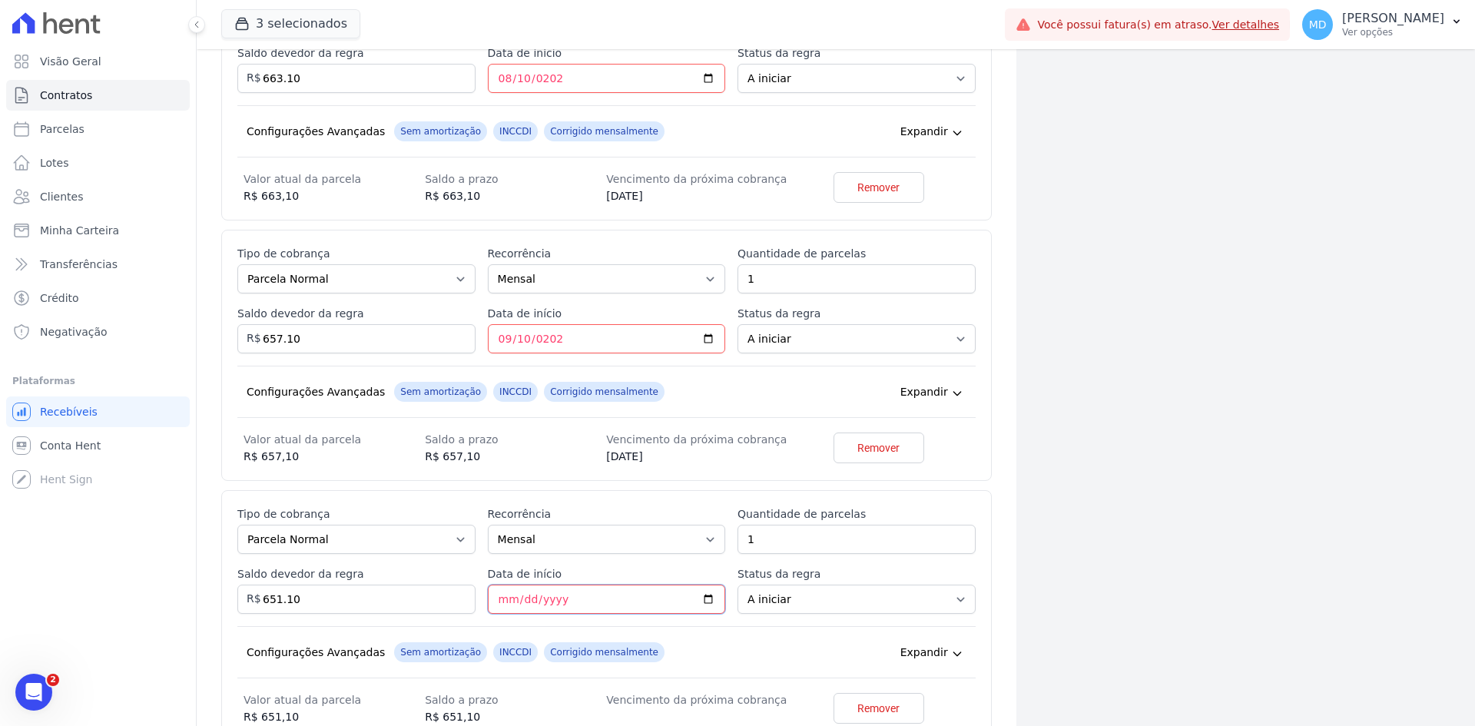
click at [495, 602] on input "Data de início" at bounding box center [607, 599] width 238 height 29
type input "2025-10-10"
click at [433, 615] on div "Esse tipo de parcela não entra no saldo devedor do contrato. Tipo de cobrança P…" at bounding box center [606, 615] width 738 height 219
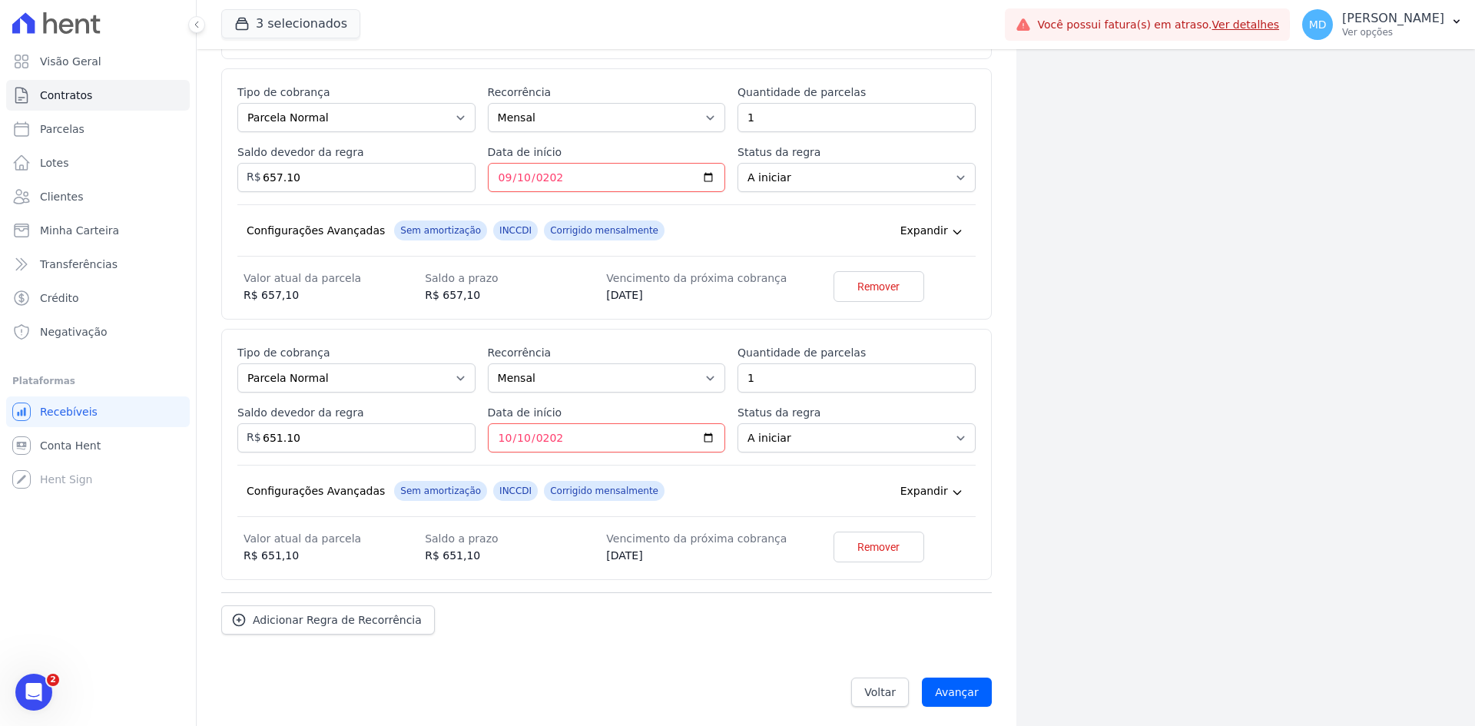
scroll to position [3692, 0]
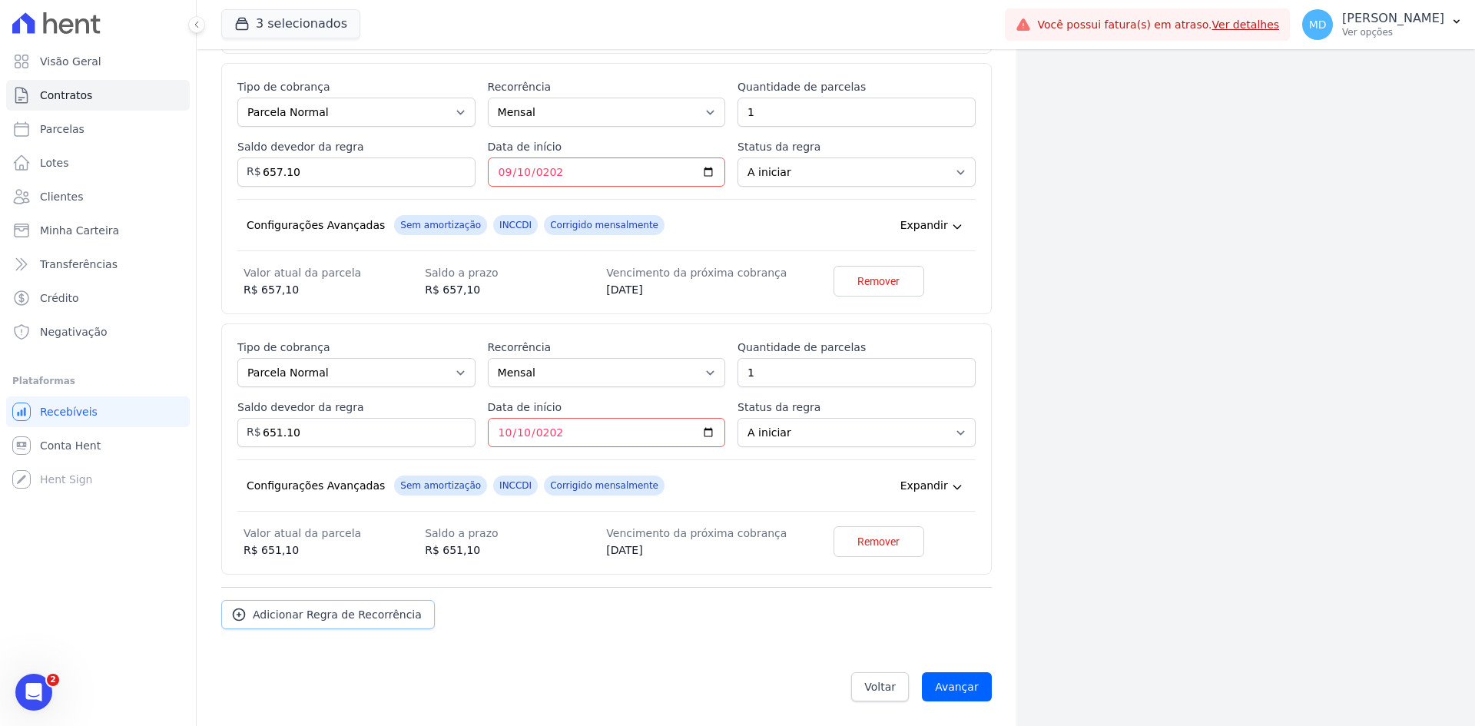
click at [353, 607] on span "Adicionar Regra de Recorrência" at bounding box center [337, 614] width 169 height 15
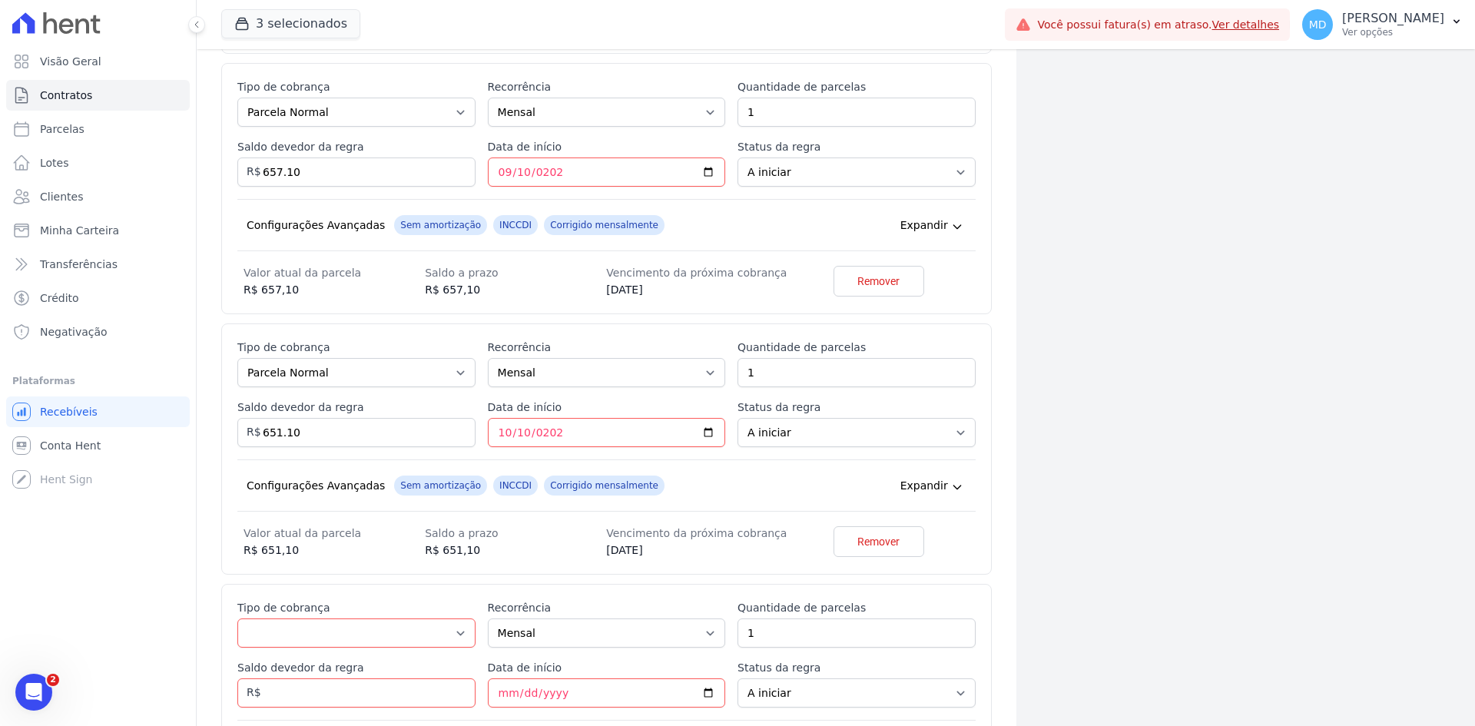
click at [329, 650] on div "Esse tipo de parcela não entra no saldo devedor do contrato. Tipo de cobrança P…" at bounding box center [606, 707] width 738 height 215
click at [329, 639] on select "Parcela Normal Entrada Sinal Intercalada Chaves Pré-chaves Pós-chaves Impostos …" at bounding box center [356, 632] width 238 height 29
select select "standard"
click at [237, 618] on select "Parcela Normal Entrada Sinal Intercalada Chaves Pré-chaves Pós-chaves Impostos …" at bounding box center [356, 632] width 238 height 29
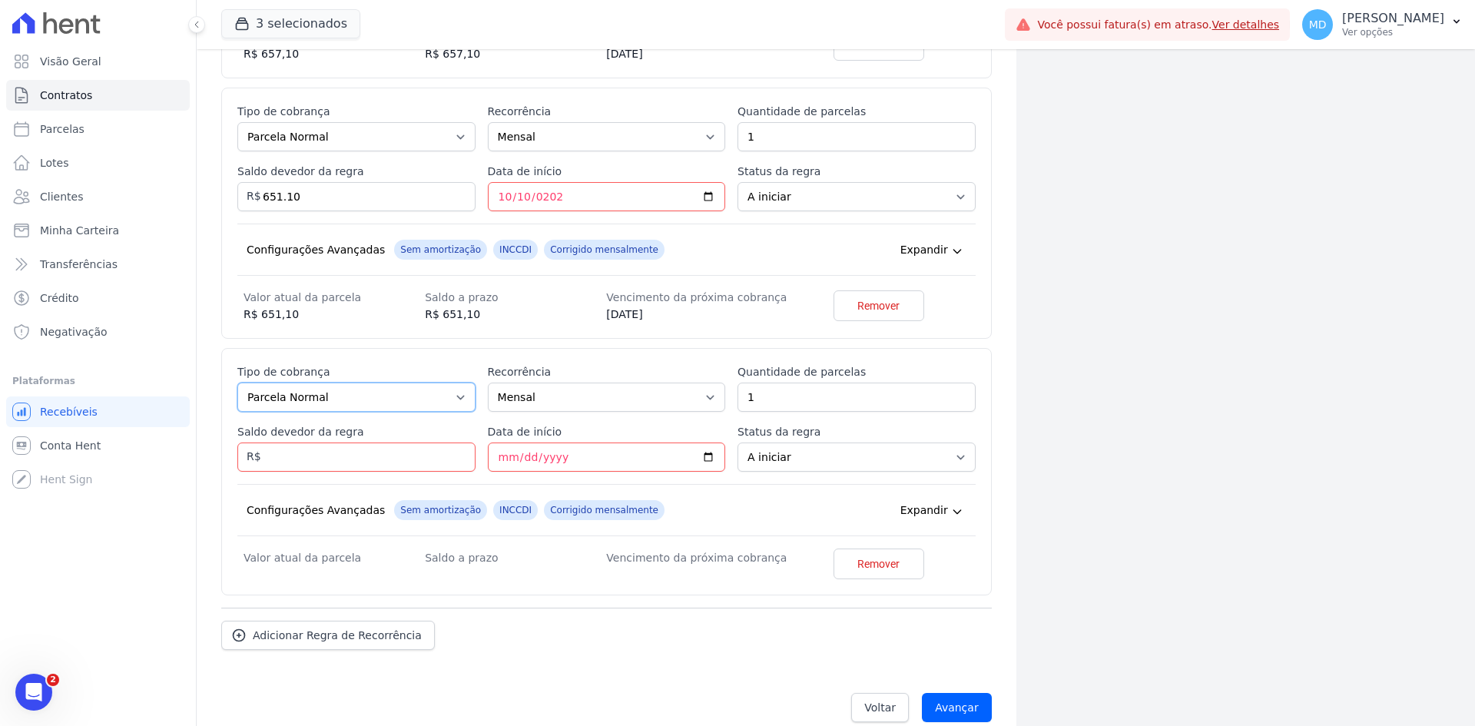
scroll to position [3949, 0]
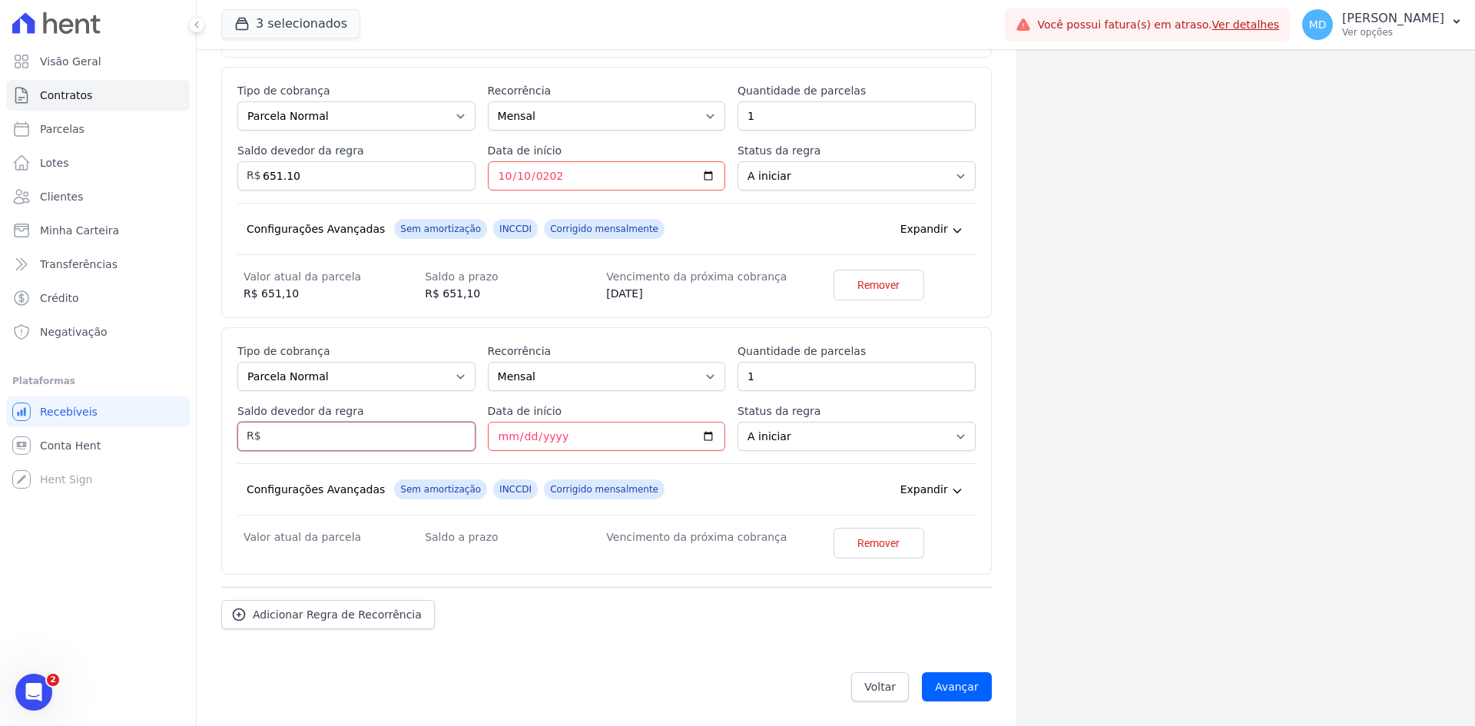
click at [396, 436] on input "Saldo devedor da regra" at bounding box center [356, 436] width 238 height 29
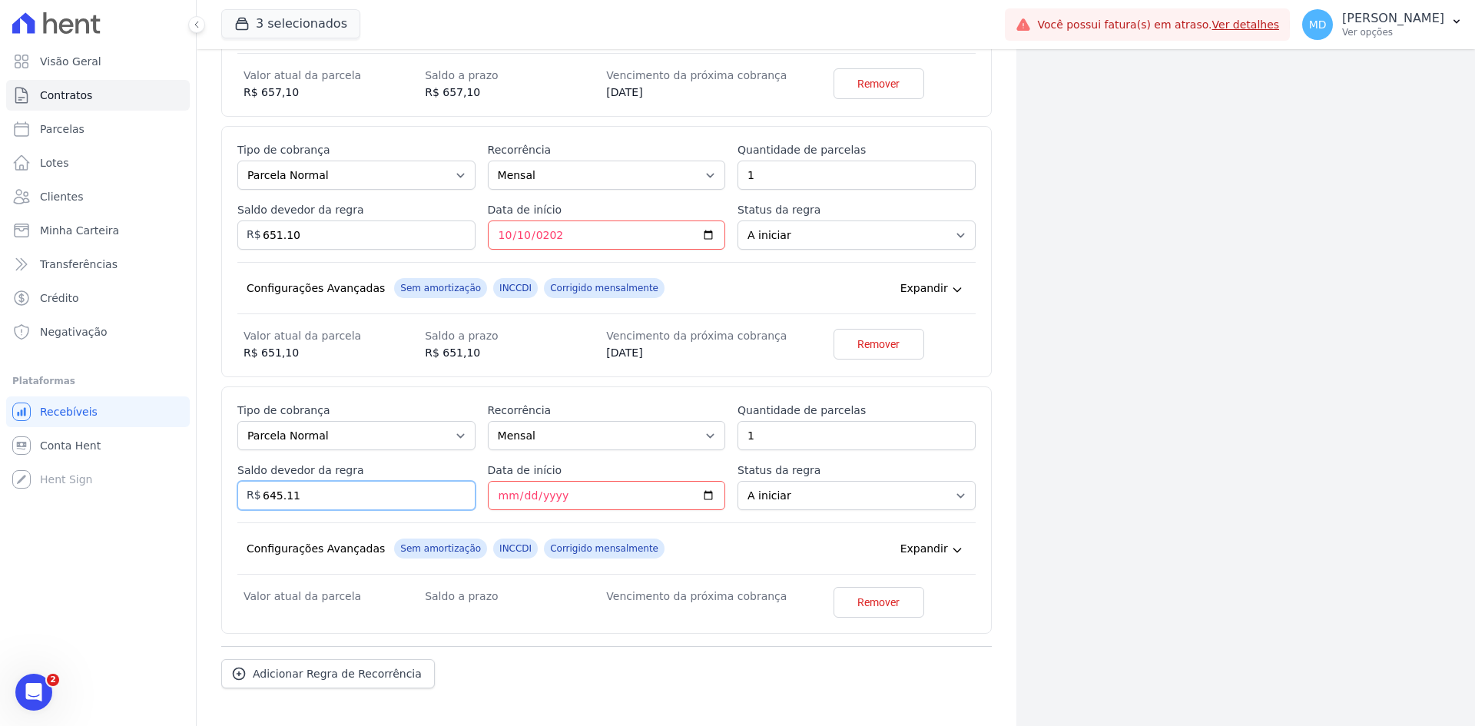
scroll to position [3872, 0]
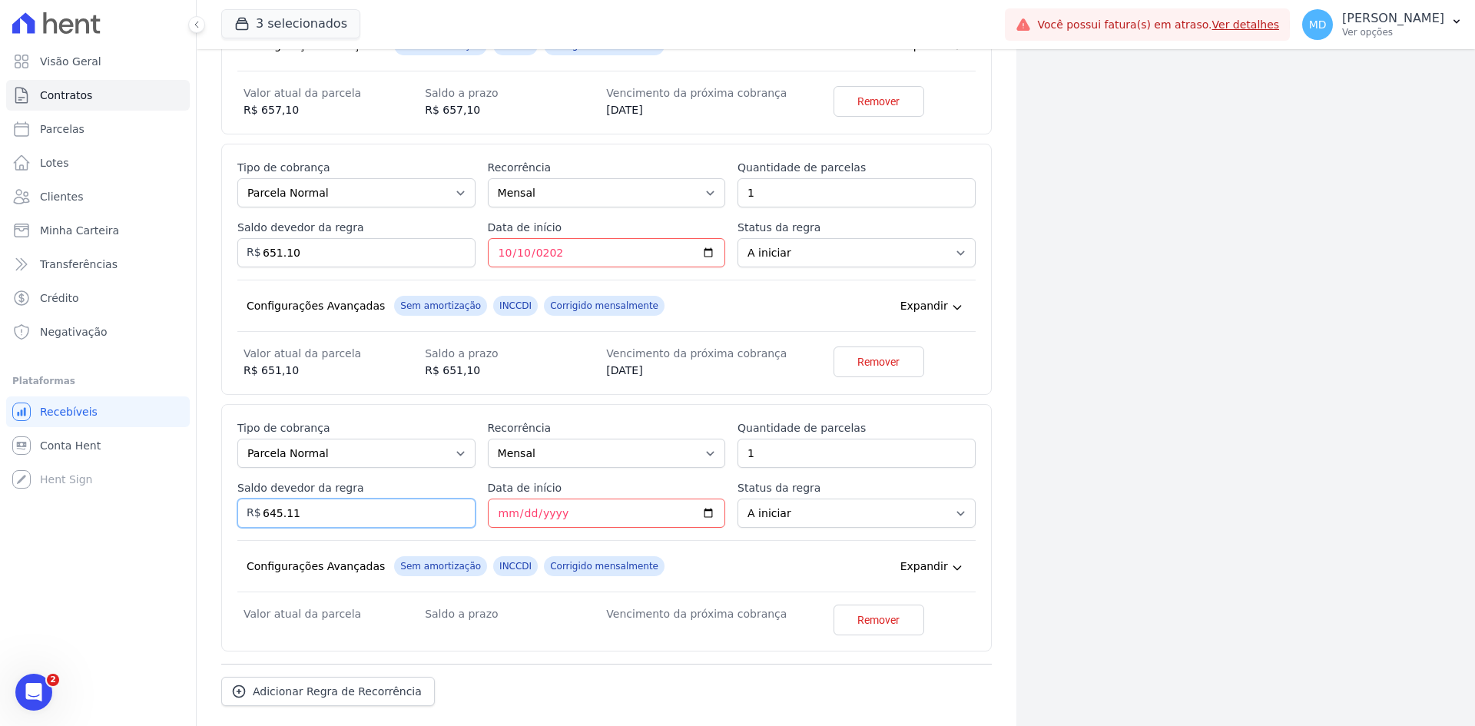
type input "645.11"
click at [498, 511] on input "Data de início" at bounding box center [607, 513] width 238 height 29
type input "2025-11-10"
click at [415, 542] on div "Configurações Avançadas Sem amortização INCCDI Corrigido mensalmente Expandir" at bounding box center [606, 566] width 738 height 52
click at [338, 686] on link "Adicionar Regra de Recorrência" at bounding box center [328, 695] width 214 height 29
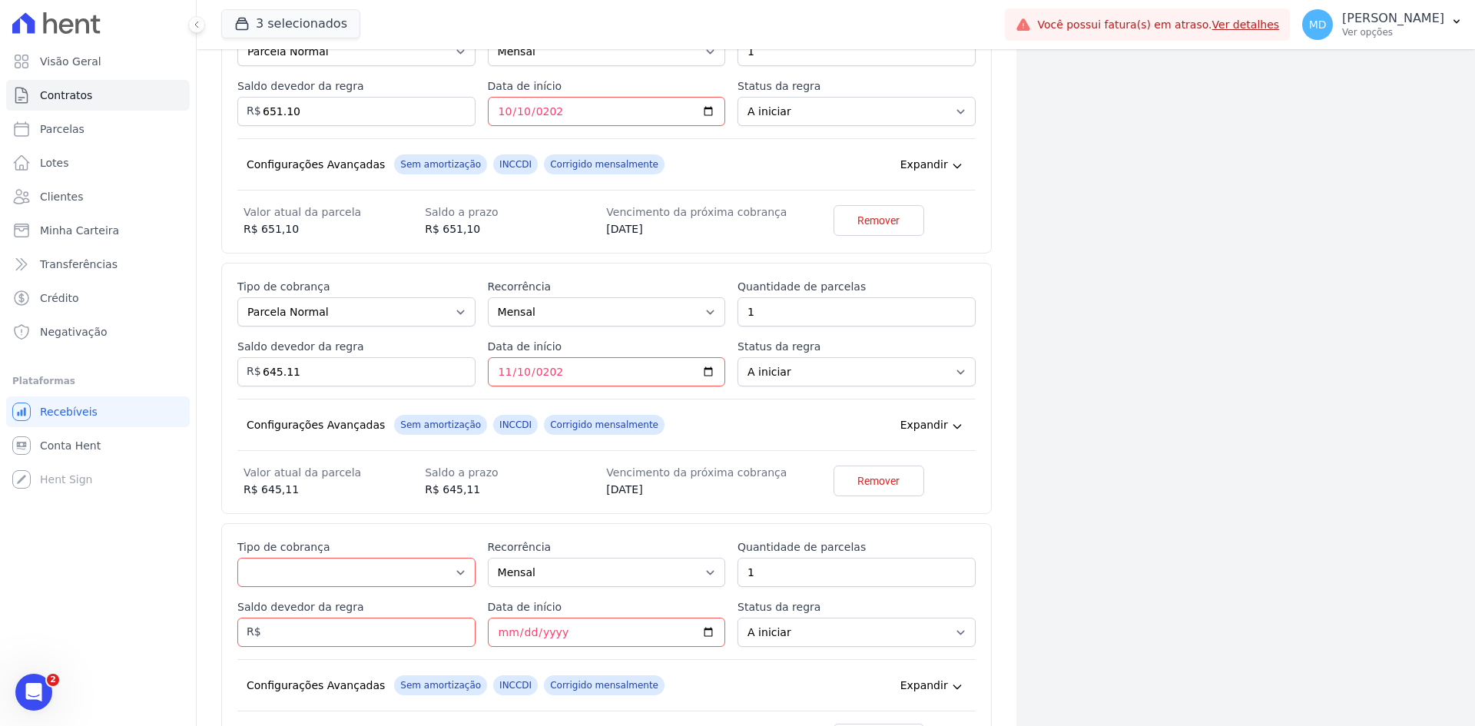
scroll to position [4026, 0]
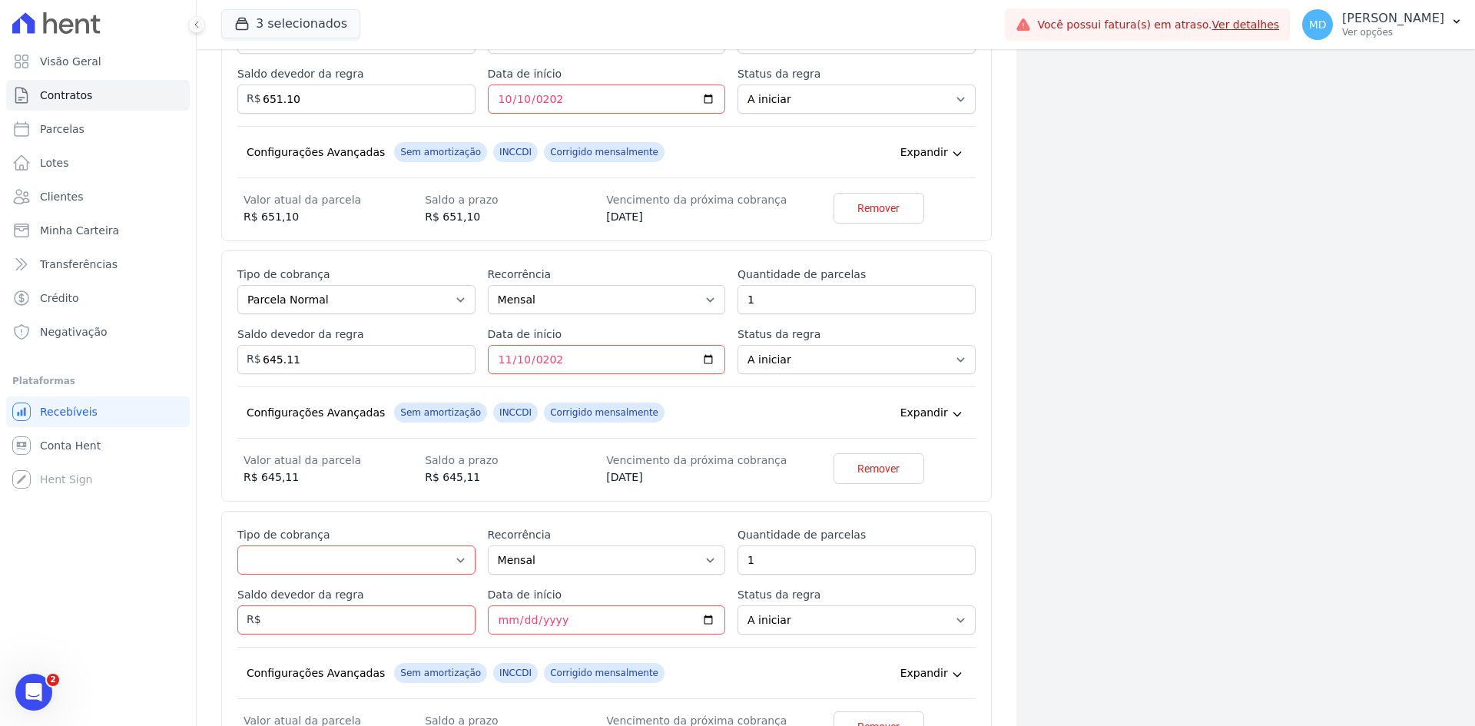
drag, startPoint x: 321, startPoint y: 544, endPoint x: 318, endPoint y: 554, distance: 10.4
click at [321, 545] on div "Tipo de cobrança Parcela Normal Entrada Sinal Intercalada Chaves Pré-chaves Pós…" at bounding box center [356, 551] width 238 height 48
click at [316, 556] on select "Parcela Normal Entrada Sinal Intercalada Chaves Pré-chaves Pós-chaves Impostos …" at bounding box center [356, 559] width 238 height 29
select select "standard"
click at [237, 545] on select "Parcela Normal Entrada Sinal Intercalada Chaves Pré-chaves Pós-chaves Impostos …" at bounding box center [356, 559] width 238 height 29
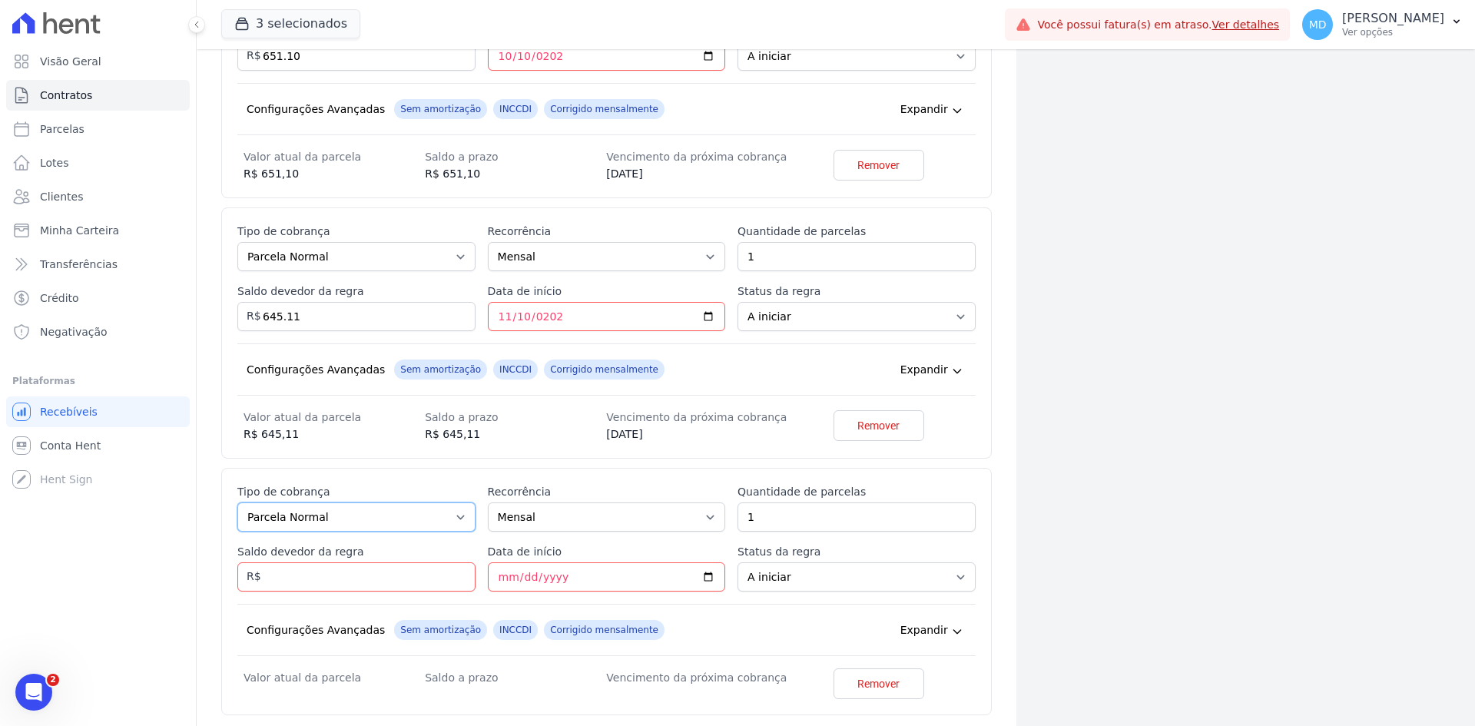
scroll to position [4103, 0]
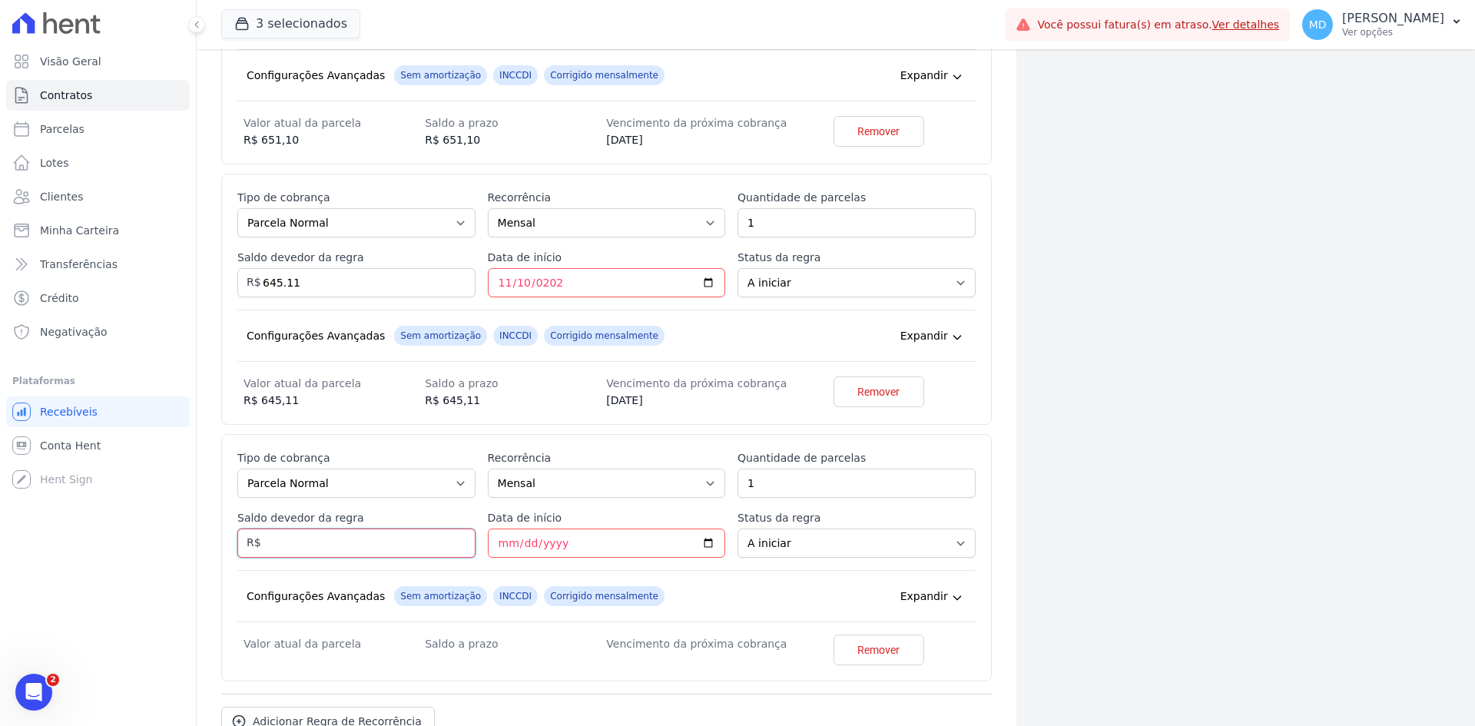
click at [396, 545] on input "Saldo devedor da regra" at bounding box center [356, 542] width 238 height 29
type input "639.10"
click at [502, 532] on input "Data de início" at bounding box center [607, 542] width 238 height 29
type input "2026-12-10"
click at [500, 556] on input "2026-12-10" at bounding box center [607, 542] width 238 height 29
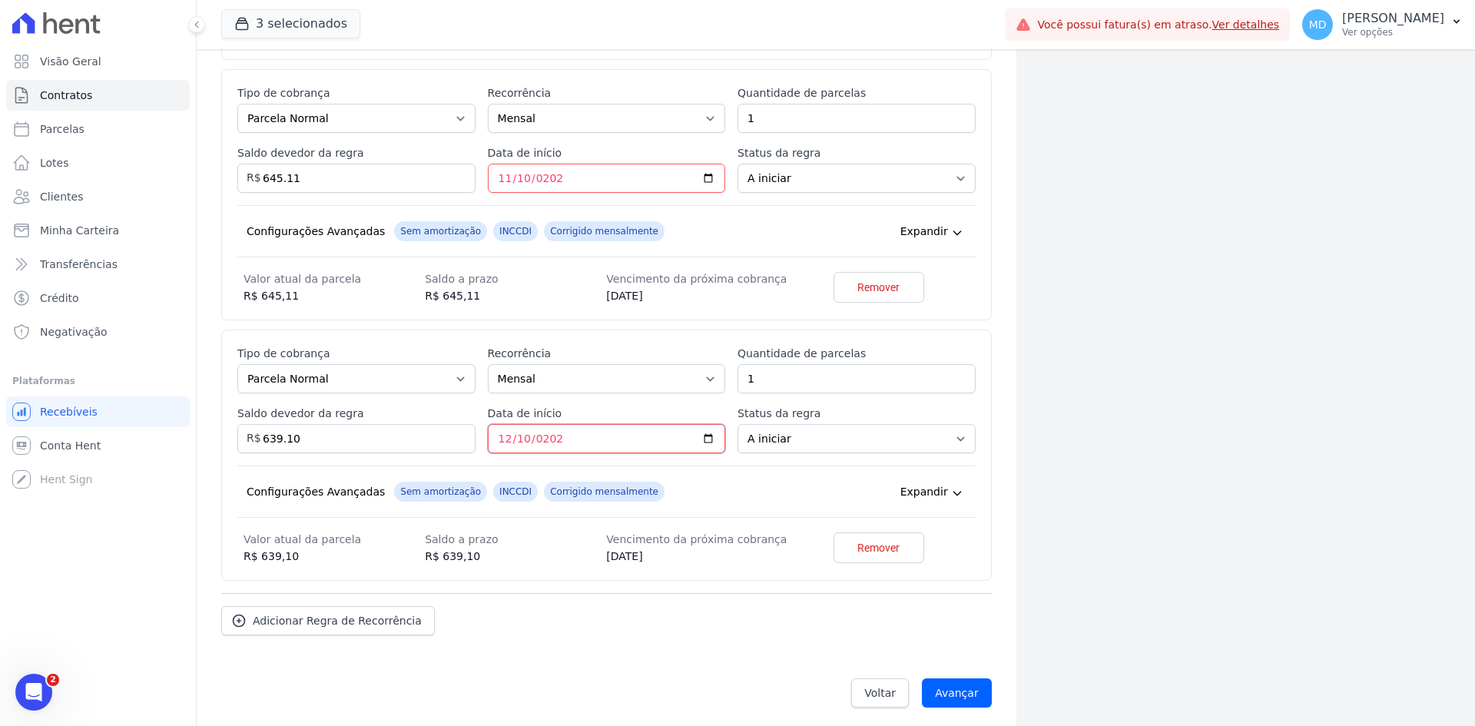
scroll to position [4213, 0]
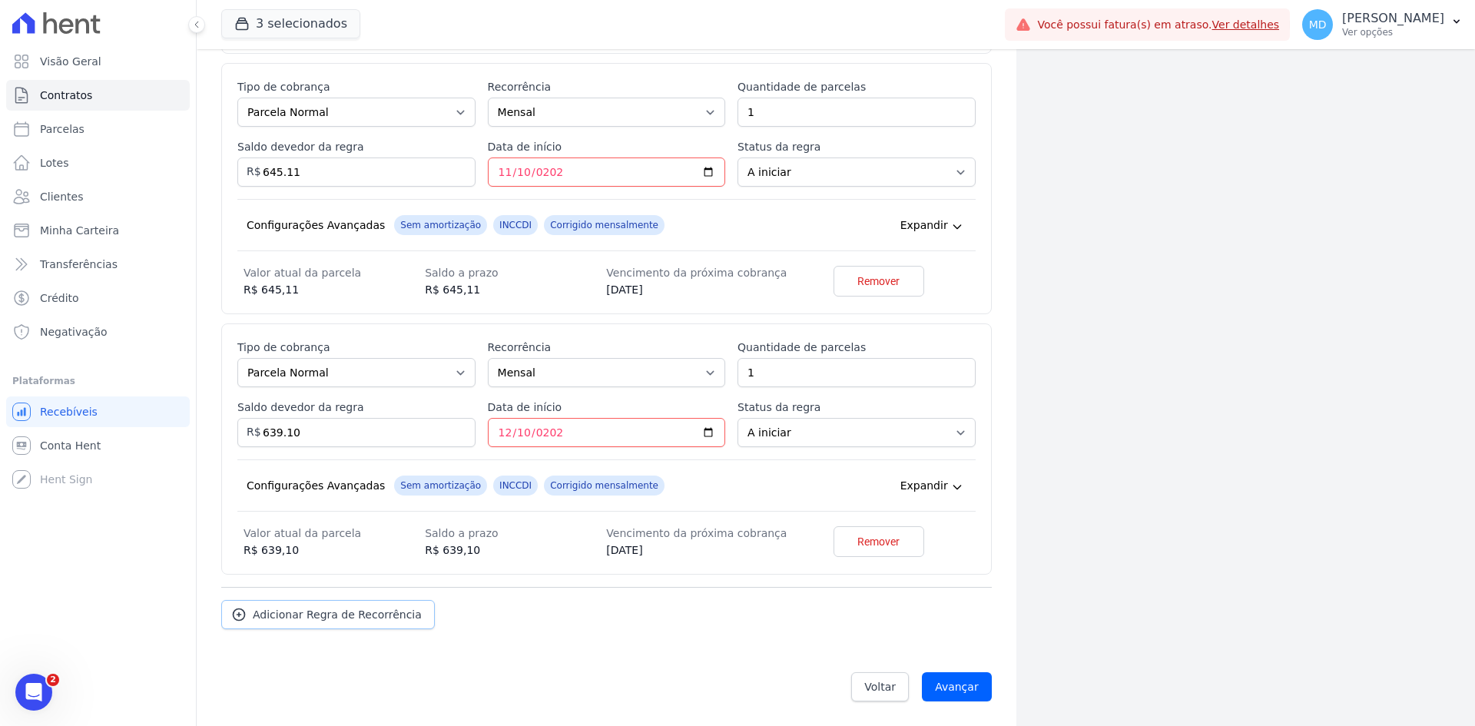
click at [346, 622] on link "Adicionar Regra de Recorrência" at bounding box center [328, 614] width 214 height 29
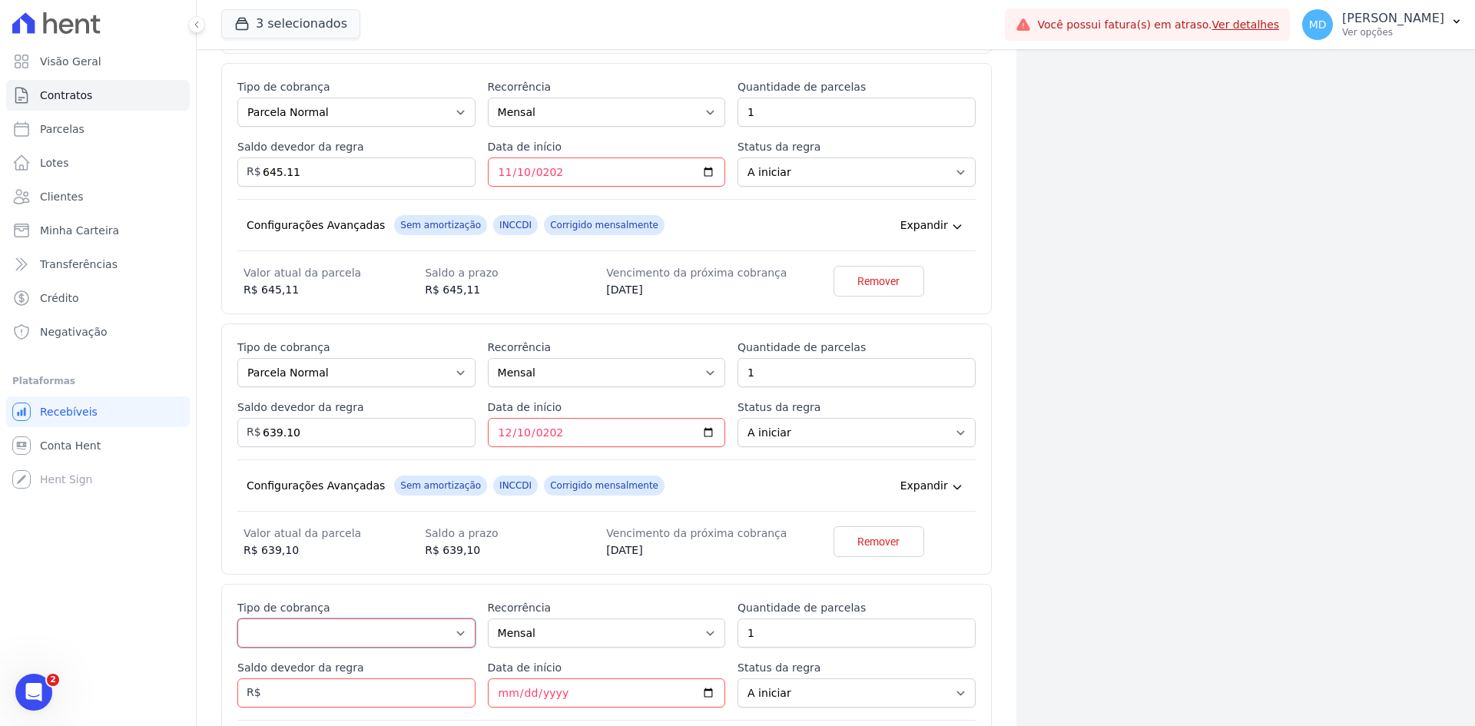
click at [346, 631] on select "Parcela Normal Entrada Sinal Intercalada Chaves Pré-chaves Pós-chaves Impostos …" at bounding box center [356, 632] width 238 height 29
select select "standard"
click at [237, 618] on select "Parcela Normal Entrada Sinal Intercalada Chaves Pré-chaves Pós-chaves Impostos …" at bounding box center [356, 632] width 238 height 29
click at [338, 688] on input "Saldo devedor da regra" at bounding box center [356, 692] width 238 height 29
type input "3"
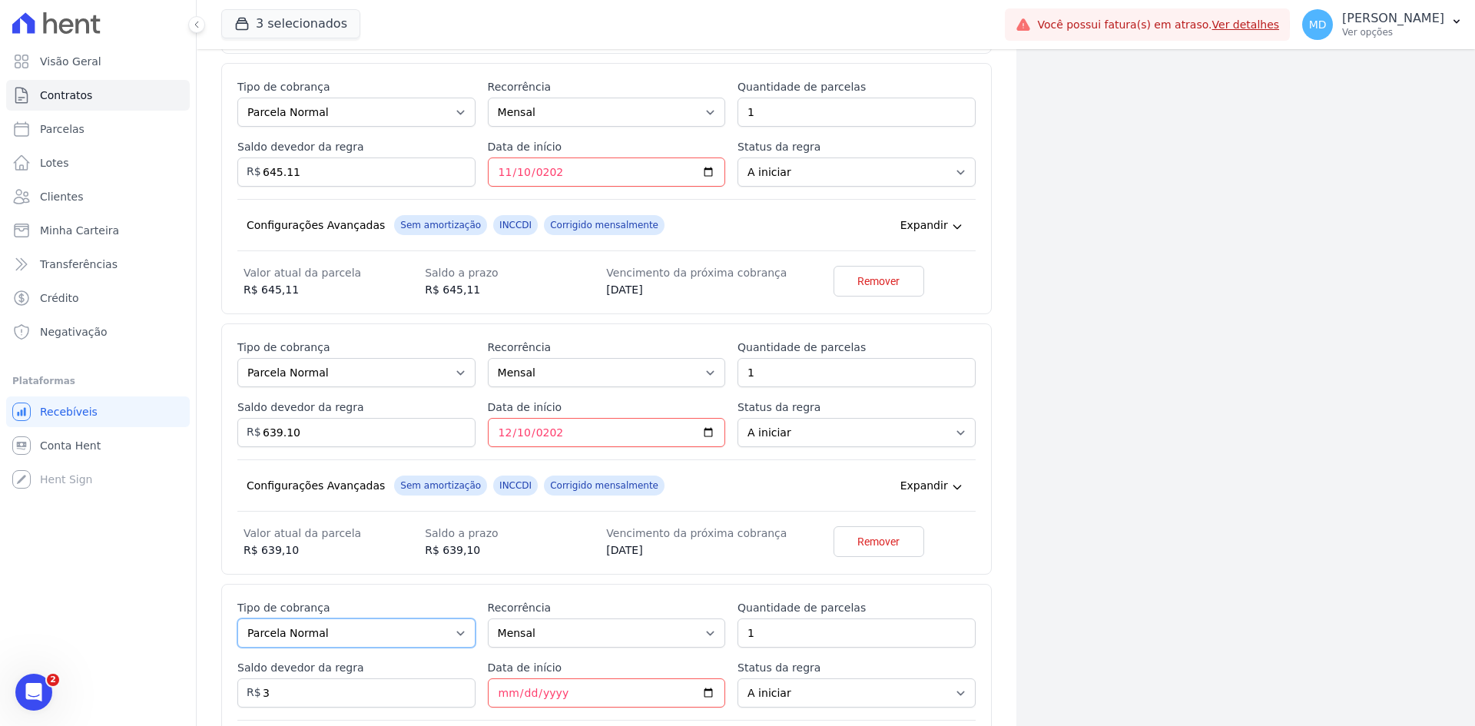
click at [278, 623] on select "Parcela Normal Entrada Sinal Intercalada Chaves Pré-chaves Pós-chaves Impostos …" at bounding box center [356, 632] width 238 height 29
select select "interleaved"
click at [237, 618] on select "Parcela Normal Entrada Sinal Intercalada Chaves Pré-chaves Pós-chaves Impostos …" at bounding box center [356, 632] width 238 height 29
click at [276, 696] on input "3" at bounding box center [356, 692] width 238 height 29
type input "3000.00"
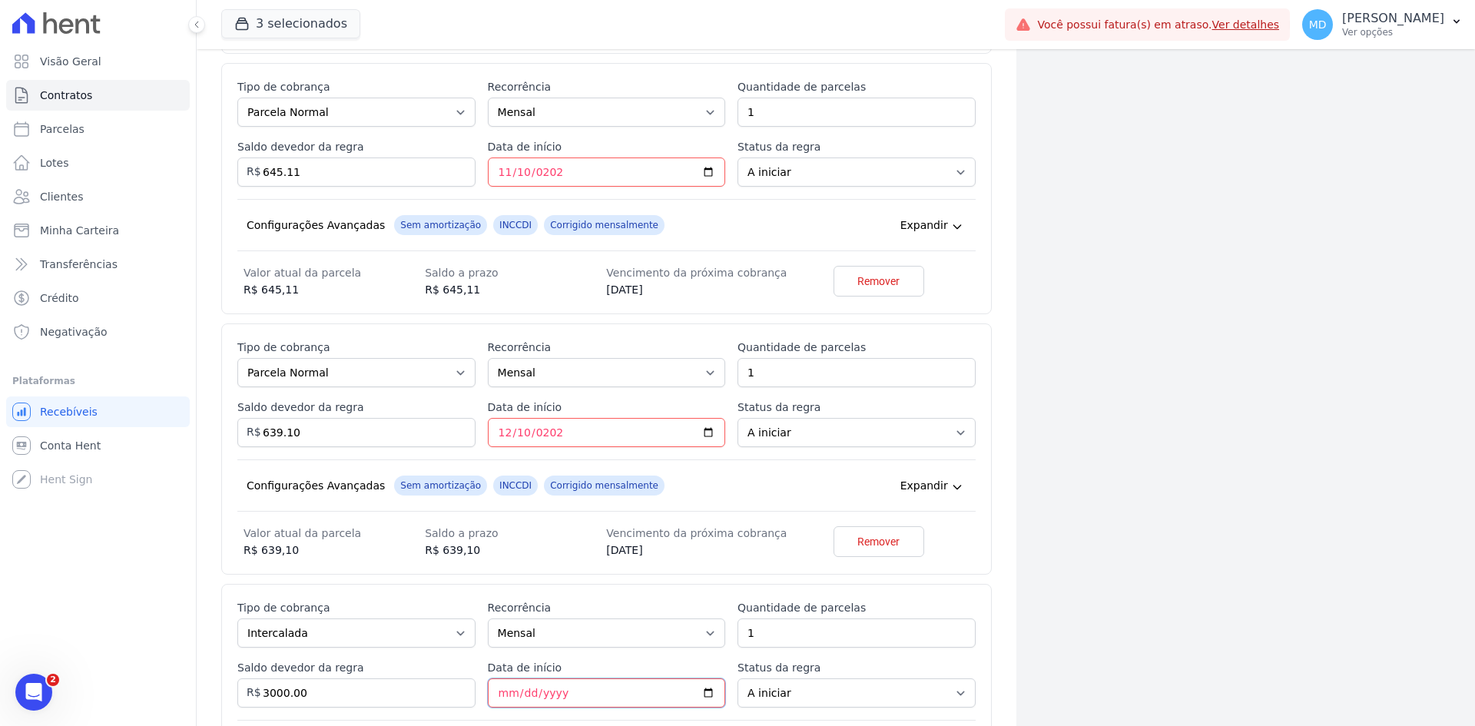
click at [500, 691] on input "Data de início" at bounding box center [607, 692] width 238 height 29
type input "2026-12-10"
click at [596, 661] on label "Data de início" at bounding box center [607, 667] width 238 height 15
click at [596, 678] on input "2026-12-10" at bounding box center [607, 692] width 238 height 29
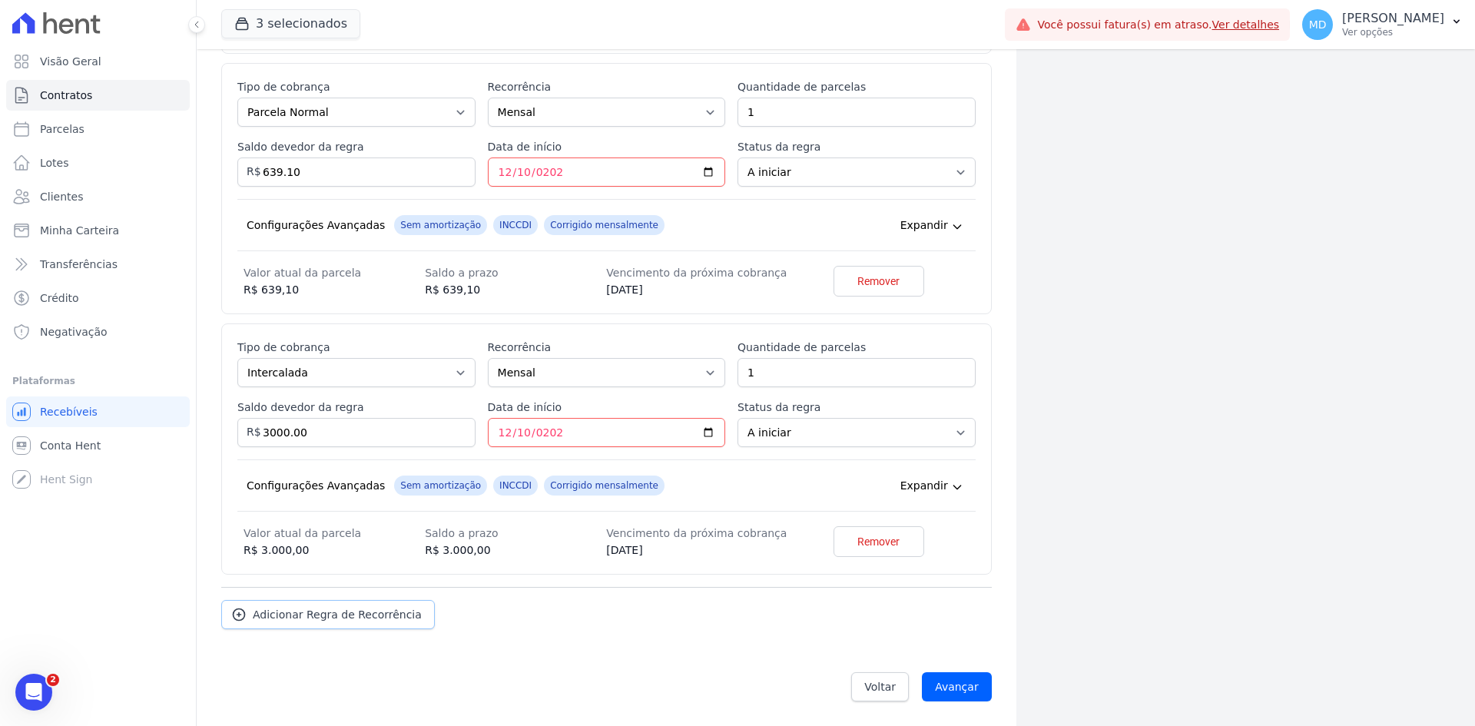
click at [318, 605] on link "Adicionar Regra de Recorrência" at bounding box center [328, 614] width 214 height 29
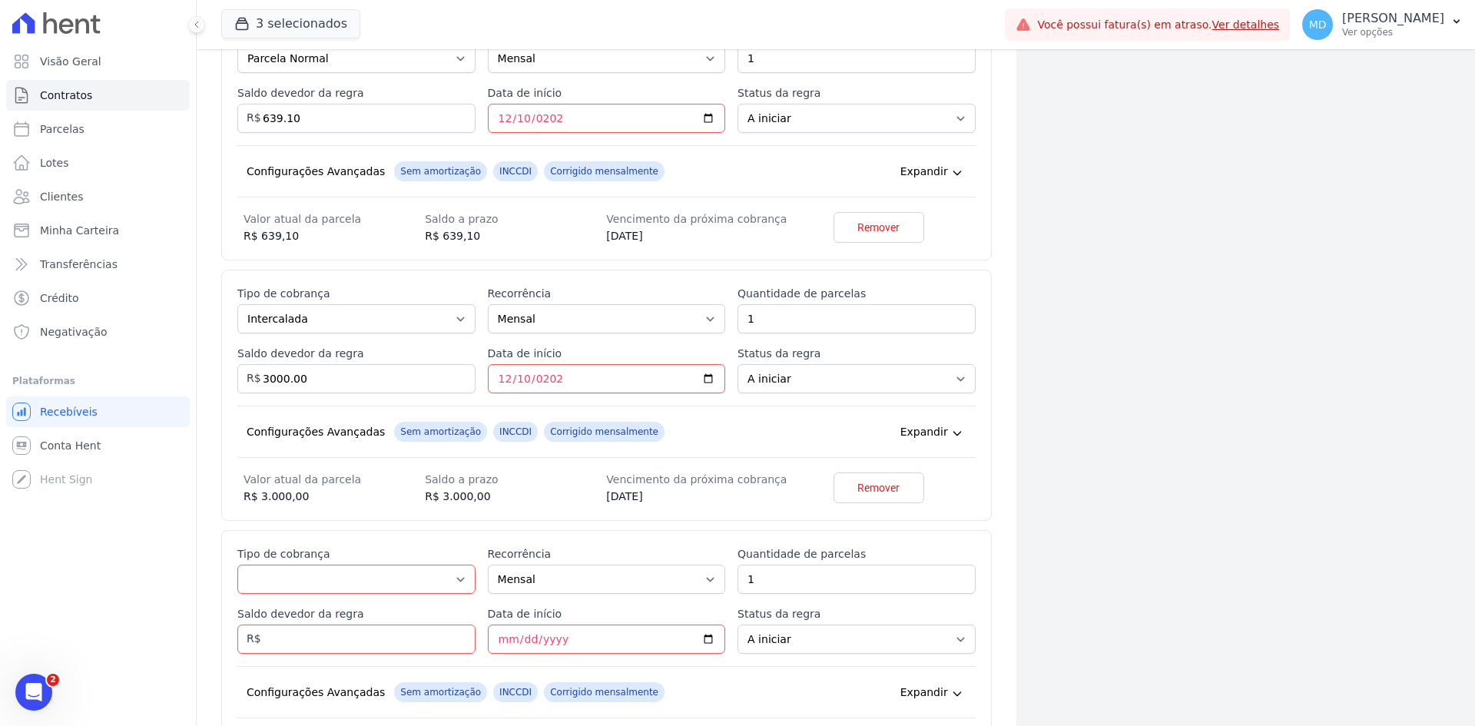
scroll to position [4550, 0]
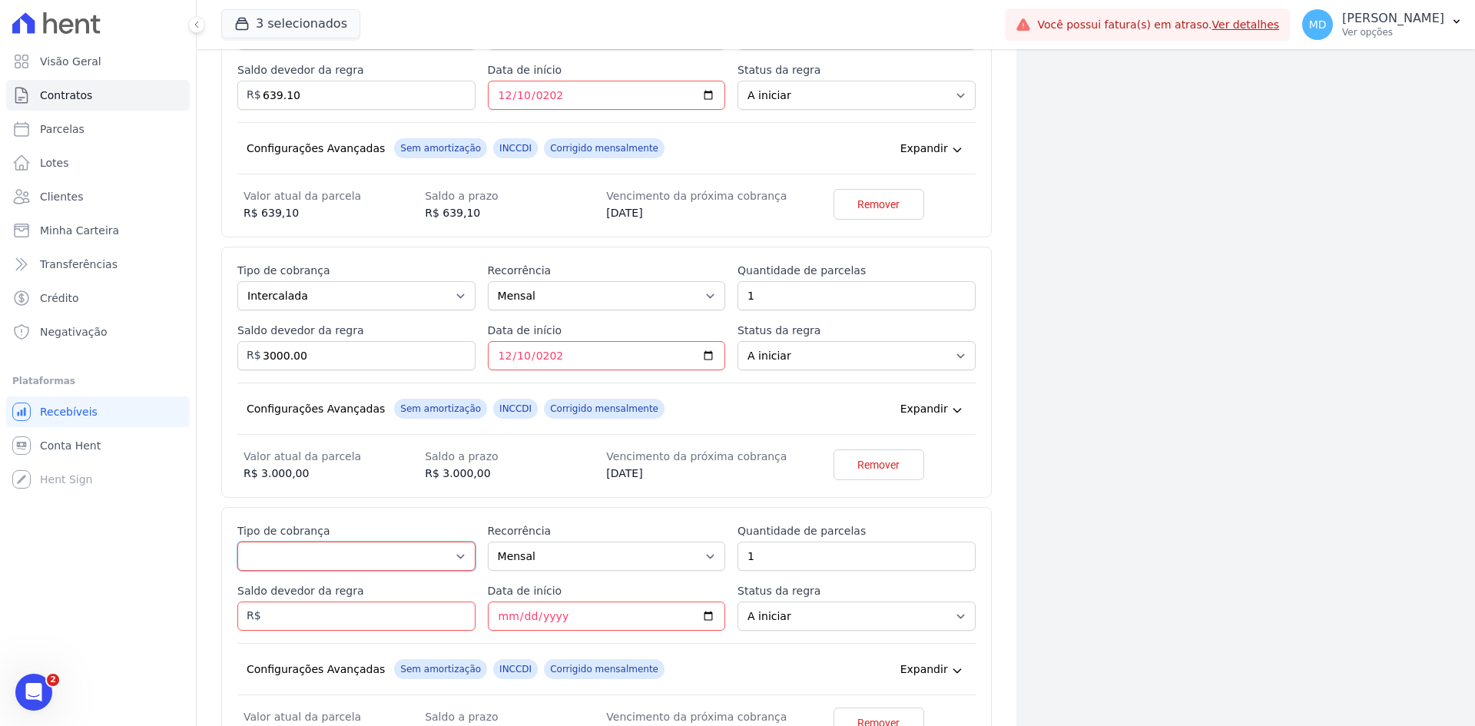
click at [341, 544] on select "Parcela Normal Entrada Sinal Intercalada Chaves Pré-chaves Pós-chaves Impostos …" at bounding box center [356, 556] width 238 height 29
select select "standard"
click at [237, 542] on select "Parcela Normal Entrada Sinal Intercalada Chaves Pré-chaves Pós-chaves Impostos …" at bounding box center [356, 556] width 238 height 29
click at [348, 615] on input "Saldo devedor da regra" at bounding box center [356, 615] width 238 height 29
type input "633.10"
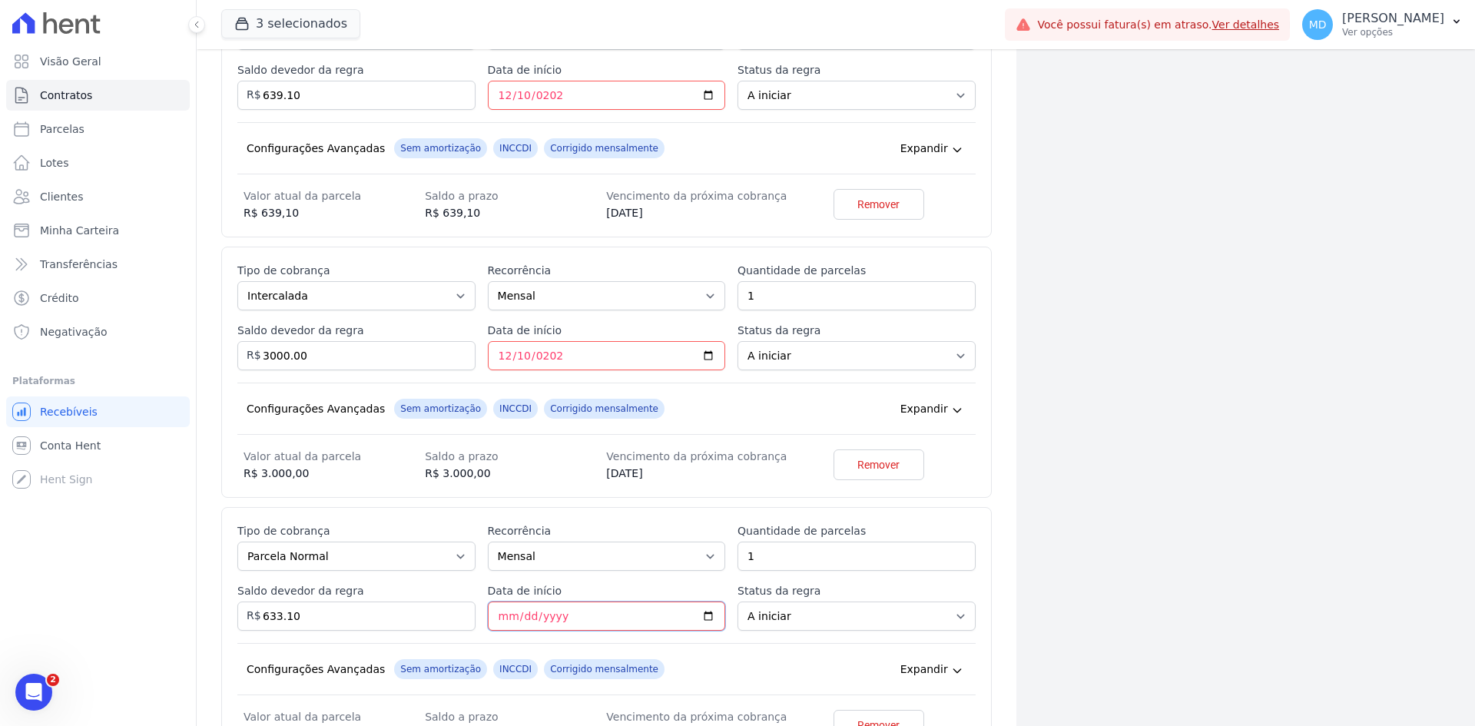
click at [505, 614] on input "Data de início" at bounding box center [607, 615] width 238 height 29
type input "2027-01-10"
click at [494, 645] on div "Configurações Avançadas Sem amortização INCCDI Corrigido mensalmente Expandir" at bounding box center [606, 669] width 738 height 52
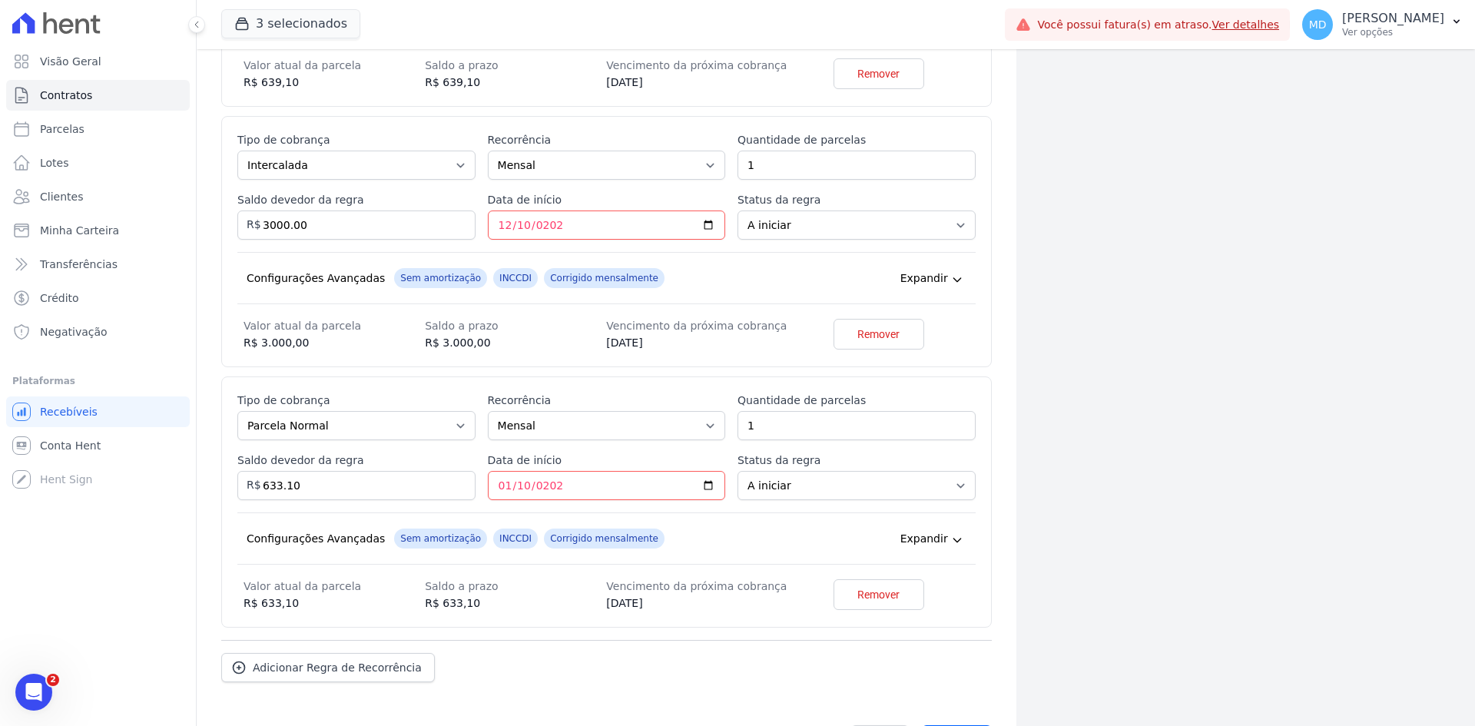
scroll to position [4734, 0]
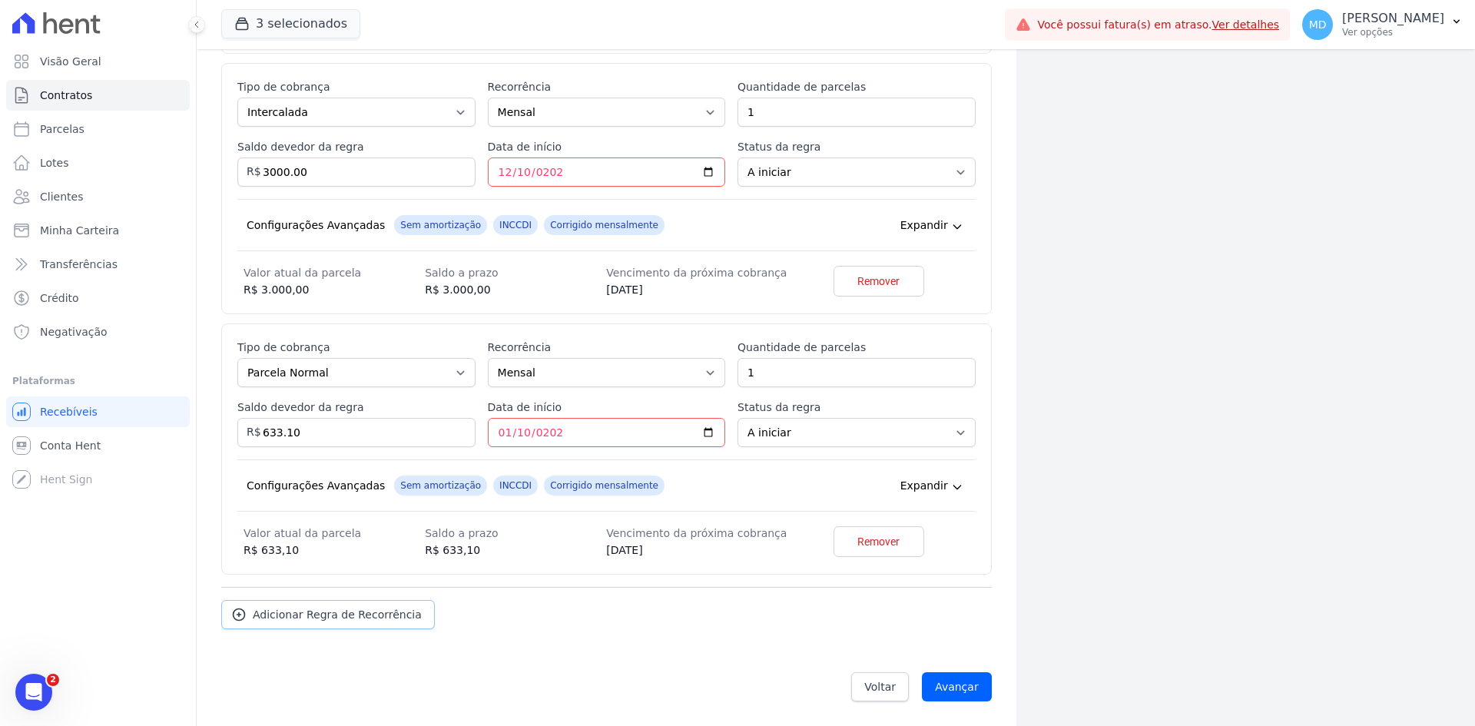
click at [403, 611] on span "Adicionar Regra de Recorrência" at bounding box center [337, 614] width 169 height 15
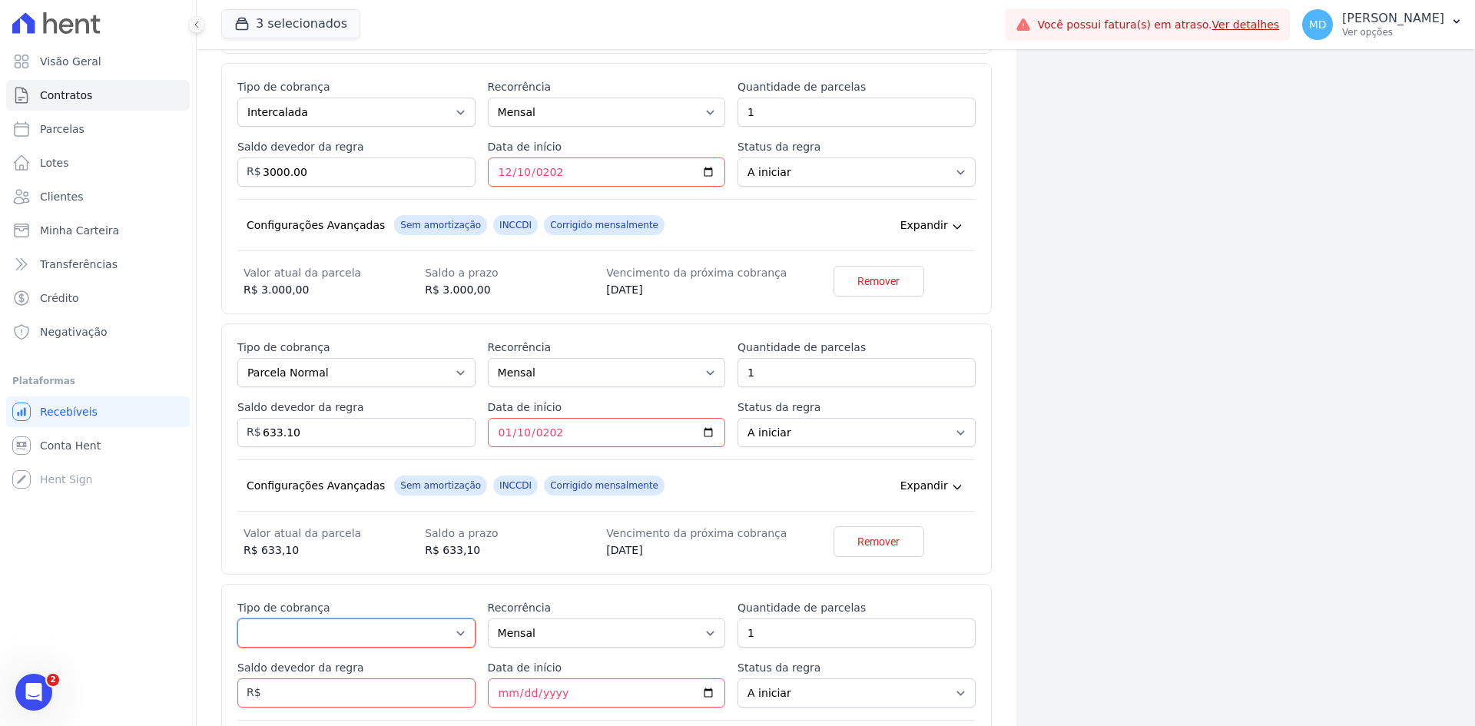
click at [390, 626] on select "Parcela Normal Entrada Sinal Intercalada Chaves Pré-chaves Pós-chaves Impostos …" at bounding box center [356, 632] width 238 height 29
select select "standard"
click at [237, 618] on select "Parcela Normal Entrada Sinal Intercalada Chaves Pré-chaves Pós-chaves Impostos …" at bounding box center [356, 632] width 238 height 29
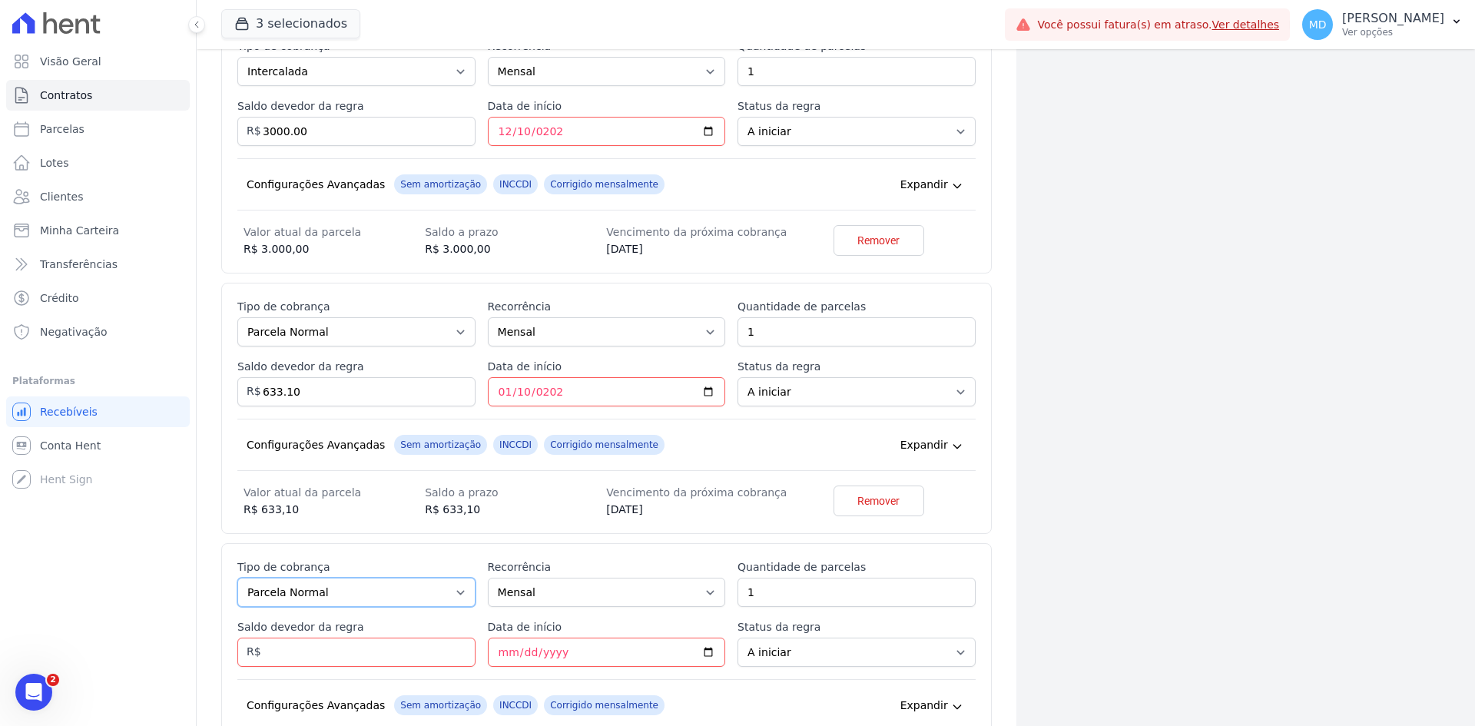
scroll to position [4811, 0]
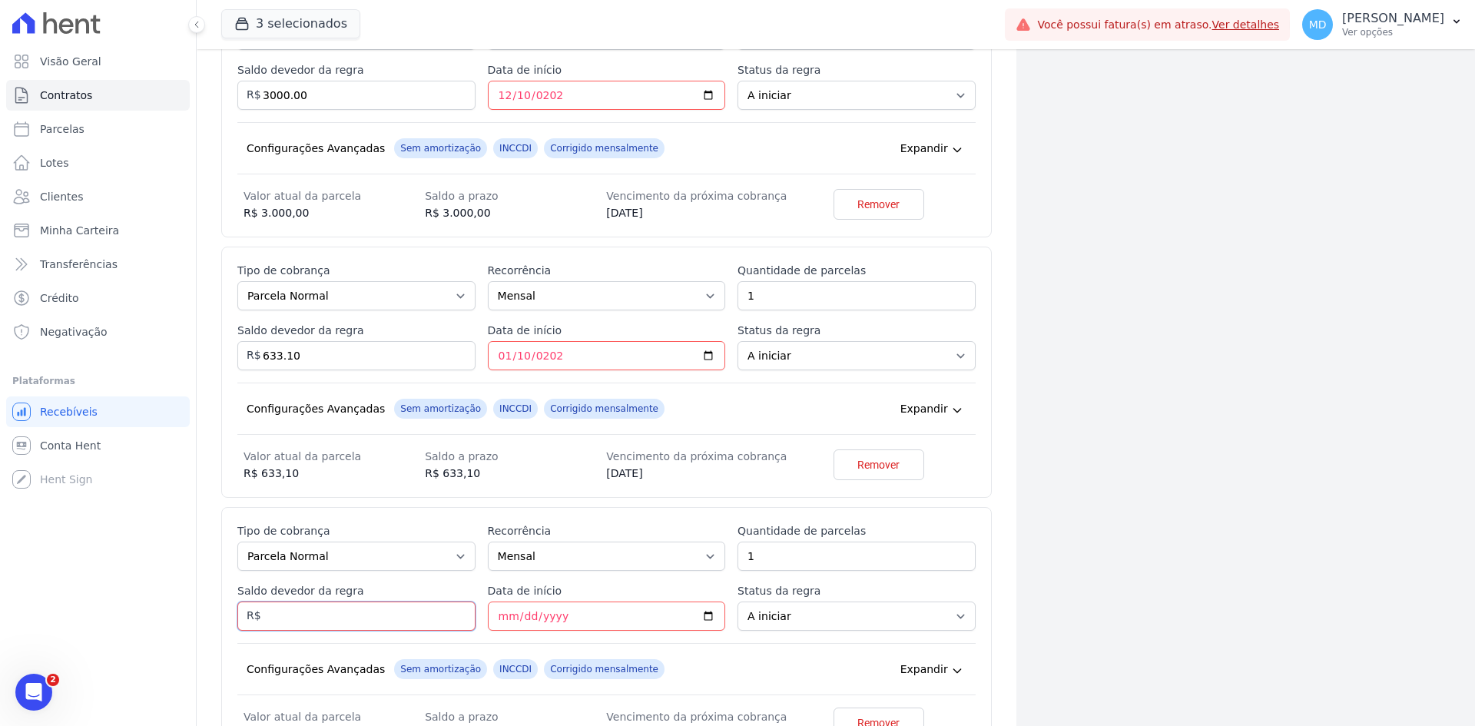
click at [439, 608] on input "Saldo devedor da regra" at bounding box center [356, 615] width 238 height 29
type input "627.10"
click at [499, 612] on input "Data de início" at bounding box center [607, 615] width 238 height 29
type input "2027-02-10"
click at [486, 636] on div "Esse tipo de parcela não entra no saldo devedor do contrato. Tipo de cobrança P…" at bounding box center [606, 632] width 738 height 219
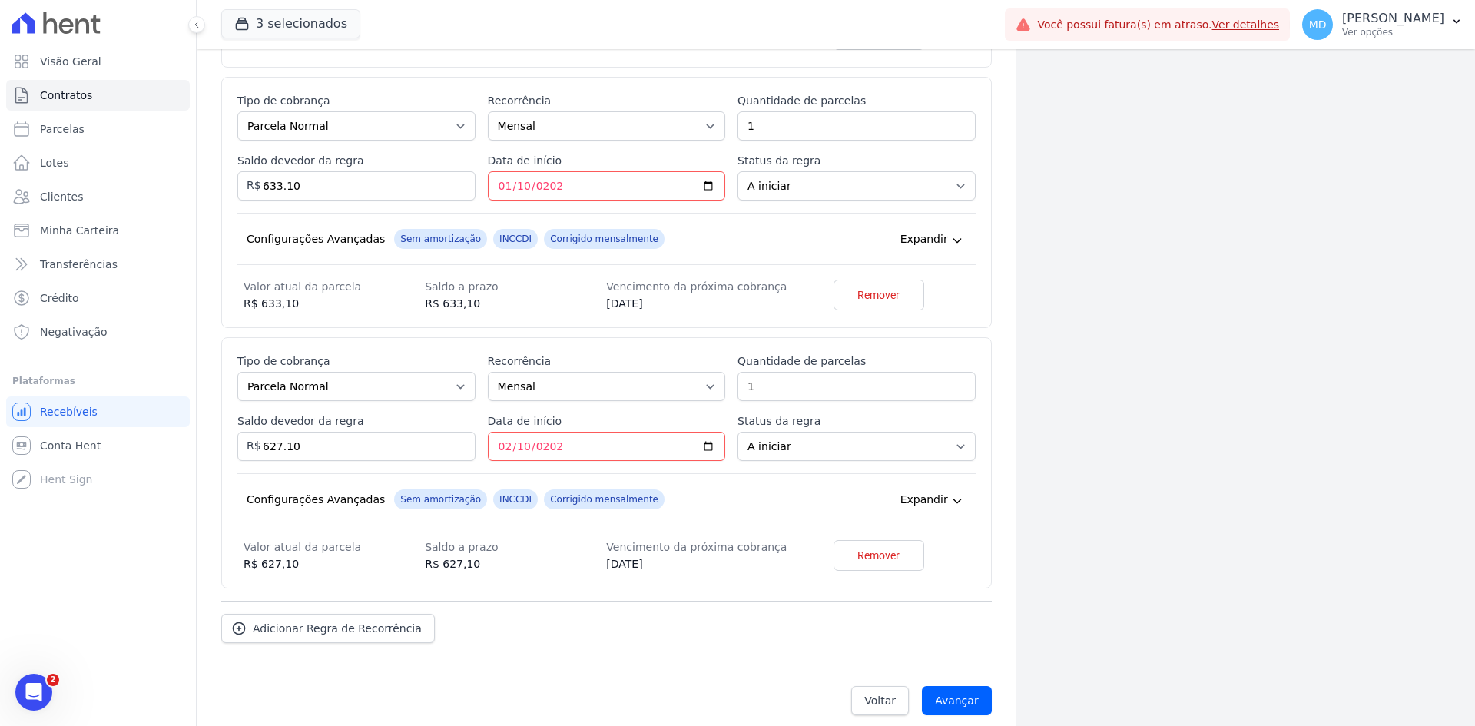
scroll to position [4994, 0]
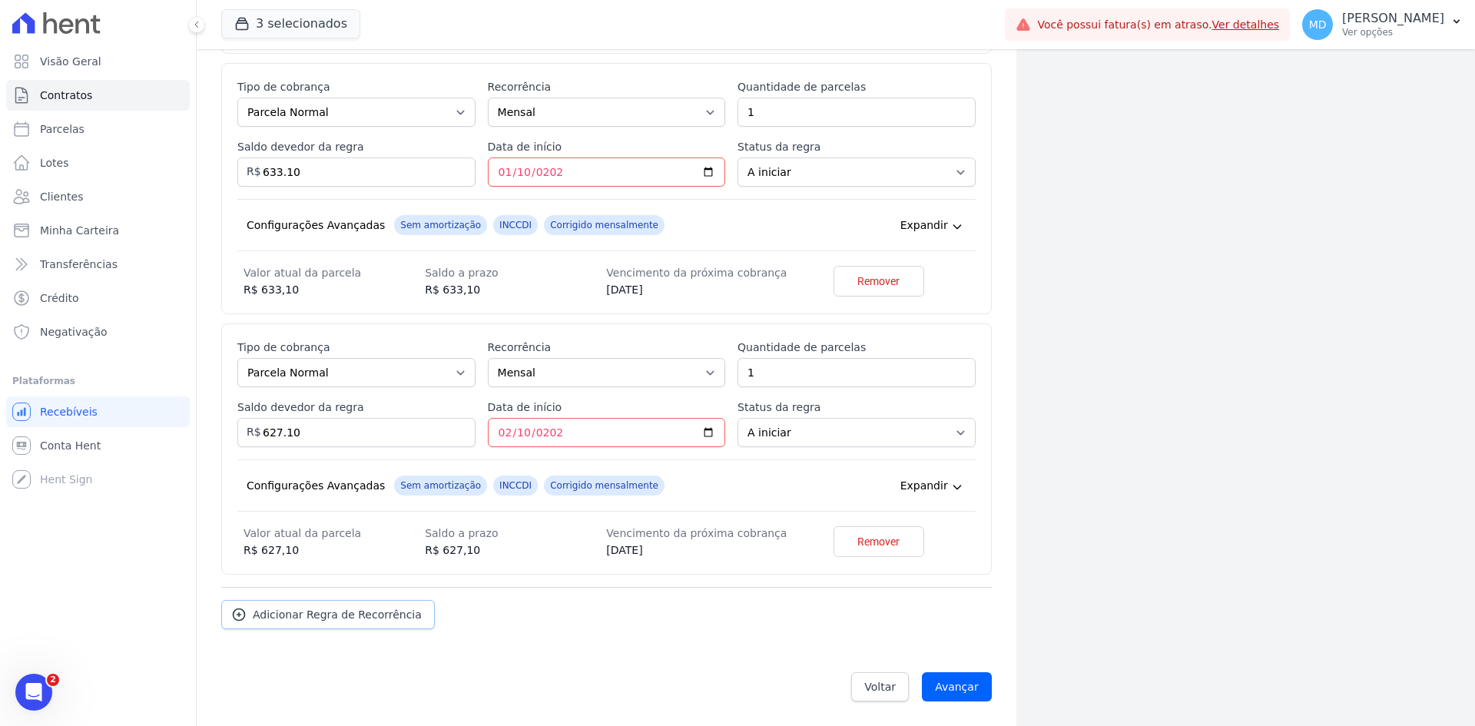
click at [384, 620] on span "Adicionar Regra de Recorrência" at bounding box center [337, 614] width 169 height 15
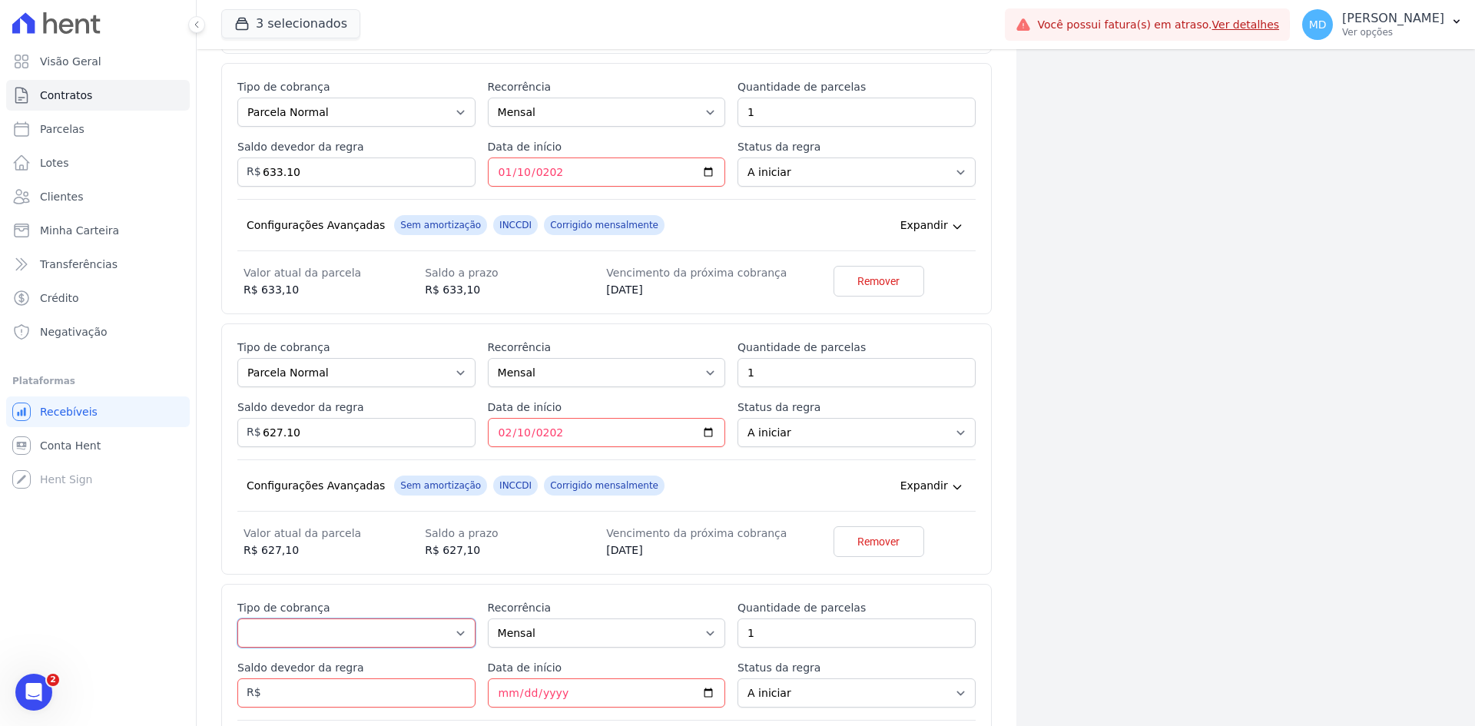
click at [381, 621] on select "Parcela Normal Entrada Sinal Intercalada Chaves Pré-chaves Pós-chaves Impostos …" at bounding box center [356, 632] width 238 height 29
select select "standard"
click at [237, 618] on select "Parcela Normal Entrada Sinal Intercalada Chaves Pré-chaves Pós-chaves Impostos …" at bounding box center [356, 632] width 238 height 29
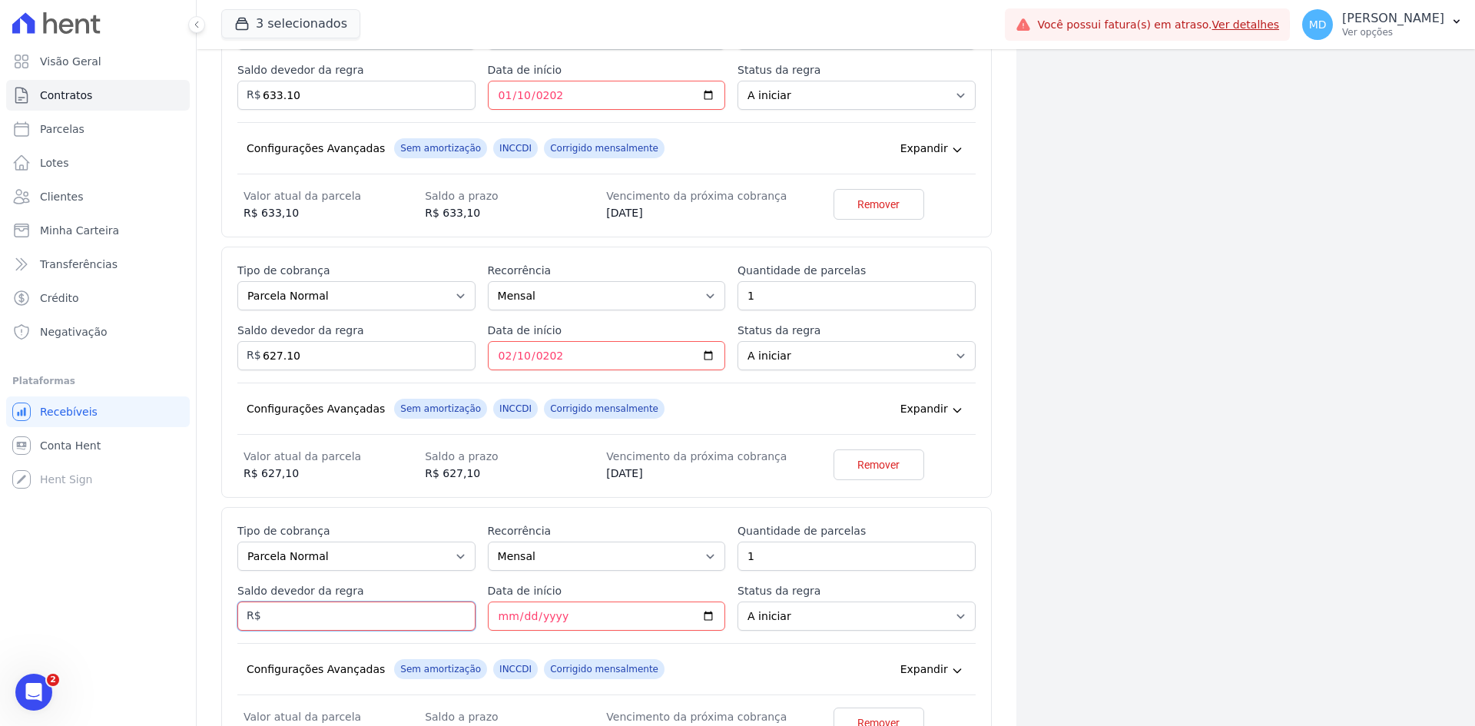
click at [336, 623] on input "Saldo devedor da regra" at bounding box center [356, 615] width 238 height 29
type input "621.10"
click at [490, 620] on input "Data de início" at bounding box center [607, 615] width 238 height 29
type input "2027-03-10"
click at [476, 636] on div "Esse tipo de parcela não entra no saldo devedor do contrato. Tipo de cobrança P…" at bounding box center [606, 632] width 738 height 219
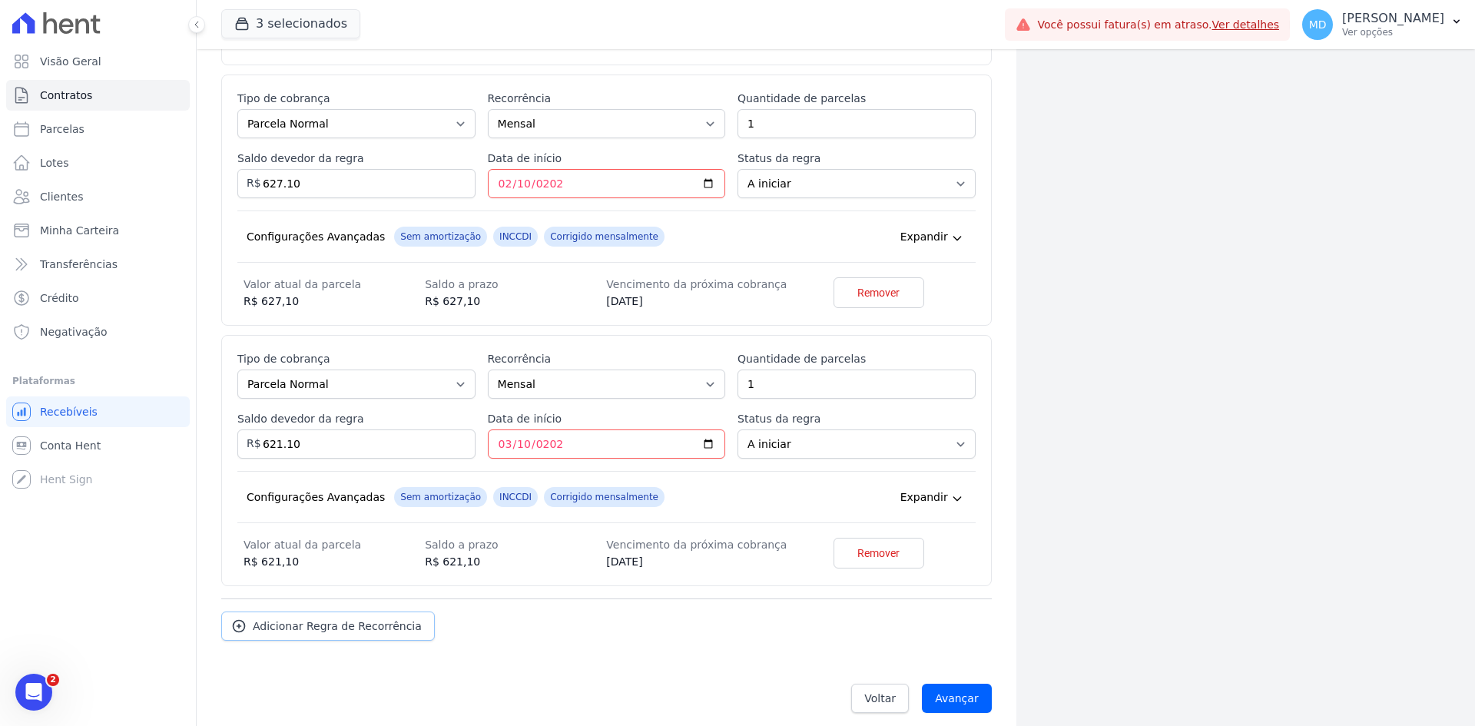
scroll to position [5255, 0]
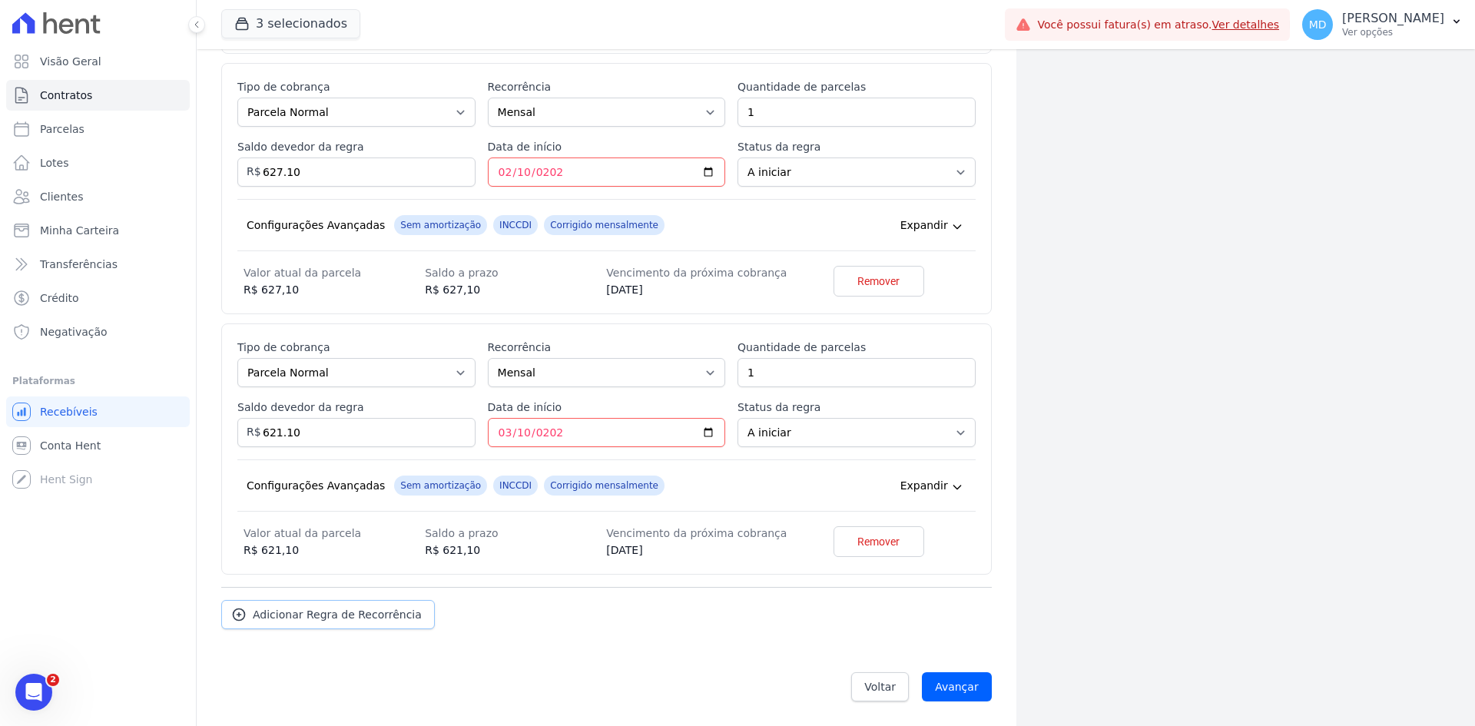
click at [332, 608] on span "Adicionar Regra de Recorrência" at bounding box center [337, 614] width 169 height 15
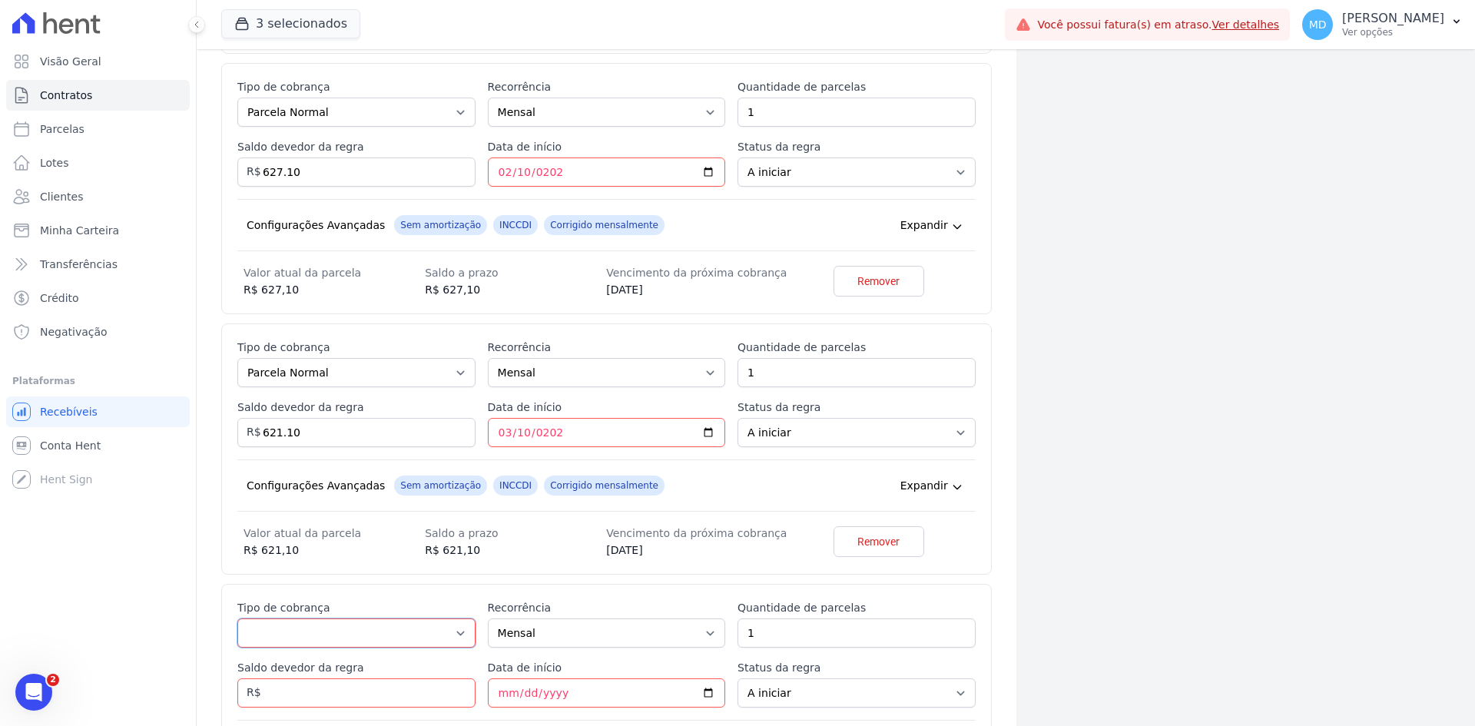
click at [339, 630] on select "Parcela Normal Entrada Sinal Intercalada Chaves Pré-chaves Pós-chaves Impostos …" at bounding box center [356, 632] width 238 height 29
select select "standard"
click at [237, 618] on select "Parcela Normal Entrada Sinal Intercalada Chaves Pré-chaves Pós-chaves Impostos …" at bounding box center [356, 632] width 238 height 29
click at [325, 695] on input "Saldo devedor da regra" at bounding box center [356, 692] width 238 height 29
click at [324, 691] on input "Saldo devedor da regra" at bounding box center [356, 692] width 238 height 29
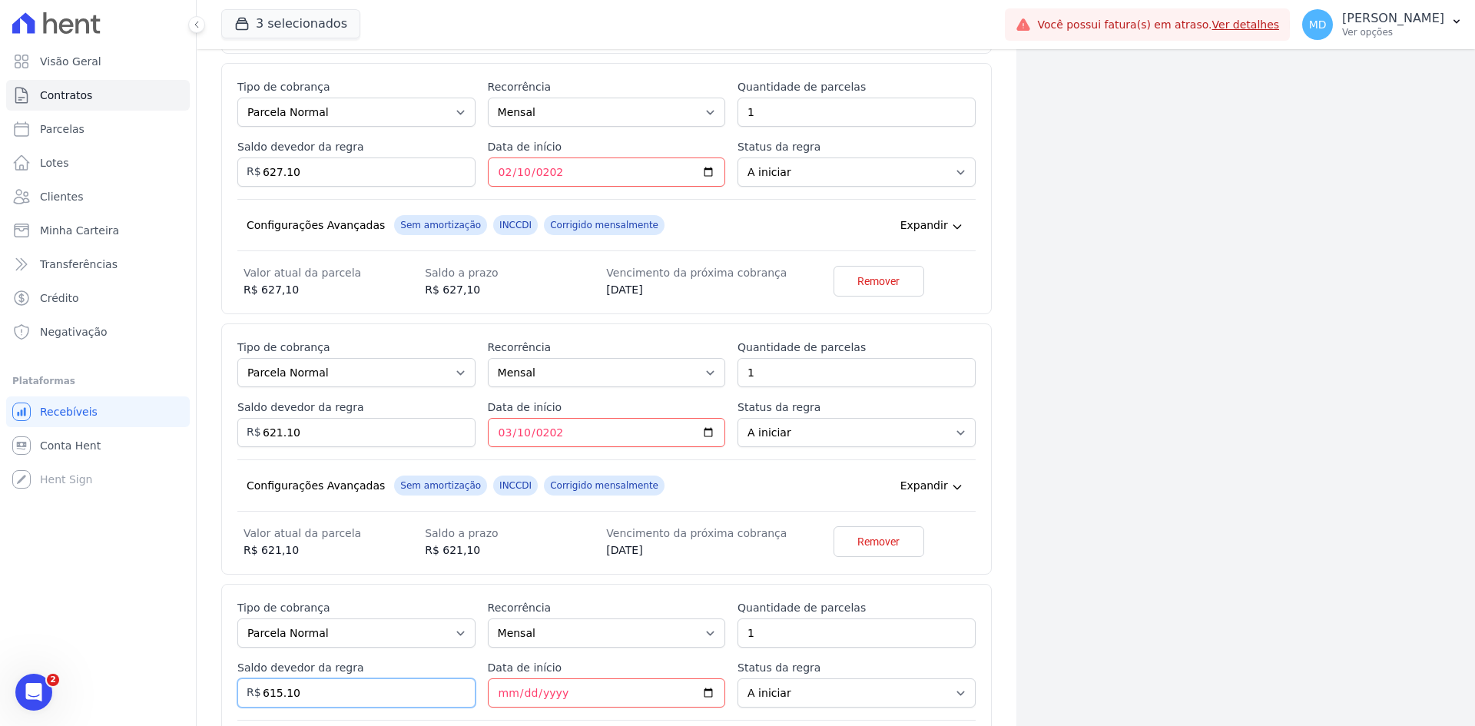
type input "615.10"
click at [488, 685] on input "Data de início" at bounding box center [607, 692] width 238 height 29
type input "2027-04-10"
click at [479, 671] on div "Esse tipo de parcela não entra no saldo devedor do contrato. Tipo de cobrança P…" at bounding box center [606, 709] width 738 height 219
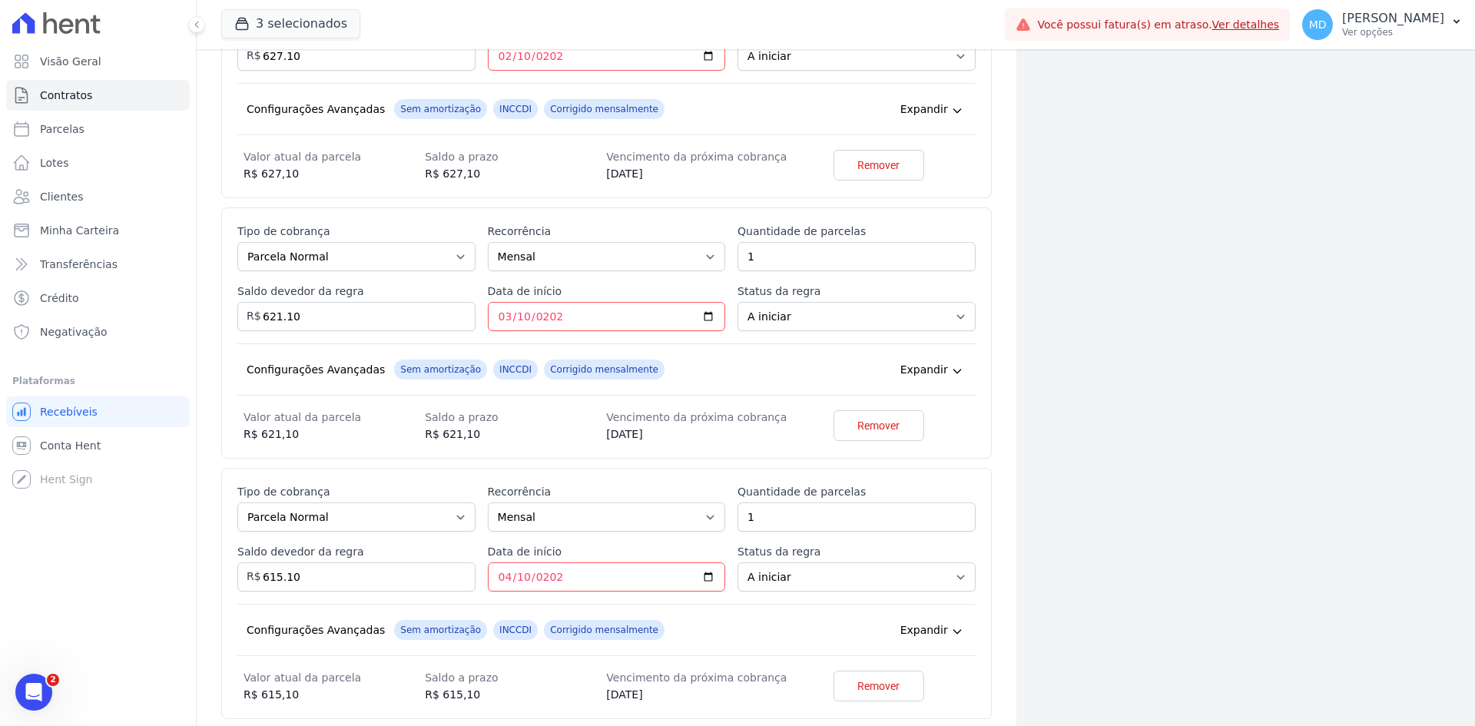
scroll to position [5485, 0]
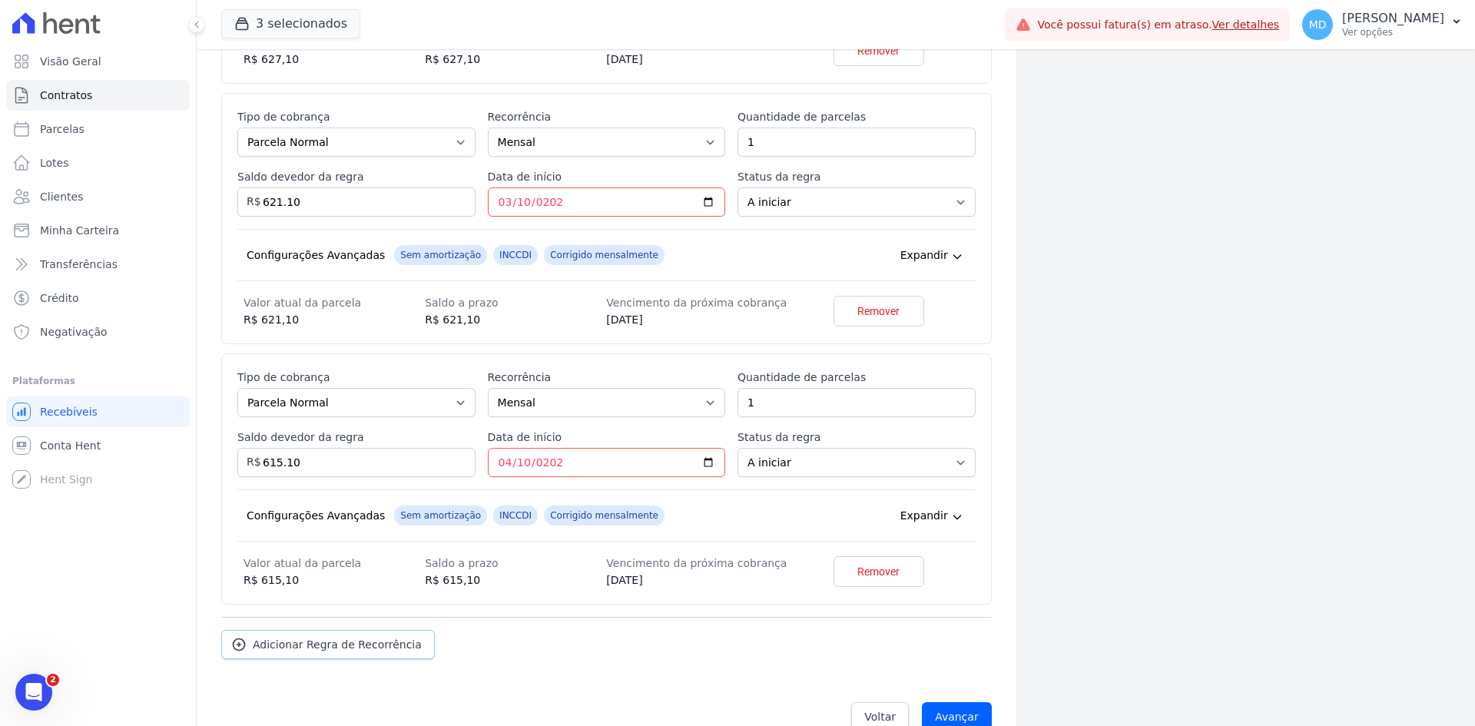
click at [329, 654] on link "Adicionar Regra de Recorrência" at bounding box center [328, 644] width 214 height 29
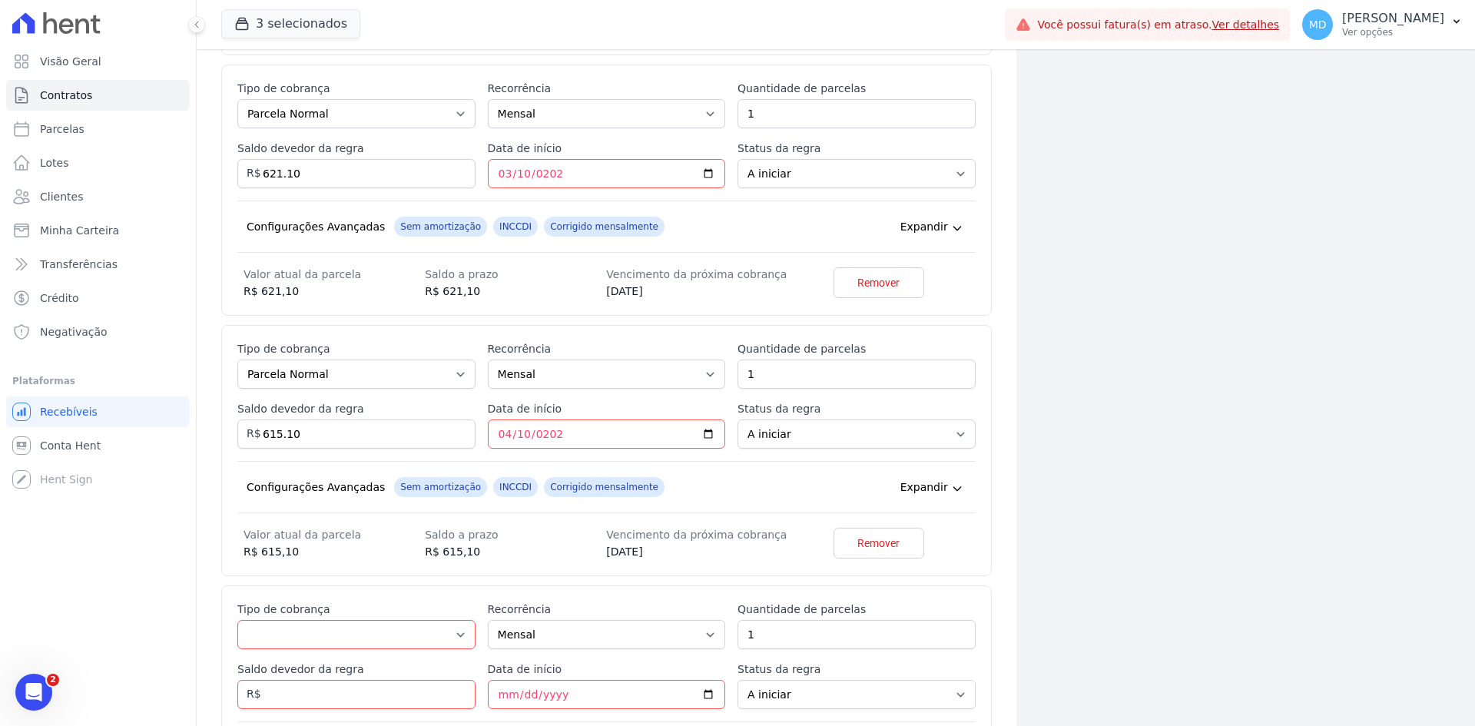
scroll to position [5562, 0]
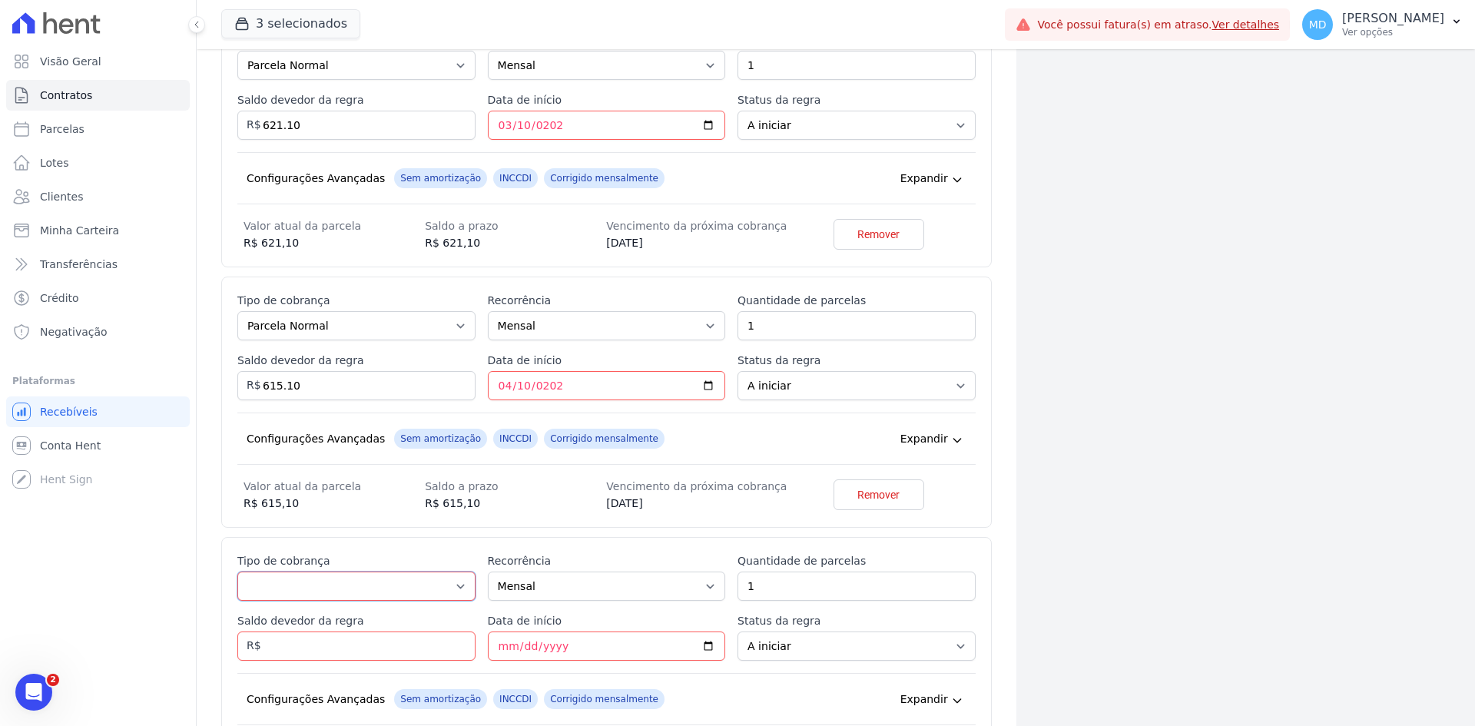
click at [341, 587] on select "Parcela Normal Entrada Sinal Intercalada Chaves Pré-chaves Pós-chaves Impostos …" at bounding box center [356, 585] width 238 height 29
drag, startPoint x: 354, startPoint y: 595, endPoint x: 369, endPoint y: 589, distance: 15.8
click at [354, 595] on select "Parcela Normal Entrada Sinal Intercalada Chaves Pré-chaves Pós-chaves Impostos …" at bounding box center [356, 585] width 238 height 29
select select "standard"
click at [237, 571] on select "Parcela Normal Entrada Sinal Intercalada Chaves Pré-chaves Pós-chaves Impostos …" at bounding box center [356, 585] width 238 height 29
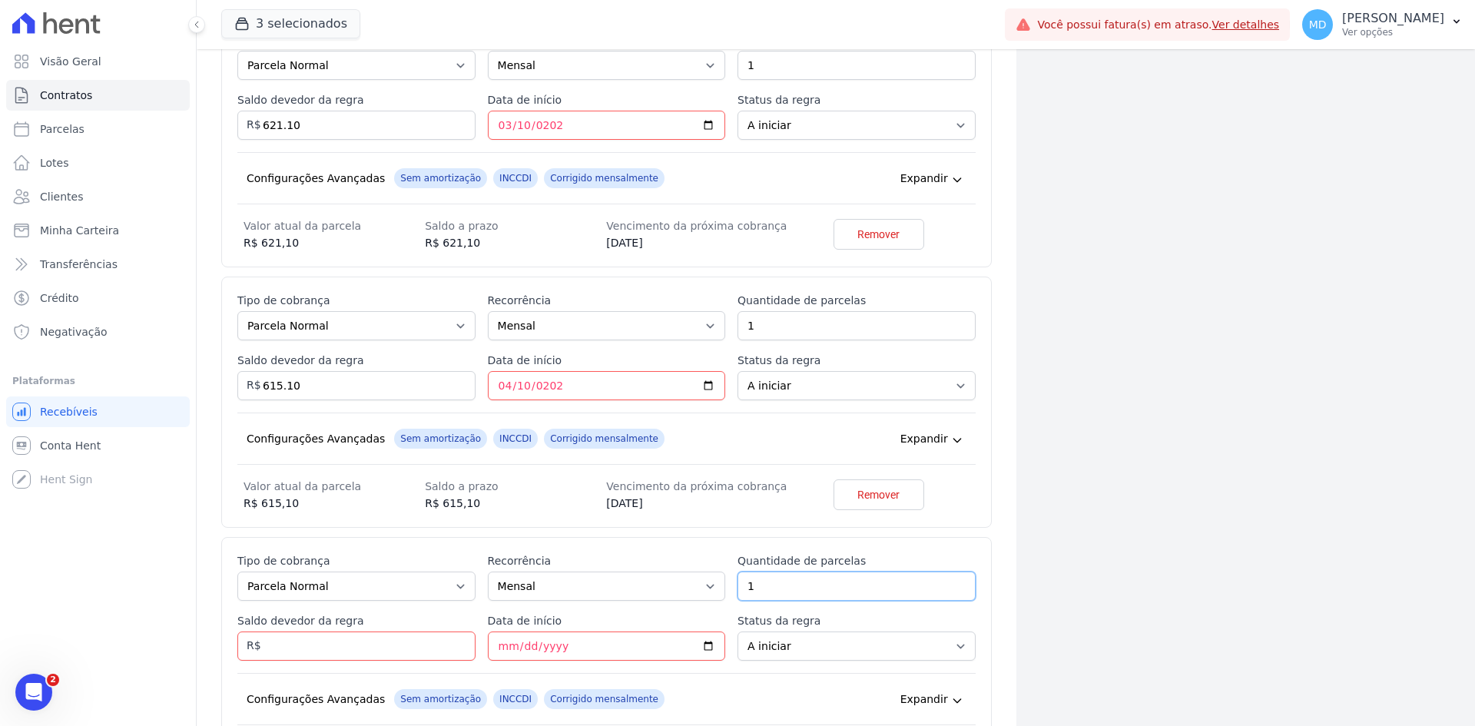
drag, startPoint x: 815, startPoint y: 586, endPoint x: 734, endPoint y: 575, distance: 82.1
click at [737, 575] on input "1" at bounding box center [856, 585] width 238 height 29
type input "94"
click at [270, 644] on input "Saldo devedor da regra" at bounding box center [356, 645] width 238 height 29
type input "44377.40"
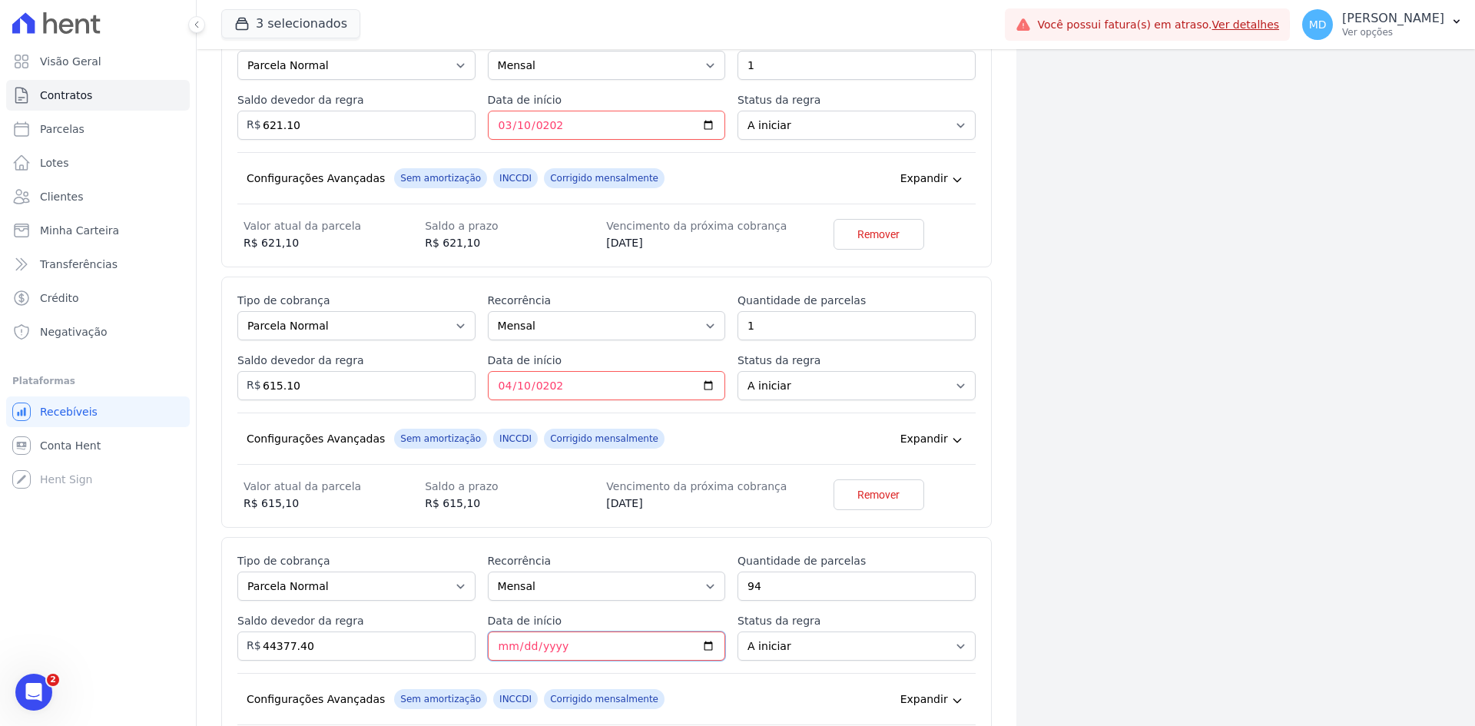
click at [501, 640] on input "Data de início" at bounding box center [607, 645] width 238 height 29
type input "2027-05-10"
click at [489, 664] on div "Esse tipo de parcela não entra no saldo devedor do contrato. Tipo de cobrança P…" at bounding box center [606, 662] width 738 height 219
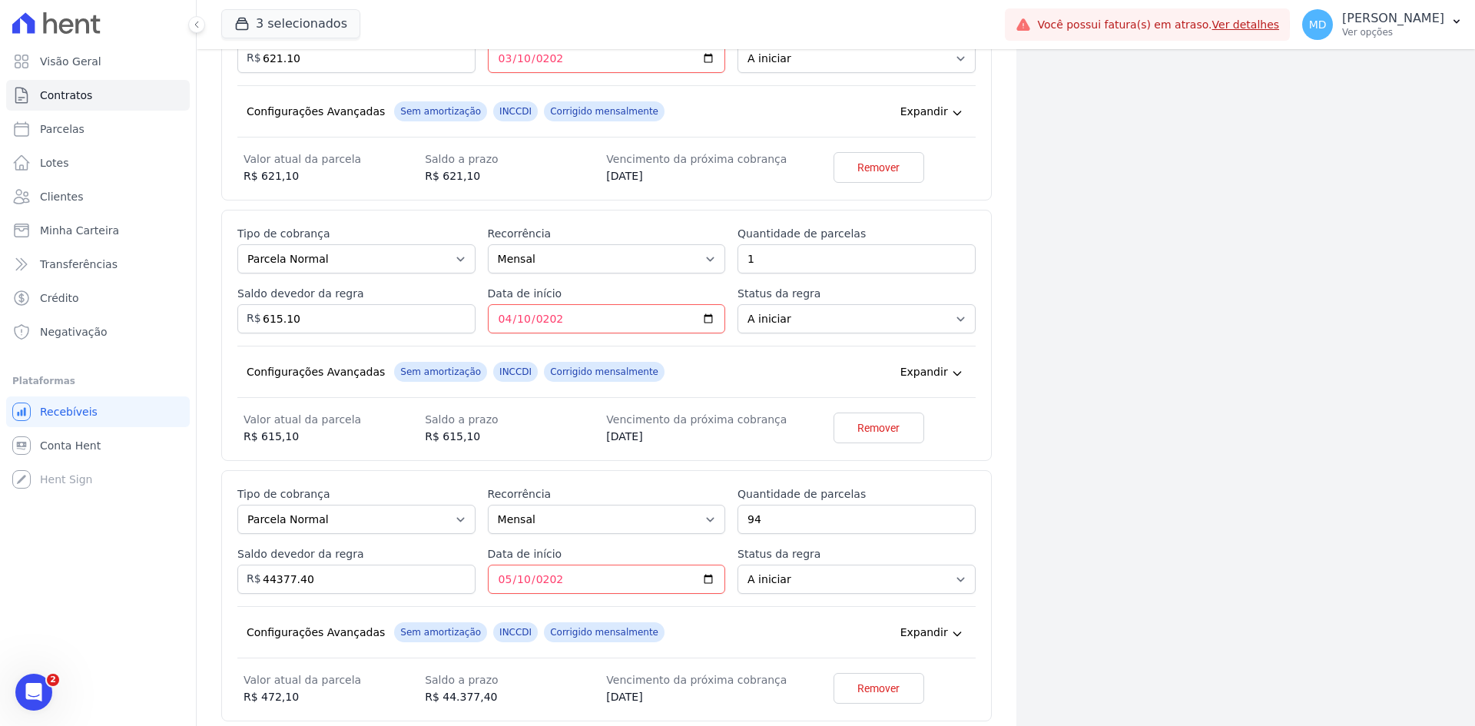
scroll to position [5716, 0]
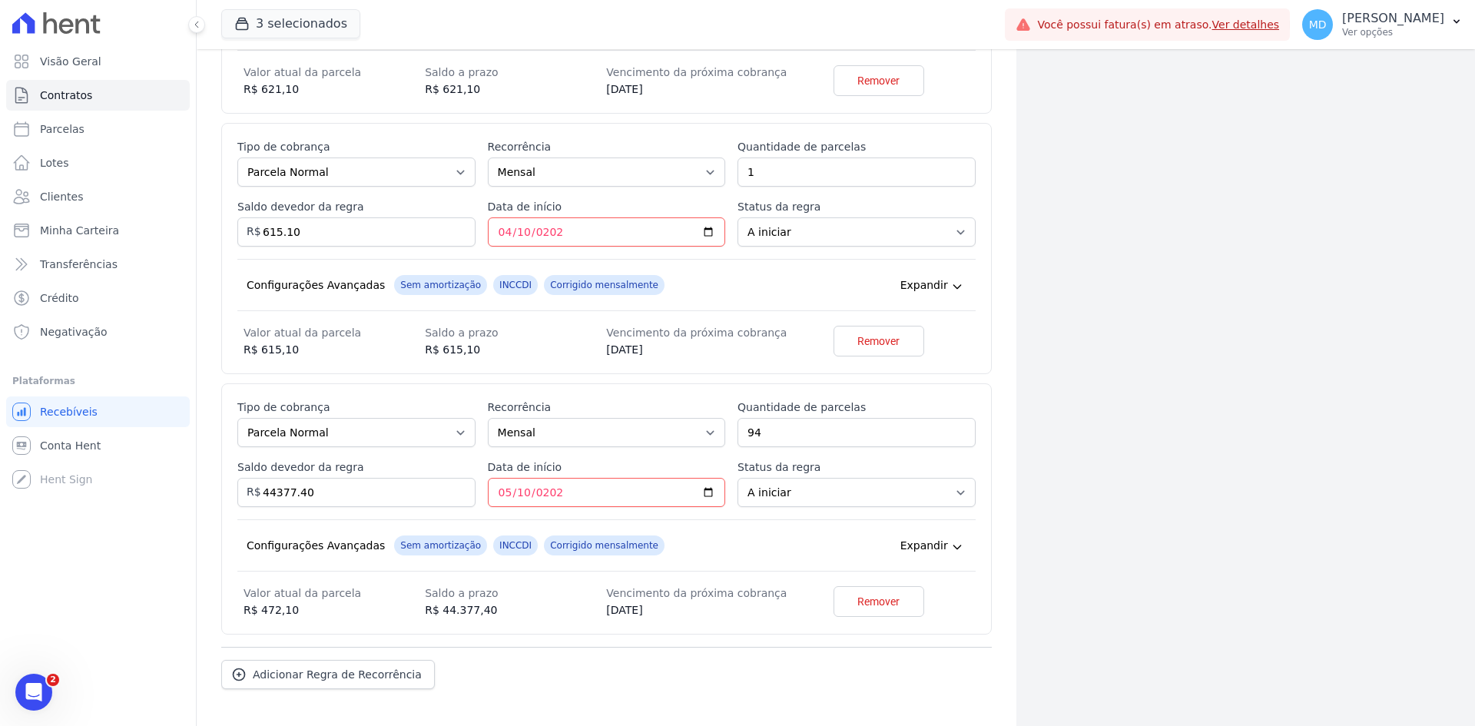
click at [491, 651] on div "Adicionar Regra de Recorrência" at bounding box center [606, 668] width 770 height 42
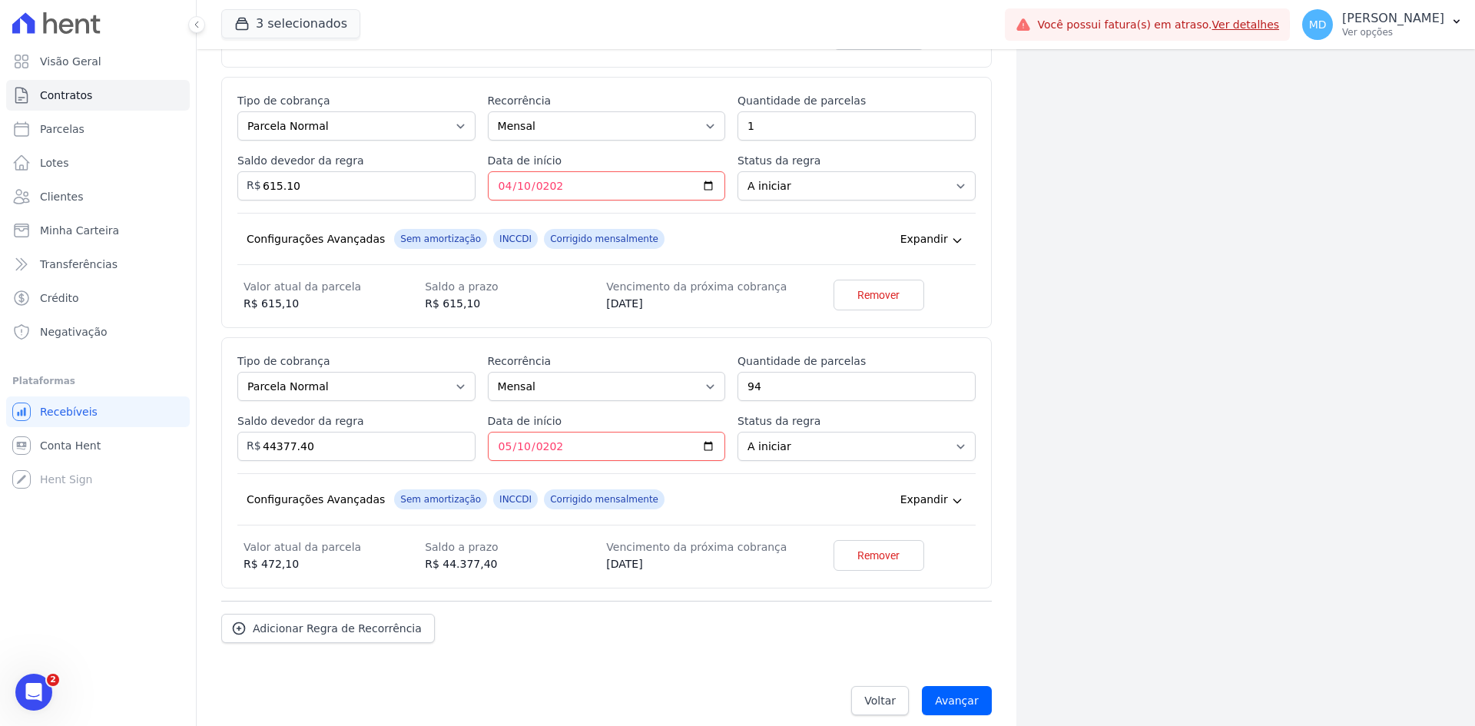
scroll to position [5776, 0]
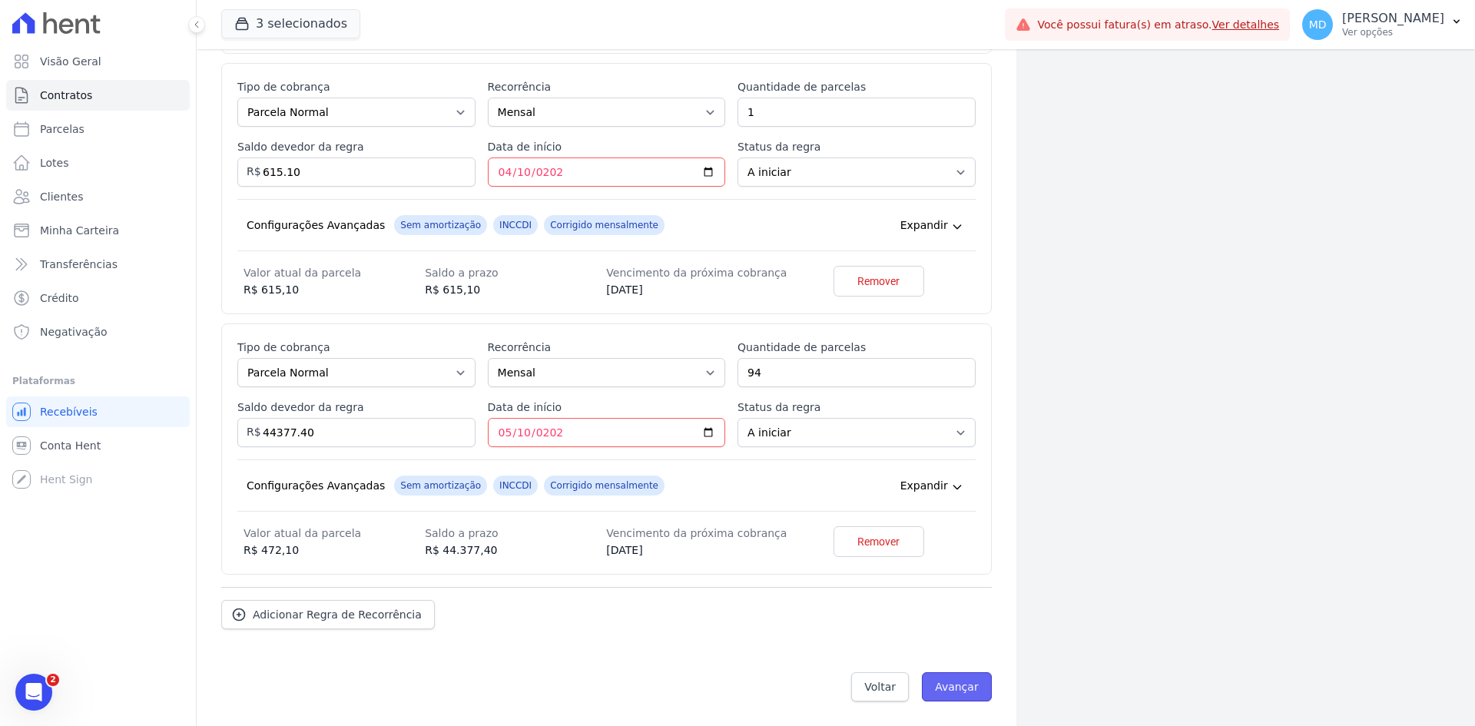
click at [950, 697] on input "Avançar" at bounding box center [957, 686] width 70 height 29
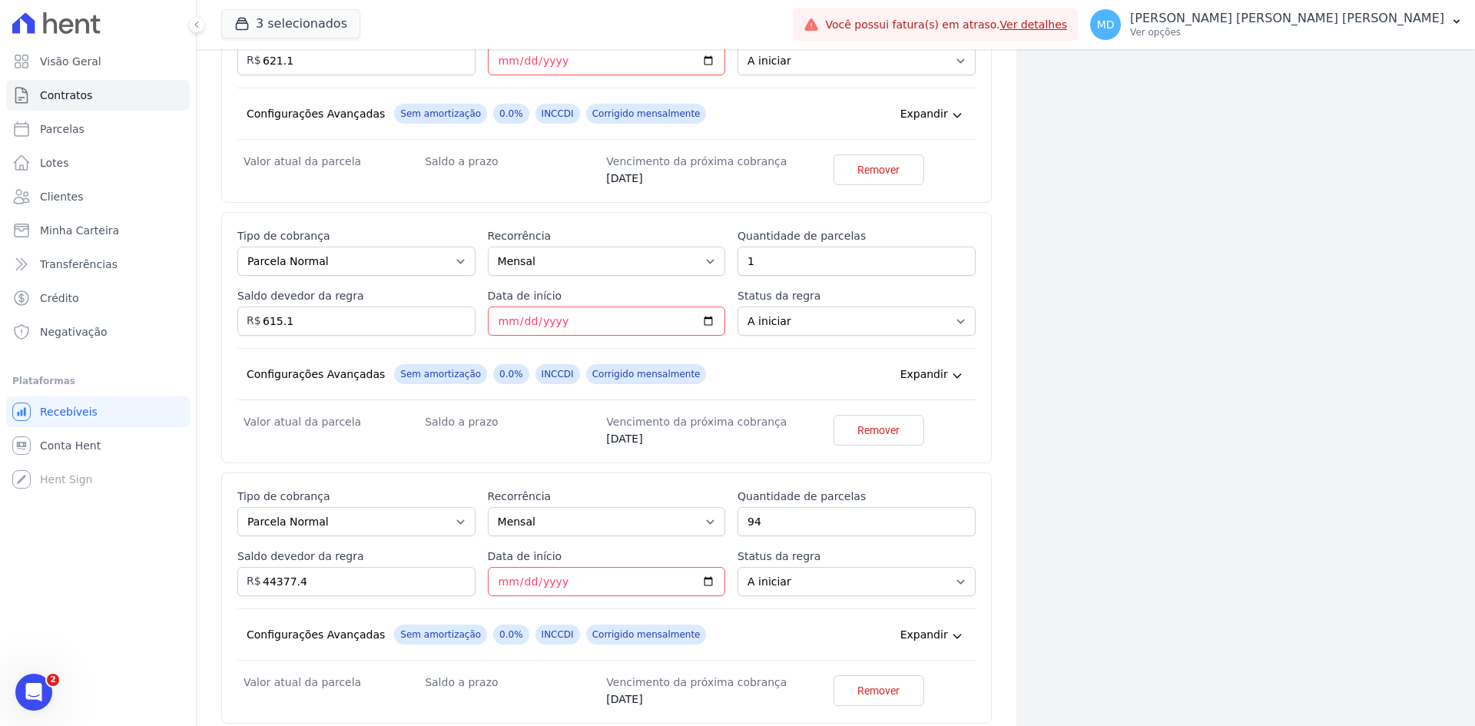
scroll to position [5811, 0]
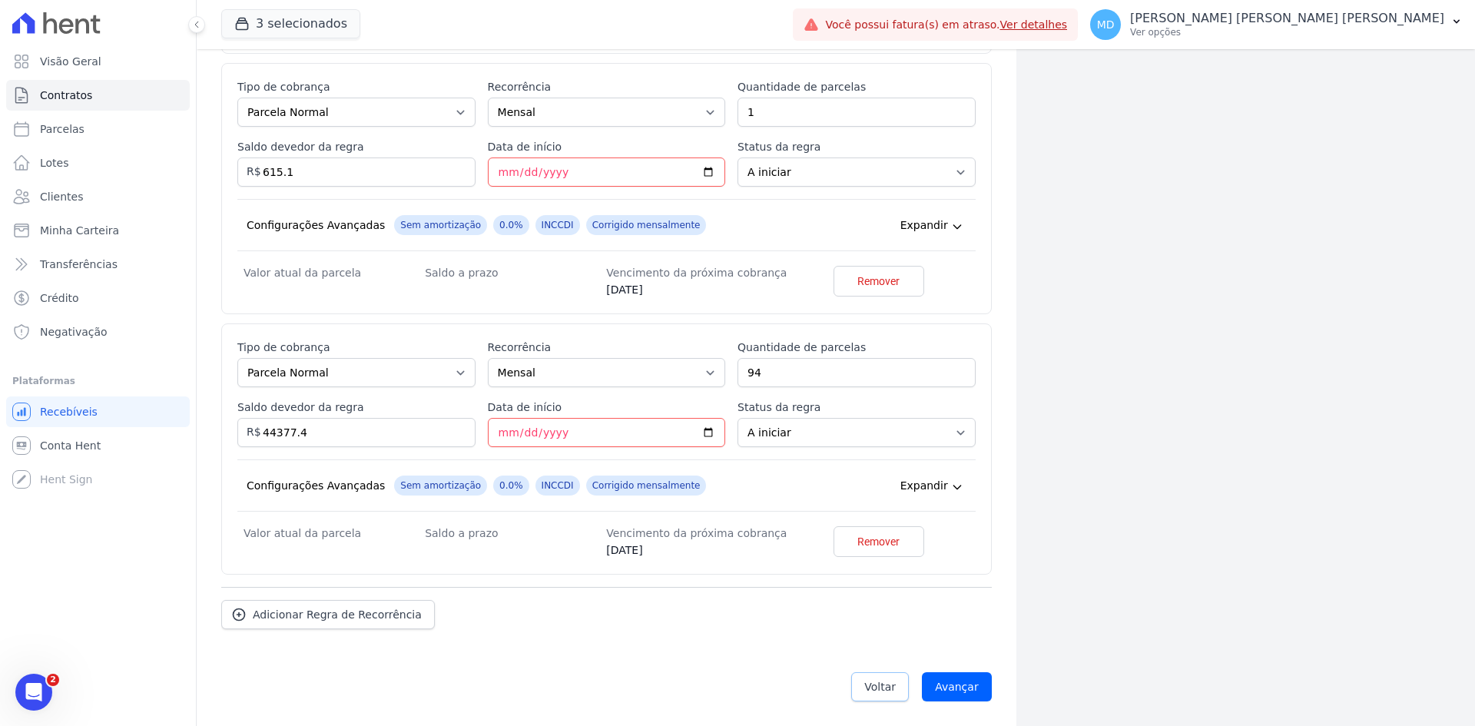
click at [861, 681] on link "Voltar" at bounding box center [880, 686] width 58 height 29
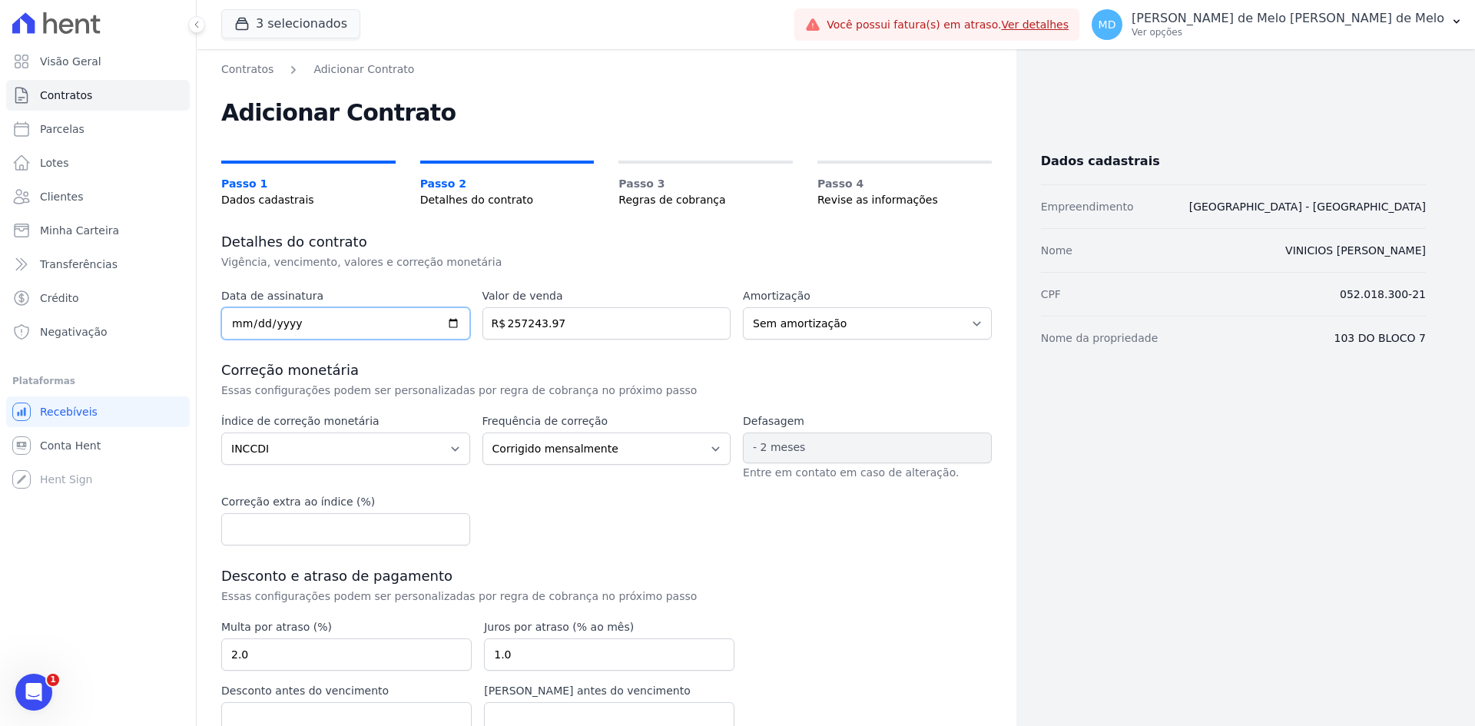
click at [327, 330] on input "[DATE]" at bounding box center [345, 323] width 249 height 32
click at [446, 327] on input "[DATE]" at bounding box center [345, 323] width 249 height 32
type input "[DATE]"
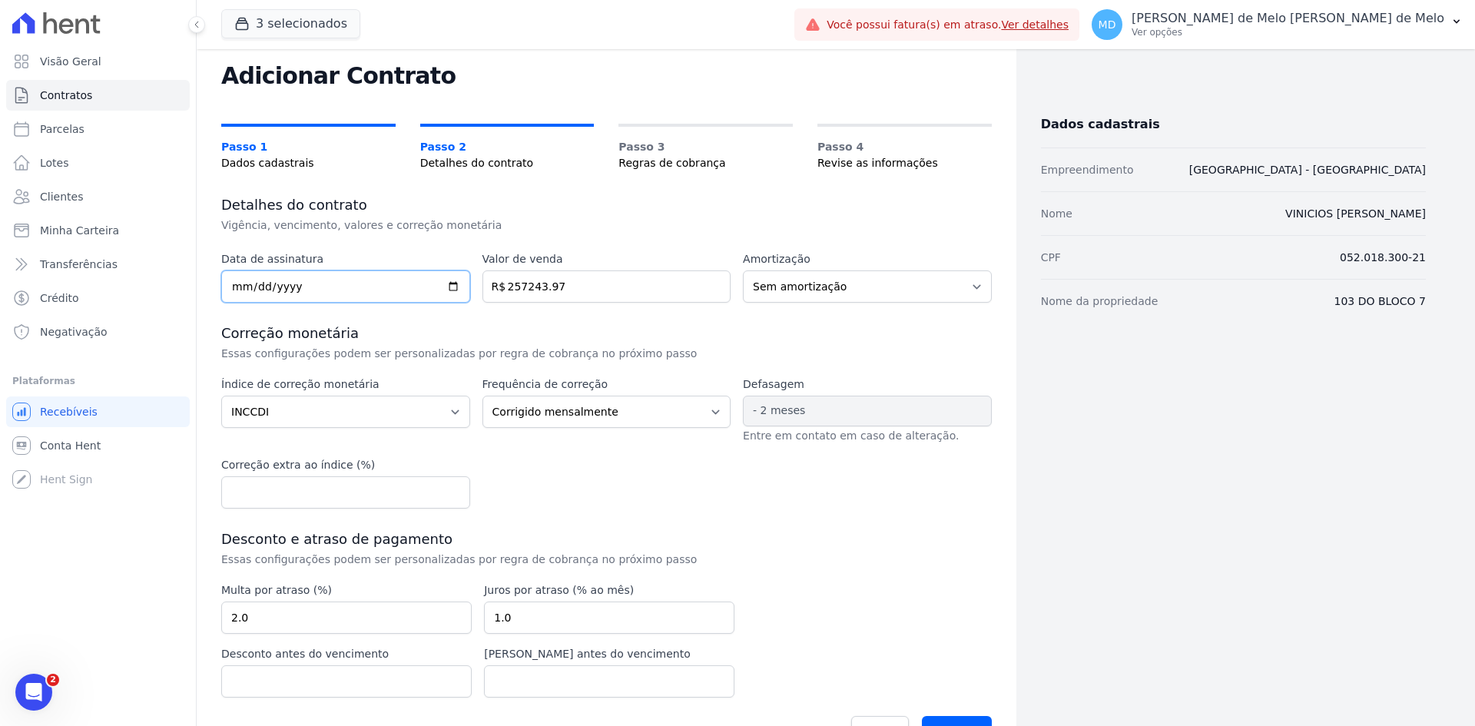
scroll to position [81, 0]
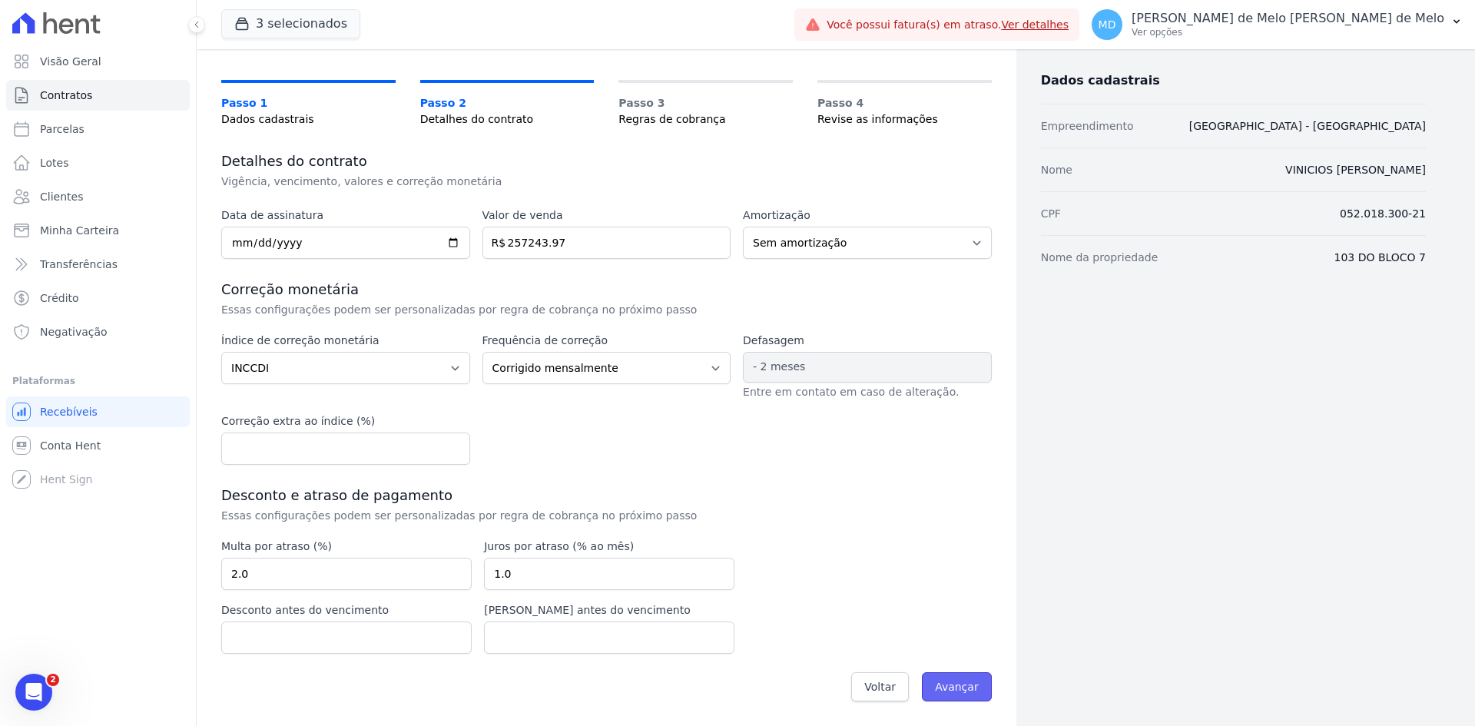
click at [939, 675] on input "Avançar" at bounding box center [957, 686] width 70 height 29
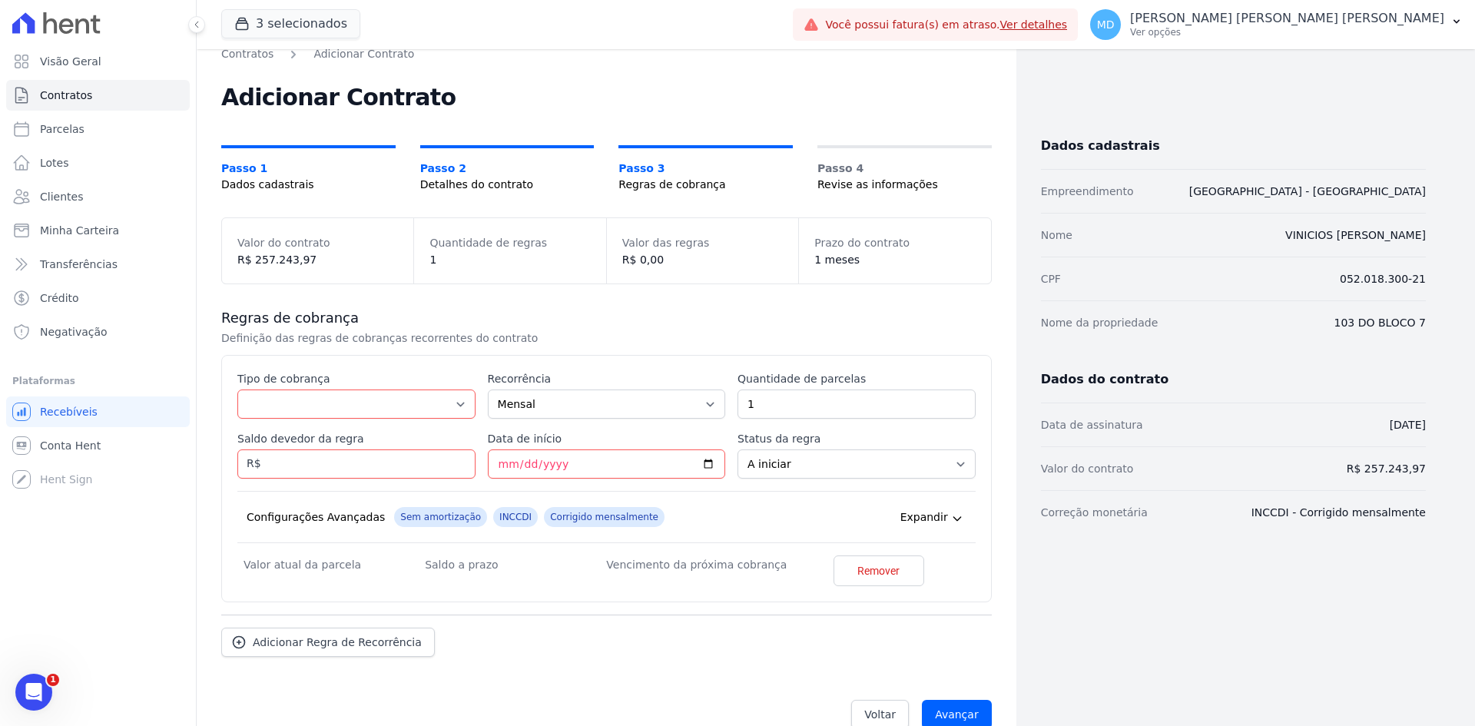
scroll to position [43, 0]
